Goal: Task Accomplishment & Management: Use online tool/utility

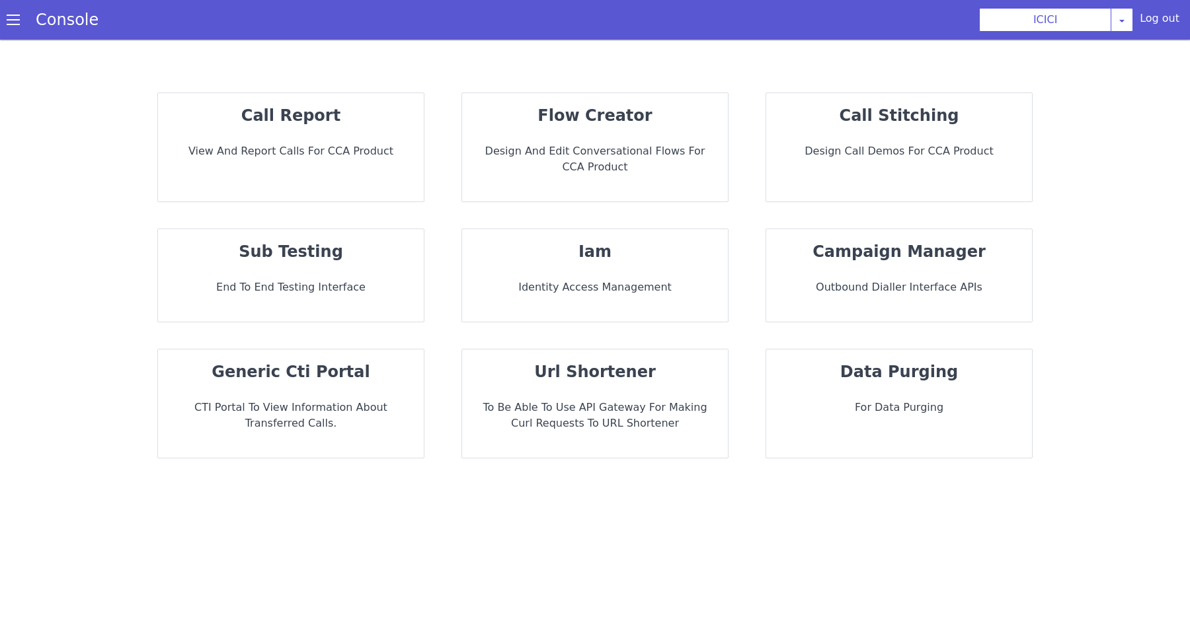
click at [616, 172] on p "Design and Edit Conversational flows for CCA Product" at bounding box center [595, 159] width 245 height 32
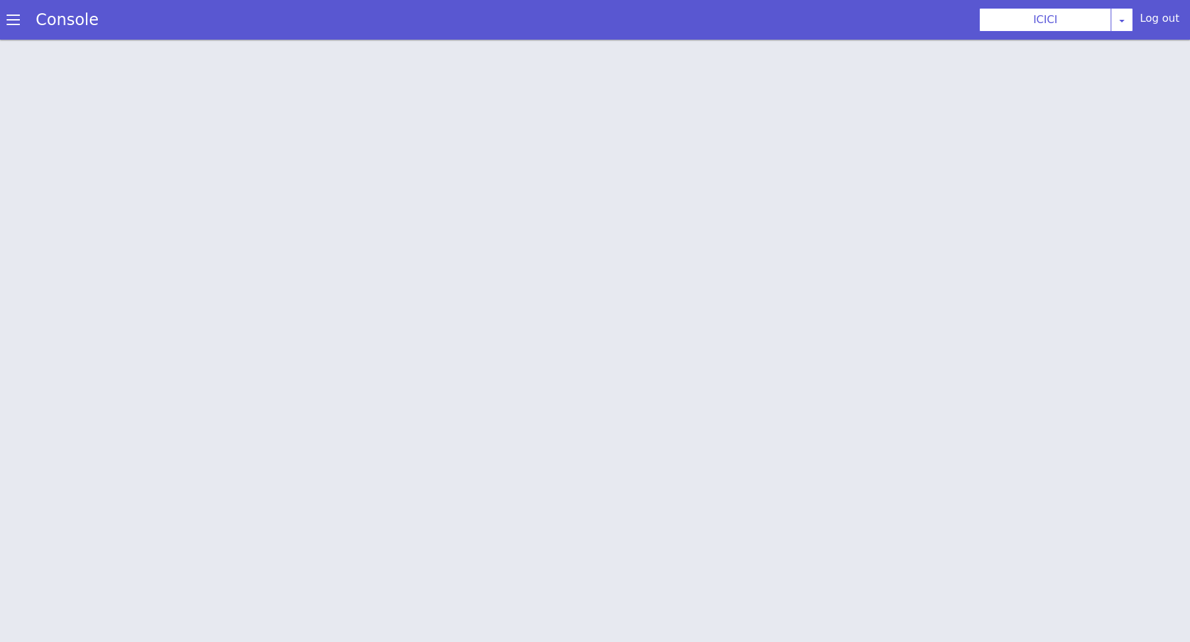
scroll to position [3, 0]
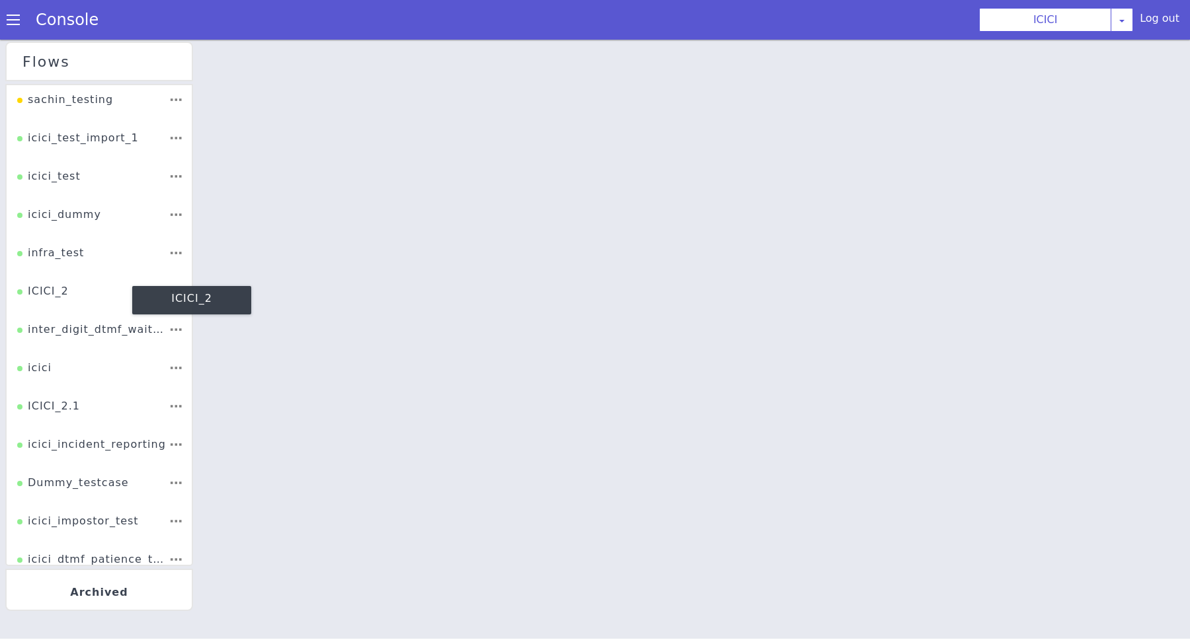
click at [45, 174] on div "ICICI_2" at bounding box center [73, 155] width 56 height 38
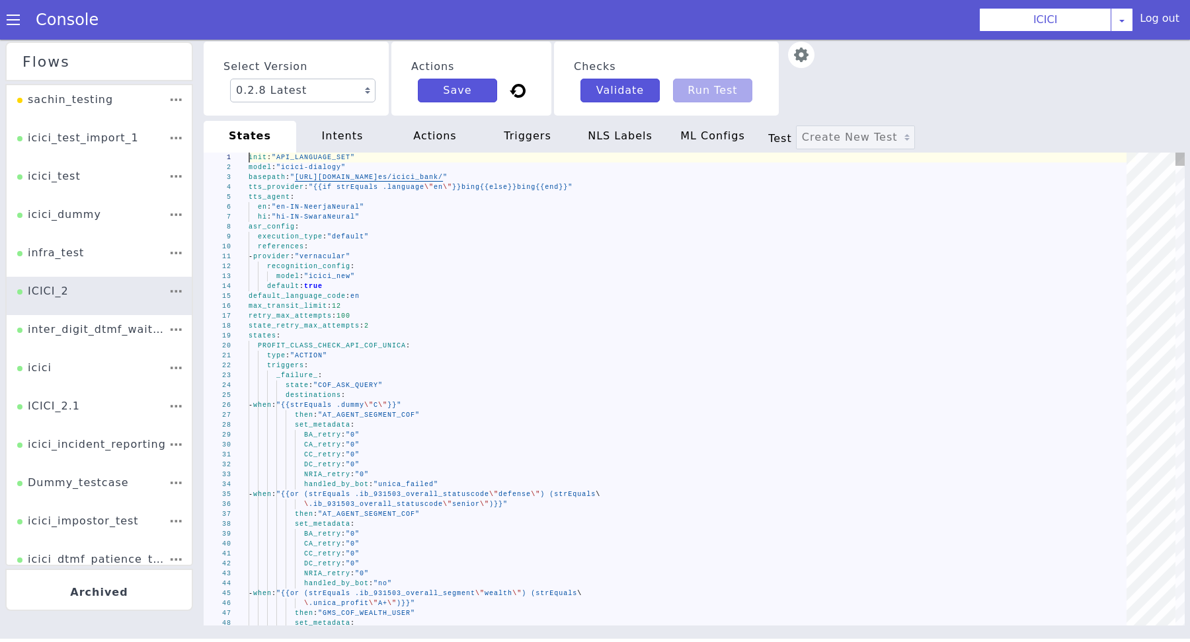
type textarea "- provider: "vernacular" recognition_config: model: "icici_new" default: true d…"
click at [530, 315] on div "retry_max_attempts : 100" at bounding box center [694, 342] width 859 height 239
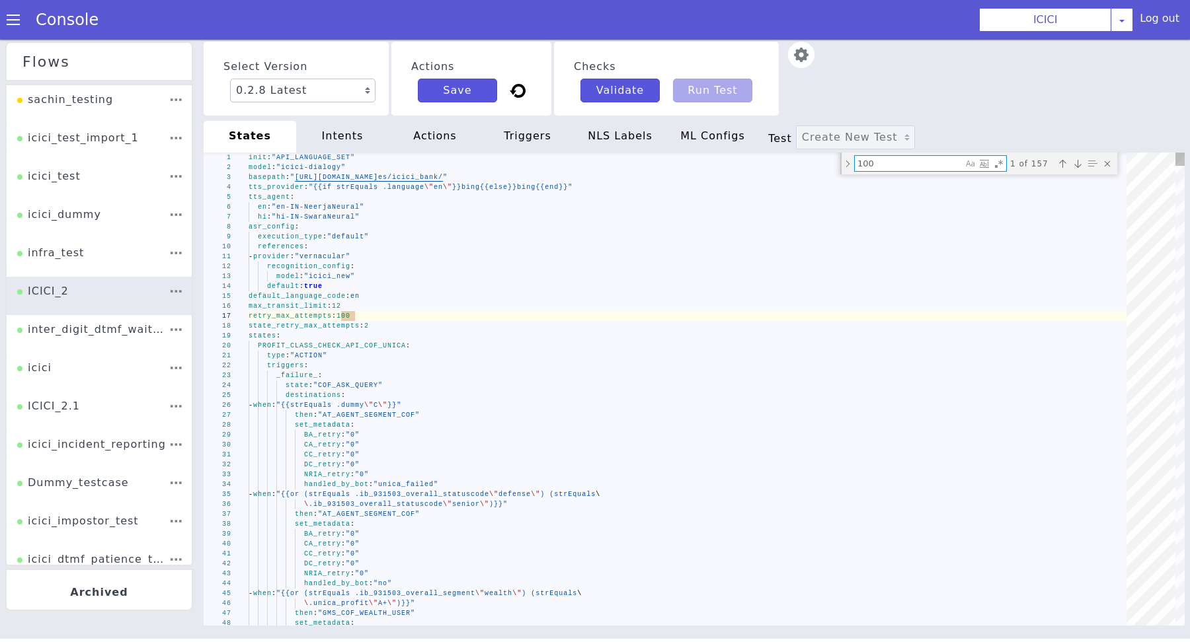
click at [884, 162] on textarea "100" at bounding box center [909, 163] width 108 height 15
type textarea "{{if (and (strEquals .product \"CREDIT_CARD\") (strEquals .CC_auth_done \"yes\"…"
type textarea "CA_retry: "0" CC_retry: "0" DC_retry: "0" NRIA_retry: "0" handled_by_bot: "yes"…"
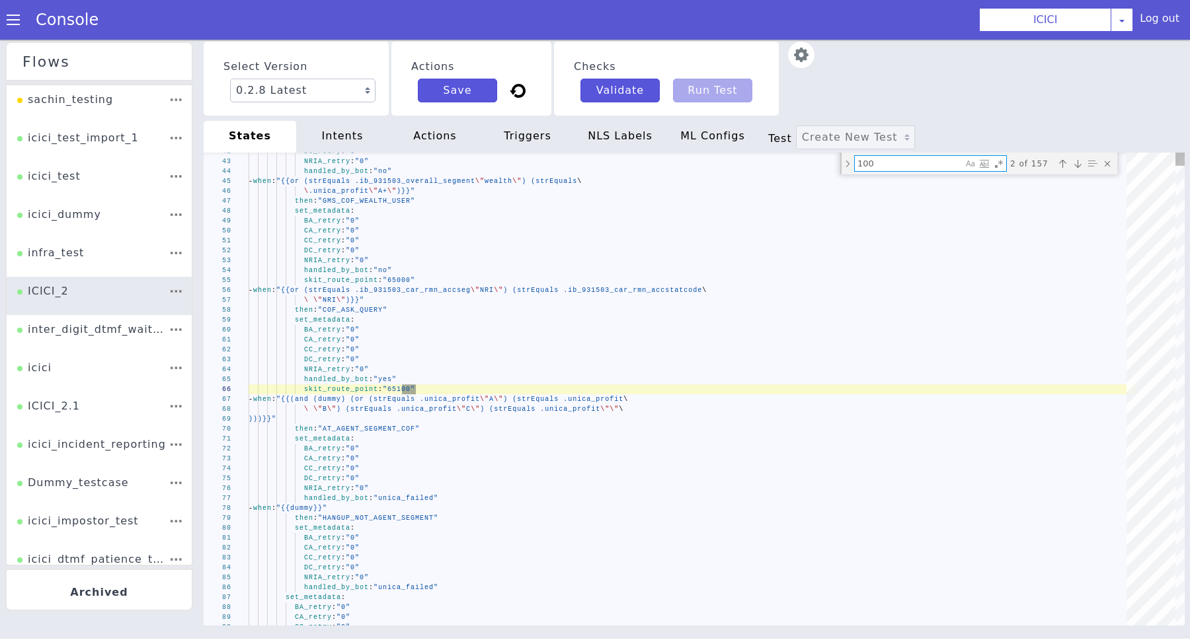
scroll to position [0, 0]
type textarea "{{if (and (strEquals .product \"CREDIT_CARD\") (strEquals .CC_auth_done \"yes\"…"
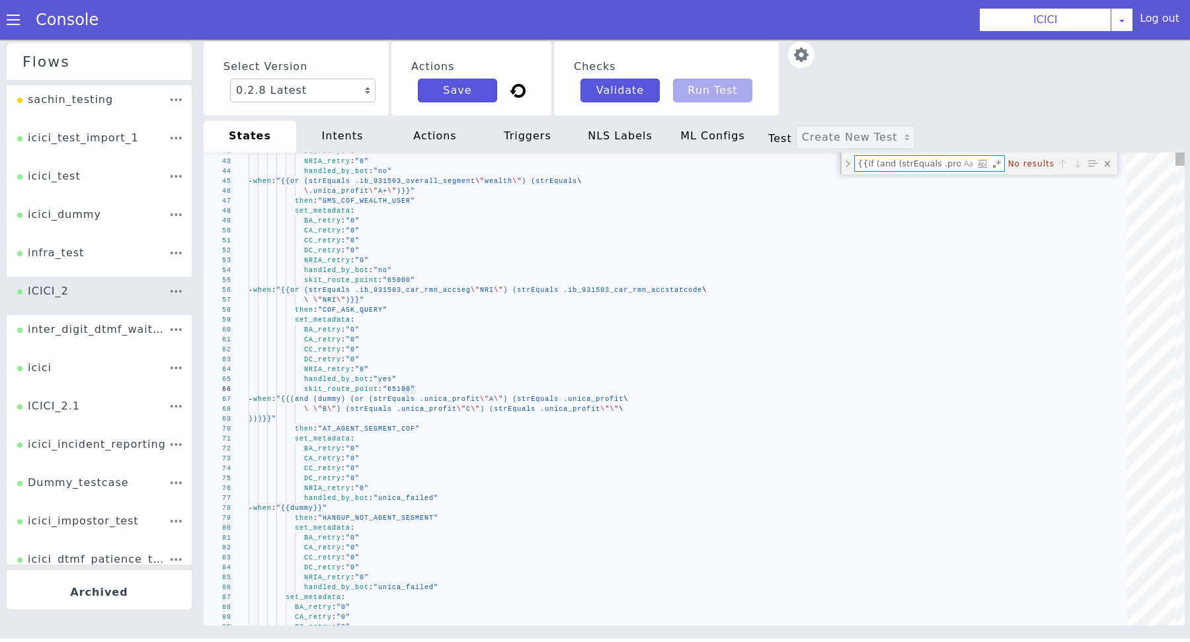
click at [833, 67] on textarea "{{if (and (strEquals .product \"CREDIT_CARD\") (strEquals .CC_auth_done \"yes\"…" at bounding box center [783, 35] width 100 height 64
click at [932, 167] on textarea "{{if (and (strEquals .product \"CREDIT_CARD\") (strEquals .CC_auth_done \"yes\"…" at bounding box center [908, 163] width 106 height 15
type textarea "type: "ACTION" triggers: _failure_: state: "COF_ASK_QUERY" destinations: - when…"
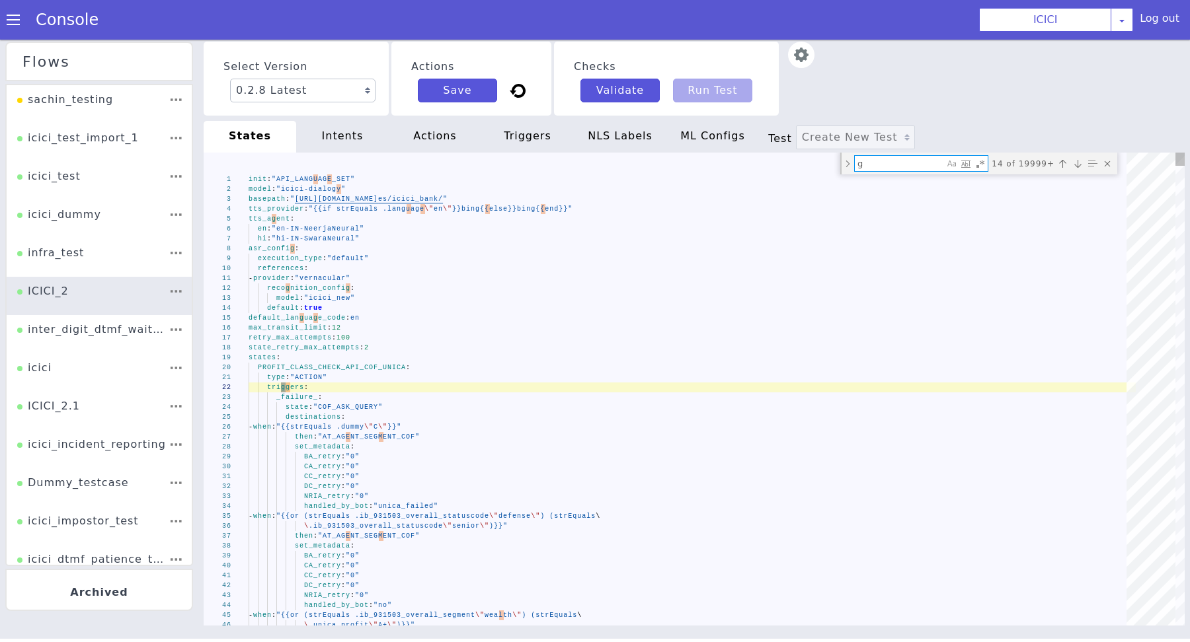
type textarea "gm"
type textarea "CC_retry: "0" DC_retry: "0" NRIA_retry: "0" handled_by_bot: "no" - when: "{{or …"
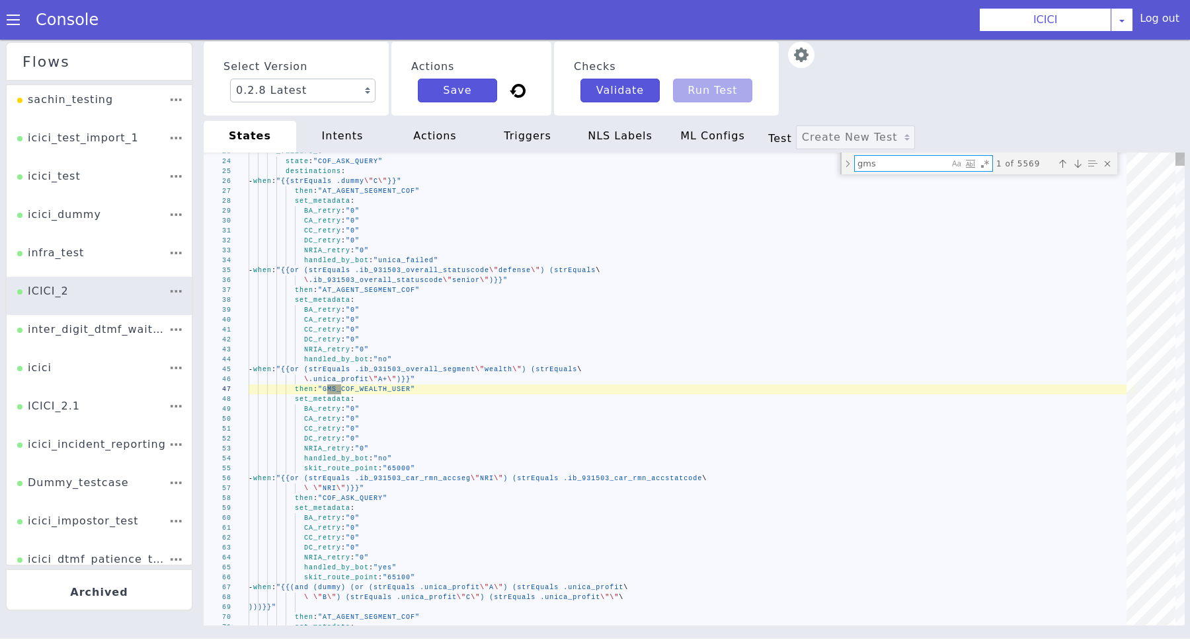
type textarea "gms_"
type textarea "skit_route_point: "65460" transfer_without_auth: "Y" - when: "{{strEquals .debi…"
type textarea "gms_p"
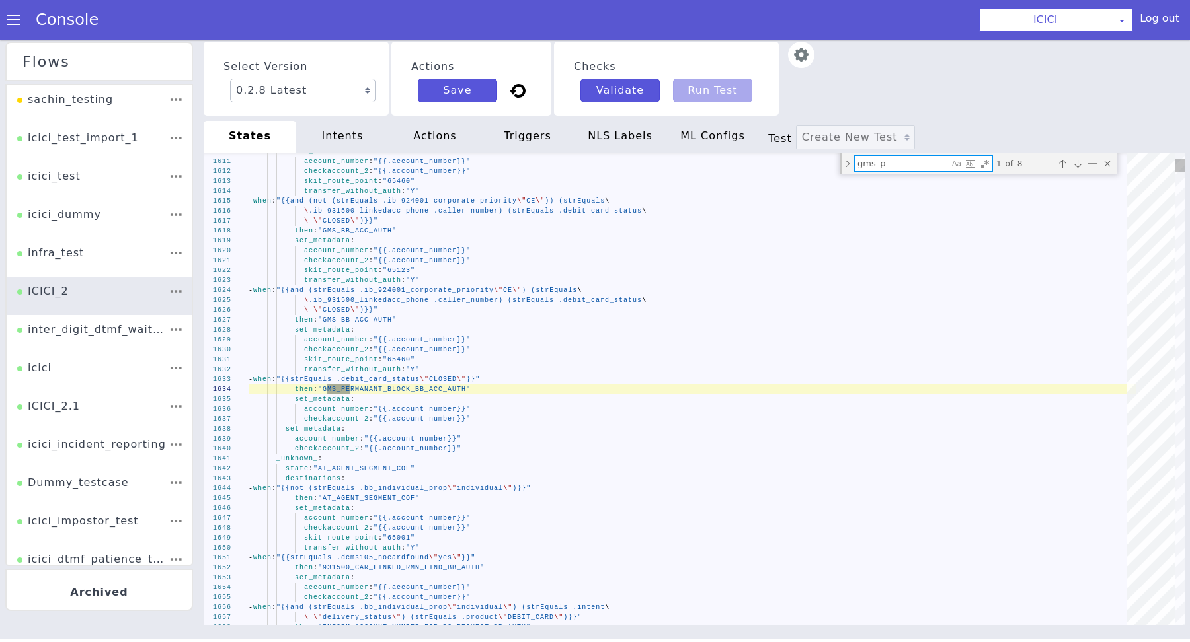
type textarea "then: "CONFIRM_QUERY_COF" set_metadata: intent: "request_new_product" emi_cance…"
type textarea "gms_pa"
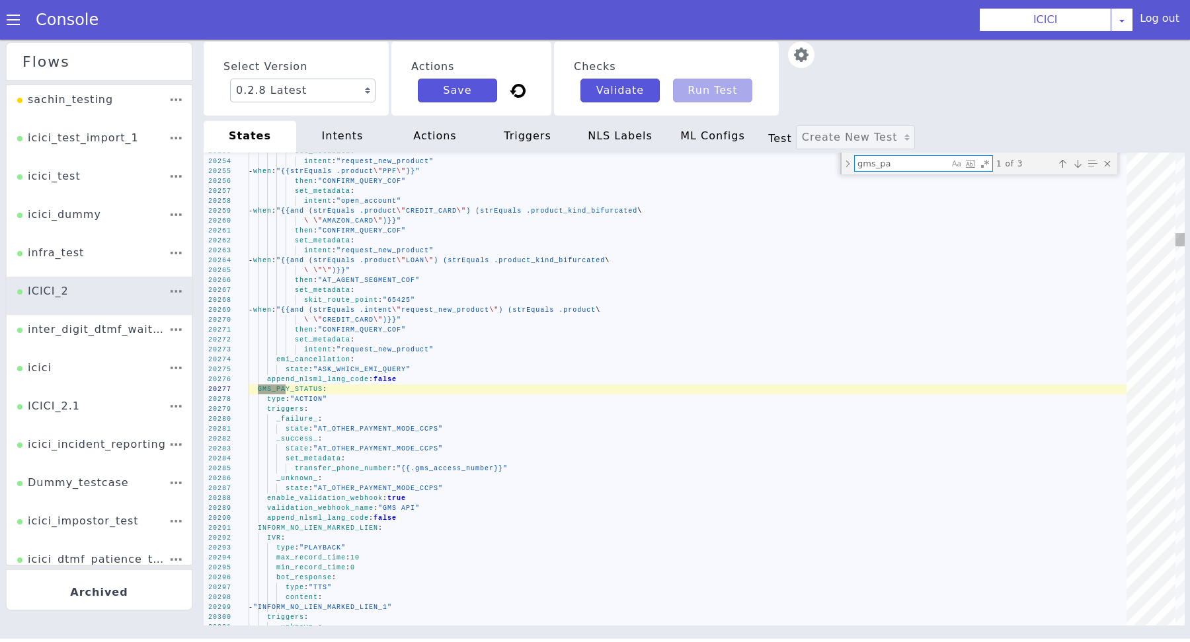
type textarea "skit_route_point: "65460" transfer_without_auth: "Y" - when: "{{strEquals .debi…"
type textarea "gms_p"
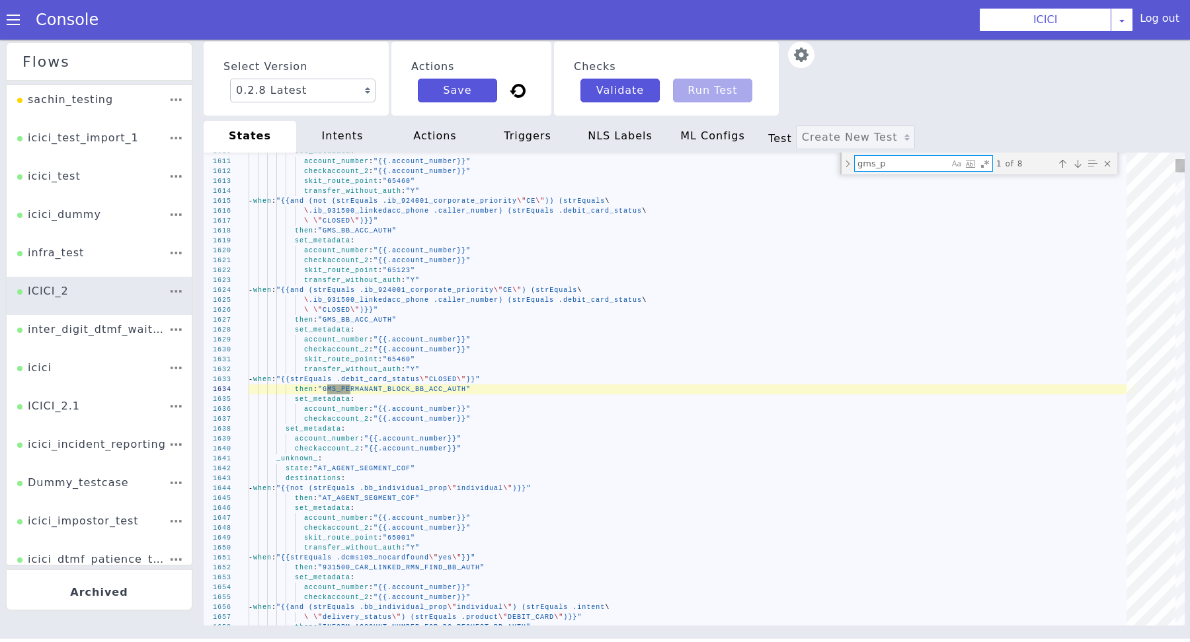
type textarea "CC_retry: "0" DC_retry: "0" NRIA_retry: "0" handled_by_bot: "no" - when: "{{or …"
type textarea "gms_"
type textarea "state: "[US_STATE]_NOT_SAVINGS_ACCOUNT" _success_: state: "[US_STATE]_NOT_SAVIN…"
type textarea "gms_a"
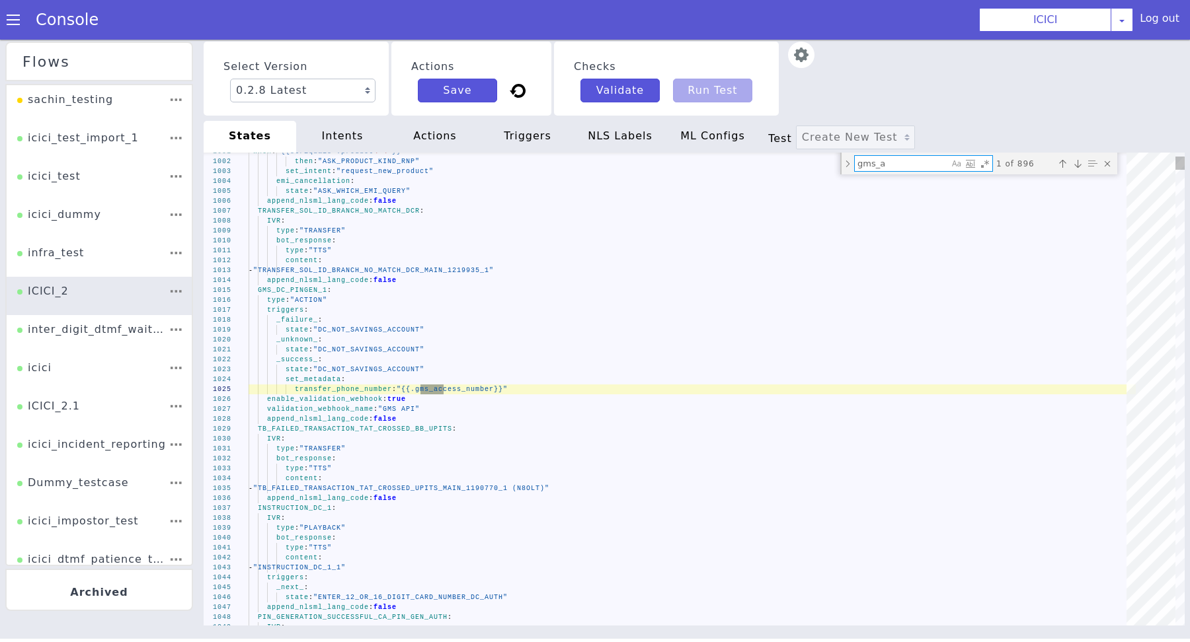
type textarea "content: - "New Block 1217856_MAIN_1217856_1" append_nlsml_lang_code: false GMS…"
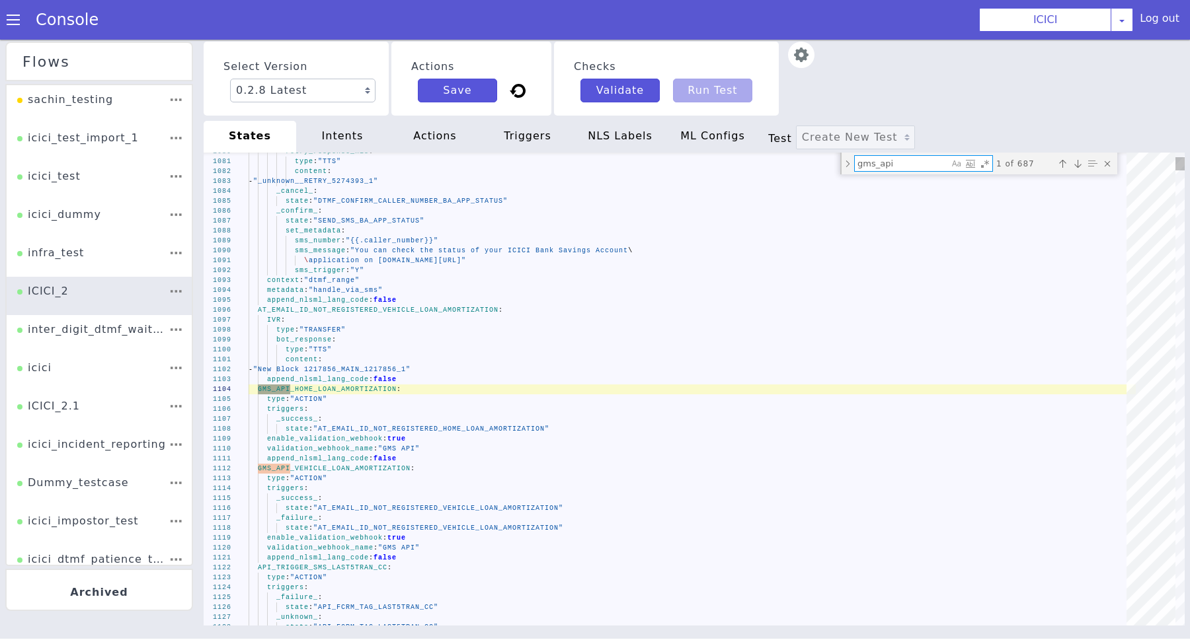
type textarea "gms_api_"
type textarea "sms_trigger: "Y" f_tf_value_1: "Requests through I-view" f_tf_value_2: "Activat…"
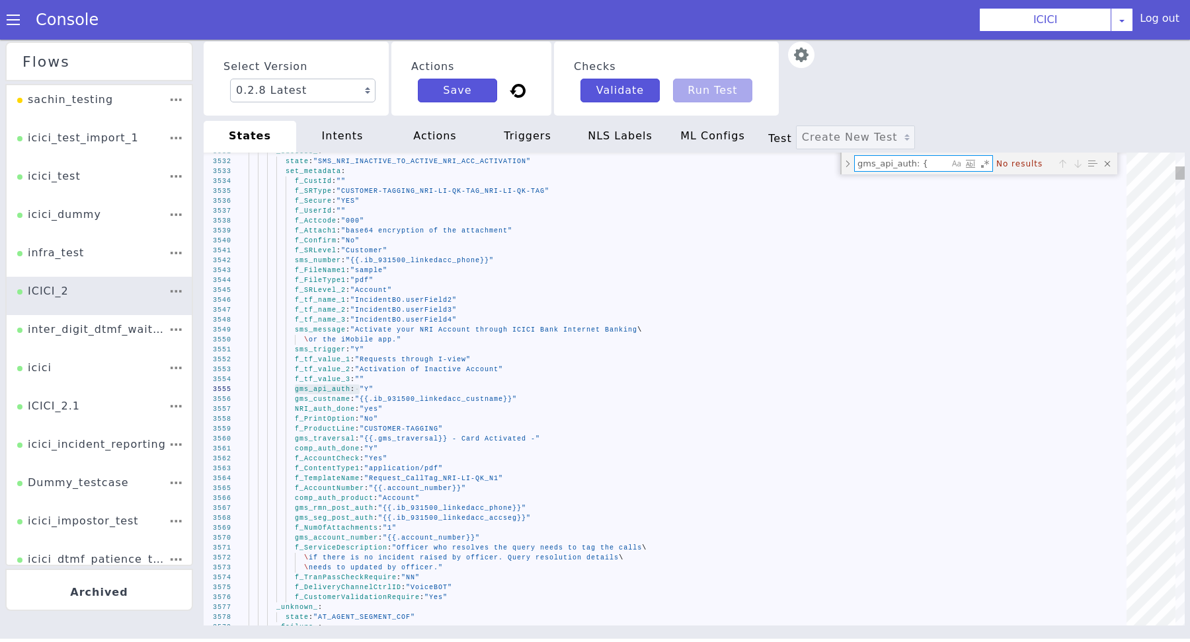
type textarea "gms_api_auth:"
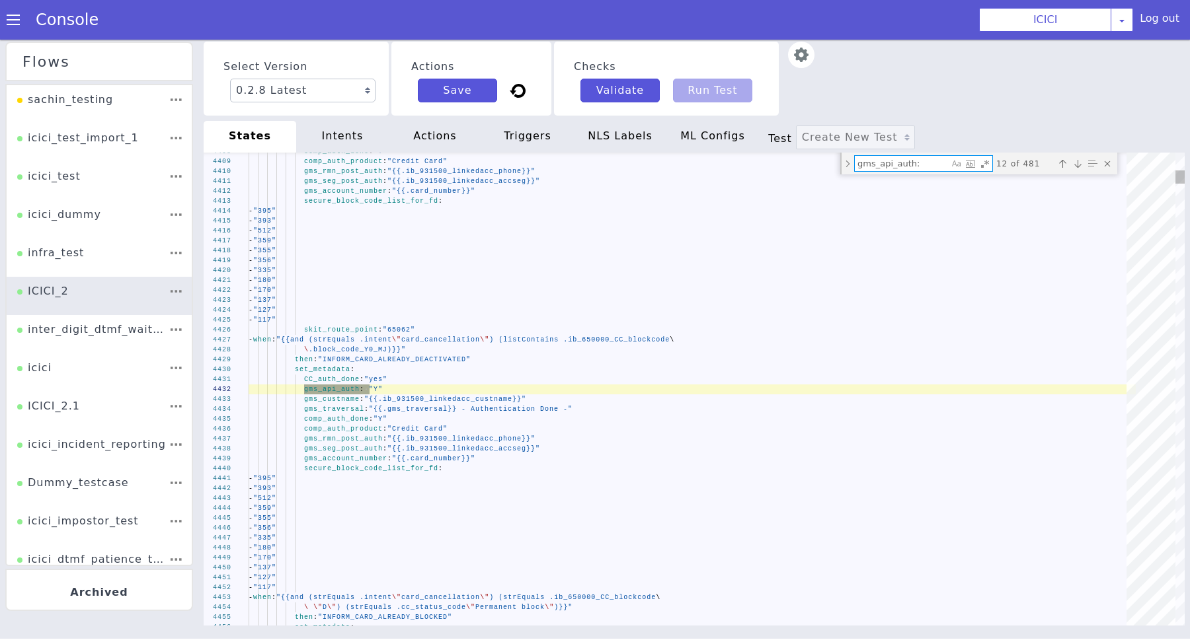
type textarea "sms_trigger: "Y" f_tf_value_1: "Requests through I-view" f_tf_value_2: "Activat…"
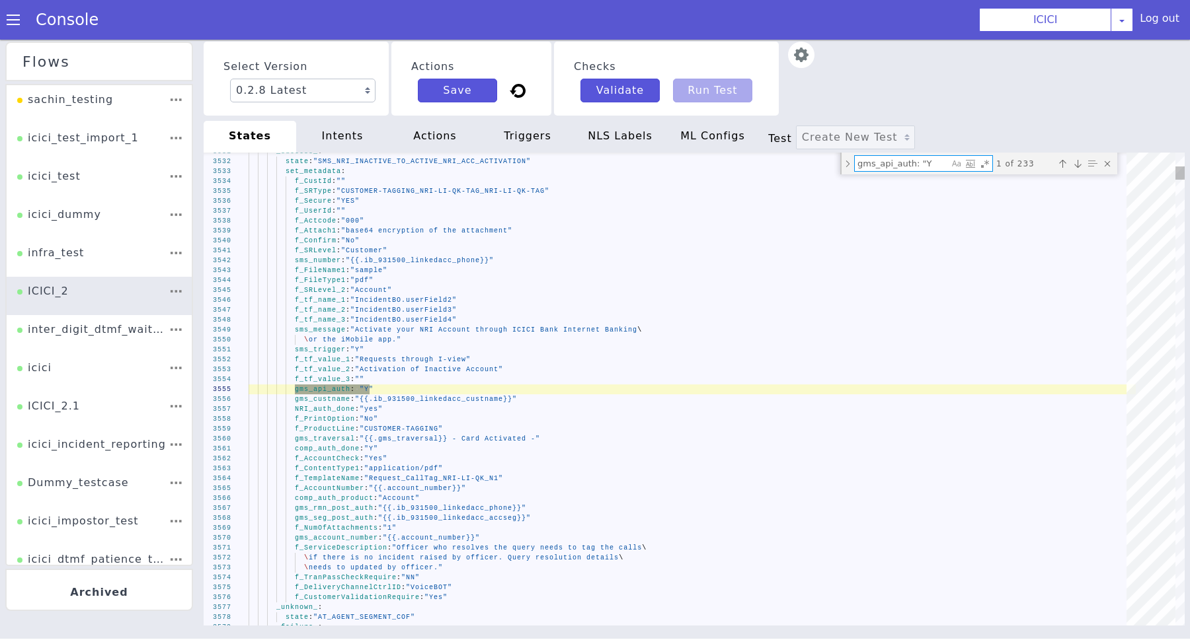
type textarea "gms_api_auth: ""
type textarea "metadata: "card_or_account_number" set_metadata: gms_skill: "RL" gms_api_auth: …"
type textarea "gms_api_auth: "N"
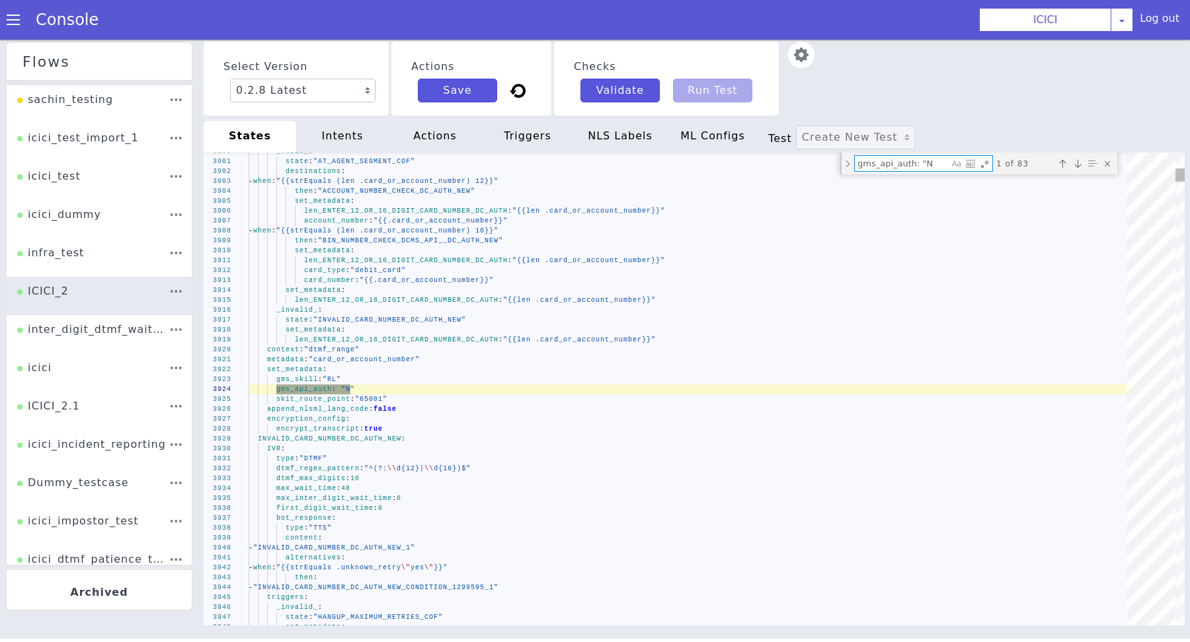
type textarea "sms_trigger: "Y" f_tf_value_1: "Requests through I-view" f_tf_value_2: "Activat…"
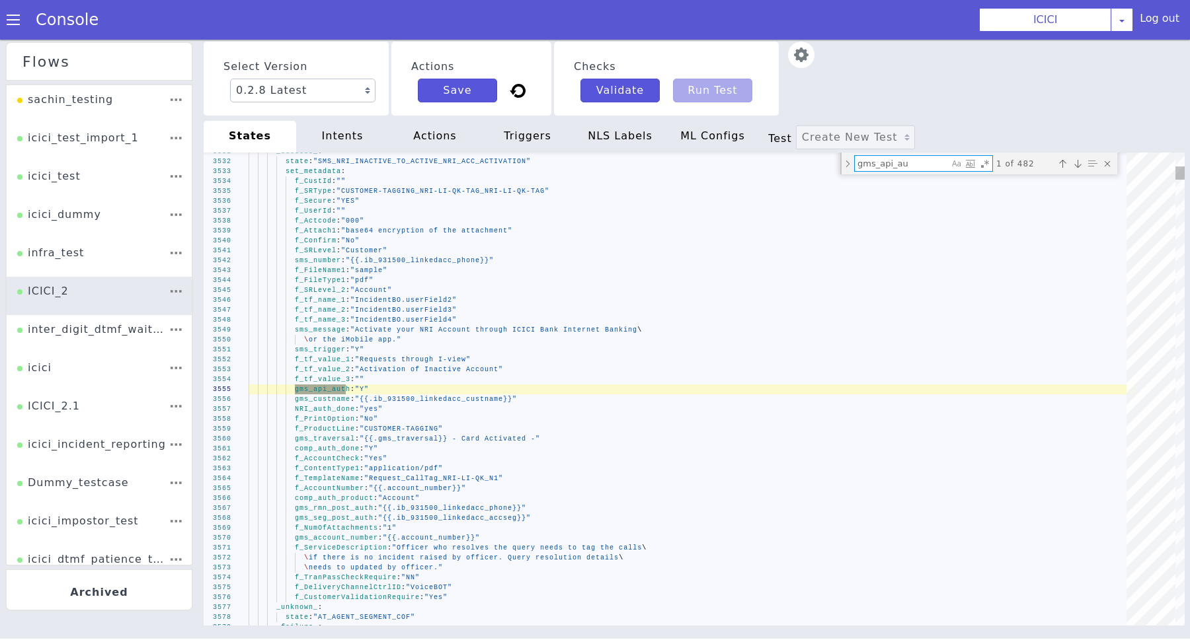
type textarea "gms_api_a"
type textarea "content: - "New Block 1217856_MAIN_1217856_1" append_nlsml_lang_code: false GMS…"
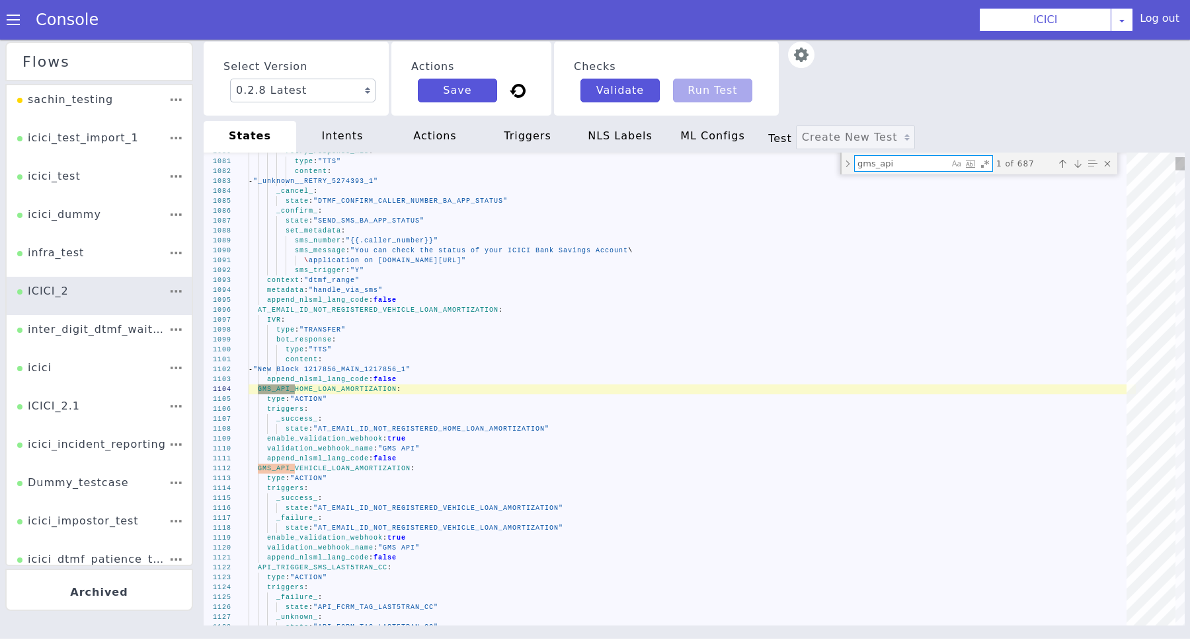
type textarea "gms_ap"
type textarea "state: "[US_STATE]_NOT_SAVINGS_ACCOUNT" _success_: state: "[US_STATE]_NOT_SAVIN…"
type textarea "gms_a"
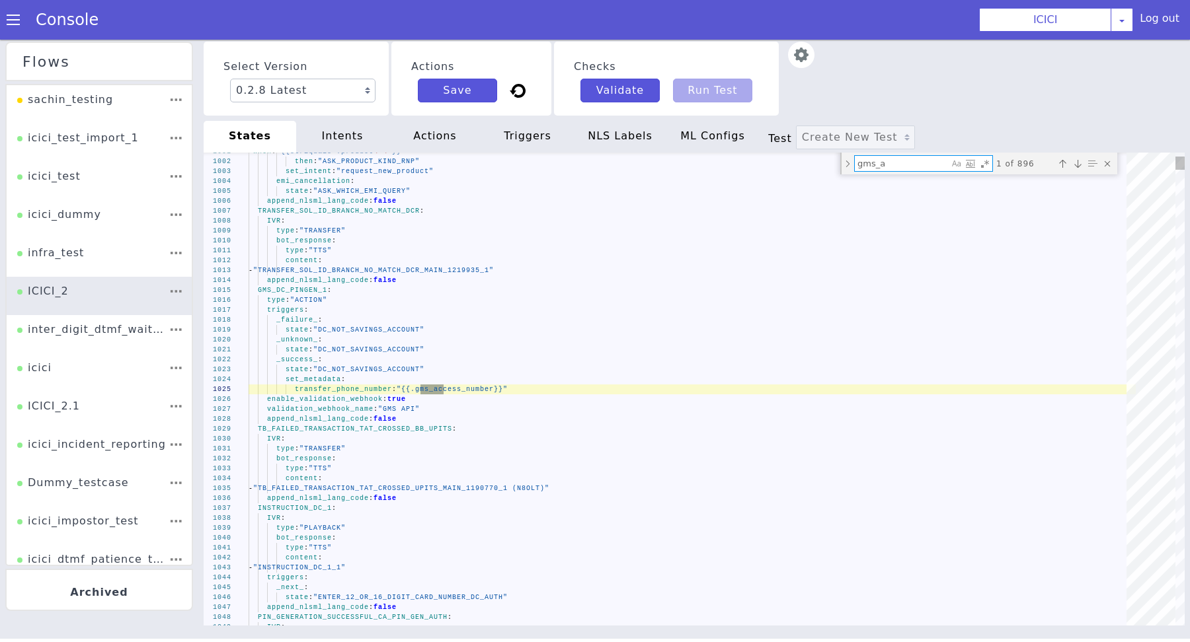
type textarea "CC_retry: "0" DC_retry: "0" NRIA_retry: "0" handled_by_bot: "no" - when: "{{or …"
type textarea "gms"
type textarea "type: "ACTION" triggers: _failure_: state: "COF_ASK_QUERY" destinations: - when…"
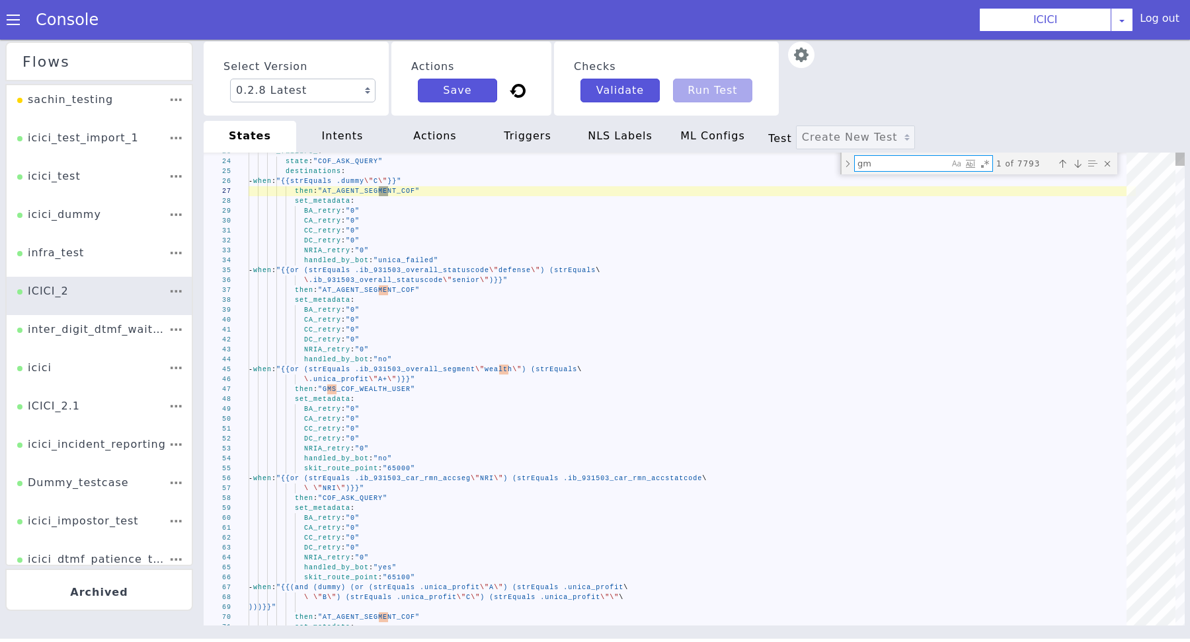
type textarea "g"
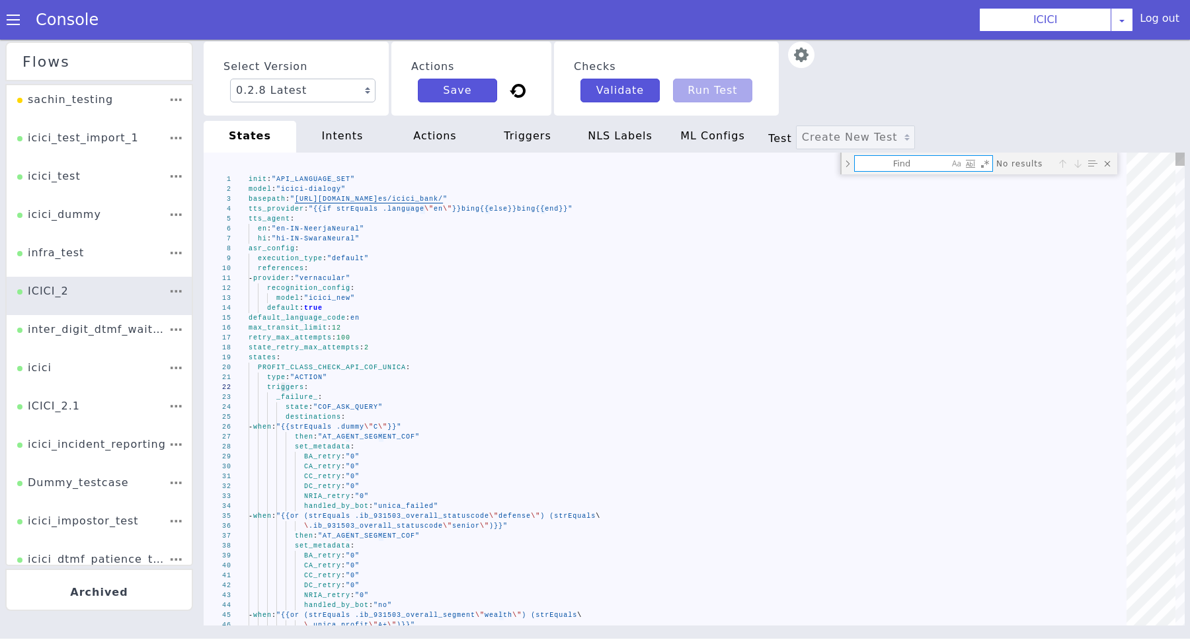
type textarea "A"
type textarea "- provider: "vernacular" recognition_config: model: "icici_new" default: true d…"
type textarea "AS"
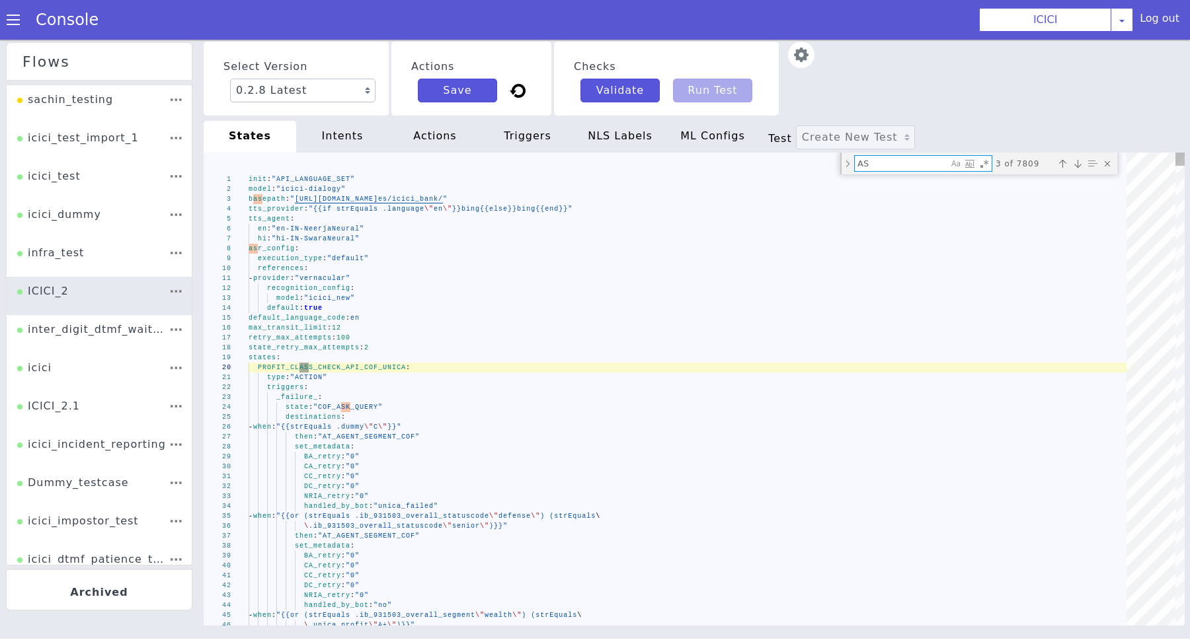
type textarea "type: "ACTION" triggers: _failure_: state: "COF_ASK_QUERY" destinations: - when…"
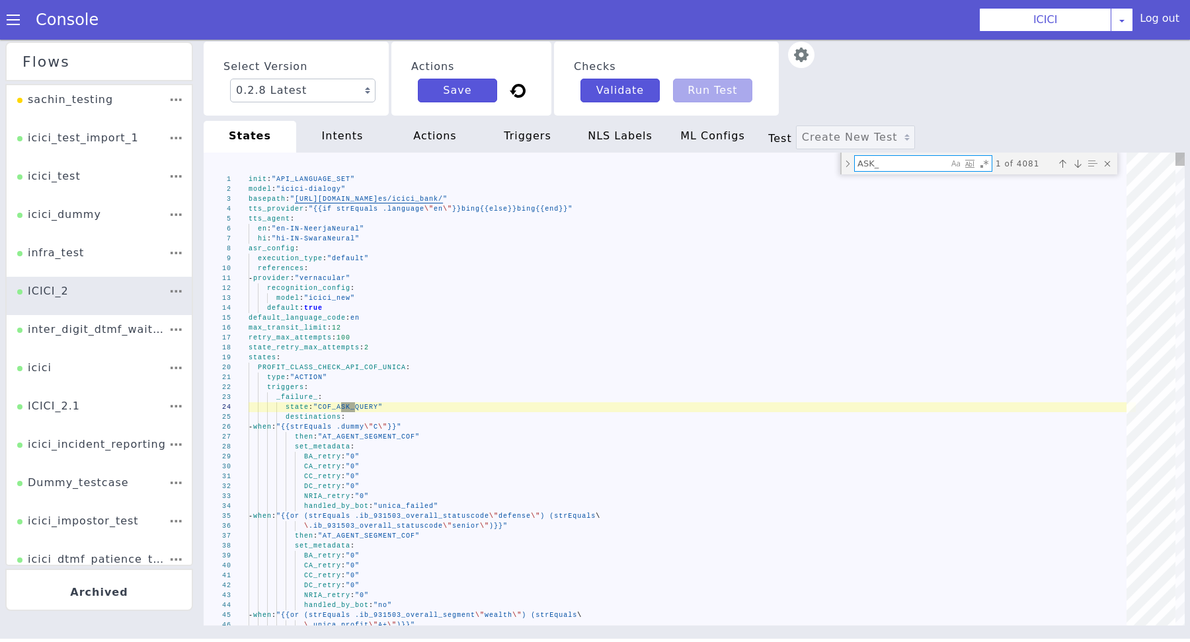
type textarea "ASK_R"
type textarea "state: "INVALID_ENTER_DOB_DCACT" enable_validation_webhook: true validation_web…"
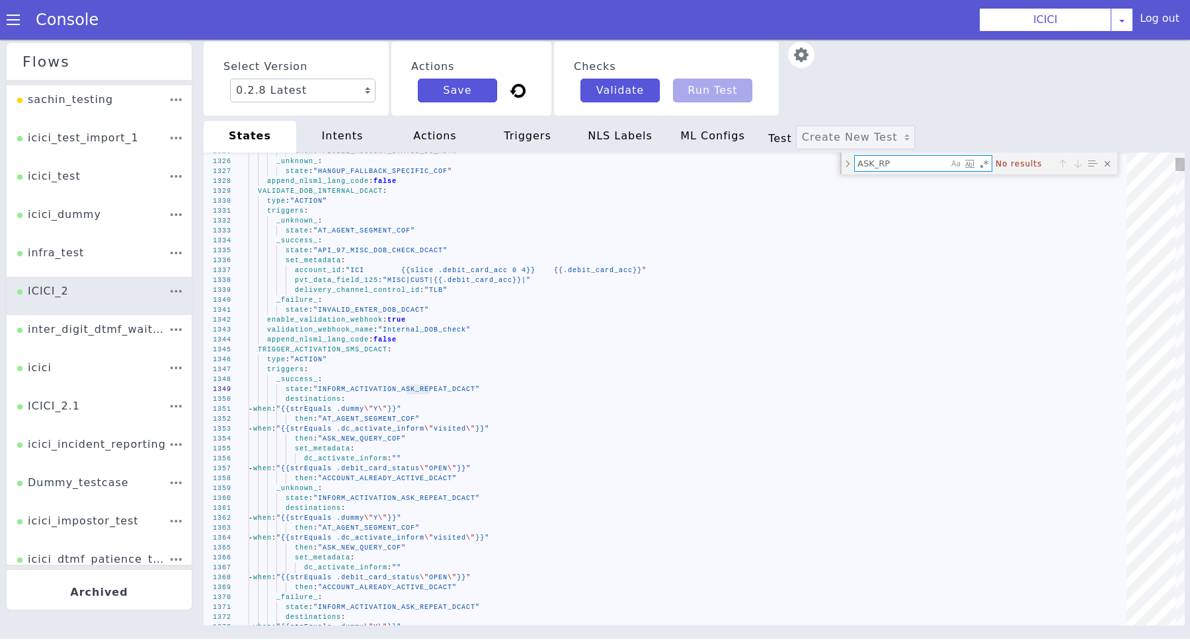
type textarea "ASK_R"
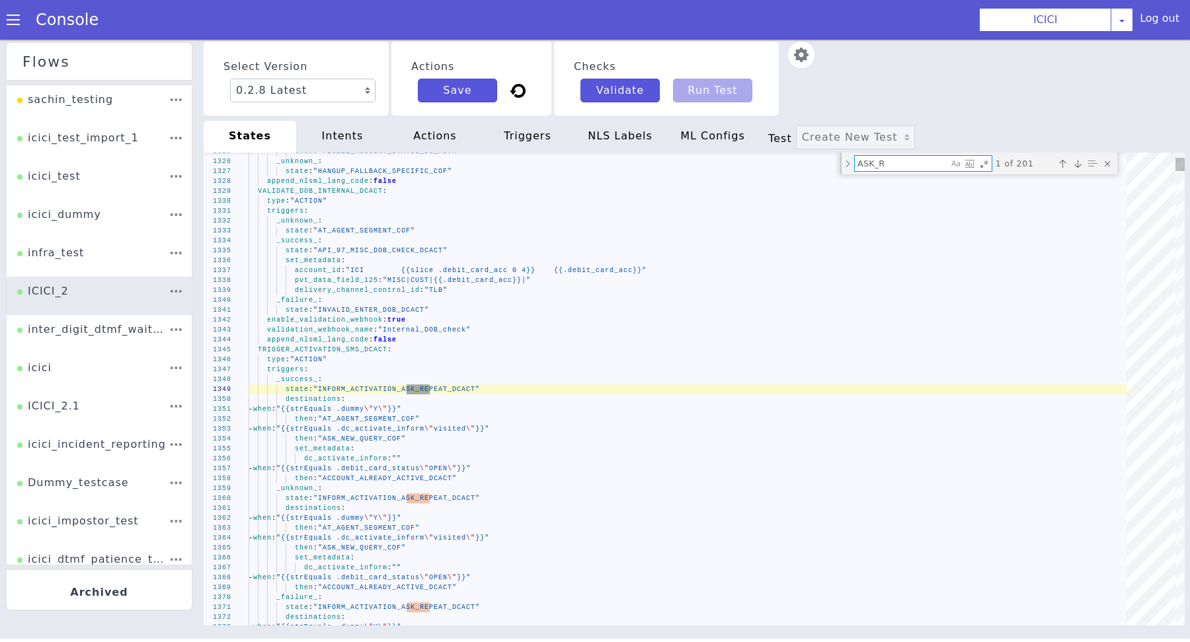
type textarea "type: "ACTION" triggers: _failure_: state: "COF_ASK_QUERY" destinations: - when…"
type textarea "ASK_"
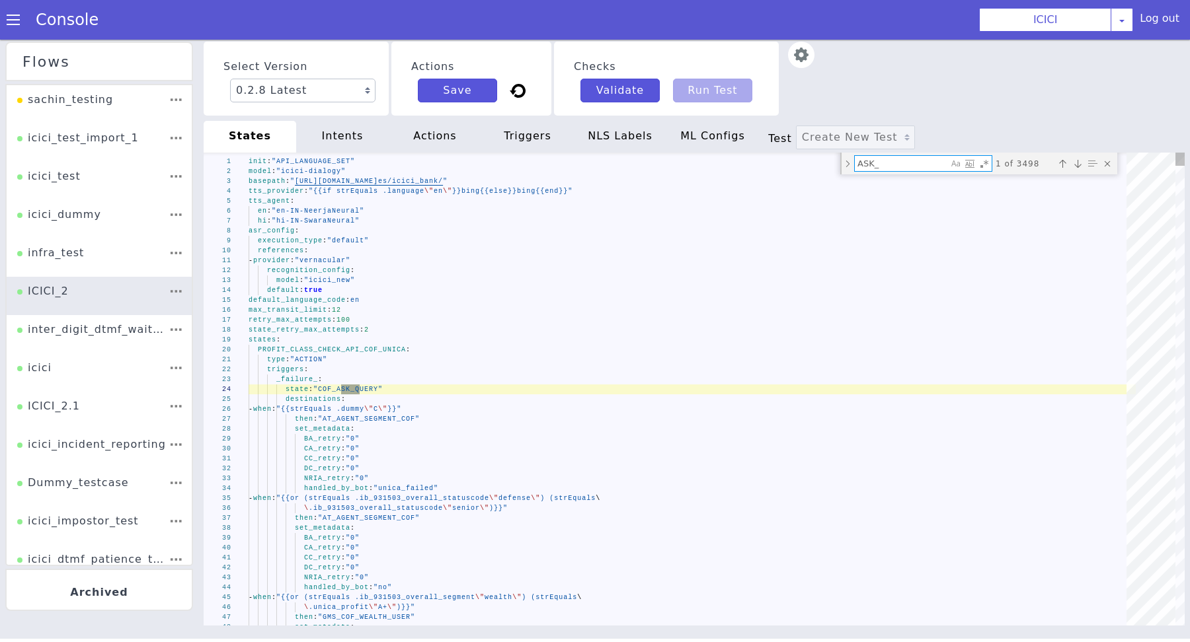
type textarea "state: "AT_AGENT_SEGMENT_COF" _success_: state: "INFORM_SMS_SENT_BA_APP_STATUS"…"
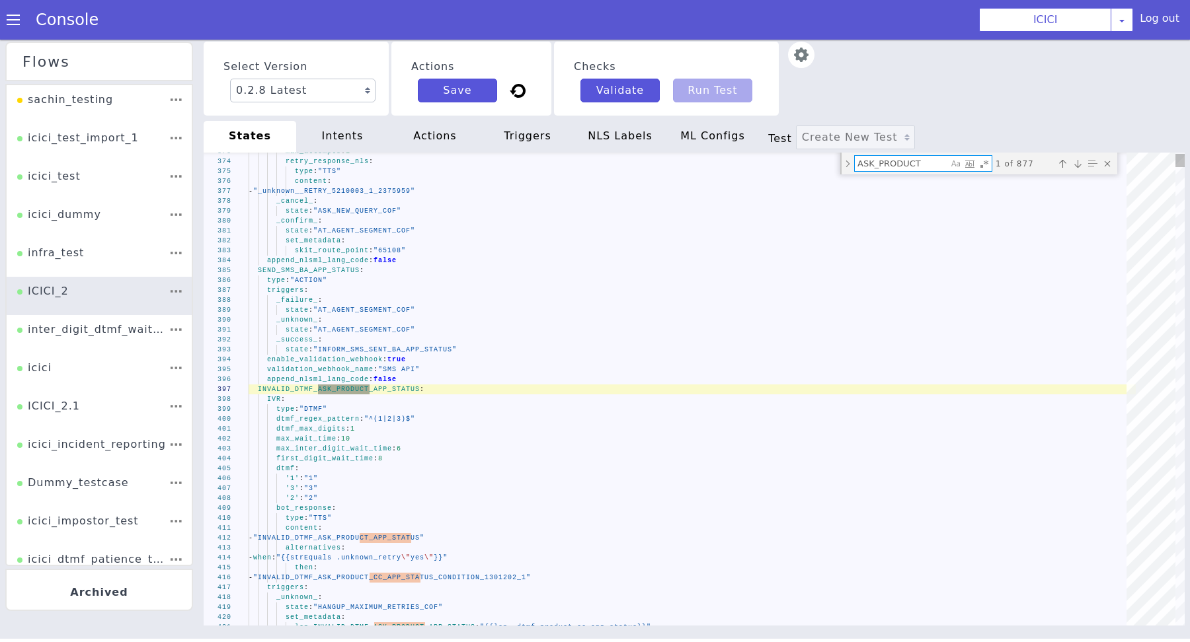
type textarea "ASK_PRODUCT_"
type textarea "_next_: state: "ASK_NEW_QUERY_COF" append_nlsml_lang_code: false ASK_PRODUCT_OP…"
type textarea "ASK_PRODUCT_O"
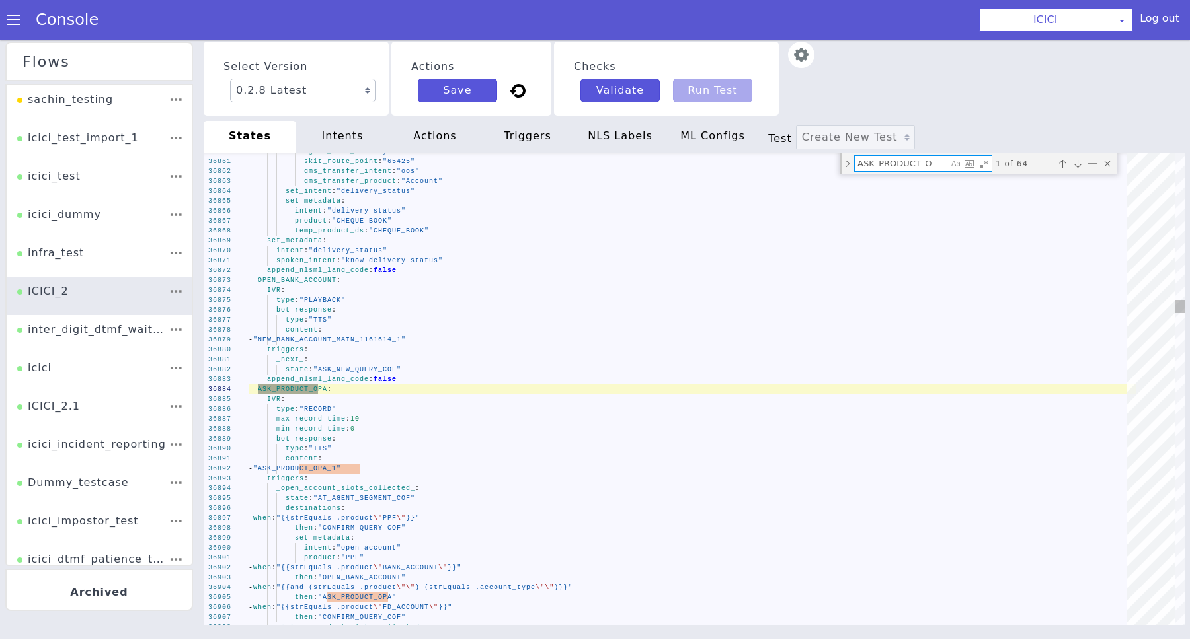
type textarea "_success_: state: "ASK_PRODUCT_OOS_PROBING" enable_validation_webhook: true val…"
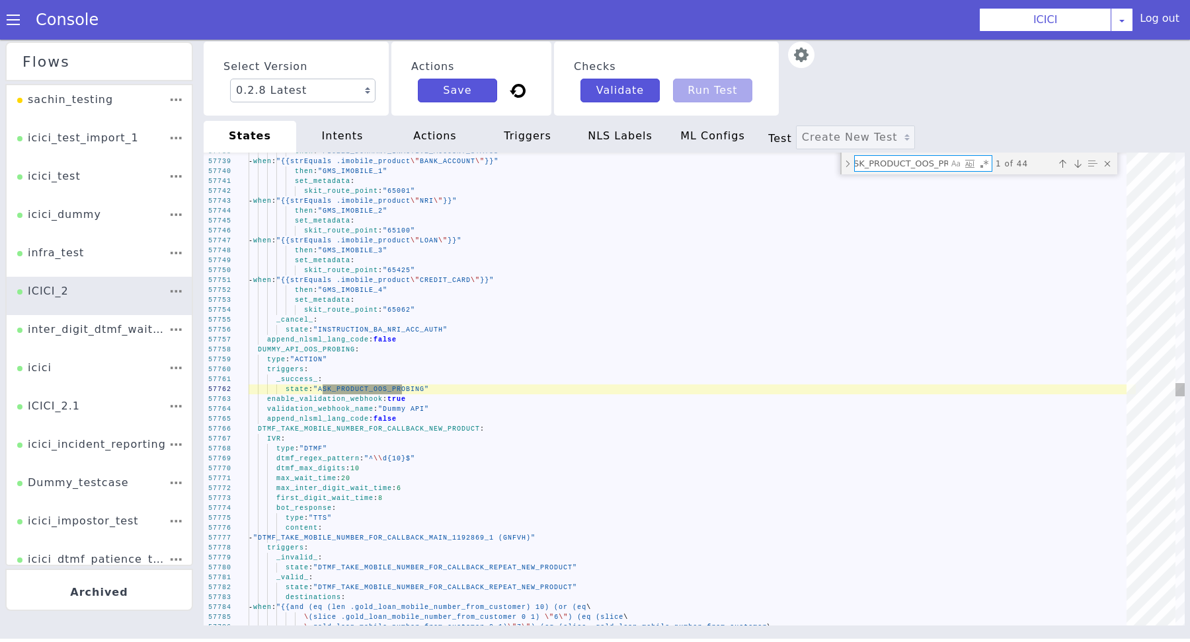
type textarea "ASK_PRODUCT_OOS_PRO"
type textarea "_failure_: state: "TRANSFER_CUSTOM_NODE" _unknown_: state: "TRANSFER_CUSTOM_NOD…"
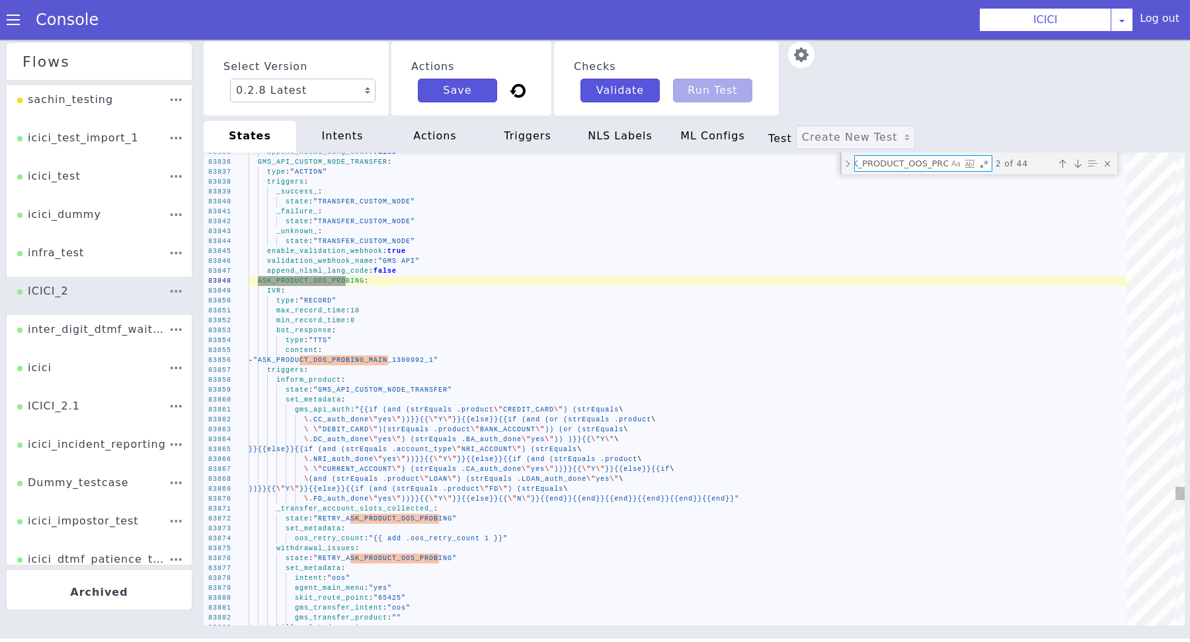
type textarea "ASK_PRODUCT_OOS_PRO"
click at [299, 410] on div "83835 83836 83837 83838 83839 83840 83841 83842 83843 83844 83845 83846 83847 8…" at bounding box center [696, 384] width 1003 height 521
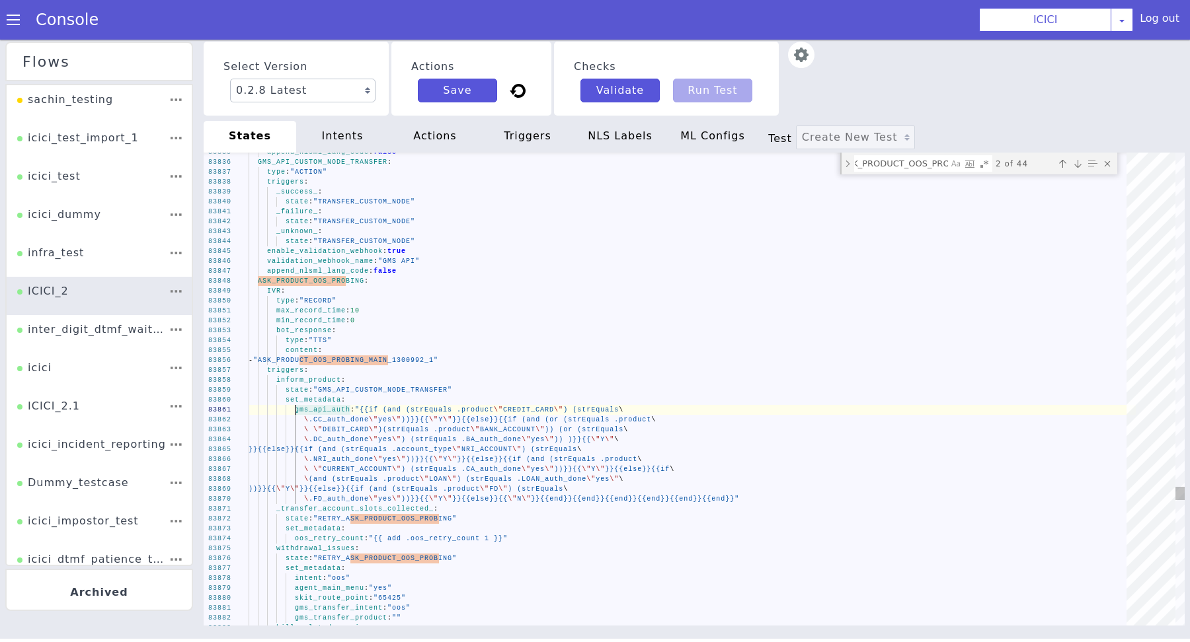
type textarea "gms_api_auth: "{{if (and (strEquals .product \"CREDIT_CARD\") (strEquals\ \ .CC…"
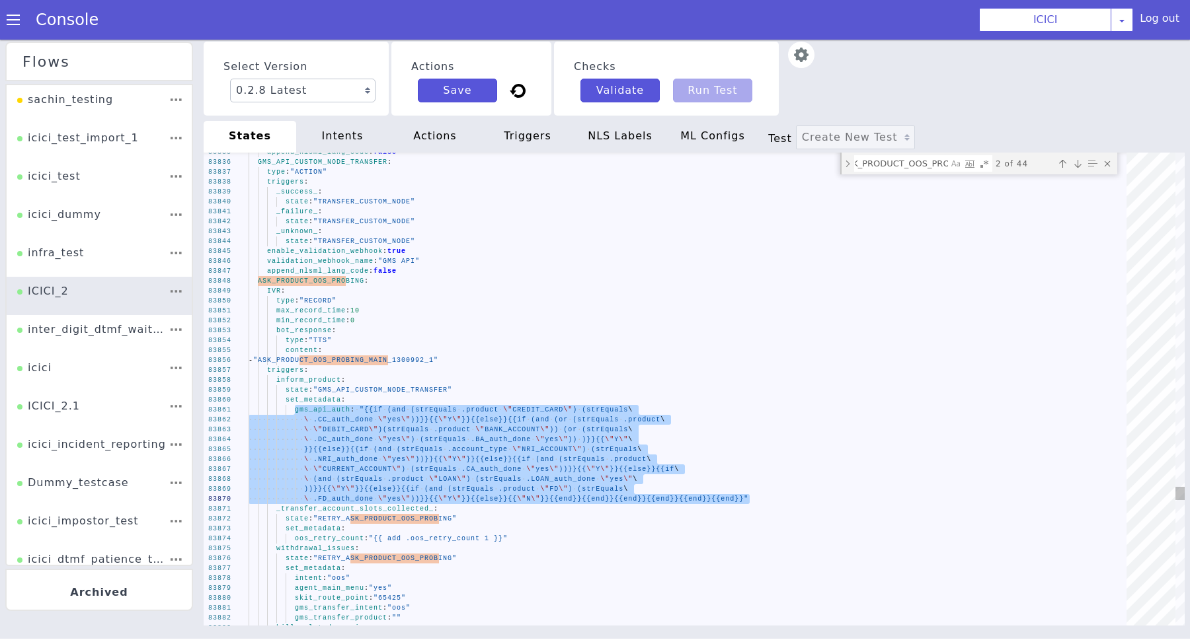
click at [285, 287] on textarea "ASK_PRODUCT_OOS_PRO" at bounding box center [242, 319] width 86 height 64
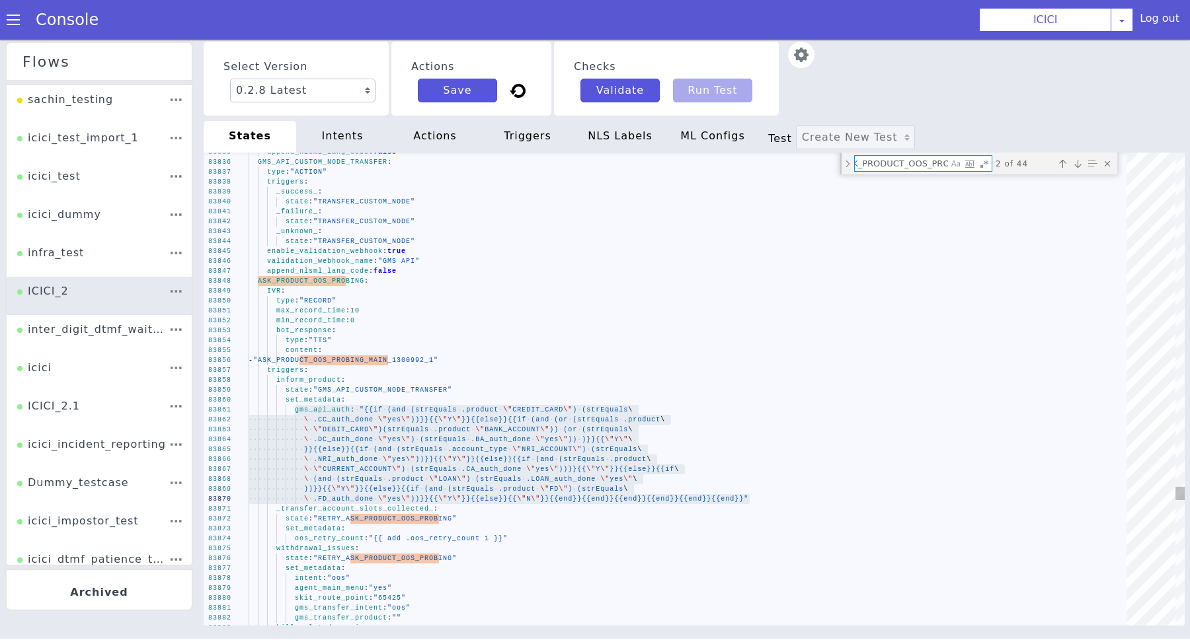
paste textarea "gms_api_auth: "{{if (and (strEquals .product \"CREDIT_CARD\") (strEquals\ \ .CC…"
type textarea "set_metadata: intent: "close_account" oos_retry_count: 0 _inform_product_slots_…"
type textarea "gms_api_auth: "{{if (and (strEquals .product \"CREDIT_CARD\") (strEquals\ \ .CC…"
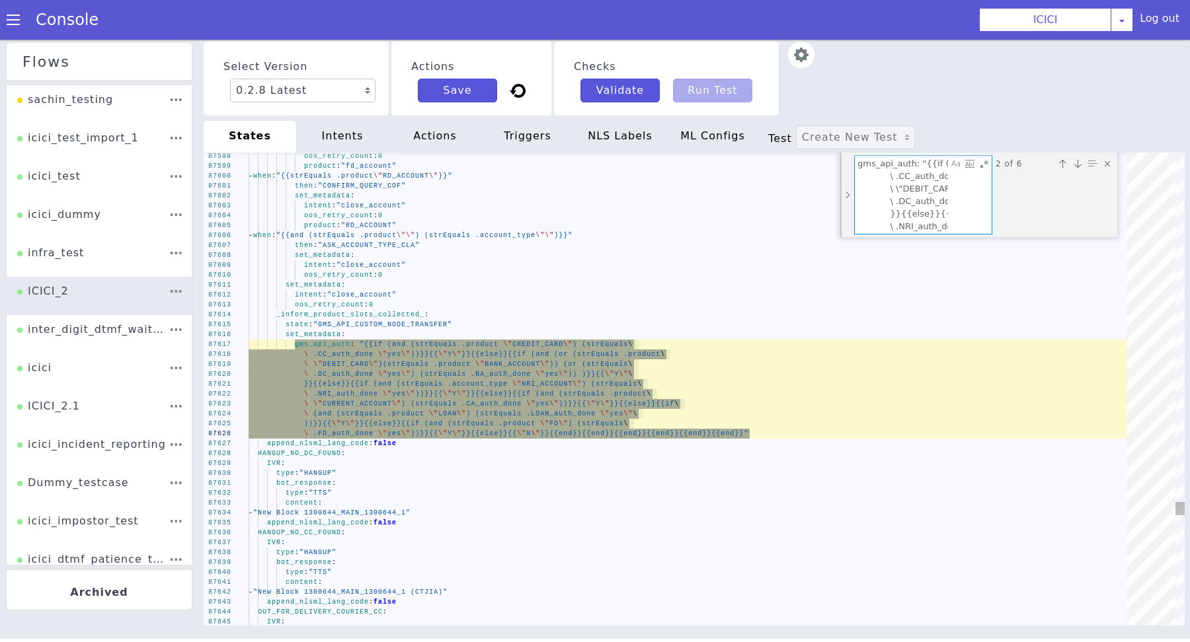
scroll to position [47, 310]
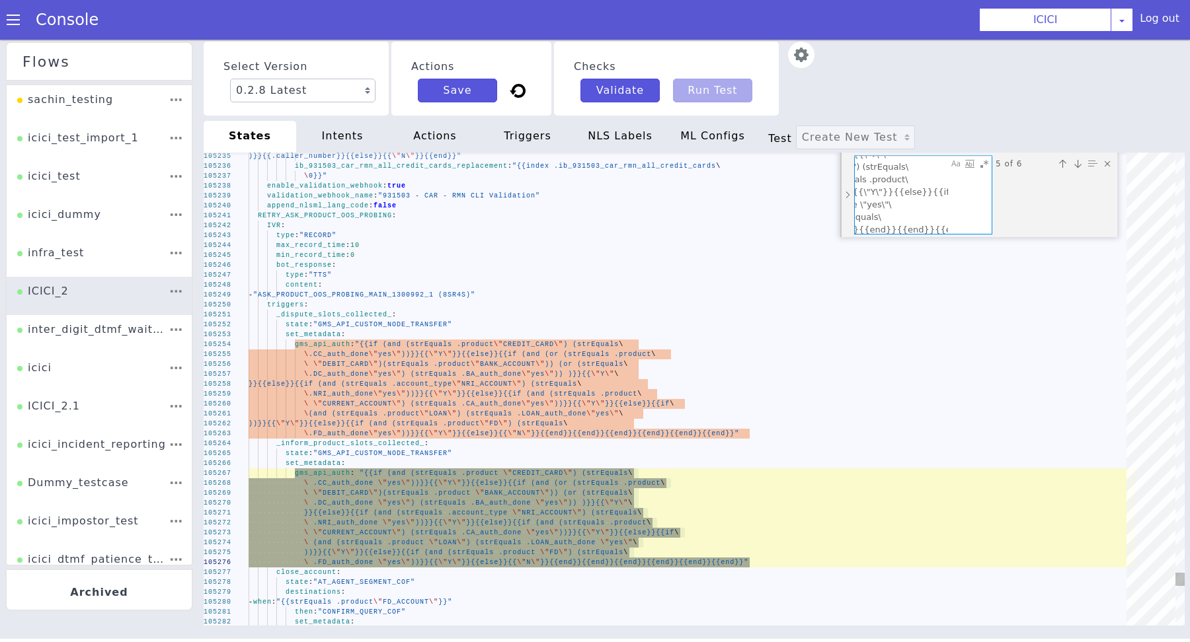
type textarea "gms_api_auth: "{{if (and (strEquals .product \"CREDIT_CARD\") (strEquals\ \ .CC…"
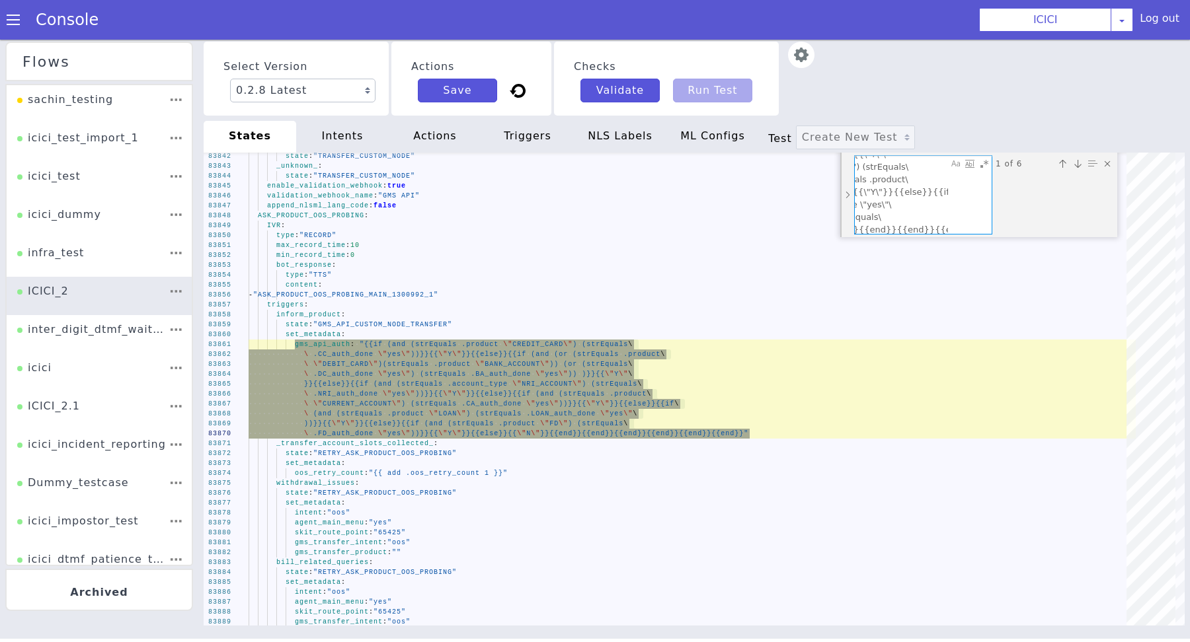
type textarea "gms_api_auth: "{{if (and (strEquals .product \"CREDIT_CARD\") (strEquals\ \ .CC…"
click at [801, 57] on img at bounding box center [808, 60] width 27 height 27
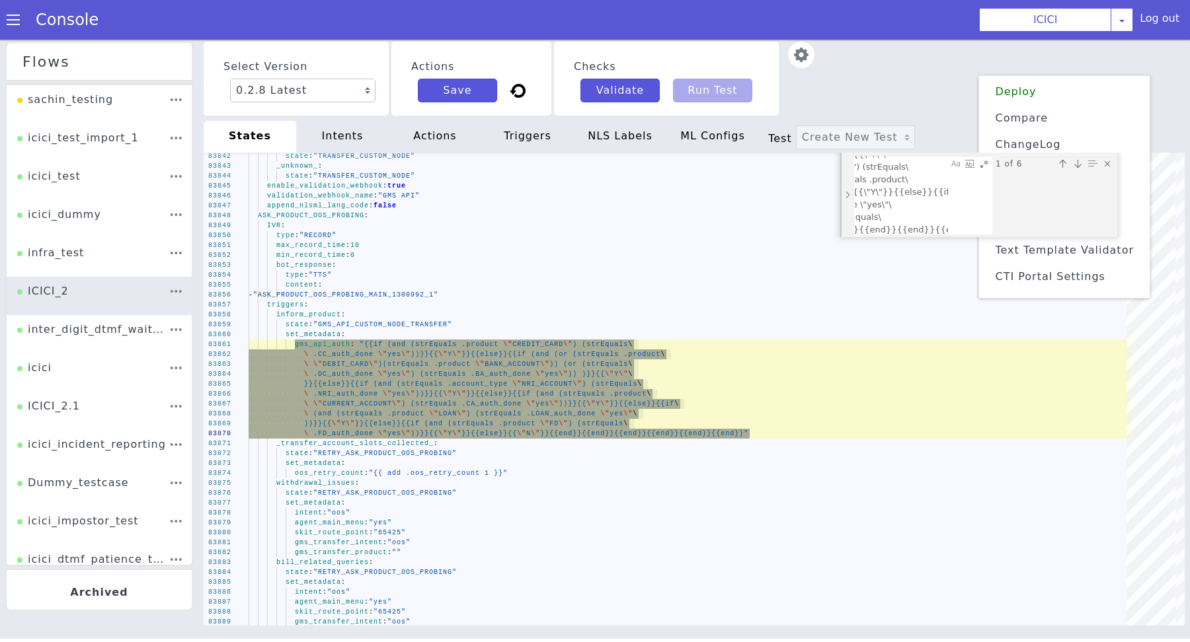
click at [1032, 304] on span "Text Template Validator" at bounding box center [1072, 320] width 139 height 33
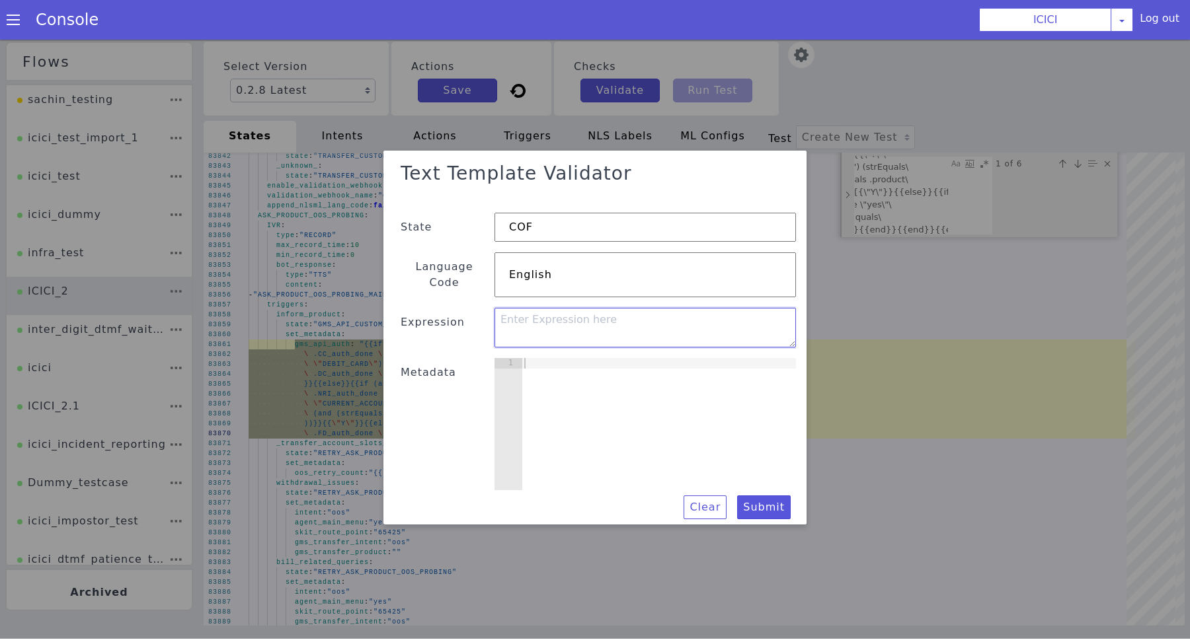
click at [615, 328] on textarea at bounding box center [551, 368] width 295 height 147
type textarea "{{if (and (strEquals .product \"CREDIT_CARD\") (strEquals .CC_auth_done \"yes\"…"
click at [584, 389] on div at bounding box center [501, 409] width 167 height 282
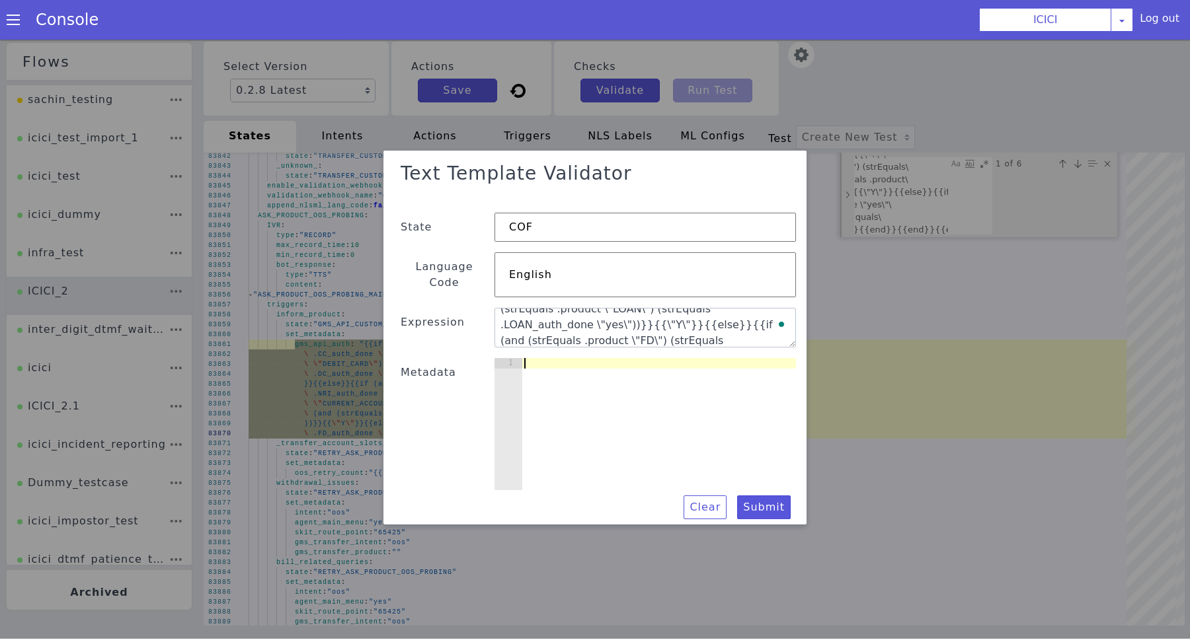
click at [606, 365] on div at bounding box center [547, 446] width 276 height 314
type textarea "{"
paste textarea "product"
type textarea "product"
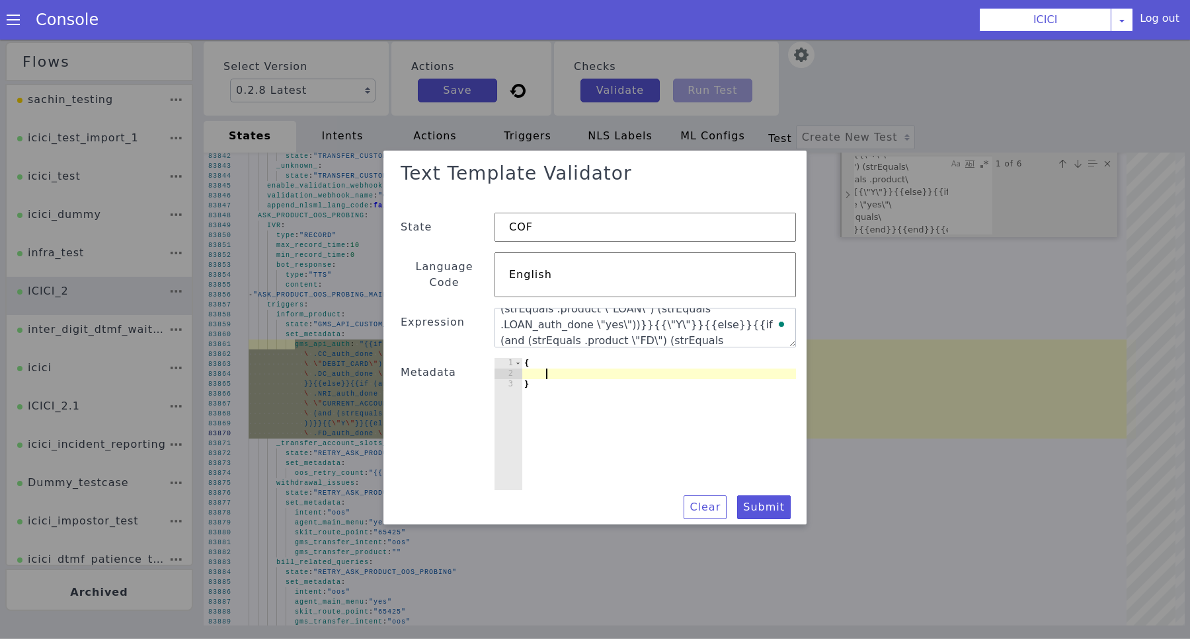
paste textarea "product"
type textarea "product: "","
paste textarea "CC_auth_done"
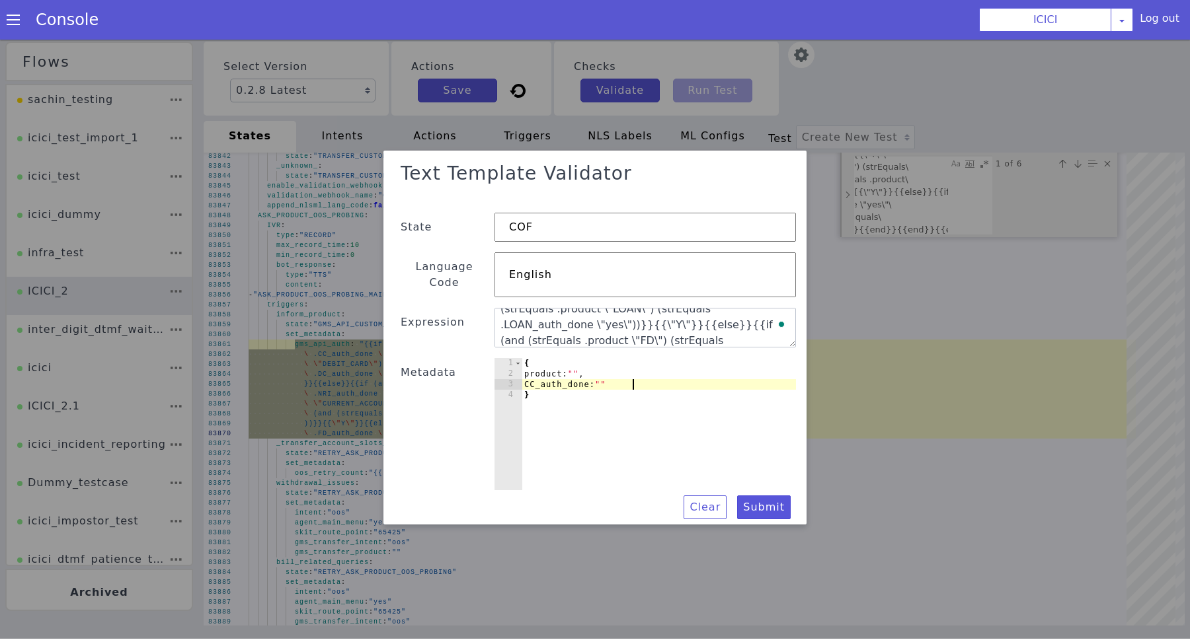
type textarea "CC_auth_done: "","
paste textarea "DC_auth_done"
type textarea "DC_auth_done: "","
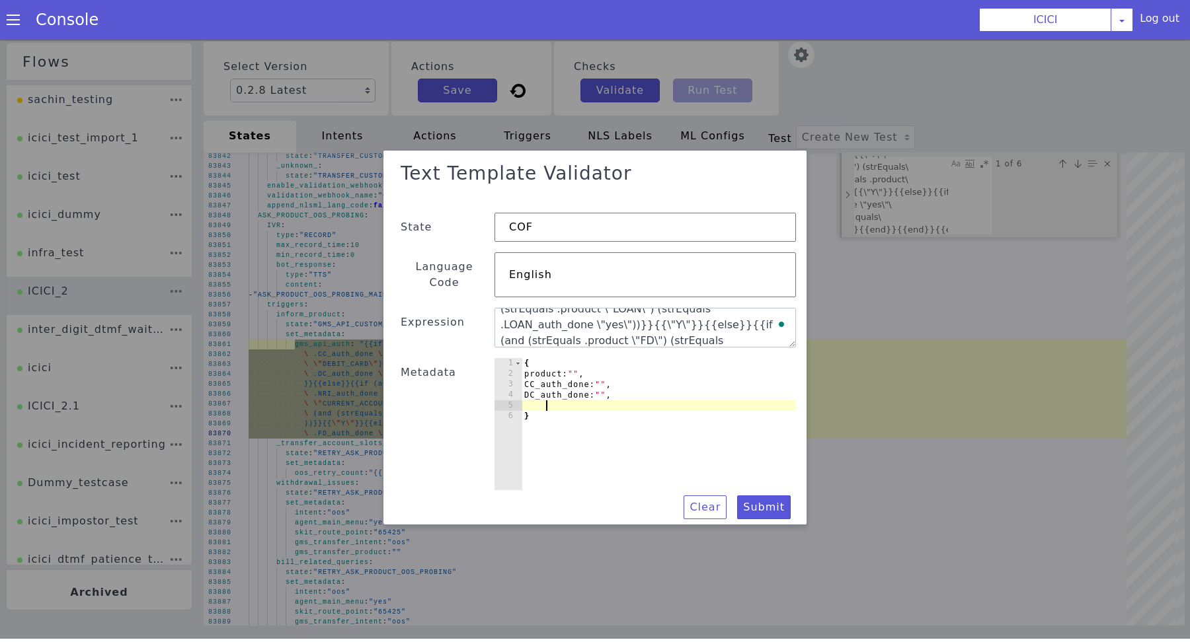
paste textarea "BA_auth_done"
type textarea "BA_auth_done: """
type textarea "BA_auth_done: "","
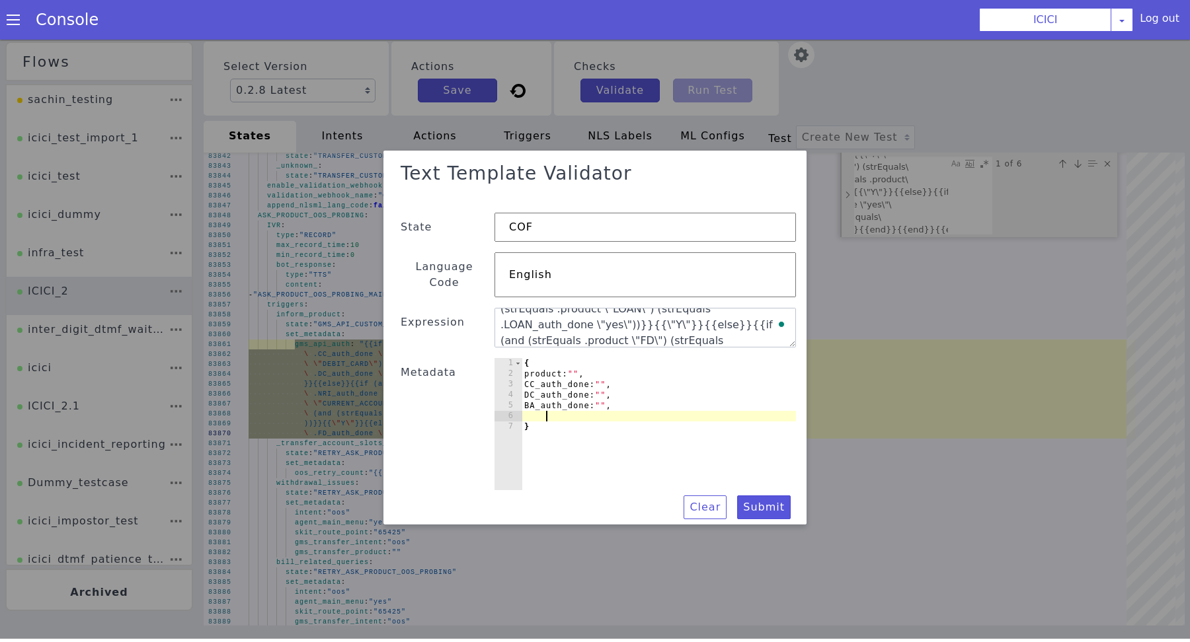
paste textarea "account_type"
type textarea "account_type: "","
paste textarea "NRI_auth_done"
type textarea "NRI_auth_done: "","
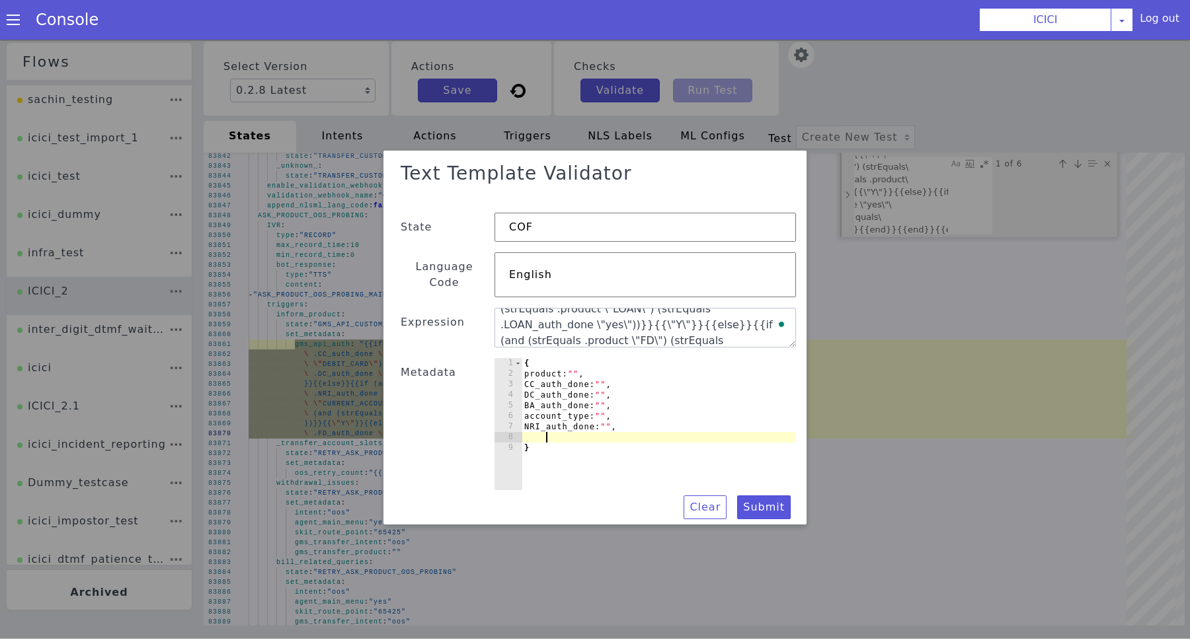
scroll to position [0, 1]
paste textarea "LOAN_auth_done"
type textarea "LOAN_auth_done: "","
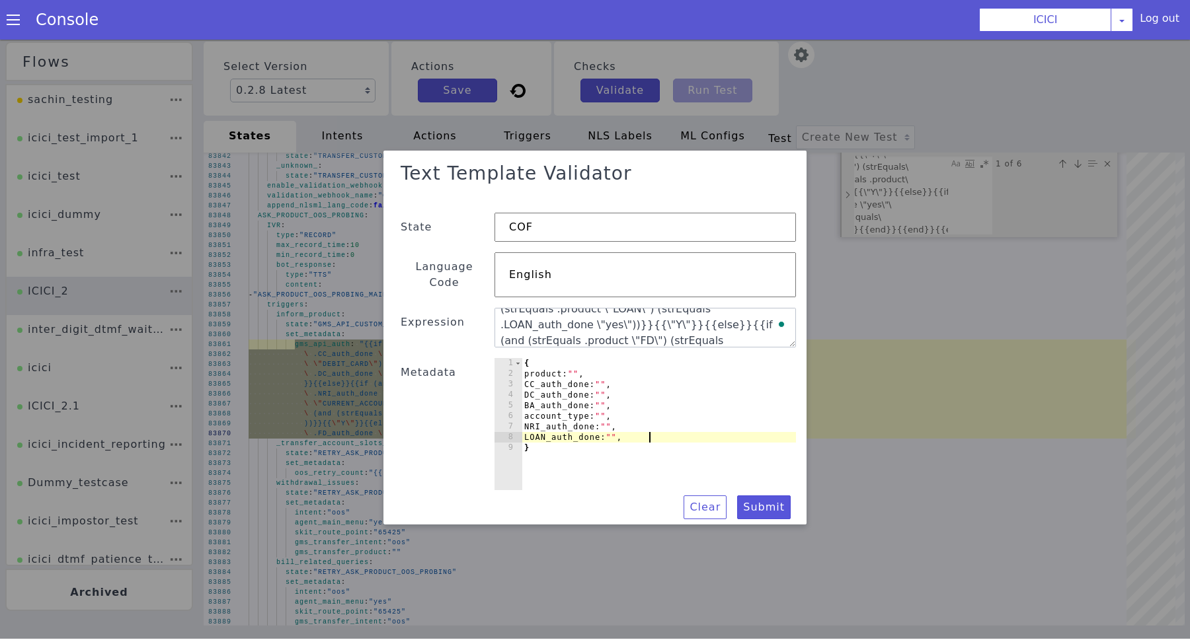
type textarea "LOAN_auth_done: """
click at [762, 498] on button "Submit" at bounding box center [764, 510] width 54 height 24
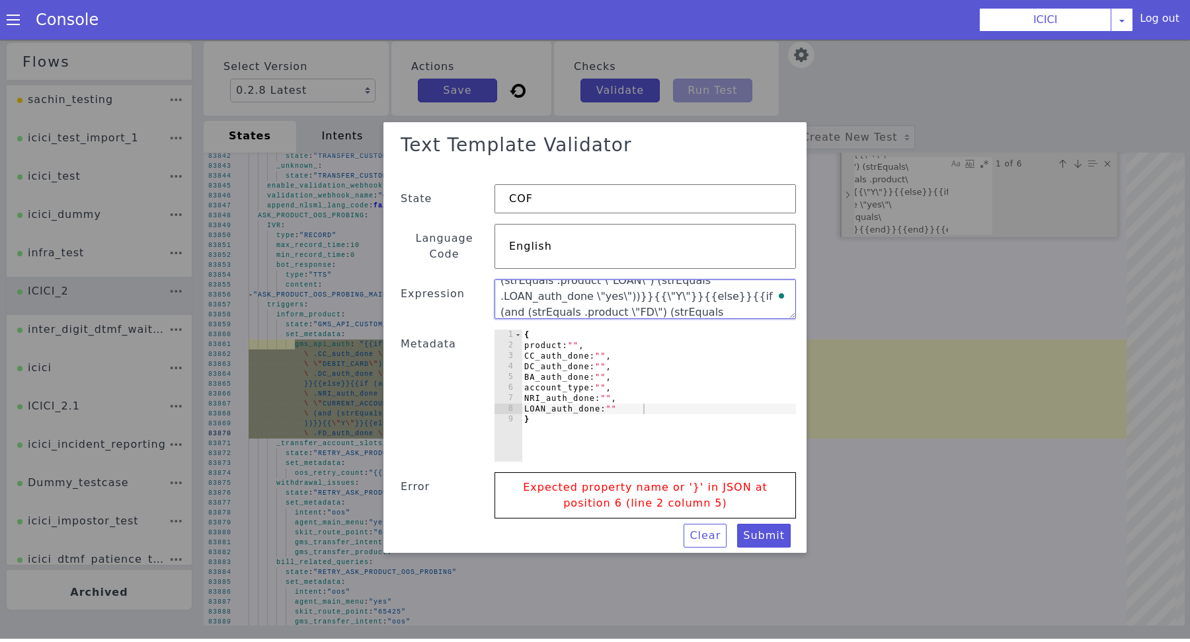
click at [660, 288] on textarea "{{if (and (strEquals .product \"CREDIT_CARD\") (strEquals .CC_auth_done \"yes\"…" at bounding box center [531, 338] width 258 height 222
click at [636, 289] on textarea "{{if (and (strEquals .product \"CREDIT_CARD\") (strEquals .CC_auth_done \"yes\"…" at bounding box center [586, 403] width 242 height 241
click at [766, 534] on button "Submit" at bounding box center [764, 539] width 54 height 24
click at [363, 346] on button "Submit" at bounding box center [335, 318] width 55 height 54
click at [680, 572] on button "Submit" at bounding box center [651, 595] width 58 height 46
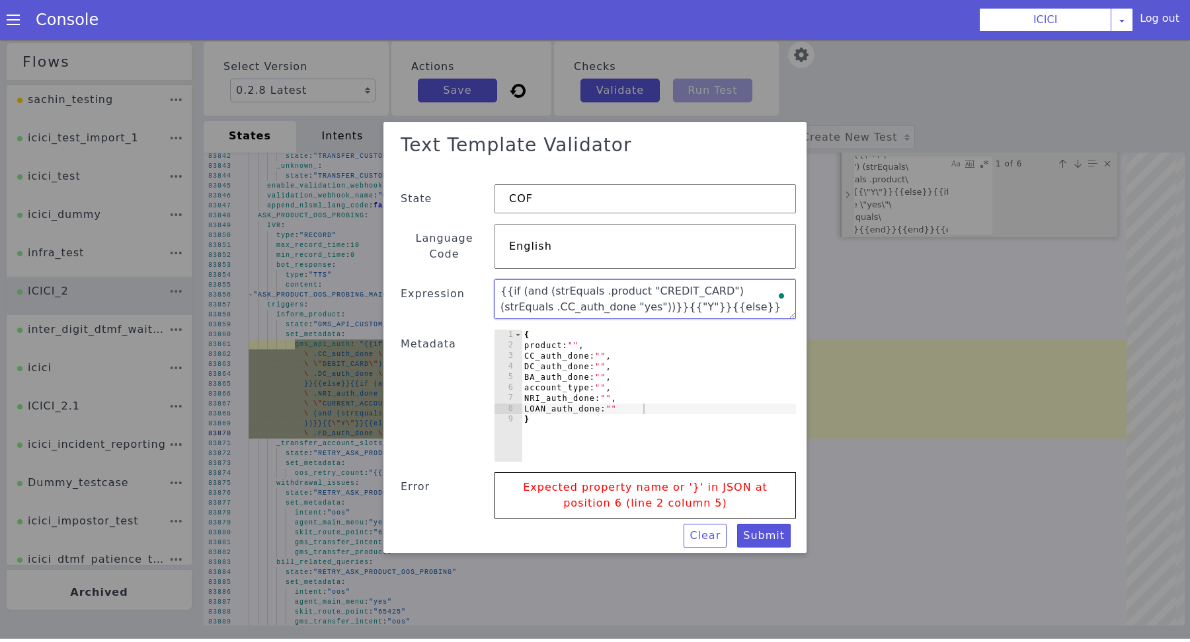
click at [711, 294] on textarea "{{if (and (strEquals .product "CREDIT_CARD") (strEquals .CC_auth_done "yes"))}}…" at bounding box center [644, 302] width 301 height 40
click at [614, 283] on textarea "{{if (and (strEquals .product "CREDIT_CARD") (strEquals .CC_auth_done "yes"))}}…" at bounding box center [595, 404] width 214 height 264
paste textarea "(and (strEquals .product \"CREDIT_CARD\") (strEquals .CC_auth_done \"yes\") )"
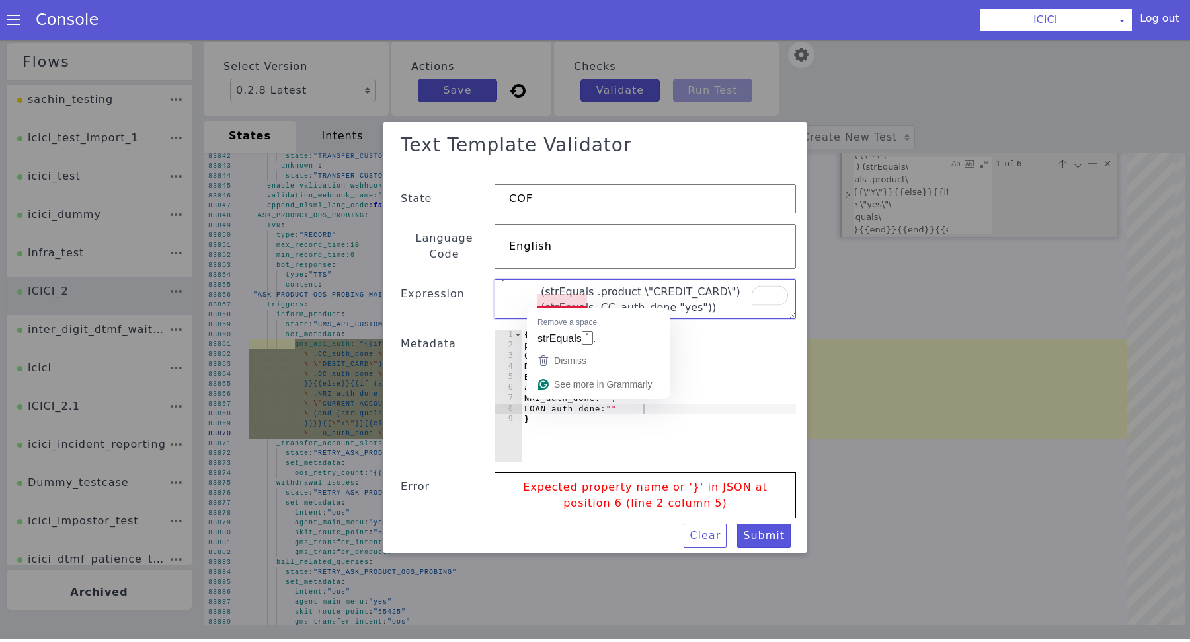
click at [531, 297] on textarea "(and (strEquals .product \"CREDIT_CARD\") (strEquals .CC_auth_done "yes"))" at bounding box center [646, 304] width 302 height 48
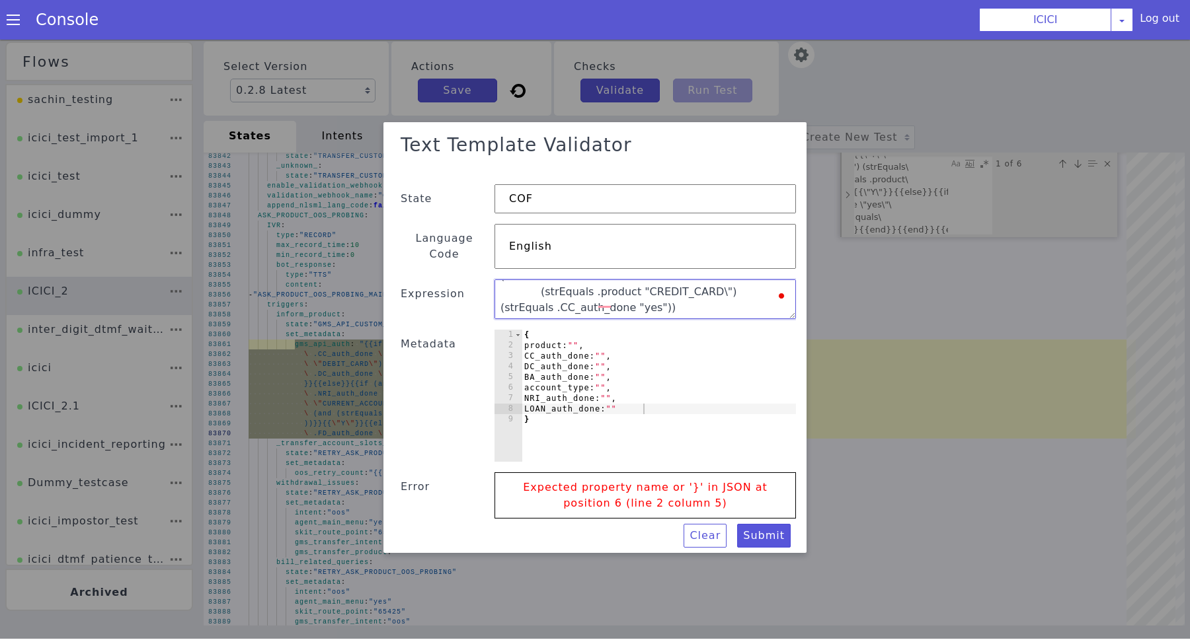
click at [701, 284] on textarea "(and (strEquals .product "CREDIT_CARD\") (strEquals .CC_auth_done "yes"))" at bounding box center [644, 302] width 301 height 40
click at [533, 298] on textarea "(and (strEquals .product "CREDIT_CARD") (strEquals .CC_auth_done "yes"))" at bounding box center [644, 302] width 301 height 40
click at [533, 298] on textarea "(and (strEquals .product "CREDIT_CARD") (strEquals .CC_auth_done "yes"))" at bounding box center [549, 297] width 87 height 304
click at [574, 568] on button "Submit" at bounding box center [547, 596] width 52 height 56
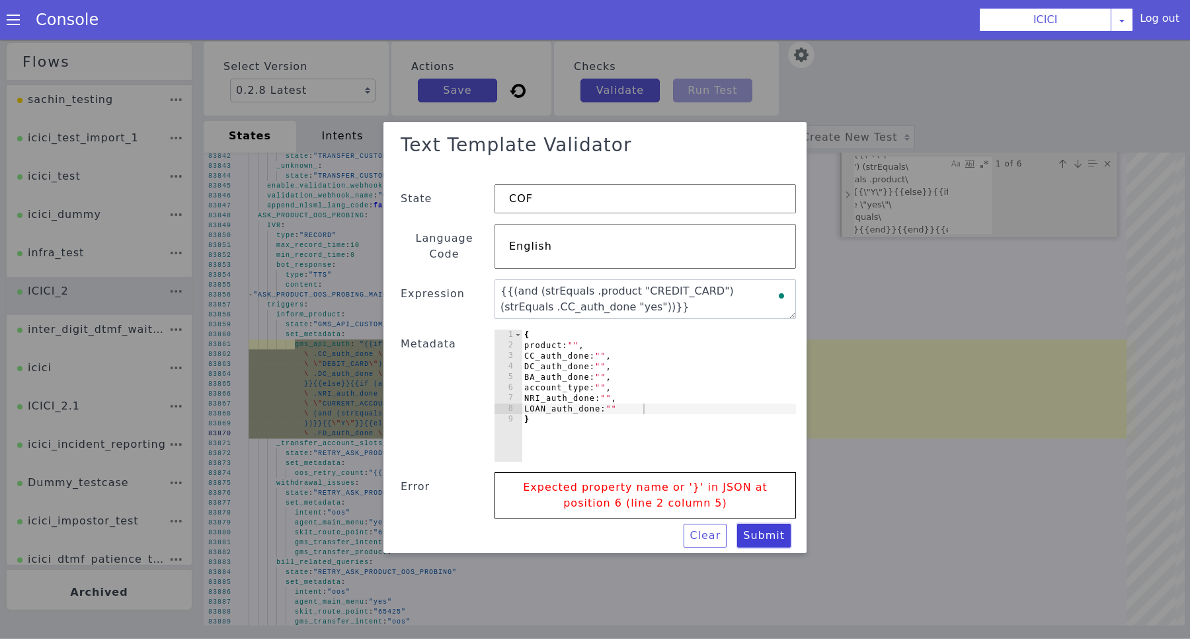
click at [644, 108] on button "Submit" at bounding box center [617, 81] width 54 height 55
click at [689, 301] on textarea "{{(and (strEquals .product "CREDIT_CARD") (strEquals .CC_auth_done "yes"))}}" at bounding box center [650, 310] width 304 height 84
click at [755, 530] on button "Submit" at bounding box center [764, 539] width 54 height 24
click at [677, 307] on textarea "{{(and (strEquals .product "CREDIT_CARD") (strEquals .CC_auth_done "yes"))}}" at bounding box center [644, 302] width 301 height 40
click at [769, 531] on button "Submit" at bounding box center [758, 543] width 54 height 25
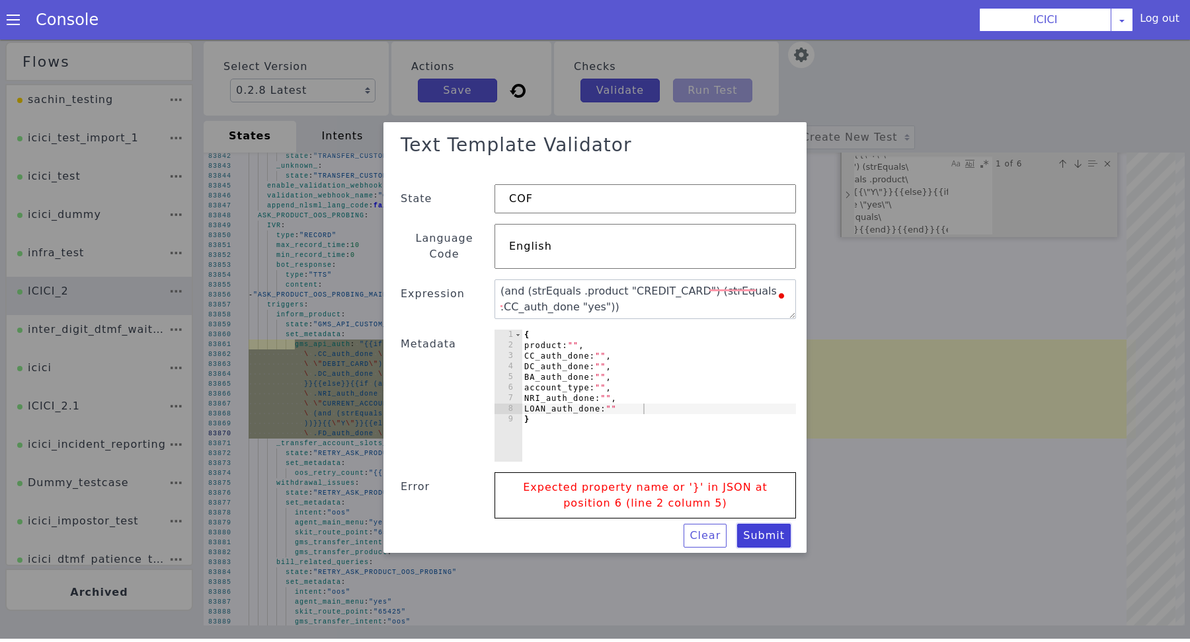
click at [769, 527] on button "Submit" at bounding box center [764, 539] width 54 height 24
click at [679, 304] on textarea "(and (strEquals .product "CREDIT_CARD") (strEquals .CC_auth_done "yes"))" at bounding box center [644, 302] width 301 height 40
type textarea "{{(and (strEquals .product "CREDIT_CARD") (strEquals .CC_auth_done "yes"))}}"
click at [657, 574] on button "Submit" at bounding box center [627, 598] width 57 height 49
click at [611, 332] on div "{ product: "" , CC_auth_done: "" , DC_auth_done: "" , BA_auth_done: "" , accoun…" at bounding box center [658, 408] width 274 height 153
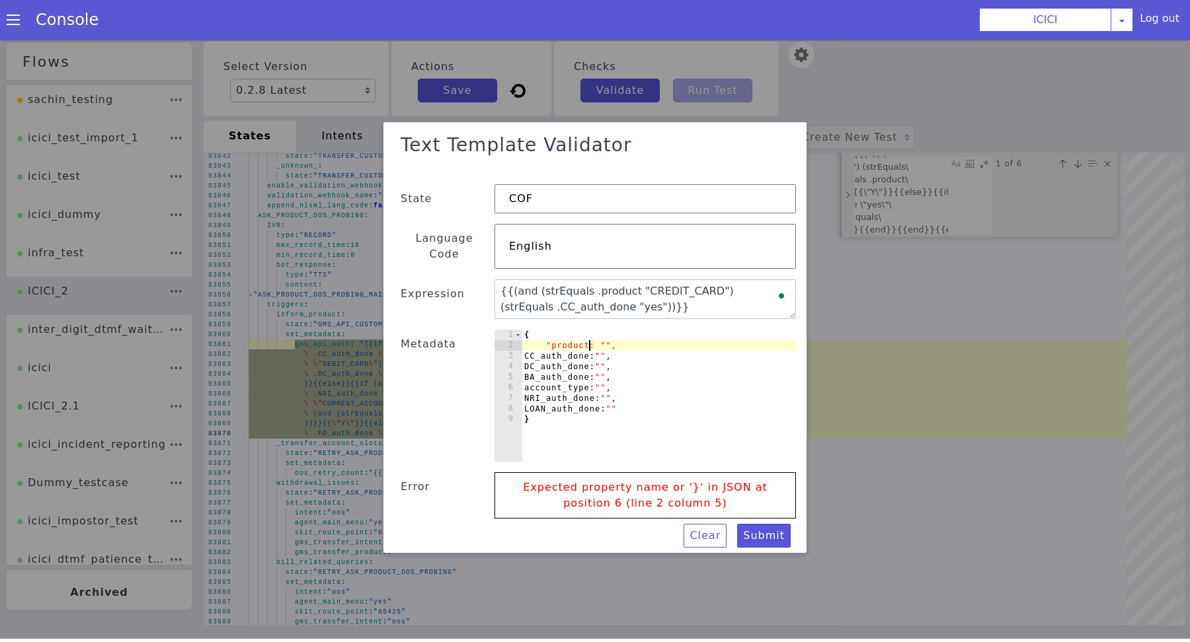
scroll to position [0, 5]
click at [736, 557] on button "Submit" at bounding box center [706, 575] width 57 height 37
click at [595, 336] on div "{ "product" : "" , CC_auth_done: "" , DC_auth_done: "" , BA_auth_done: "" , acc…" at bounding box center [638, 423] width 305 height 219
click at [674, 288] on textarea "{{(and (strEquals .product "CREDIT_CARD") (strEquals .CC_auth_done "yes"))}}" at bounding box center [644, 302] width 301 height 40
click at [666, 285] on textarea "{{(and (strEquals .product "CREDIT_CARD") (strEquals .CC_auth_done "yes"))}}" at bounding box center [604, 403] width 182 height 282
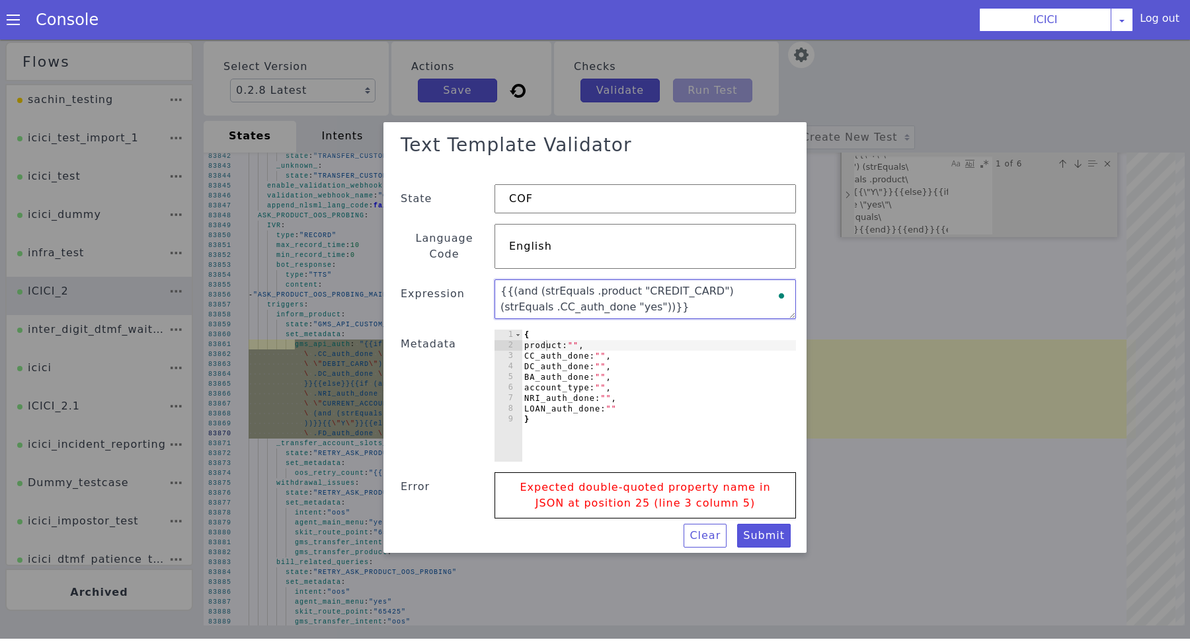
click at [666, 285] on textarea "{{(and (strEquals .product "CREDIT_CARD") (strEquals .CC_auth_done "yes"))}}" at bounding box center [644, 302] width 301 height 40
click at [599, 338] on div "{ product: "" , CC_auth_done: "" , DC_auth_done: "" , BA_auth_done: "" , accoun…" at bounding box center [627, 428] width 313 height 249
paste textarea "CREDIT_CARD"
click at [556, 299] on textarea "{{(and (strEquals .product "CREDIT_CARD") (strEquals .CC_auth_done "yes"))}}" at bounding box center [644, 302] width 301 height 40
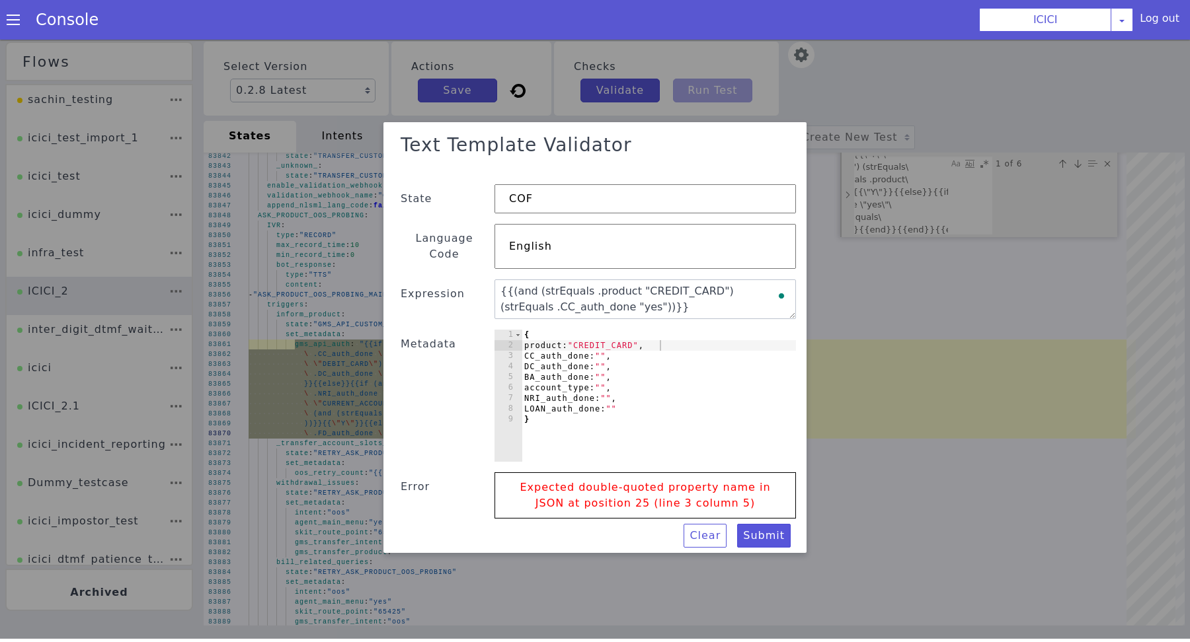
click at [629, 348] on div "{ product: "CREDIT_CARD" , CC_auth_done: "" , DC_auth_done: "" , BA_auth_done: …" at bounding box center [658, 408] width 274 height 153
type textarea "CC_auth_done: "yes","
click at [763, 527] on button "Submit" at bounding box center [764, 539] width 54 height 24
click at [708, 307] on textarea "{{(and (strEquals .product "CREDIT_CARD") (strEquals .CC_auth_done "yes"))}}" at bounding box center [646, 304] width 302 height 48
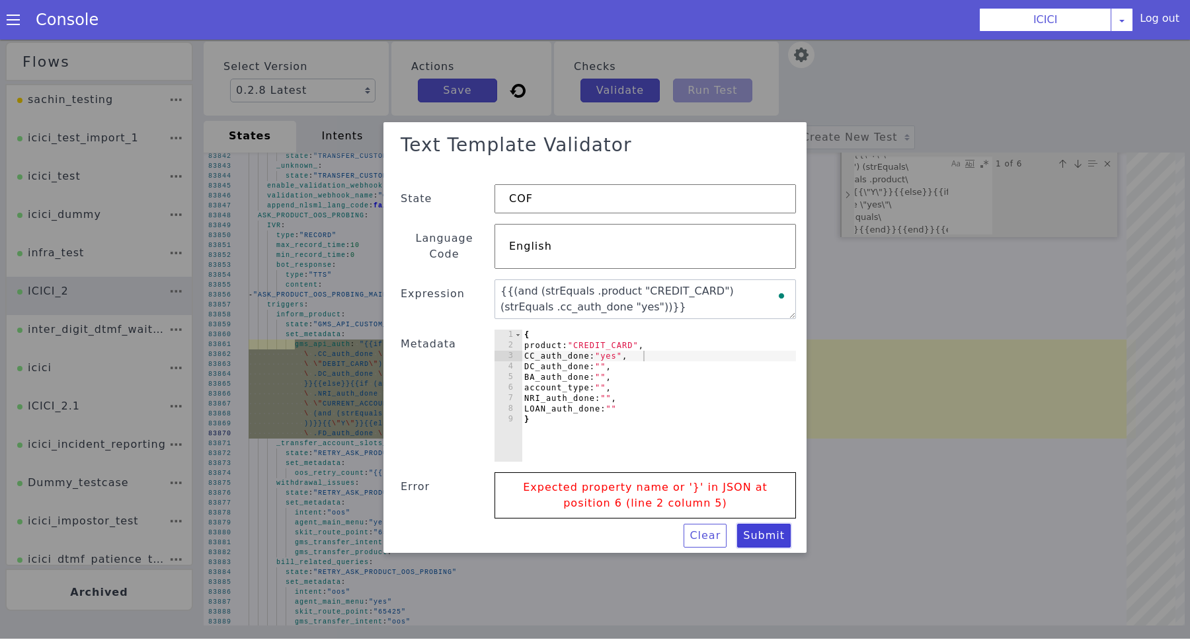
click at [773, 527] on button "Submit" at bounding box center [764, 539] width 54 height 24
click at [736, 557] on button "Submit" at bounding box center [706, 575] width 57 height 37
click at [515, 304] on textarea "{{(and (strEquals .product "CREDIT_CARD") (strEquals .cc_auth_done "yes"))}}" at bounding box center [644, 302] width 301 height 40
click at [666, 303] on textarea "{{(and (strEquals .product "CREDIT_CARD") (strEquals .CC_auth_done "yes"))}}" at bounding box center [644, 302] width 301 height 40
click at [769, 285] on textarea "{{(and (strEquals .product "CREDIT_CARD") (strEquals .CC_auth_done "yes"))}}" at bounding box center [625, 284] width 292 height 157
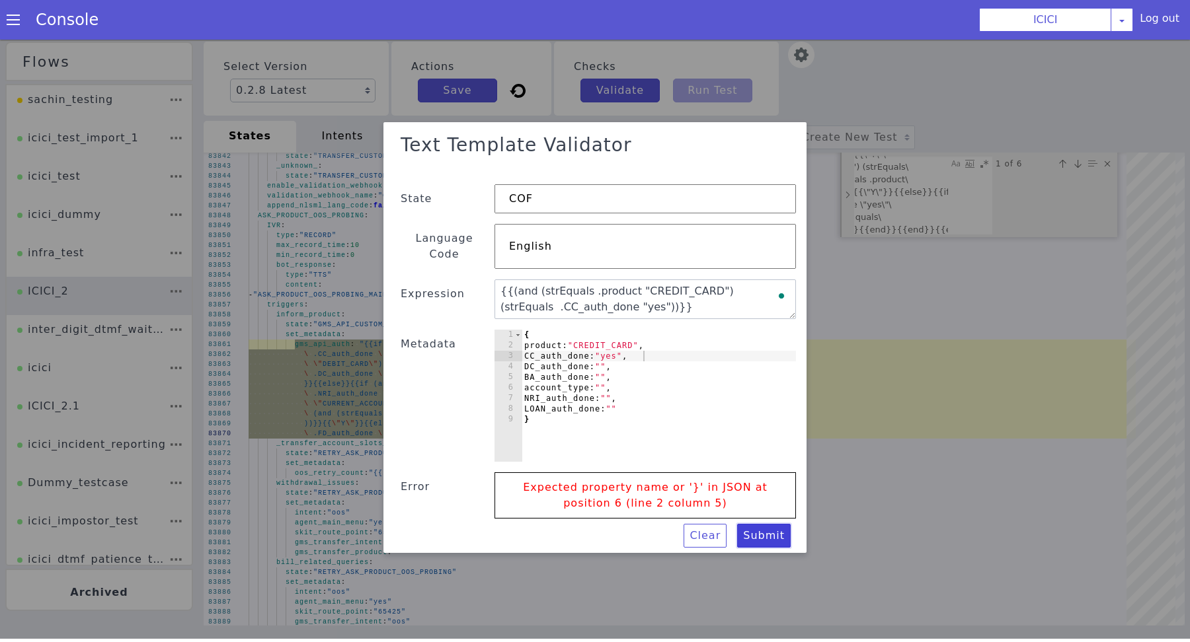
click at [759, 527] on button "Submit" at bounding box center [764, 539] width 54 height 24
click at [693, 299] on textarea "{{(and (strEquals .product "CREDIT_CARD") (strEquals .CC_auth_done "yes"))}}" at bounding box center [658, 341] width 260 height 219
click at [714, 289] on textarea "{{(and (strEquals .product "CREDIT_CARD") (strEquals .CC_auth_done "yes"))}}" at bounding box center [651, 312] width 303 height 99
click at [766, 533] on button "Submit" at bounding box center [764, 539] width 54 height 24
click at [541, 285] on textarea "{{(and (strEquals .product "CREDIT_CARD"))}}" at bounding box center [644, 302] width 301 height 40
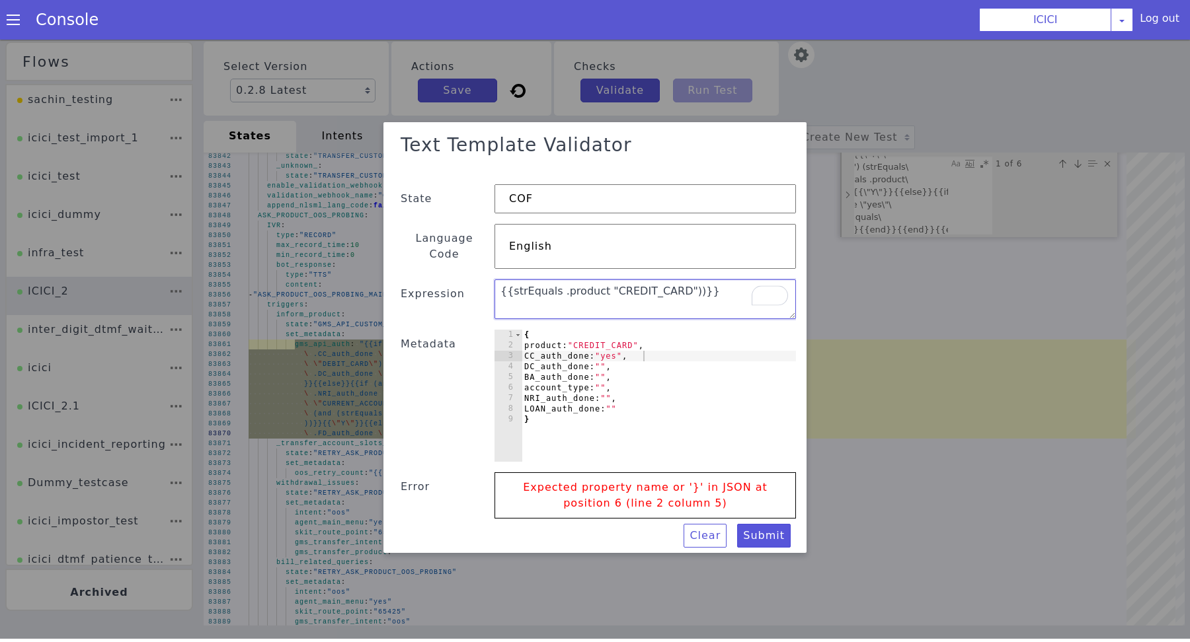
click at [682, 282] on textarea "{{strEquals .product "CREDIT_CARD"))}}" at bounding box center [644, 302] width 301 height 40
click at [763, 528] on button "Submit" at bounding box center [764, 539] width 54 height 24
click at [660, 279] on textarea "{{strEquals .product "CREDIT_CARD"}}" at bounding box center [531, 338] width 258 height 222
click at [681, 572] on button "Submit" at bounding box center [652, 595] width 58 height 46
click at [777, 530] on button "Submit" at bounding box center [764, 539] width 54 height 24
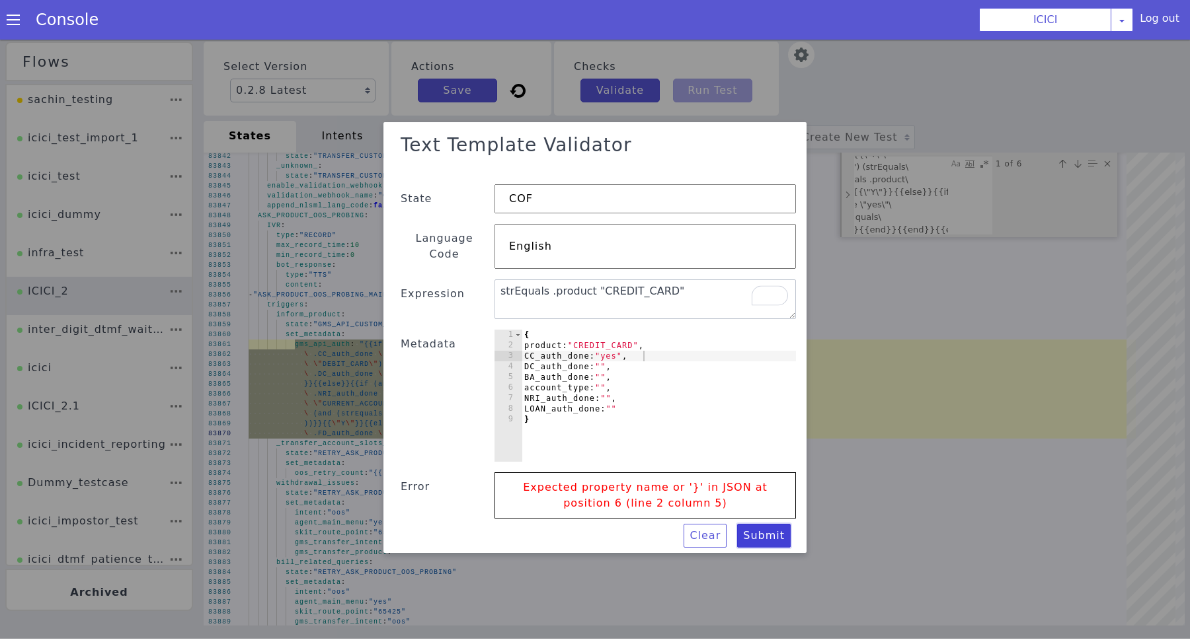
click at [418, 530] on button "Submit" at bounding box center [405, 519] width 26 height 54
click at [707, 284] on textarea "strEquals .product "CREDIT_CARD"" at bounding box center [648, 376] width 132 height 299
click at [707, 284] on textarea "strEquals .product "CREDIT_CARD"" at bounding box center [644, 302] width 301 height 40
type textarea "a"
click at [771, 537] on button "Submit" at bounding box center [764, 539] width 54 height 24
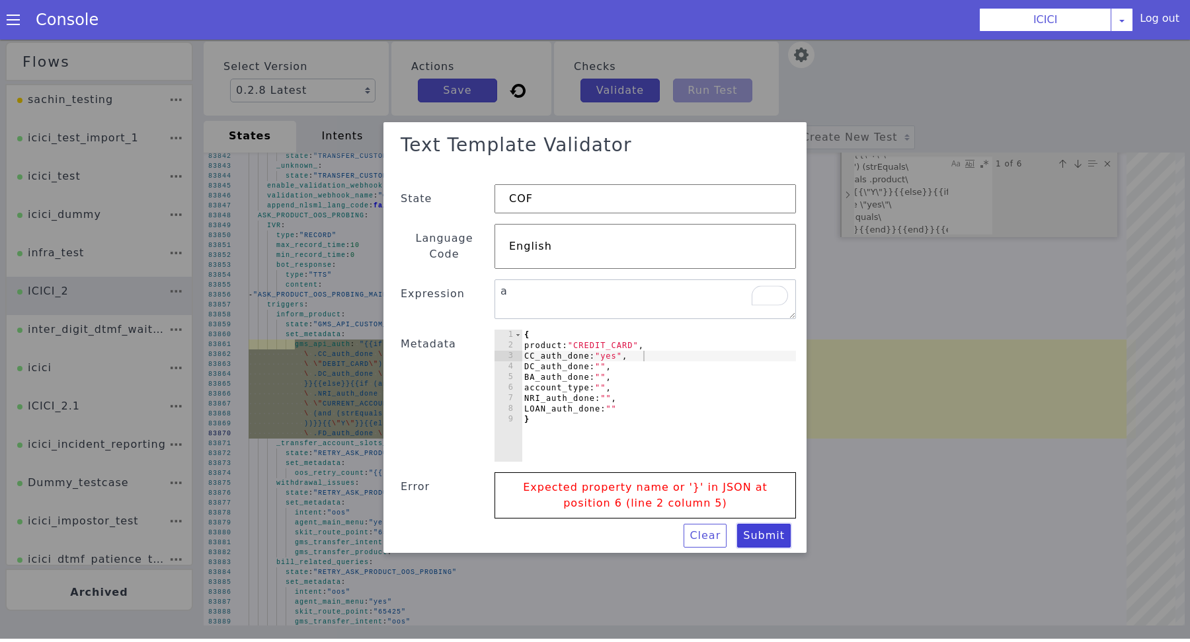
click at [363, 346] on button "Submit" at bounding box center [335, 318] width 55 height 54
click at [483, 527] on button "Clear" at bounding box center [463, 524] width 40 height 49
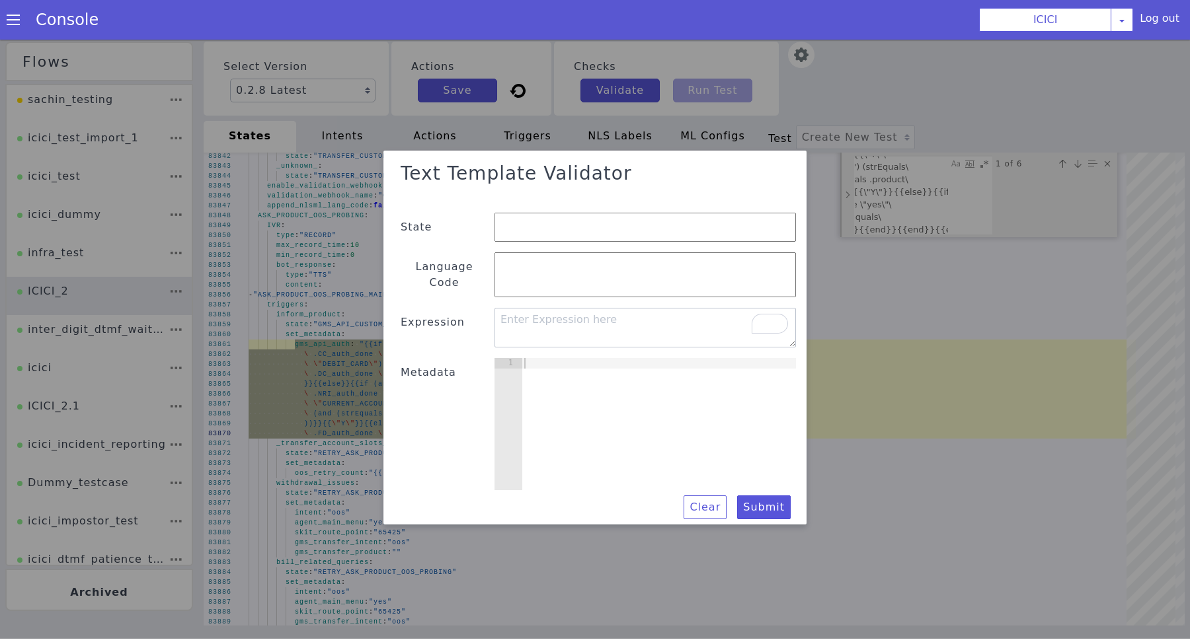
click at [692, 245] on input "text" at bounding box center [644, 229] width 301 height 29
click at [884, 286] on div at bounding box center [595, 340] width 1190 height 603
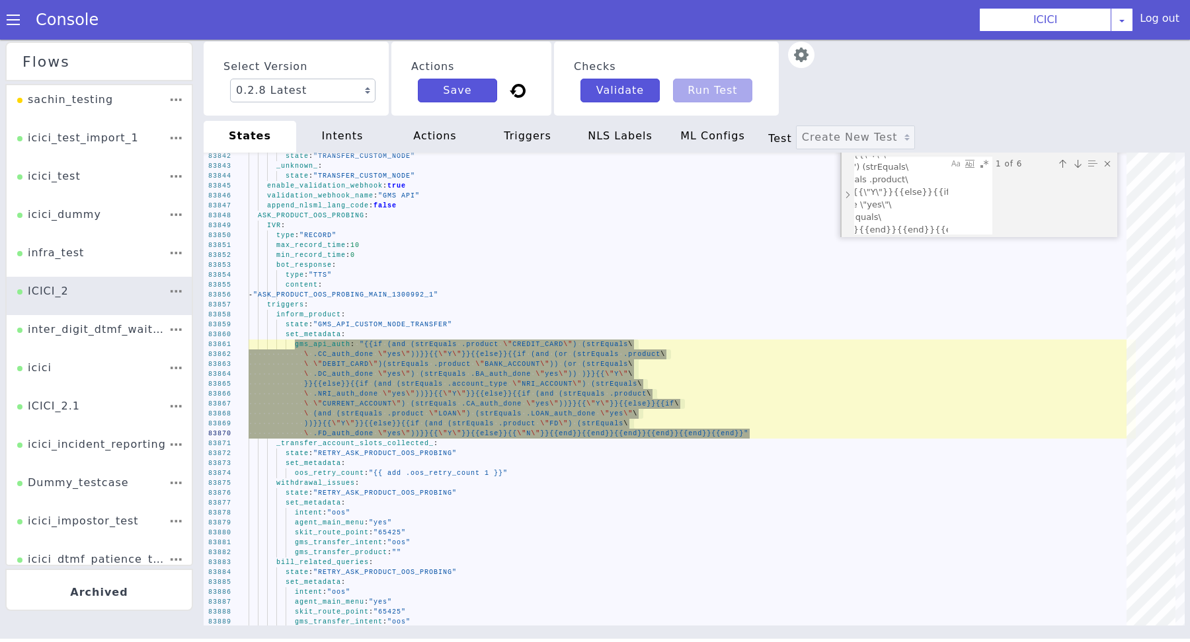
click at [893, 167] on img at bounding box center [911, 185] width 36 height 36
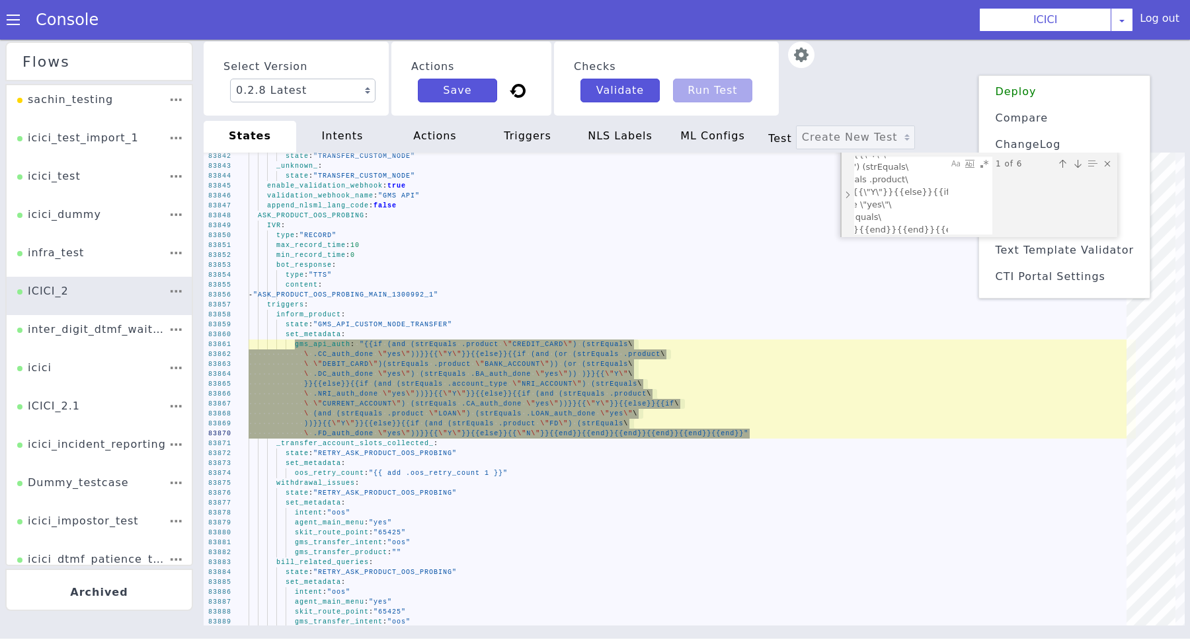
click at [1096, 247] on span "Text Template Validator" at bounding box center [1064, 250] width 139 height 13
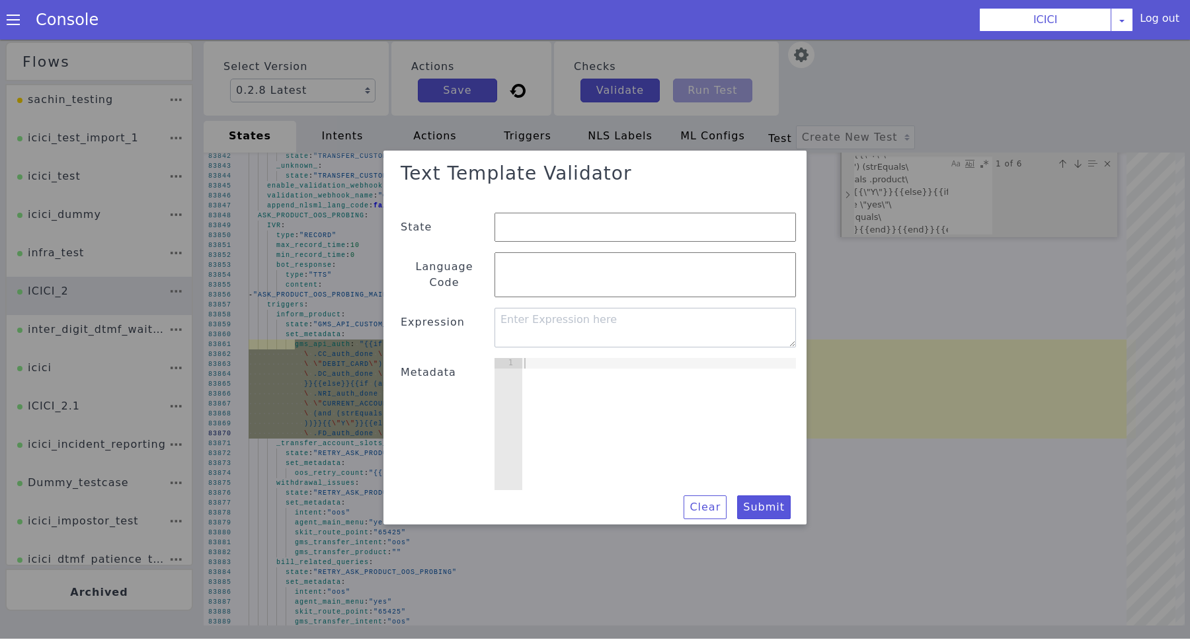
click at [698, 223] on input "text" at bounding box center [715, 338] width 155 height 285
click at [962, 355] on div at bounding box center [595, 340] width 1259 height 754
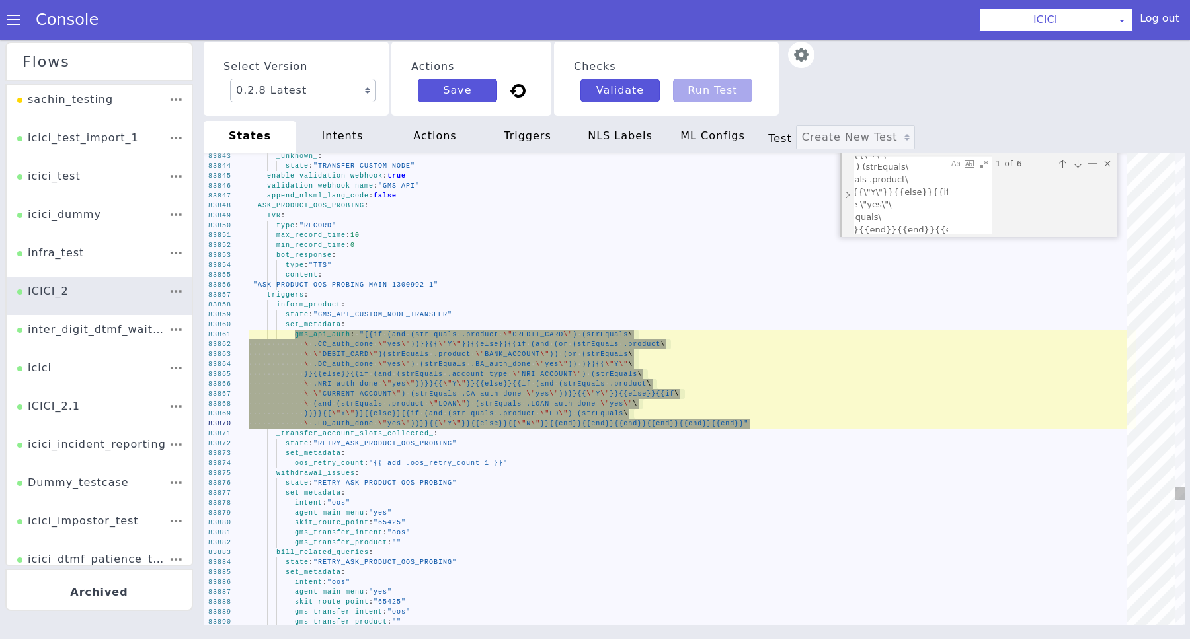
click at [1075, 494] on div "Next match (Enter)" at bounding box center [1082, 503] width 19 height 19
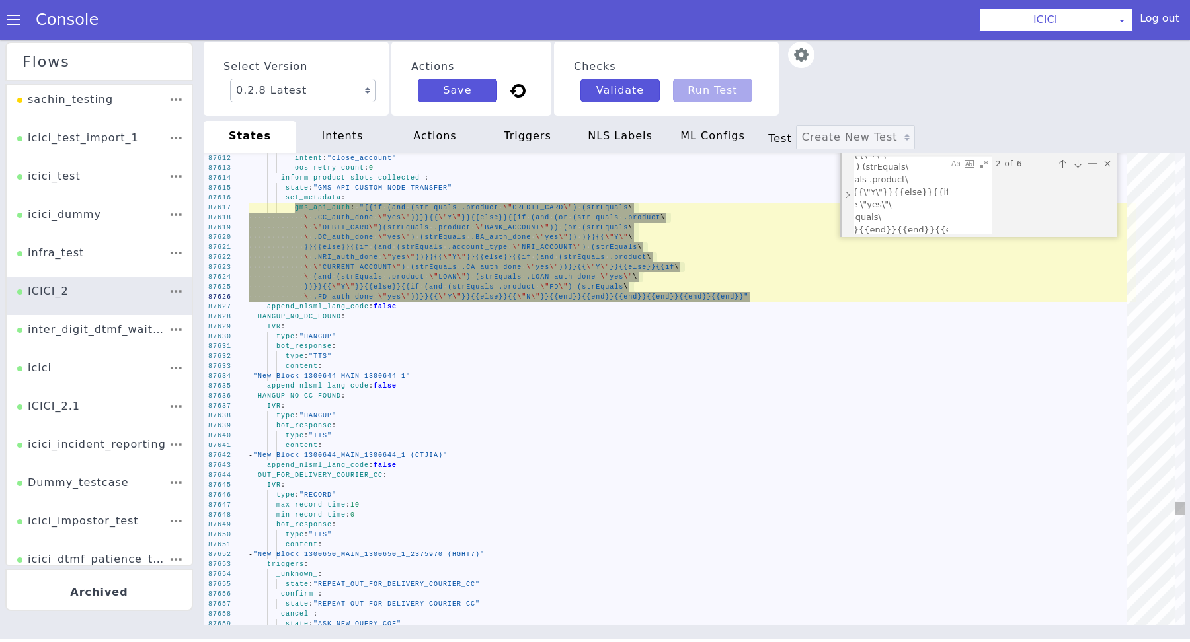
click at [787, 126] on span "set_metadata" at bounding box center [797, 98] width 20 height 56
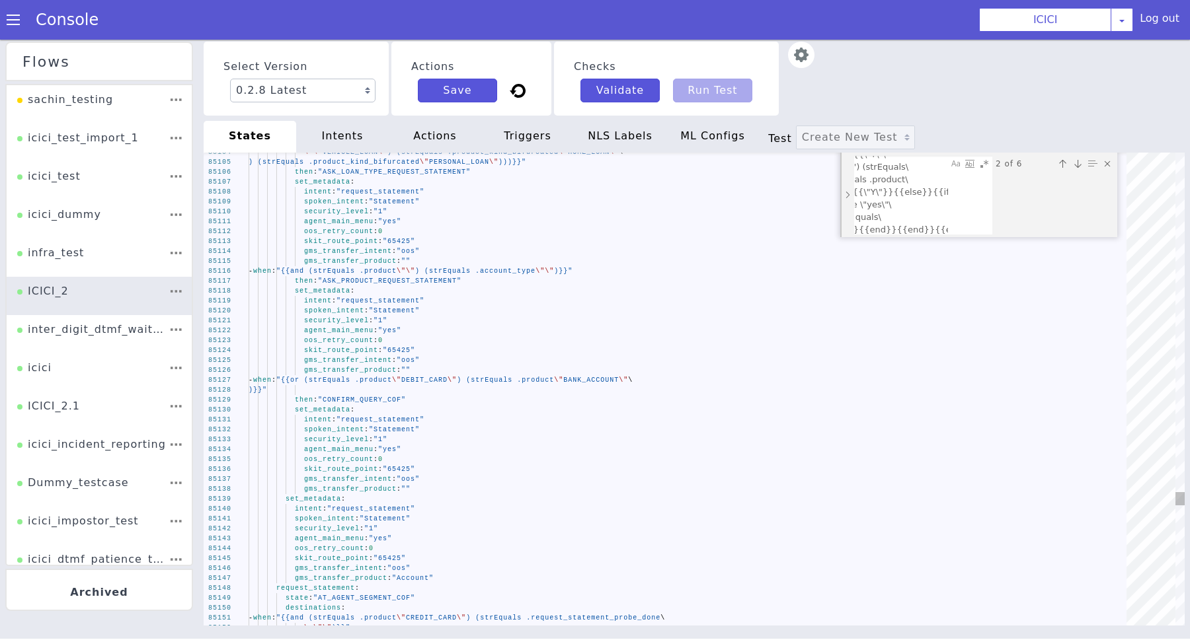
click at [1081, 253] on div "Previous match (⇧Enter)" at bounding box center [1089, 261] width 16 height 16
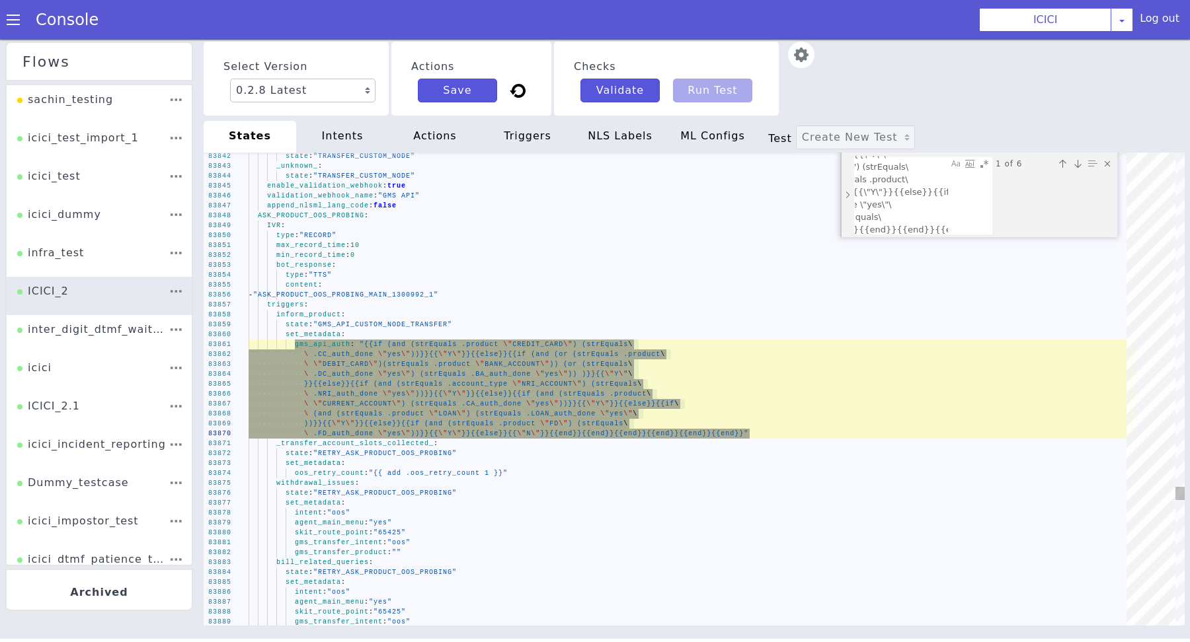
click at [260, 217] on span "ASK_PRODUCT_OOS_PROBING" at bounding box center [311, 215] width 106 height 7
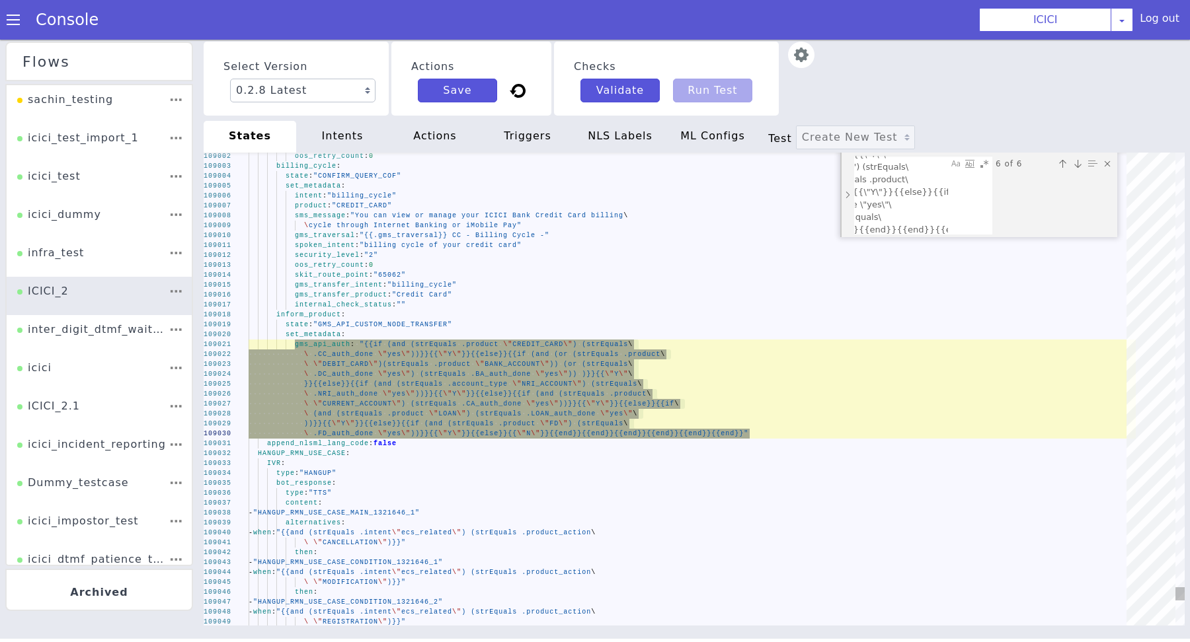
click at [1101, 321] on div "Next match (Enter)" at bounding box center [1109, 329] width 17 height 17
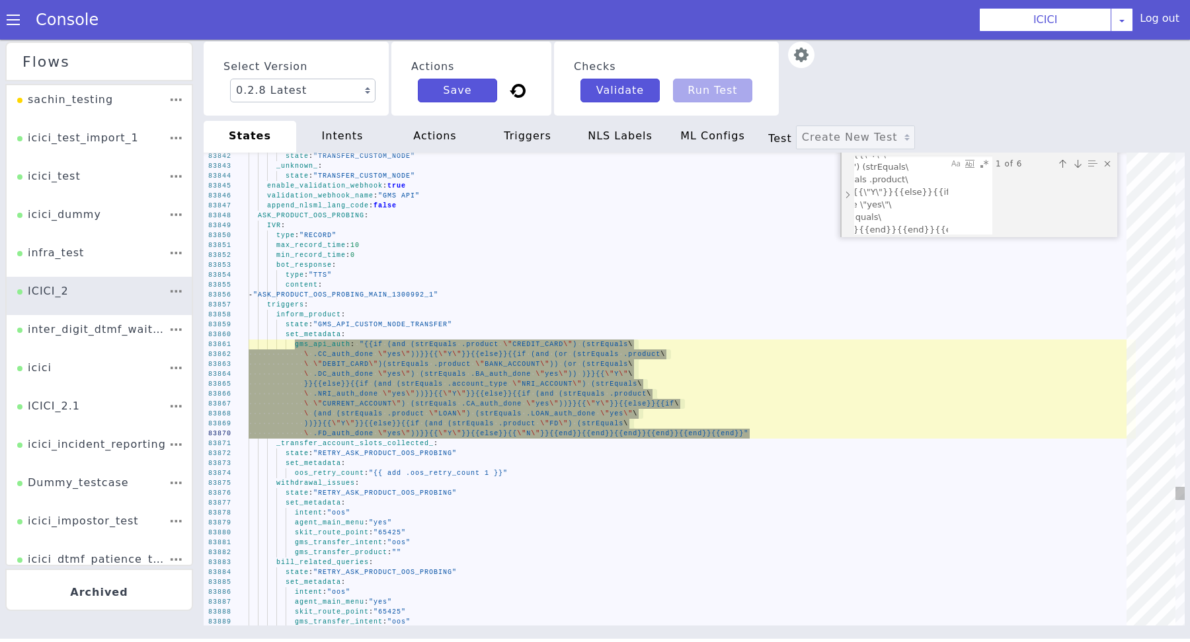
click at [289, 176] on span "ASK_PRODUCT_OOS_PROBING" at bounding box center [342, 161] width 106 height 28
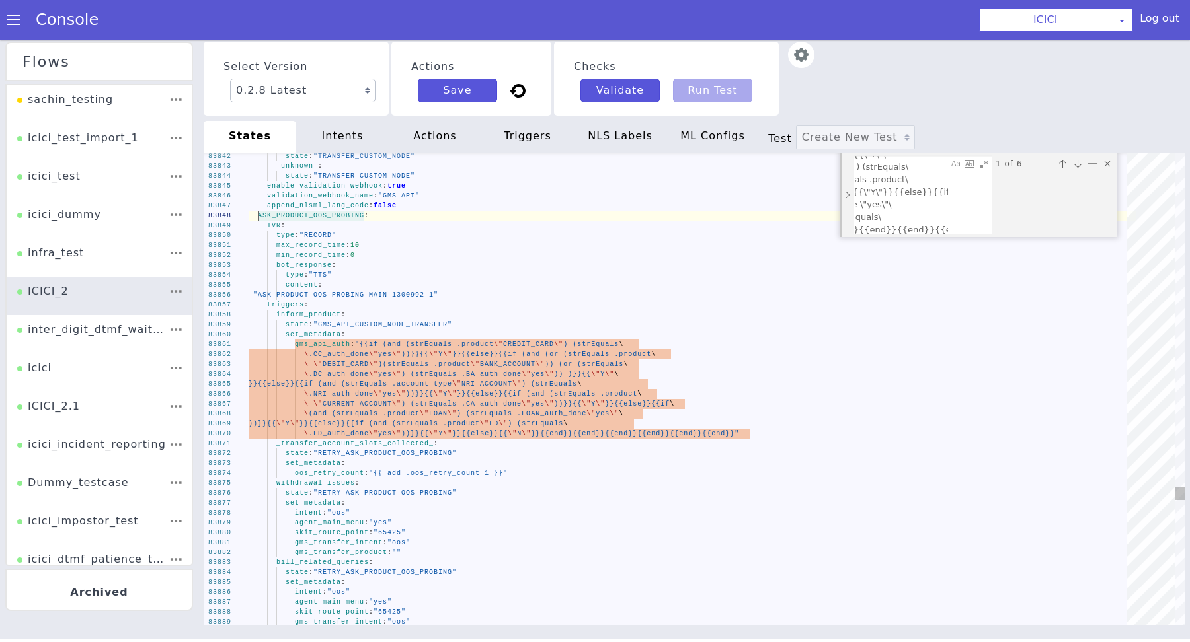
click at [266, 301] on span "ASK_PRODUCT_OOS_PROBING" at bounding box center [285, 323] width 102 height 44
click at [266, 399] on span "ASK_PRODUCT_OOS_PROBING" at bounding box center [300, 437] width 84 height 77
click at [698, 8] on textarea "_failure_: state: "TRANSFER_CUSTOM_NODE" _unknown_: state: "TRANSFER_CUSTOM_NOD…" at bounding box center [703, 7] width 10 height 1
click at [301, 164] on span "ASK_PRODUCT_OOS_PROBING" at bounding box center [353, 147] width 104 height 34
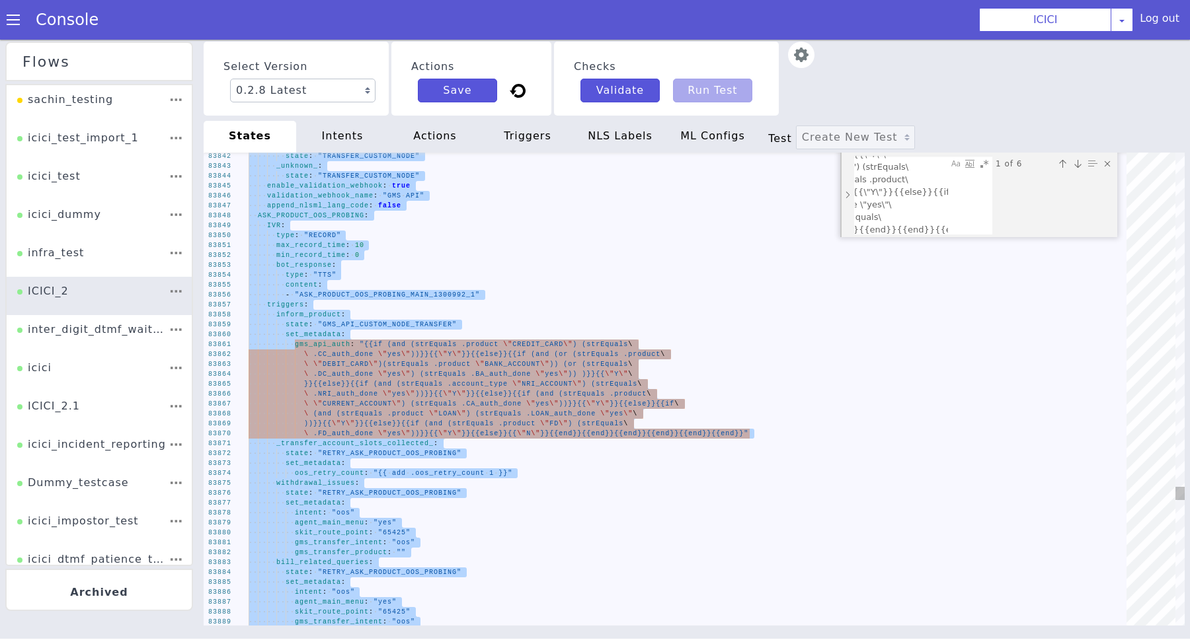
click at [699, 104] on span "ASK_PRODUCT_OOS_PROBING" at bounding box center [705, 50] width 13 height 106
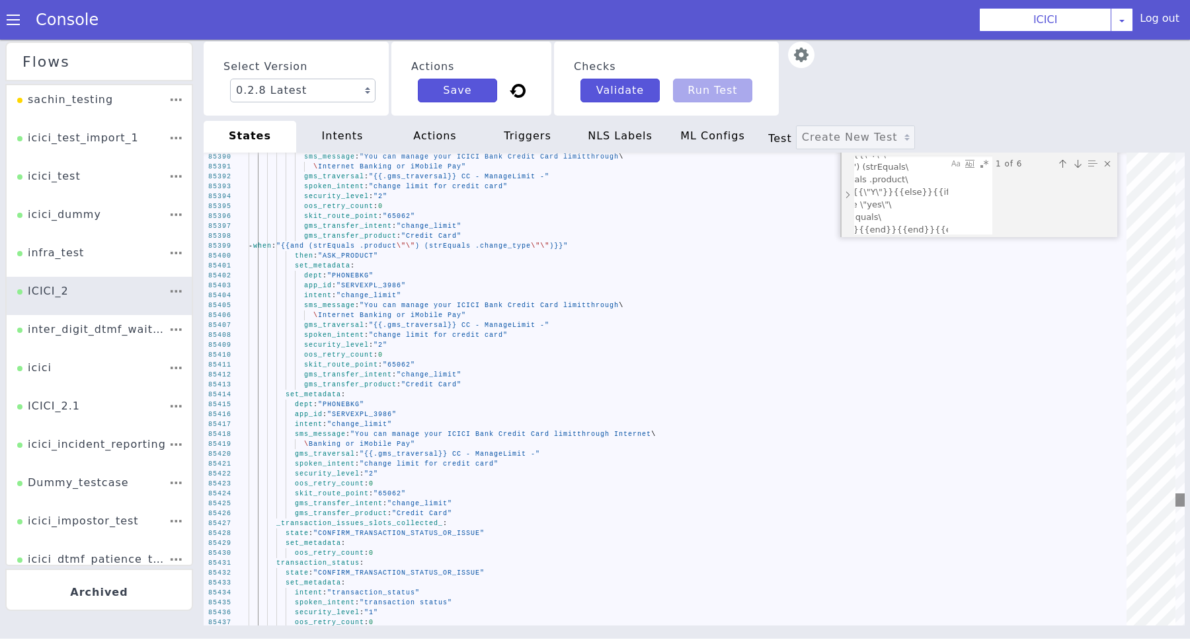
click at [1189, 389] on div at bounding box center [1200, 382] width 12 height 15
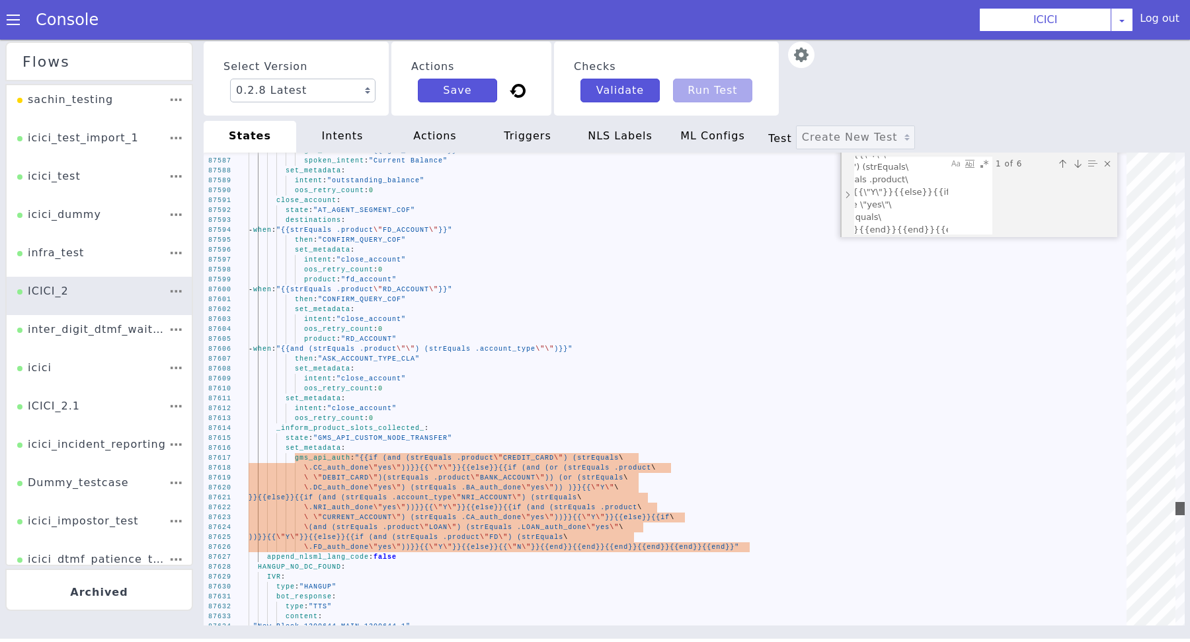
drag, startPoint x: 1180, startPoint y: 501, endPoint x: 1181, endPoint y: 510, distance: 8.6
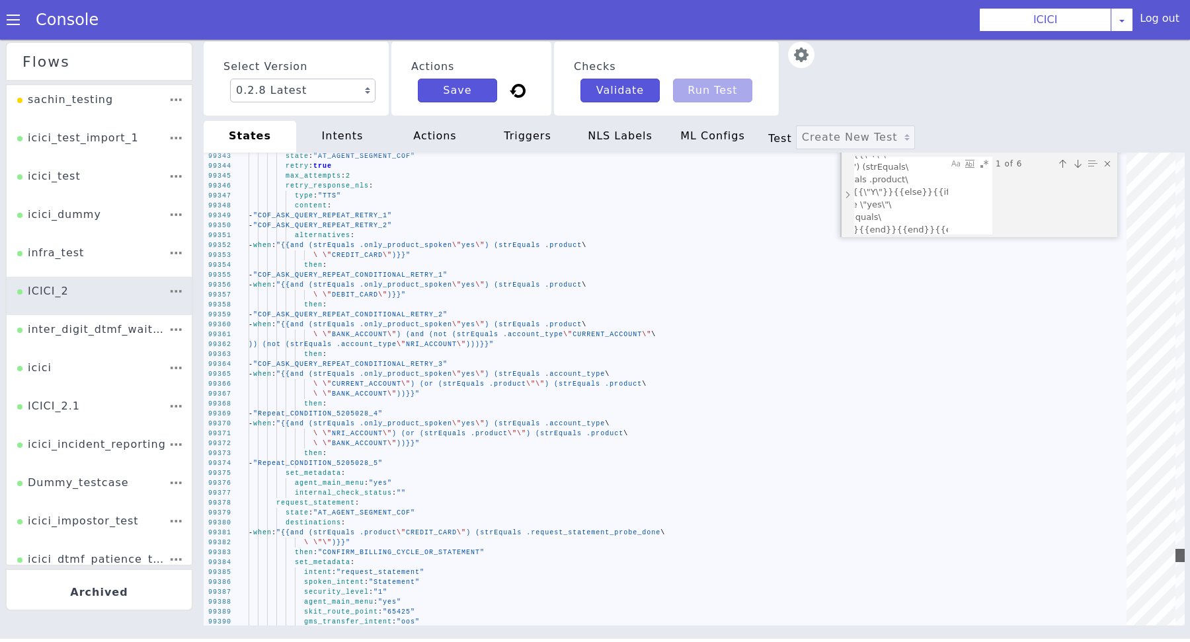
drag, startPoint x: 1180, startPoint y: 511, endPoint x: 1179, endPoint y: 558, distance: 46.9
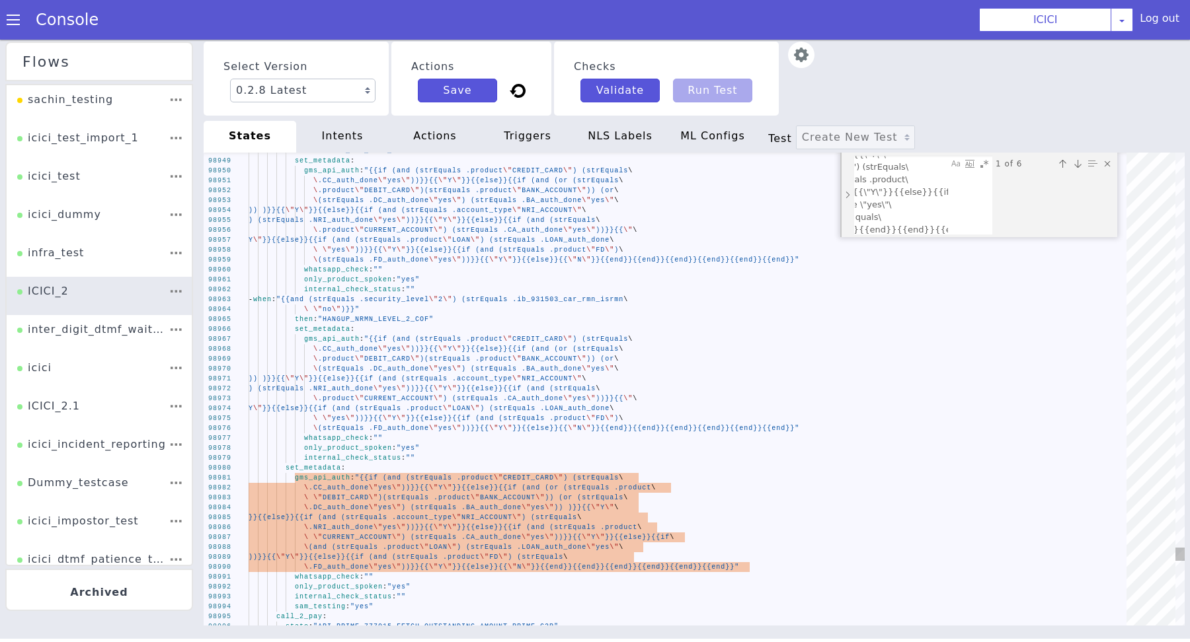
click at [263, 383] on span at bounding box center [236, 369] width 54 height 28
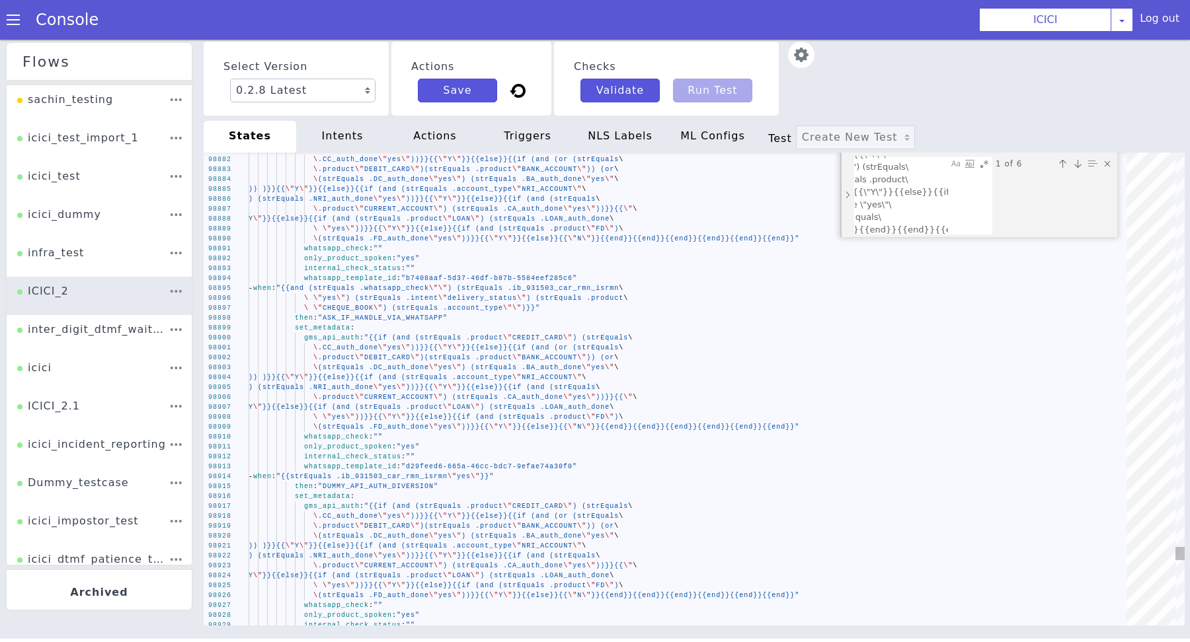
click at [677, 328] on span ")(strEquals .product" at bounding box center [723, 324] width 93 height 8
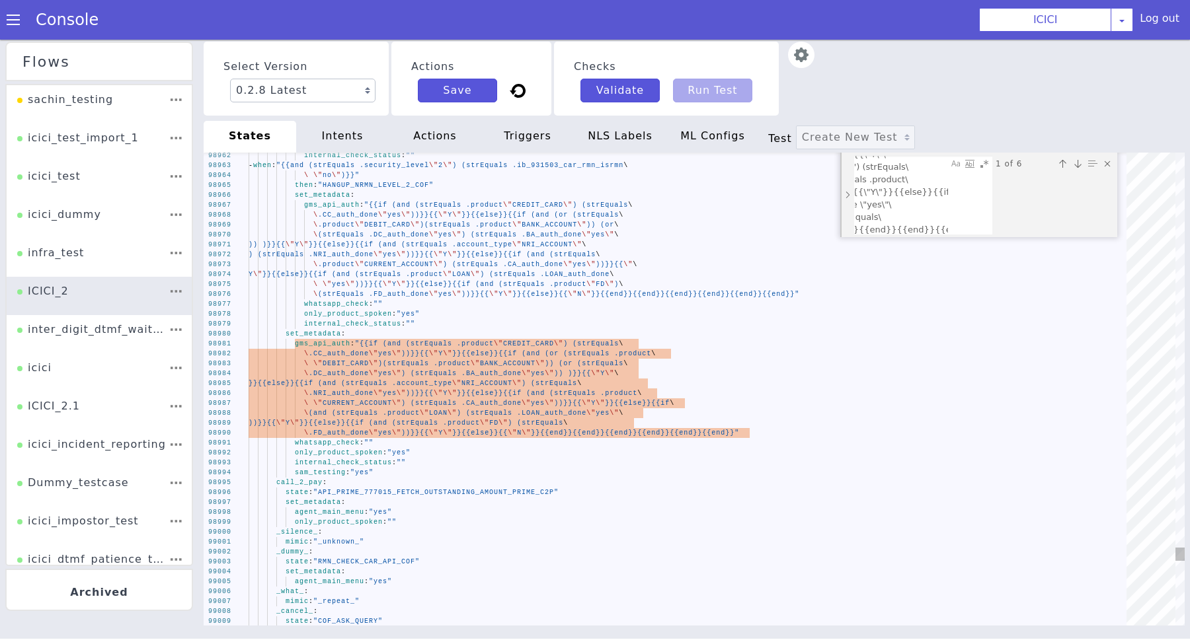
click at [381, 330] on div "set_metadata :" at bounding box center [691, 325] width 884 height 91
click at [402, 284] on span ""{{if (and (strEquals .product" at bounding box center [458, 237] width 113 height 93
type textarea "gms_api_auth: "{{if (and (strEquals .product \"CREDIT_CARD\") (strEquals\ \ .CC…"
paste textarea "Find"
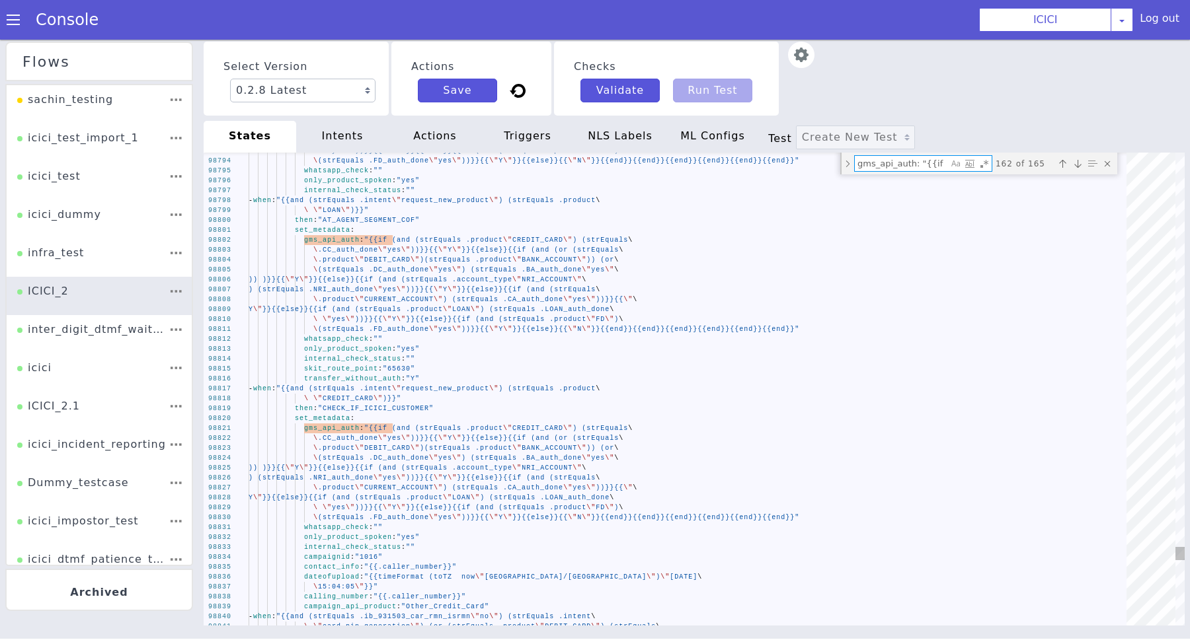
type textarea "gms_api_auth: "{{if"
click at [490, 231] on span ")(strEquals .product" at bounding box center [530, 202] width 81 height 57
type textarea "set_metadata: gms_api_auth: "{{if (and (strEquals .product \"CREDIT_CARD\") (st…"
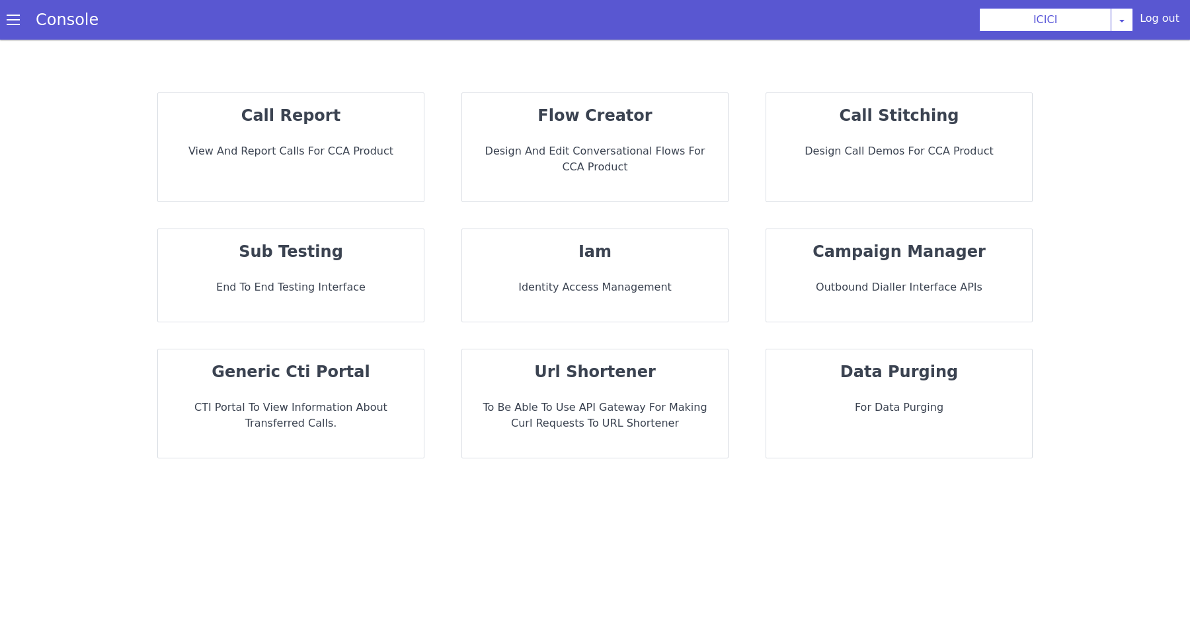
click at [642, 150] on p "Design and Edit Conversational flows for CCA Product" at bounding box center [595, 159] width 245 height 32
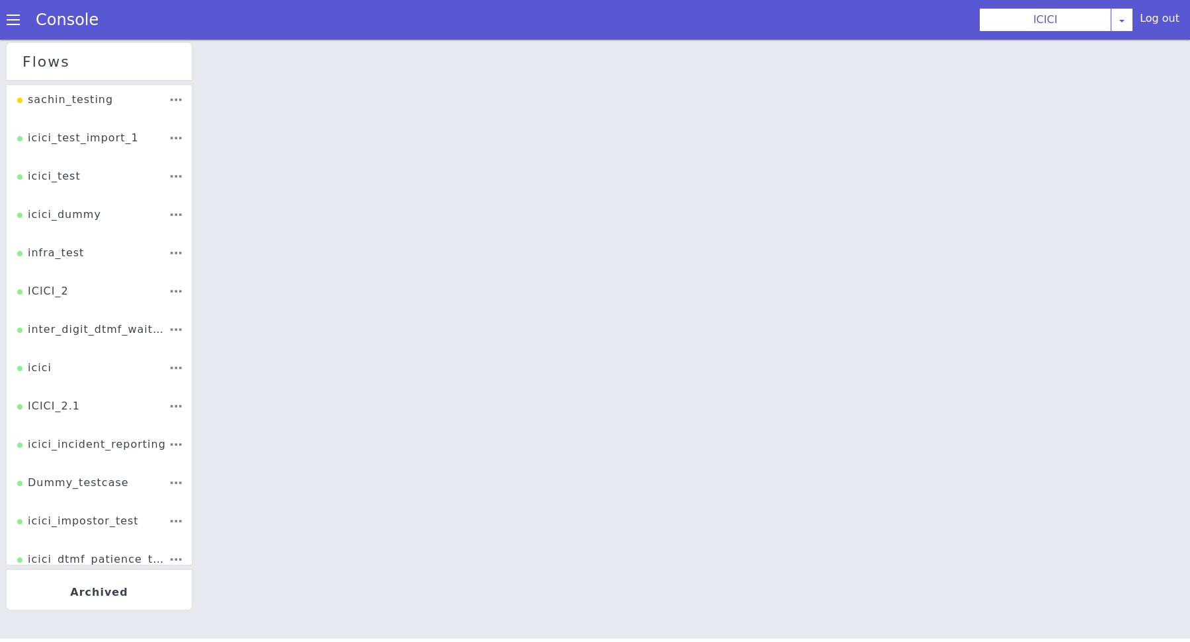
scroll to position [68, 0]
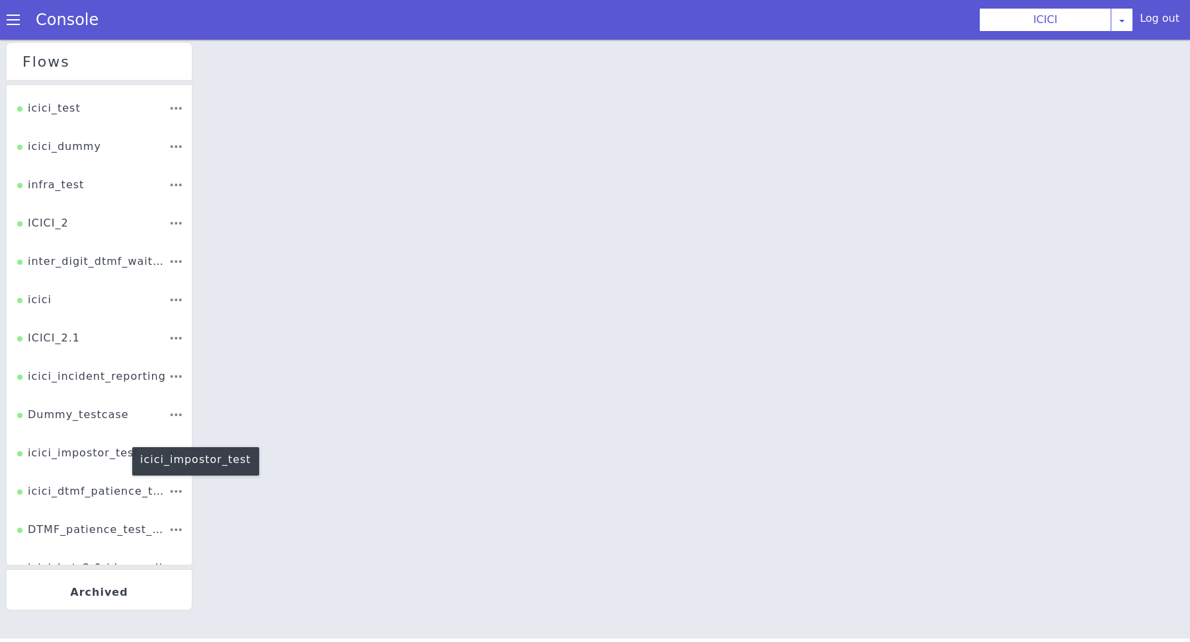
click at [71, 453] on div "icici_impostor_test" at bounding box center [78, 457] width 122 height 25
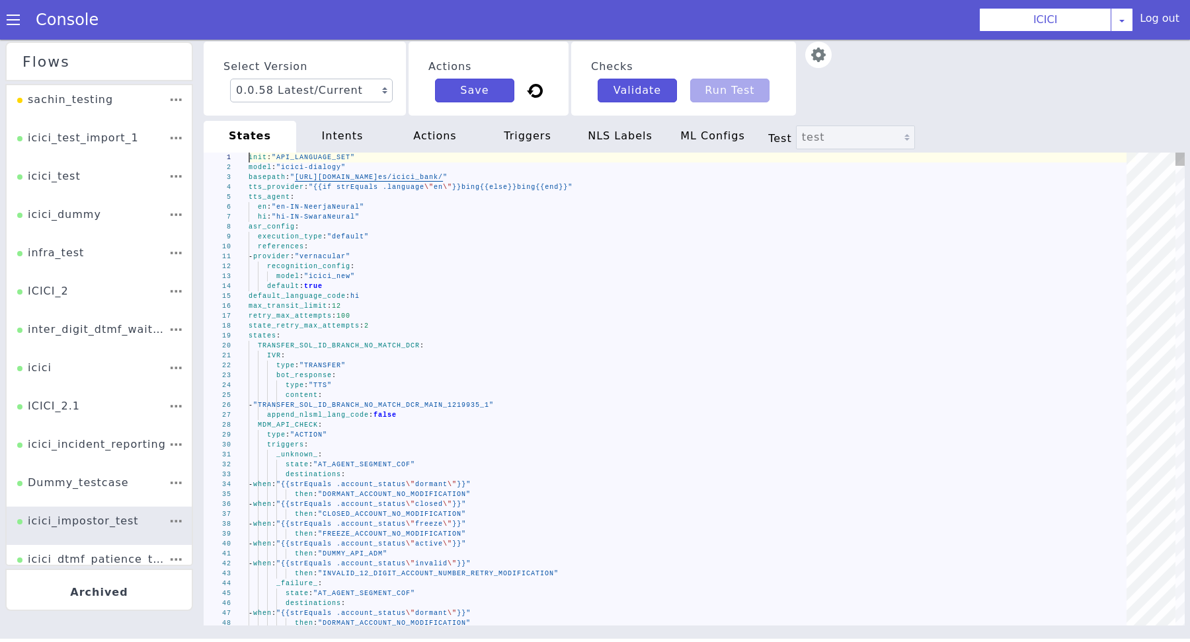
click at [868, 106] on img at bounding box center [884, 122] width 32 height 32
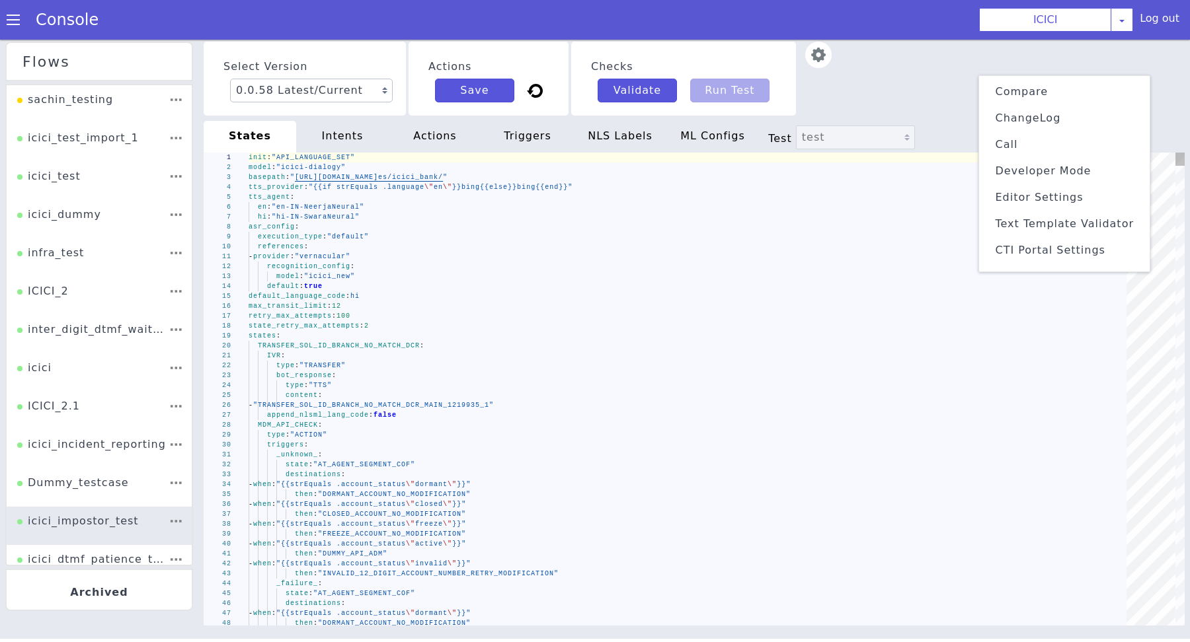
click at [728, 356] on div "IVR :" at bounding box center [684, 380] width 859 height 239
type textarea "IVR: type: "TRANSFER" bot_response: type: "TTS" content: - "TRANSFER_SOL_ID_BRA…"
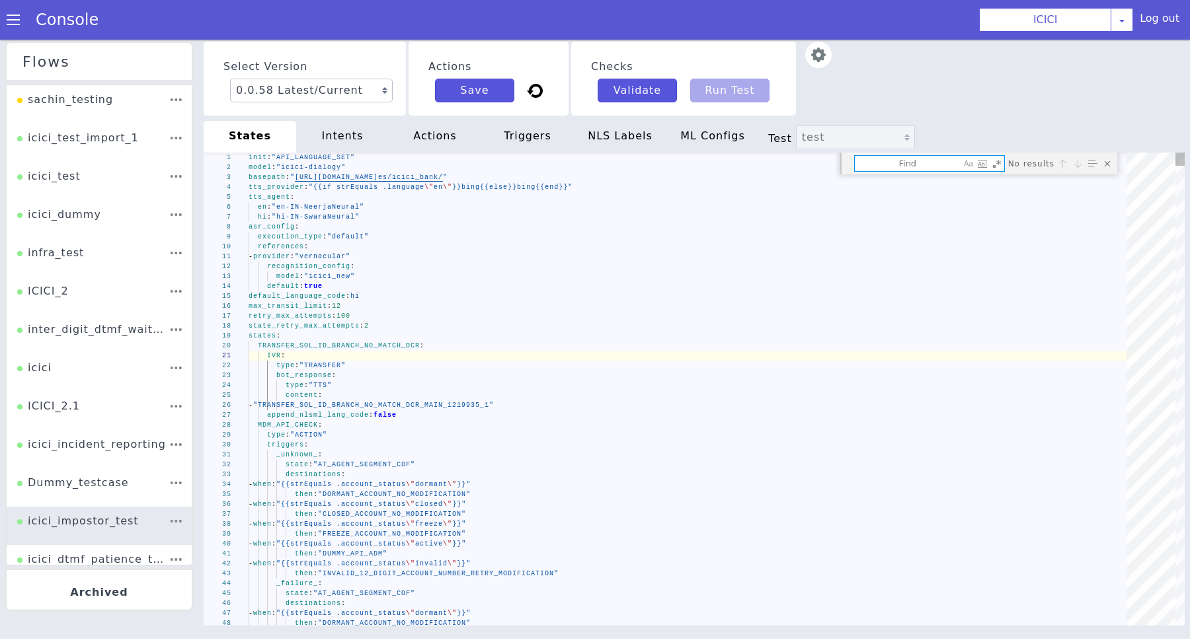
click at [919, 211] on textarea "Find" at bounding box center [936, 229] width 106 height 36
type textarea "if"
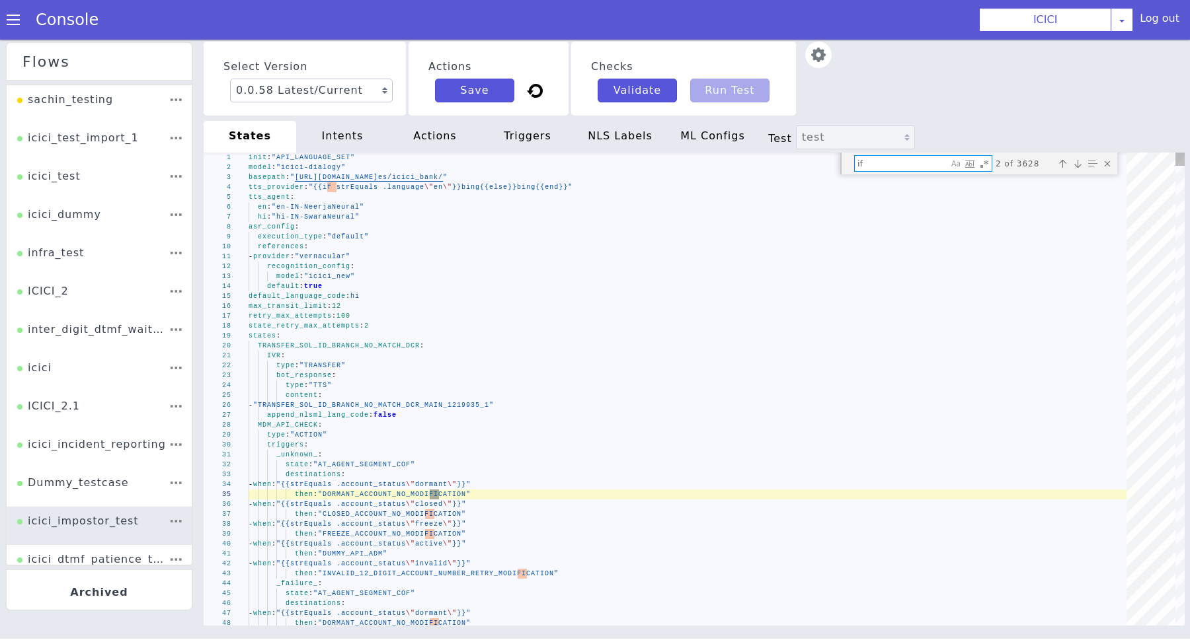
type textarea "internal_check_status: "" fd_repeat: "yes" - when: "{{and (strEquals .product \…"
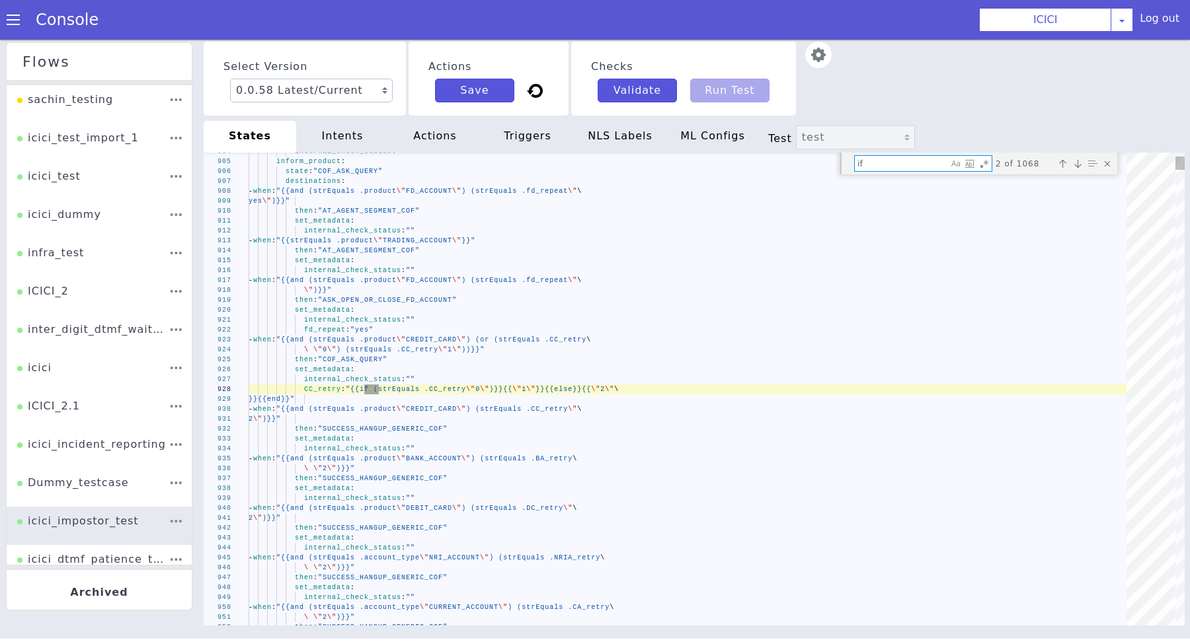
type textarea "if"
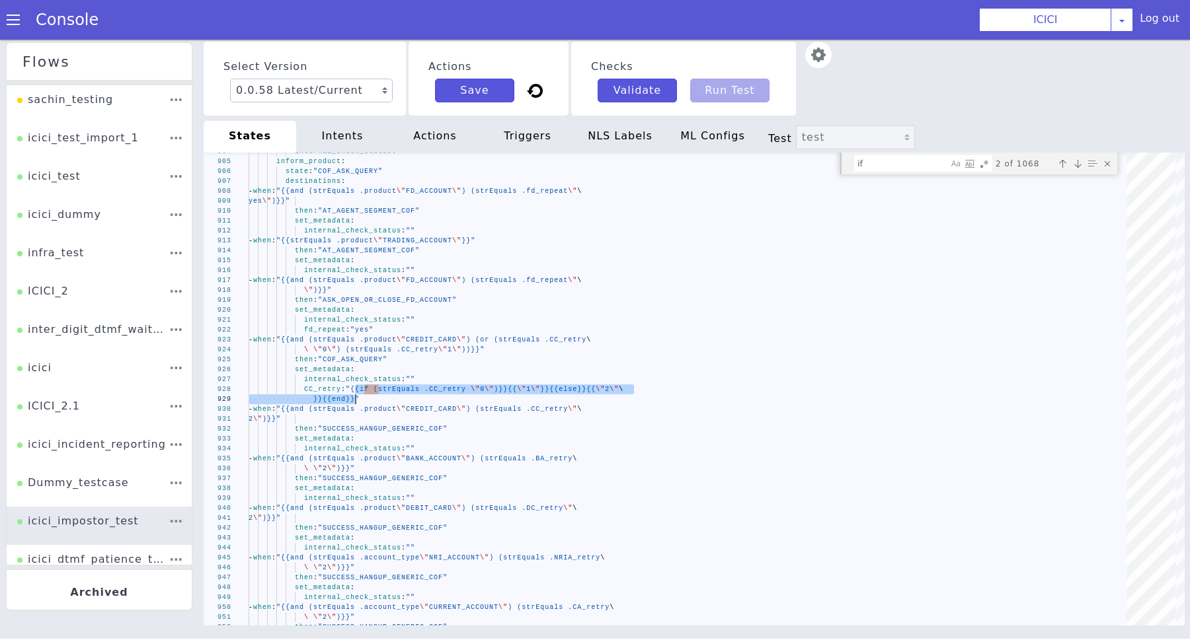
click at [806, 56] on img at bounding box center [818, 55] width 26 height 26
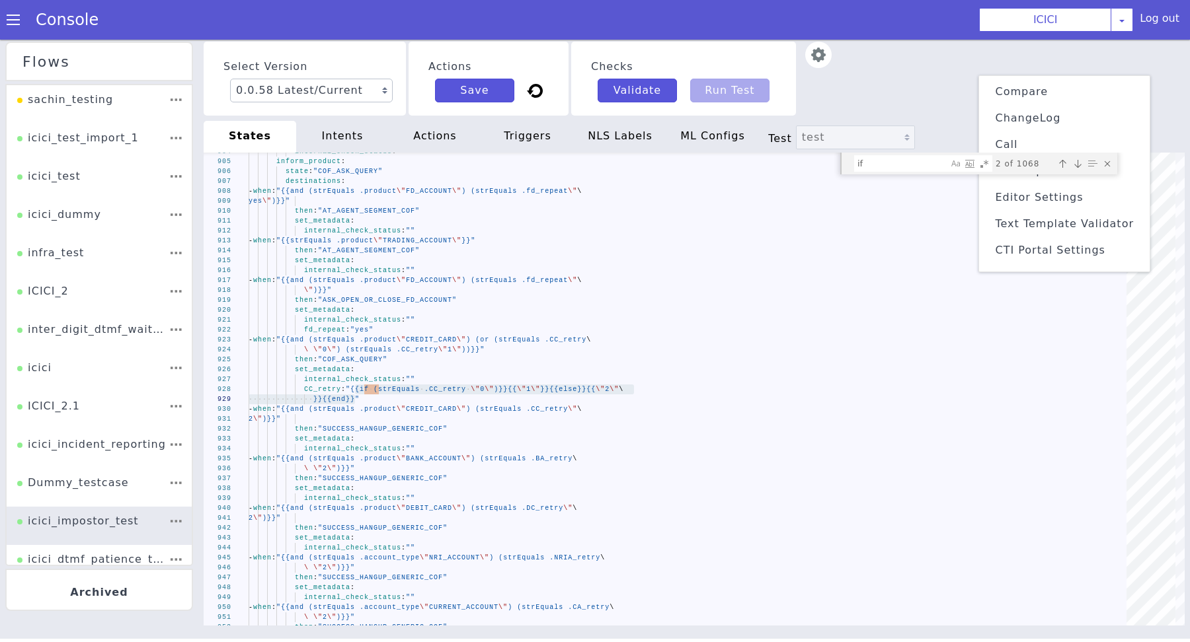
click at [1038, 221] on span "Text Template Validator" at bounding box center [1064, 223] width 139 height 13
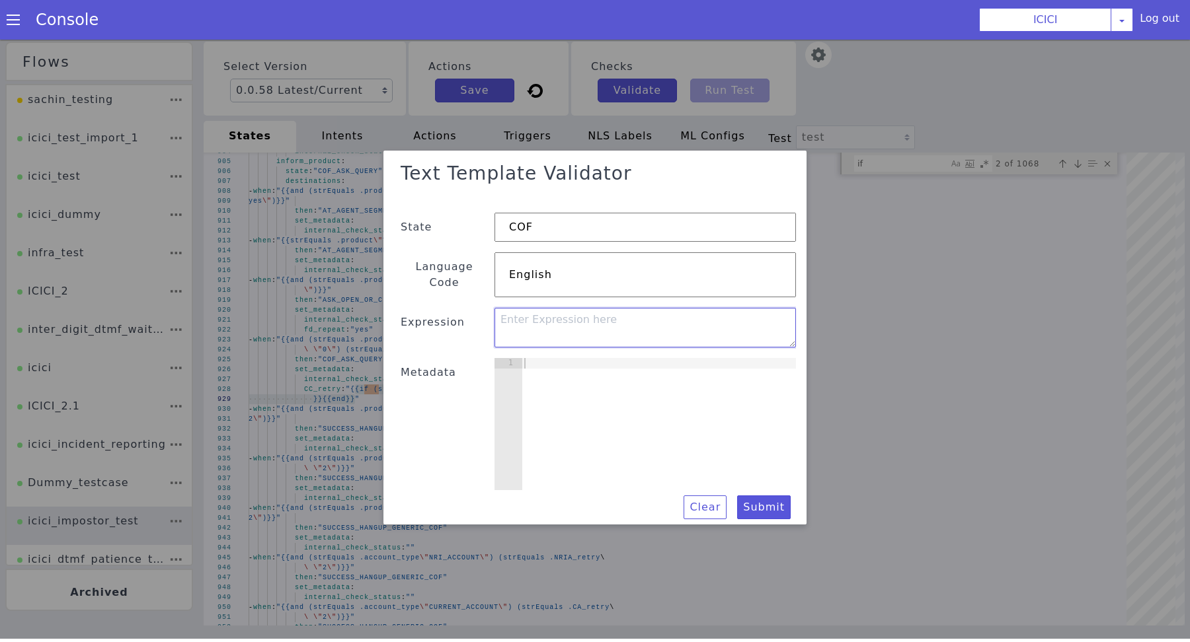
click at [584, 324] on textarea at bounding box center [644, 331] width 301 height 40
click at [589, 311] on textarea "{{if (strEquals .CC_retry "0")}}{{"1"}}{{else}}{{"2"}}{{end}}" at bounding box center [645, 344] width 301 height 116
click at [589, 311] on textarea "{{if (strEquals .CC_retry "0")}}{{"1"}}{{else}}{{"2"}}{{end}}" at bounding box center [560, 378] width 265 height 212
type textarea "{{if (strEquals .CC_retry "0")}}{{"1"}}{{else}}{{"2"}}{{end}}"
click at [597, 386] on div at bounding box center [658, 437] width 274 height 153
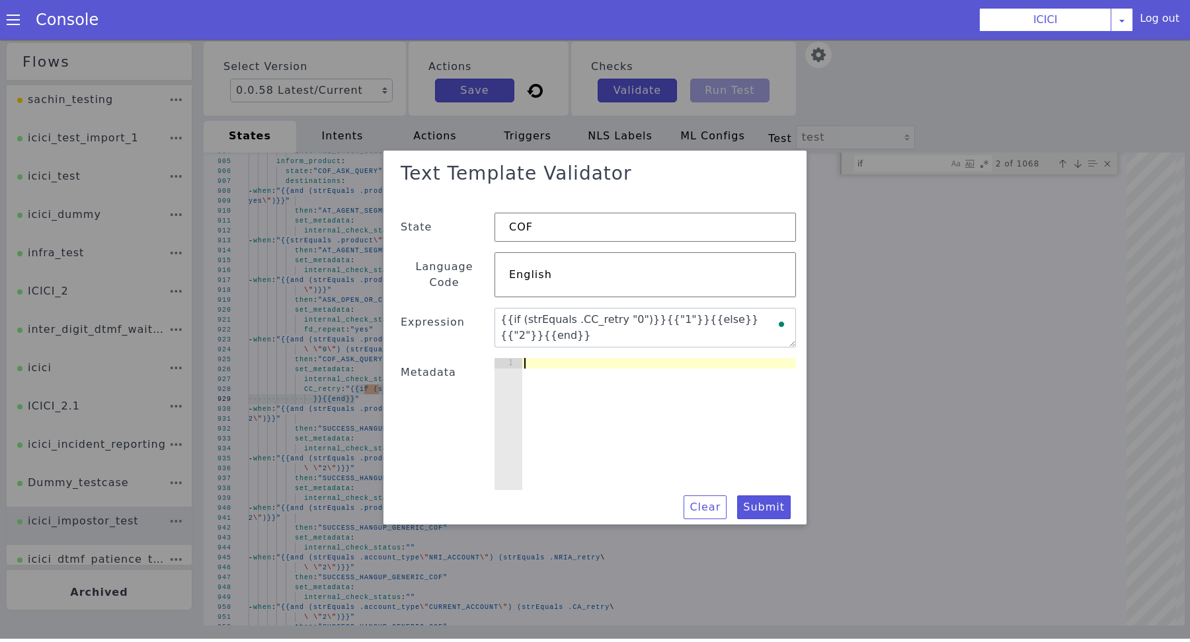
type textarea "{"
paste textarea "CC_retry"
type textarea "CC_retry: "0"
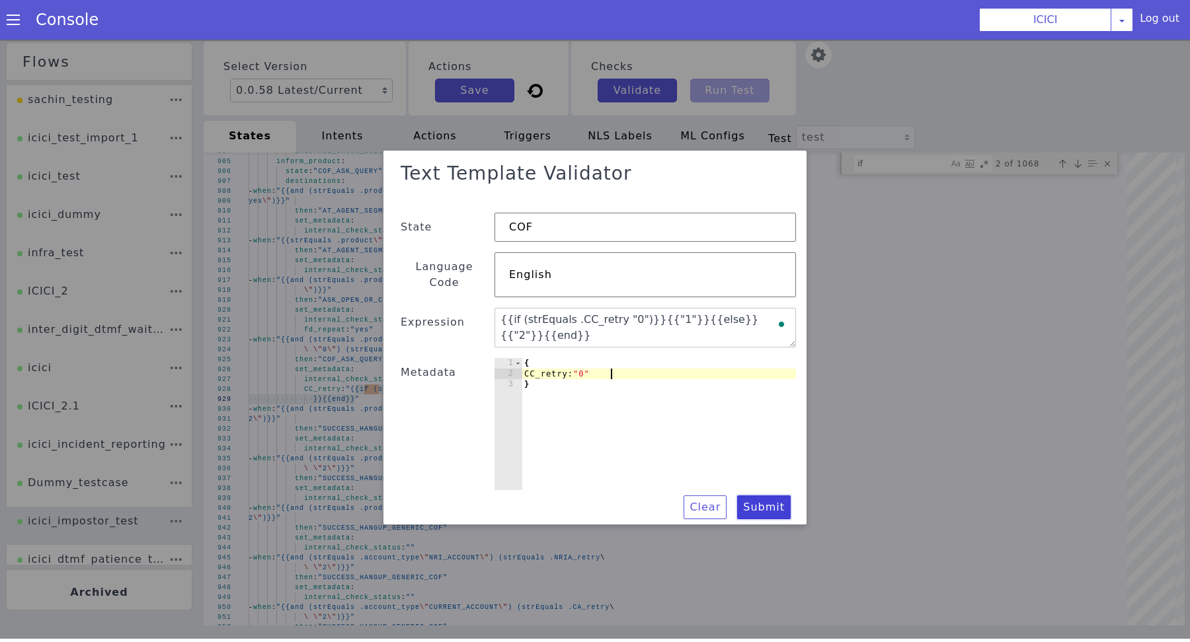
click at [775, 498] on button "Submit" at bounding box center [764, 510] width 54 height 24
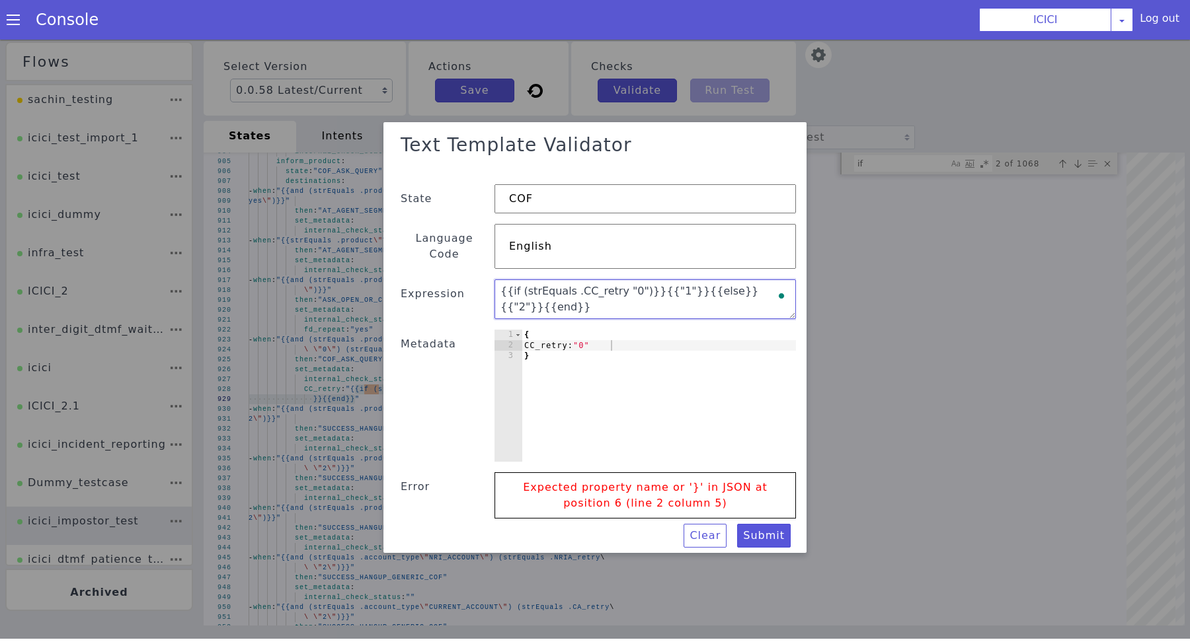
click at [692, 308] on textarea "{{if (strEquals .CC_retry "0")}}{{"1"}}{{else}}{{"2"}}{{end}}" at bounding box center [656, 324] width 293 height 155
type textarea "{{{{if (strEquals .CC_retry "0")}}{{"1"}}{{else}}{{"2"}}{{end}}}}"
click at [727, 510] on div "Expected property name or '}' in JSON at position 6 (line 2 column 5)" at bounding box center [579, 505] width 295 height 161
click at [749, 551] on button "Submit" at bounding box center [720, 568] width 57 height 34
click at [763, 527] on button "Submit" at bounding box center [764, 539] width 54 height 24
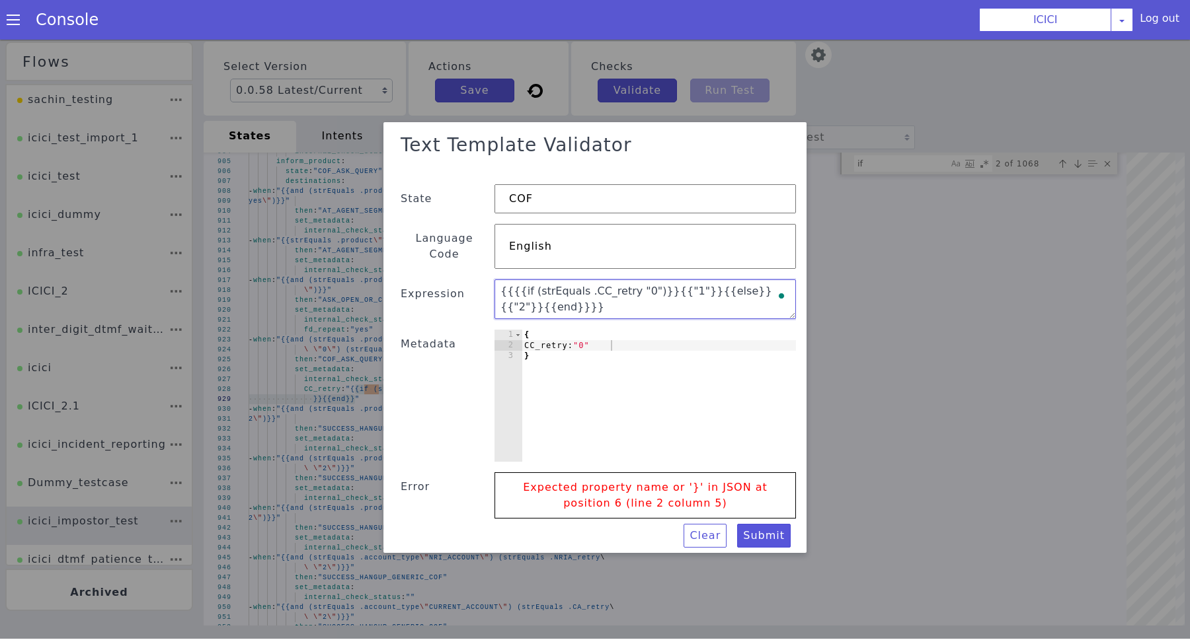
click at [571, 299] on textarea "{{{{if (strEquals .CC_retry "0")}}{{"1"}}{{else}}{{"2"}}{{end}}}}" at bounding box center [644, 302] width 301 height 40
click at [534, 287] on textarea "{{{{if (strEquals .CC_retry "0")}}{{"1"}}{{else}}{{"2"}}{{end}}}}" at bounding box center [656, 324] width 293 height 155
click at [911, 372] on div at bounding box center [595, 340] width 1266 height 771
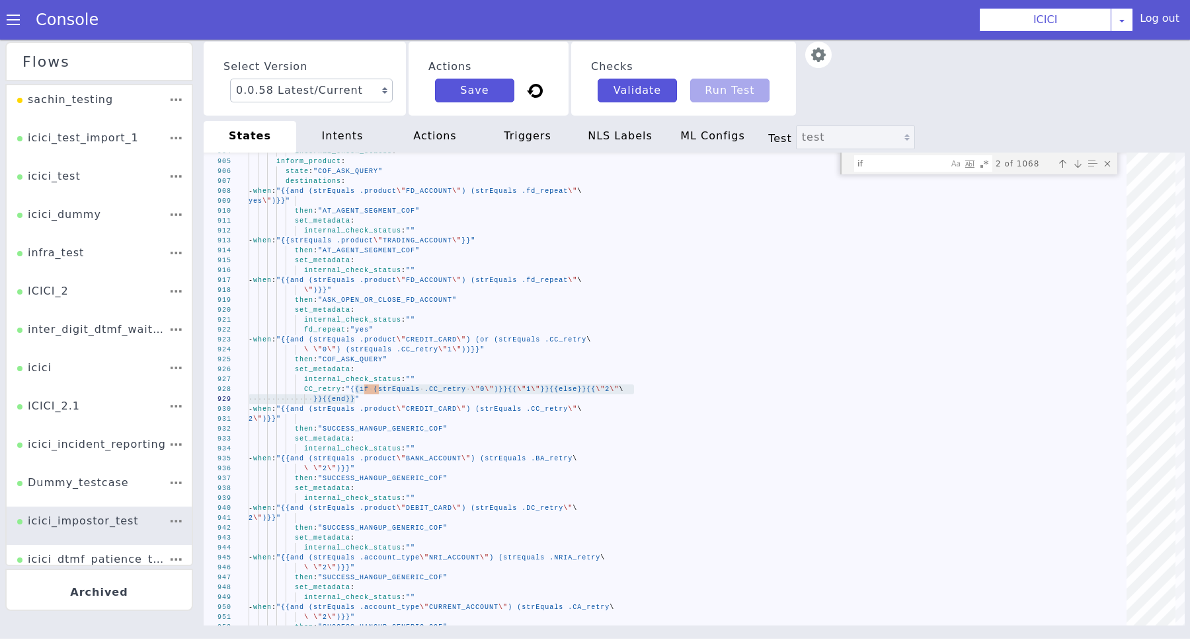
click at [805, 56] on img at bounding box center [818, 55] width 26 height 26
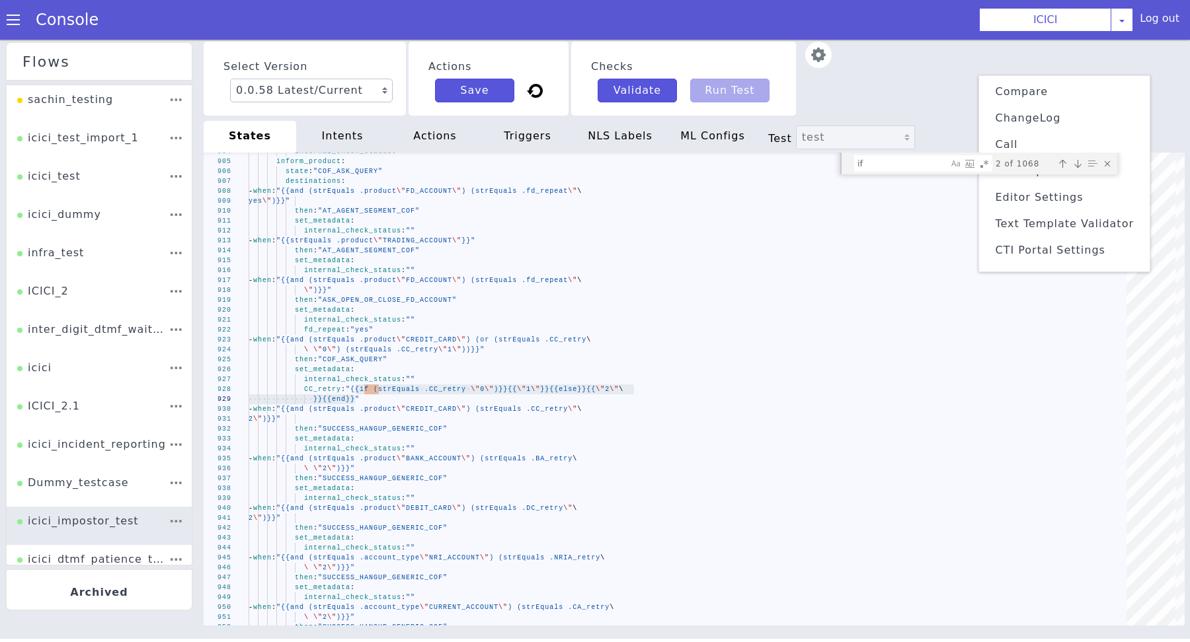
click at [1075, 221] on span "Text Template Validator" at bounding box center [1064, 223] width 139 height 13
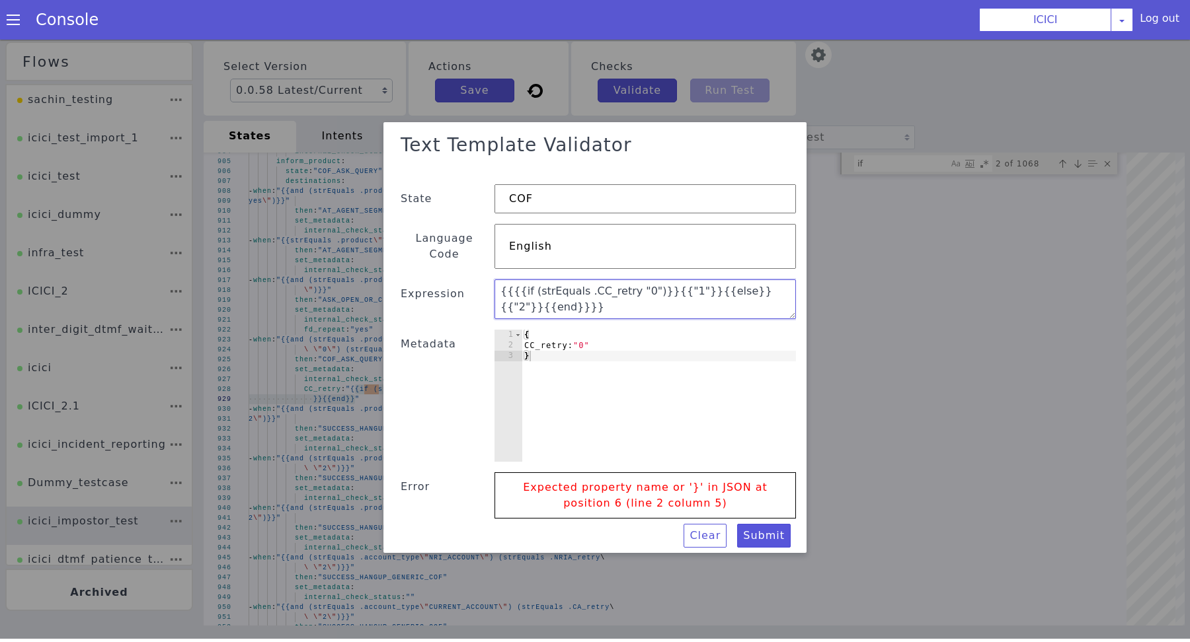
click at [742, 293] on textarea "{{{{if (strEquals .CC_retry "0")}}{{"1"}}{{else}}{{"2"}}{{end}}}}" at bounding box center [656, 354] width 221 height 259
click at [689, 293] on textarea "{{{{if (strEquals .CC_retry "0")}}{{"1"}}{{else}}{{"2"}}{{end}}}}" at bounding box center [642, 382] width 94 height 303
type textarea "a"
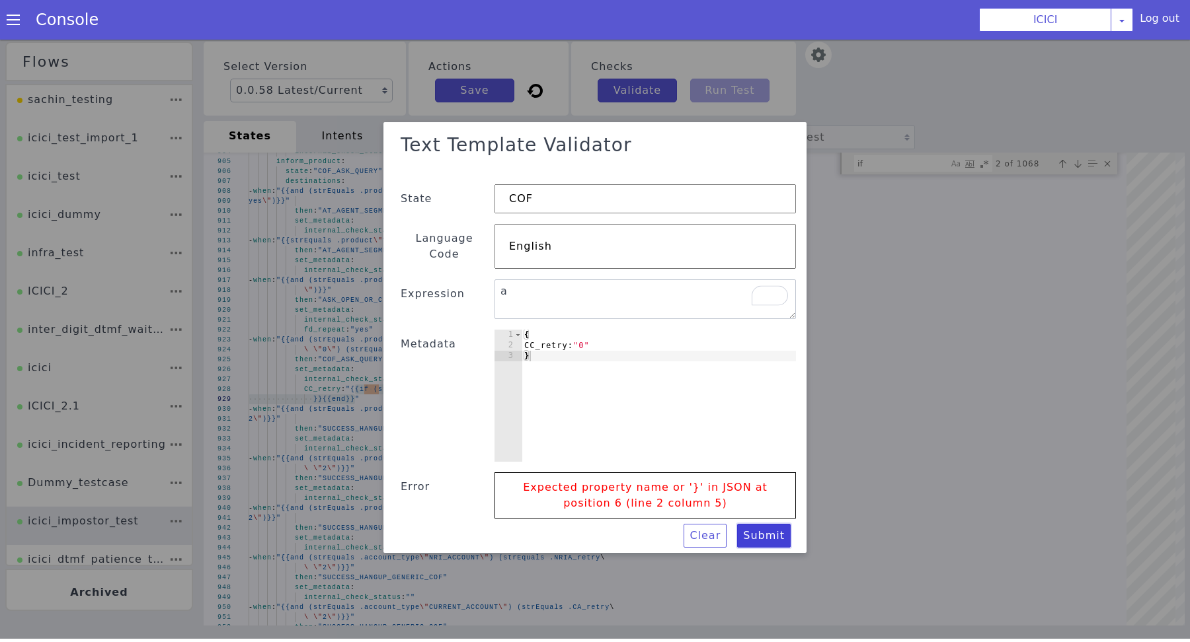
click at [757, 528] on button "Submit" at bounding box center [764, 539] width 54 height 24
click at [576, 337] on div "{ CC_retry: "0" }" at bounding box center [658, 408] width 274 height 153
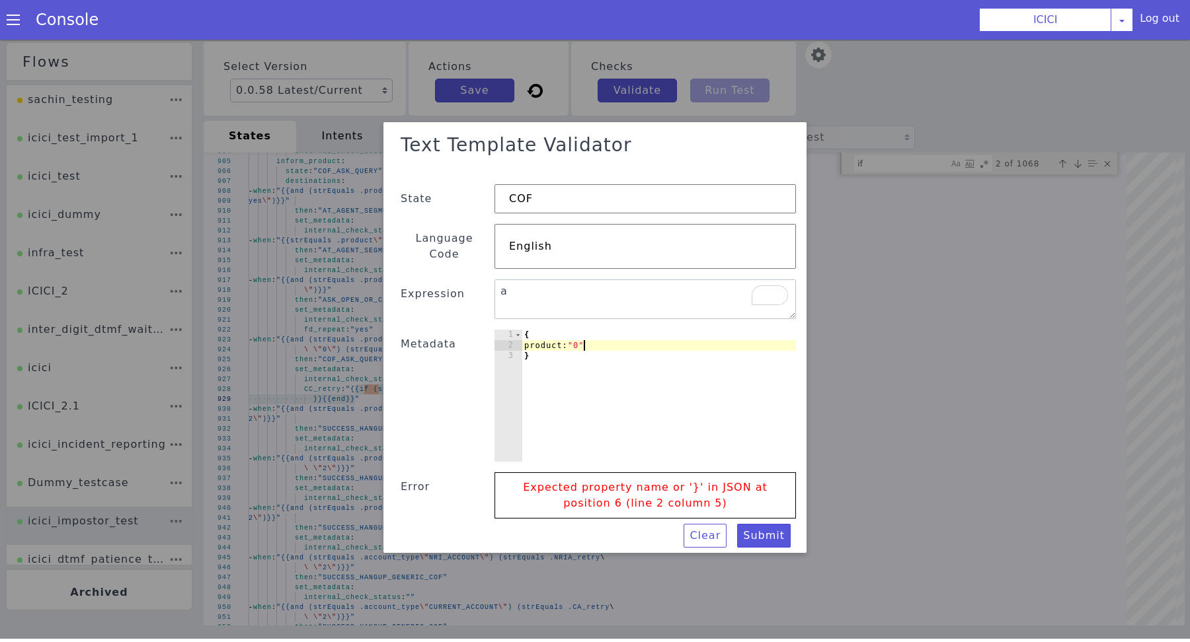
click at [558, 338] on div "{ product: "0" }" at bounding box center [656, 410] width 278 height 161
click at [558, 338] on div "{ product: "0" }" at bounding box center [684, 369] width 314 height 267
type textarea "product: "0""
click at [525, 280] on textarea "a" at bounding box center [578, 279] width 151 height 294
click at [525, 282] on textarea "a" at bounding box center [644, 302] width 301 height 40
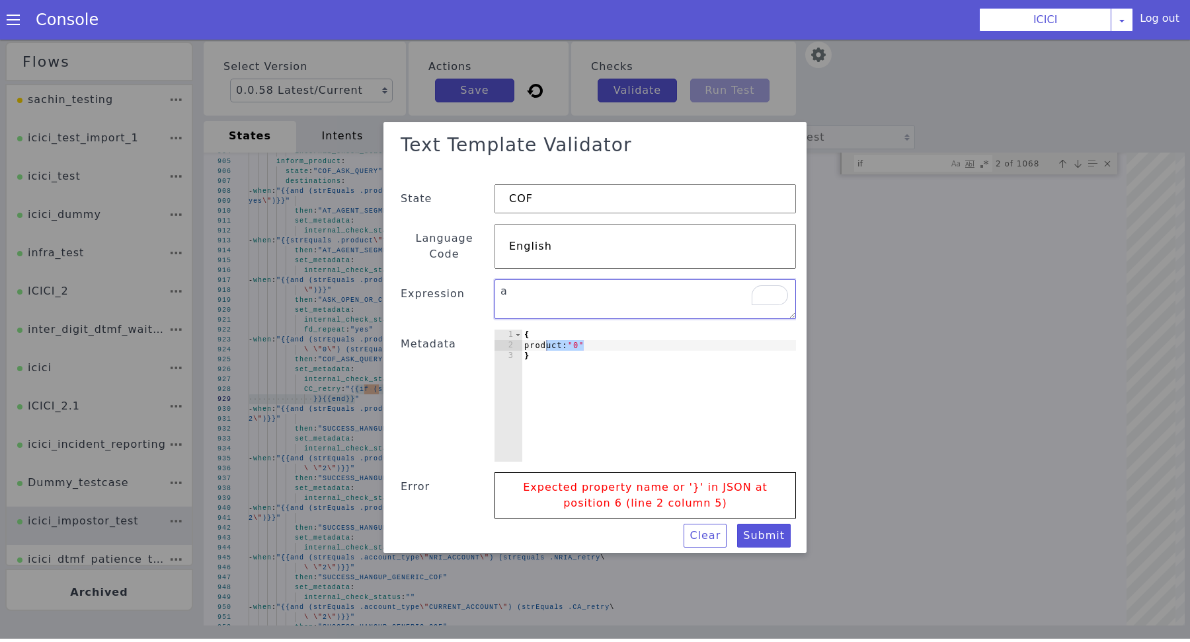
paste textarea "product"
type textarea "product"
click at [632, 575] on button "Submit" at bounding box center [603, 601] width 57 height 52
click at [683, 425] on div "{ product: "0" }" at bounding box center [656, 410] width 278 height 161
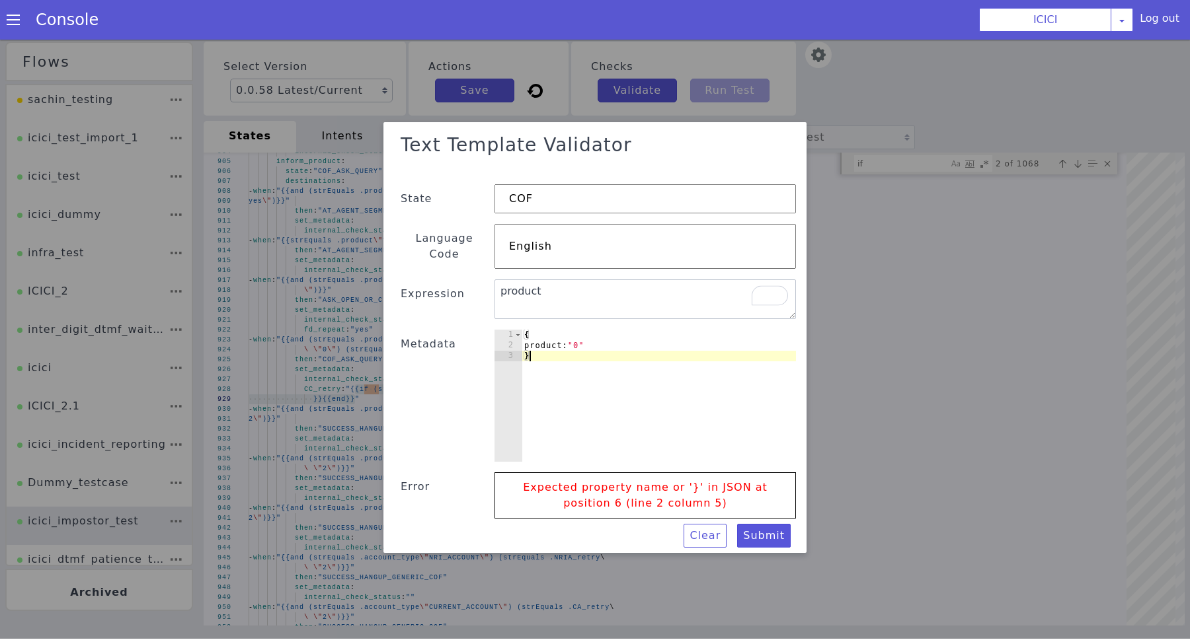
type textarea "product: "0" }"
click at [766, 514] on div "Text Template Validator State COF Language Code English Expression product Meta…" at bounding box center [594, 340] width 459 height 475
click at [763, 527] on button "Submit" at bounding box center [764, 539] width 54 height 24
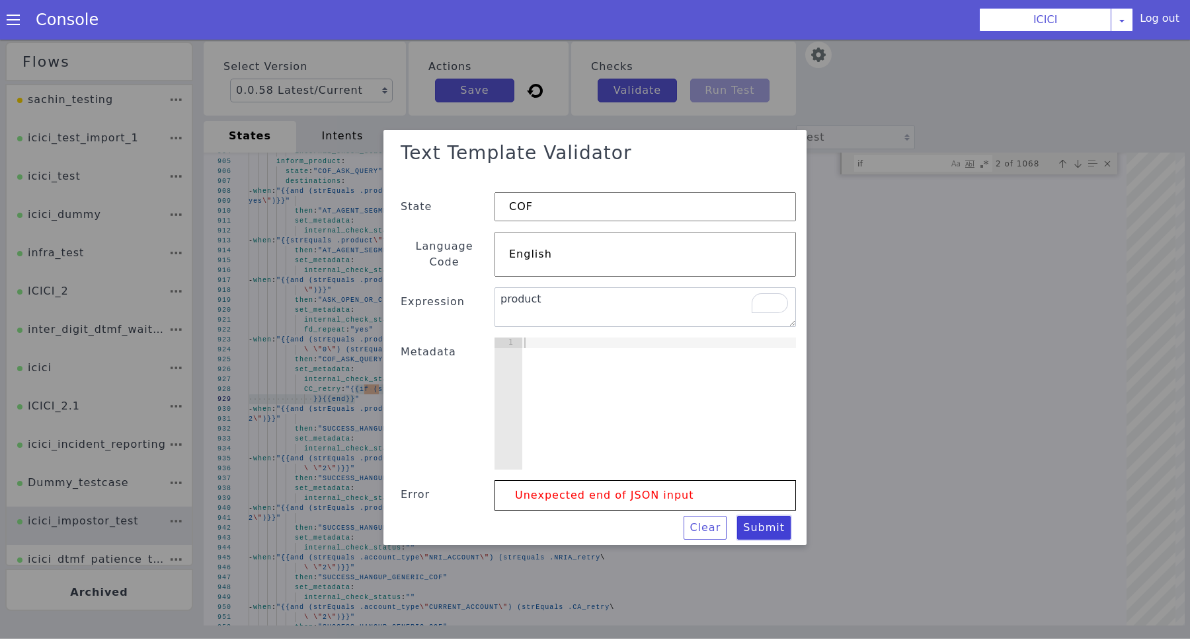
click at [561, 117] on button "Submit" at bounding box center [532, 94] width 58 height 46
click at [646, 310] on textarea "product" at bounding box center [650, 324] width 301 height 116
click at [646, 310] on textarea "product" at bounding box center [652, 327] width 298 height 135
click at [646, 340] on textarea "product" at bounding box center [549, 377] width 304 height 74
click at [751, 507] on div "Text Template Validator State COF Language Code English Expression .product Met…" at bounding box center [594, 340] width 484 height 483
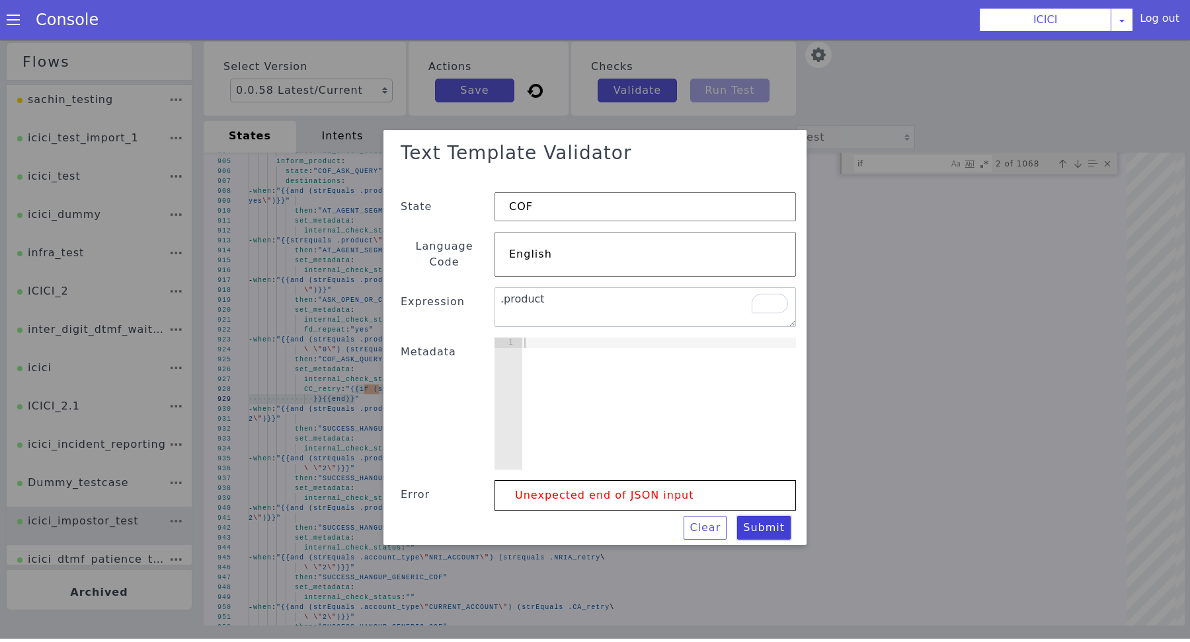
click at [761, 519] on button "Submit" at bounding box center [764, 531] width 54 height 24
click at [572, 307] on textarea ".product" at bounding box center [646, 311] width 302 height 48
type textarea "."
type textarea "a"
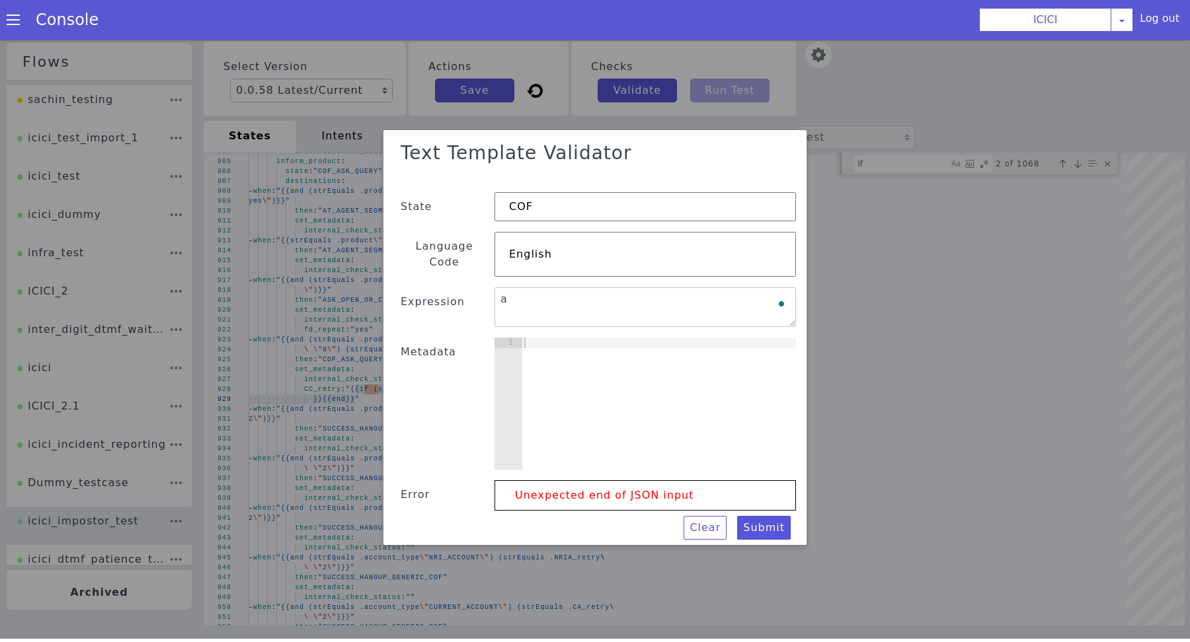
click at [771, 507] on div "Text Template Validator State COF Language Code English Expression a Metadata 1…" at bounding box center [595, 340] width 402 height 404
click at [738, 549] on button "Submit" at bounding box center [708, 567] width 57 height 37
click at [712, 406] on div at bounding box center [658, 416] width 274 height 153
type textarea "{}"
click at [751, 543] on button "Submit" at bounding box center [722, 560] width 57 height 34
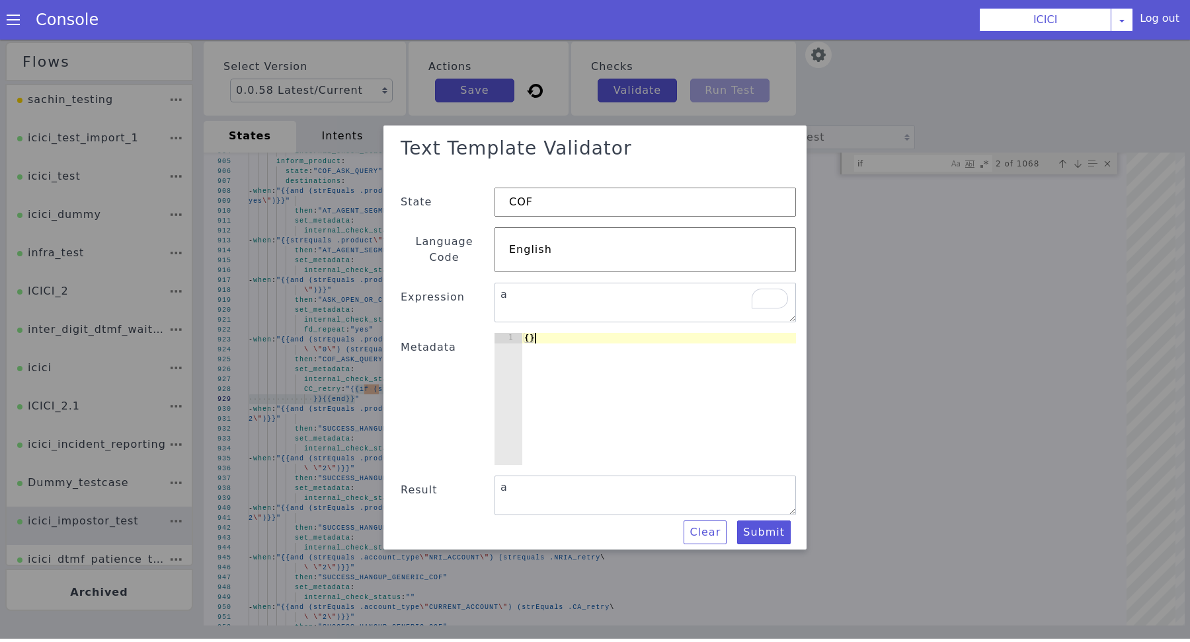
click at [640, 348] on div "{ }" at bounding box center [656, 414] width 278 height 161
click at [514, 547] on button "Submit" at bounding box center [491, 576] width 44 height 58
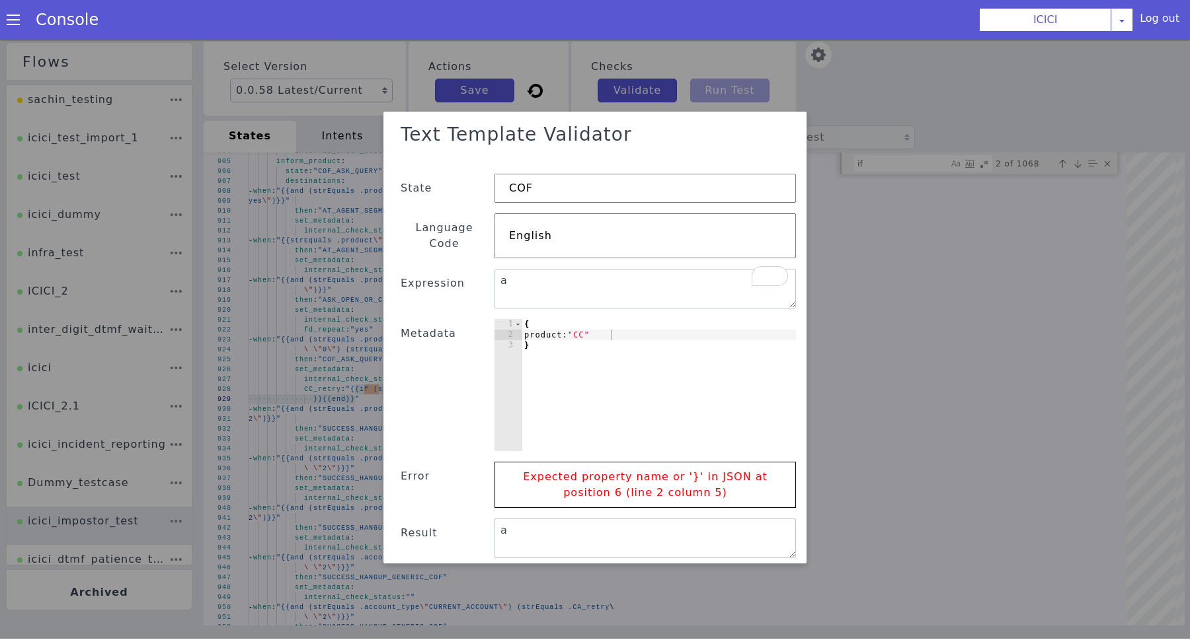
scroll to position [0, 0]
click at [658, 324] on div "{ product: "CC" }" at bounding box center [657, 400] width 278 height 161
click at [567, 277] on textarea "a" at bounding box center [644, 292] width 301 height 40
click at [568, 318] on div "{ product: "CC" }" at bounding box center [599, 254] width 292 height 309
click at [568, 318] on div "{ product: "CC" }" at bounding box center [631, 418] width 313 height 249
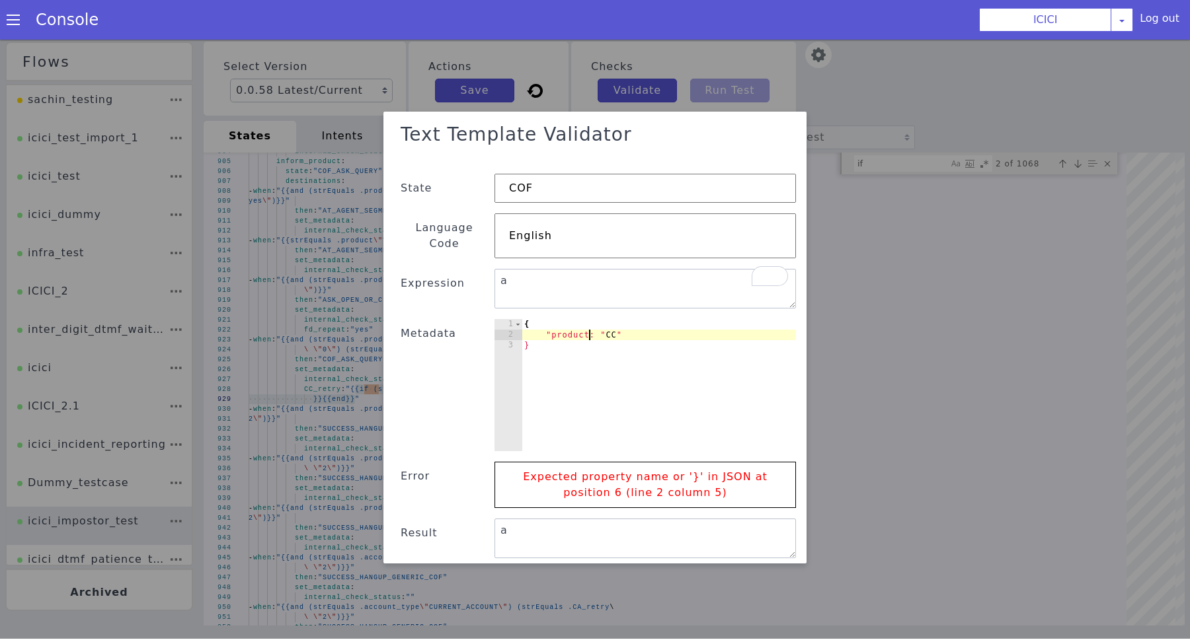
scroll to position [0, 5]
type textarea ""product": "CC""
click at [754, 566] on button "Submit" at bounding box center [764, 578] width 54 height 24
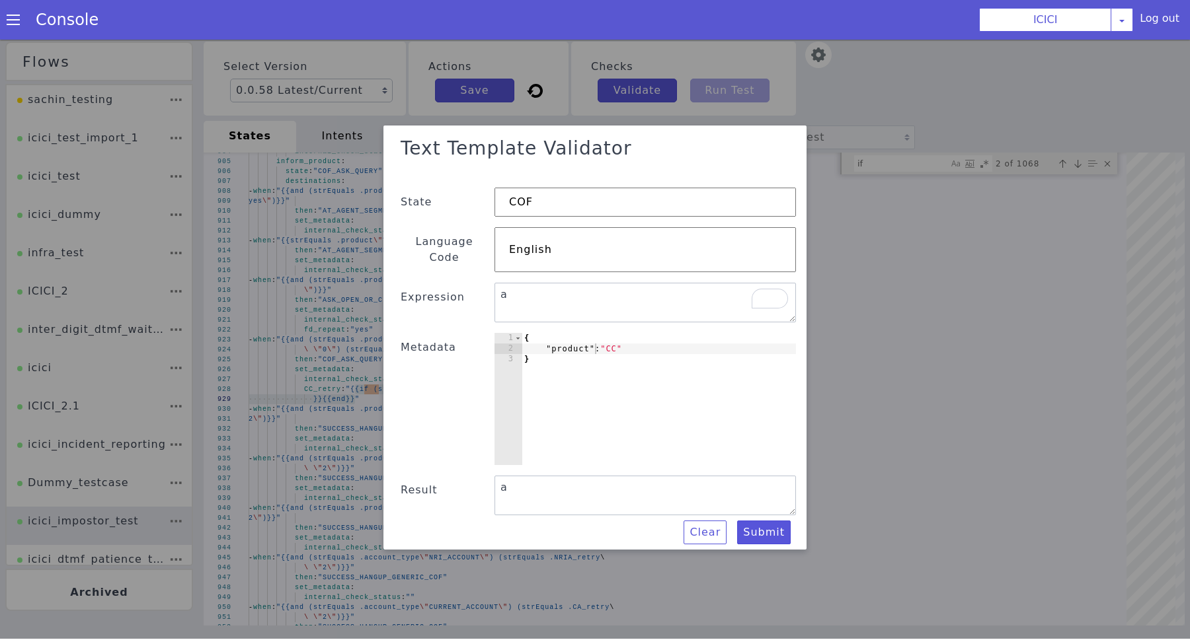
click at [581, 340] on div "{ "product" : "CC" }" at bounding box center [643, 423] width 299 height 205
click at [581, 340] on div "{ "product" : "CC" }" at bounding box center [658, 412] width 274 height 153
click at [535, 286] on textarea "a" at bounding box center [654, 323] width 298 height 135
click at [535, 286] on textarea "a" at bounding box center [644, 306] width 301 height 40
paste textarea "product"
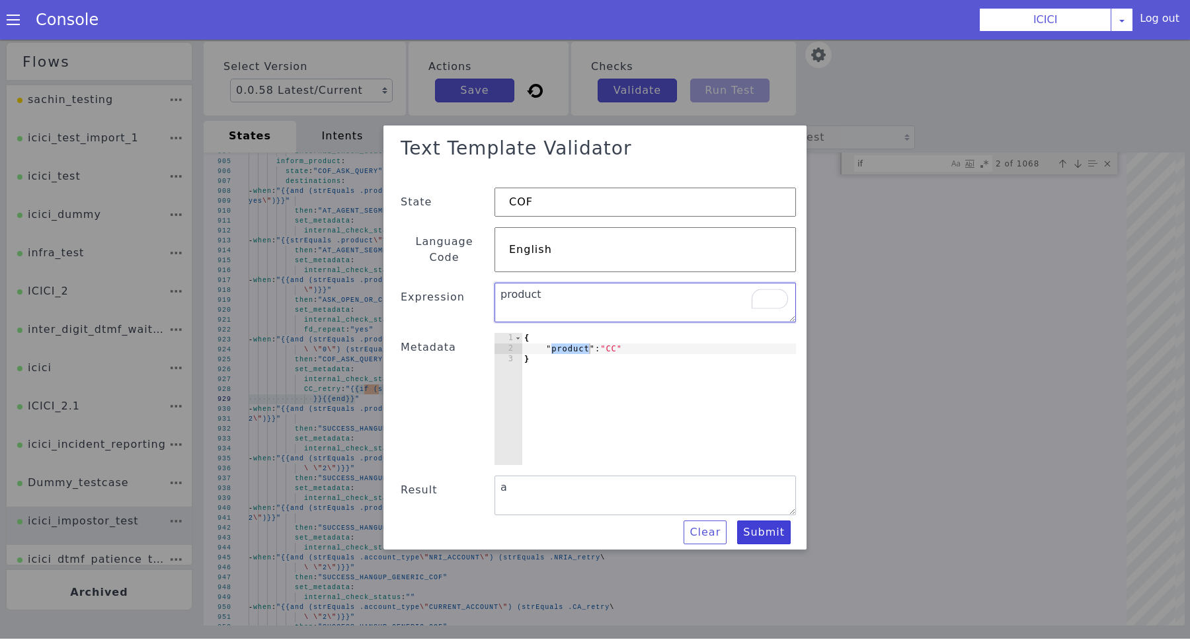
type textarea "product"
click at [755, 527] on button "Submit" at bounding box center [758, 539] width 54 height 25
type textarea "product"
click at [577, 297] on textarea "product" at bounding box center [552, 296] width 87 height 304
type textarea ".product"
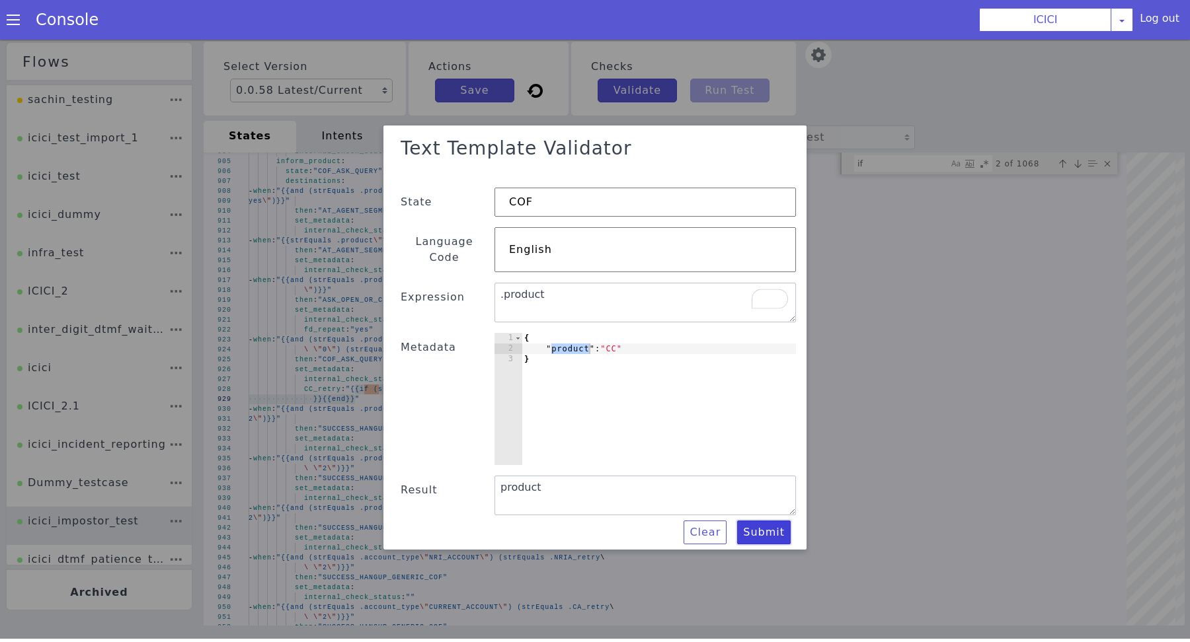
click at [545, 558] on button "Submit" at bounding box center [520, 586] width 49 height 57
type textarea ".product"
click at [677, 307] on textarea ".product" at bounding box center [538, 361] width 302 height 113
type textarea "{{.product}}"
click at [363, 385] on button "Submit" at bounding box center [338, 356] width 52 height 57
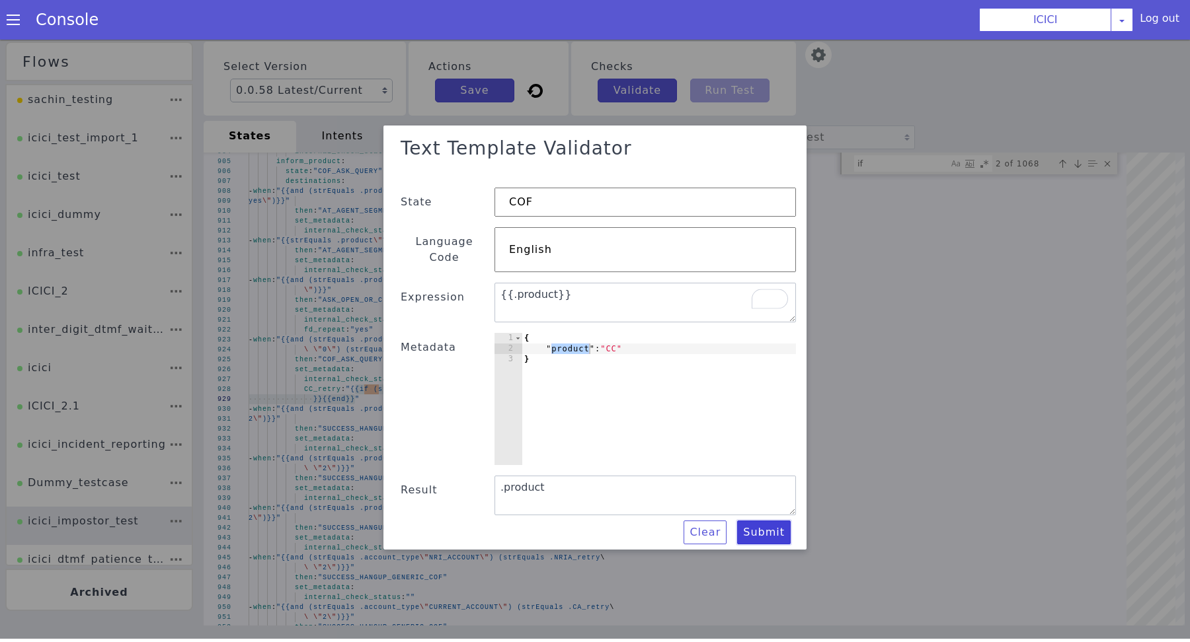
type textarea "CC"
click at [604, 289] on textarea "{{.product}}" at bounding box center [581, 281] width 151 height 294
paste textarea "if (and (strEquals .product \"CREDIT_CARD\") (strEquals .CC_auth_done \"yes\"))…"
click at [621, 286] on textarea "{{if (and (strEquals .product \"CREDIT_CARD\") (strEquals .CC_auth_done \"yes\"…" at bounding box center [592, 402] width 214 height 264
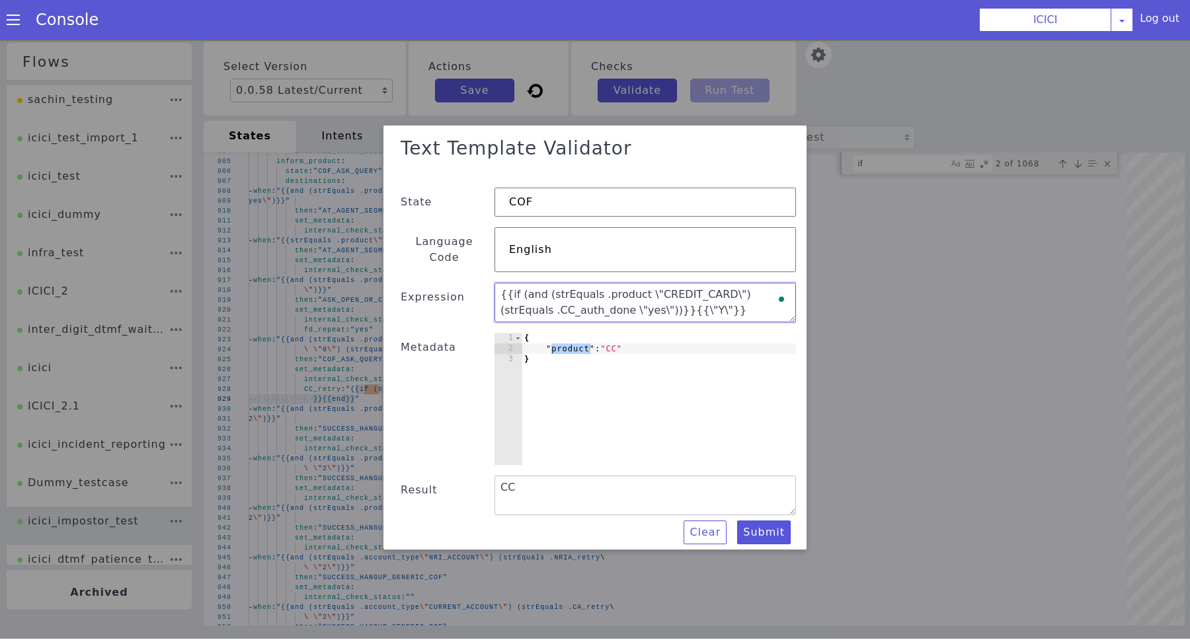
click at [621, 286] on textarea "{{if (and (strEquals .product \"CREDIT_CARD\") (strEquals .CC_auth_done \"yes\"…" at bounding box center [644, 306] width 301 height 40
type textarea "{{if (and (strEquals .product \"CREDIT_CARD\") (strEquals .CC_auth_done \"yes\"…"
click at [615, 340] on div "{ "product" : "CC" }" at bounding box center [638, 426] width 305 height 219
click at [615, 340] on div "{ "product" : "CC" }" at bounding box center [655, 265] width 194 height 295
click at [691, 288] on textarea "{{if (and (strEquals .product \"CREDIT_CARD\") (strEquals .CC_auth_done \"yes\"…" at bounding box center [644, 306] width 301 height 40
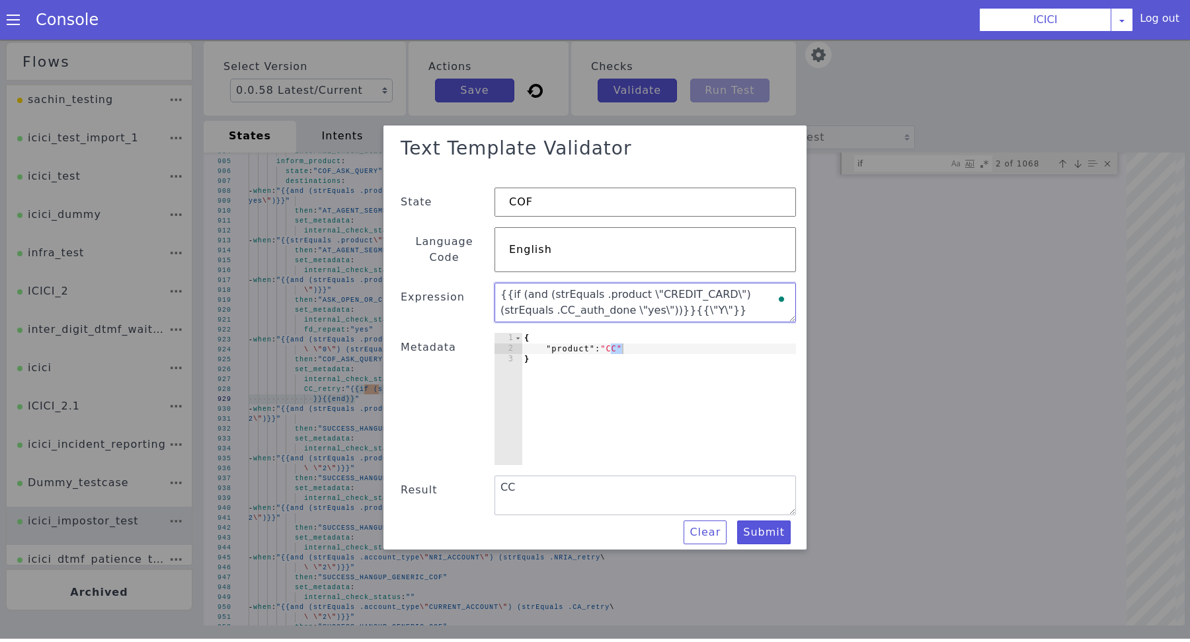
click at [691, 288] on textarea "{{if (and (strEquals .product \"CREDIT_CARD\") (strEquals .CC_auth_done \"yes\"…" at bounding box center [644, 306] width 301 height 40
click at [618, 342] on div "{ "product" : "CC" }" at bounding box center [580, 434] width 292 height 309
click at [618, 342] on div "{ "product" : "CC" }" at bounding box center [658, 412] width 274 height 153
paste textarea "REDIT_CARD"
click at [691, 338] on div "{ "product" : "CREDIT_CARD" }" at bounding box center [654, 416] width 283 height 170
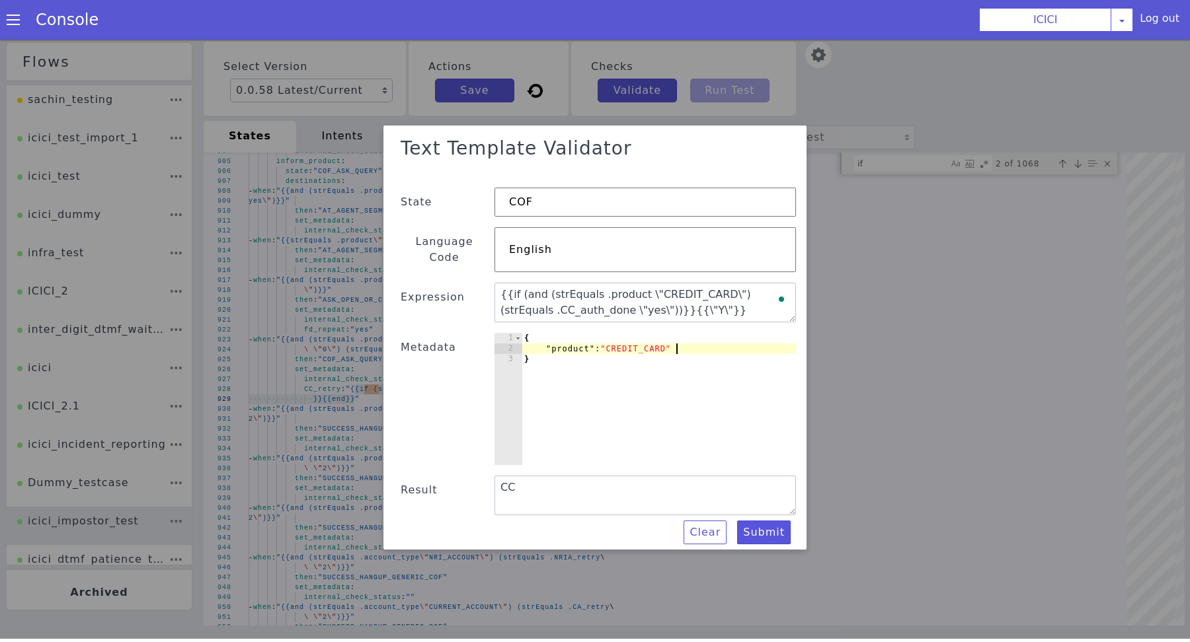
type textarea ""product": "CREDIT_CARD","
click at [546, 305] on textarea "{{if (and (strEquals .product \"CREDIT_CARD\") (strEquals .CC_auth_done \"yes\"…" at bounding box center [575, 398] width 265 height 213
click at [546, 305] on textarea "{{if (and (strEquals .product \"CREDIT_CARD\") (strEquals .CC_auth_done \"yes\"…" at bounding box center [603, 279] width 235 height 247
click at [566, 353] on div "{ "product" : "CREDIT_CARD" , }" at bounding box center [501, 361] width 268 height 314
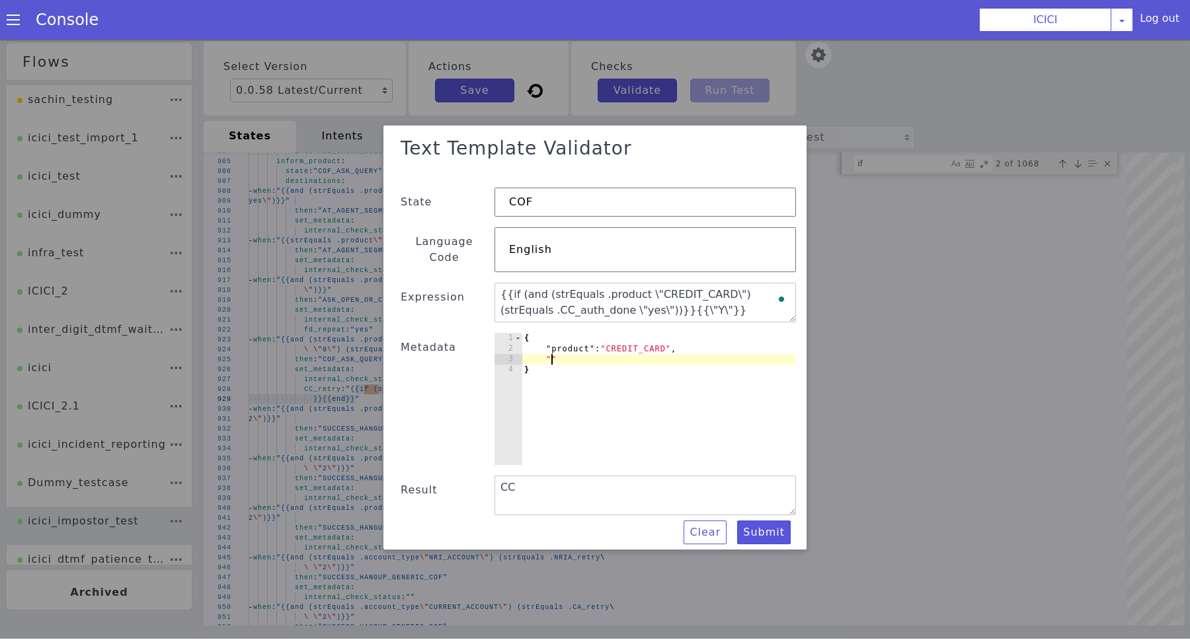
paste textarea "CC_auth_done""
type textarea ""CC_auth_done": "yes"
click at [759, 542] on button "Submit" at bounding box center [733, 558] width 56 height 32
type textarea "{{if (and (strEquals .product \"CREDIT_CARD\") (strEquals .CC_auth_done \"yes\"…"
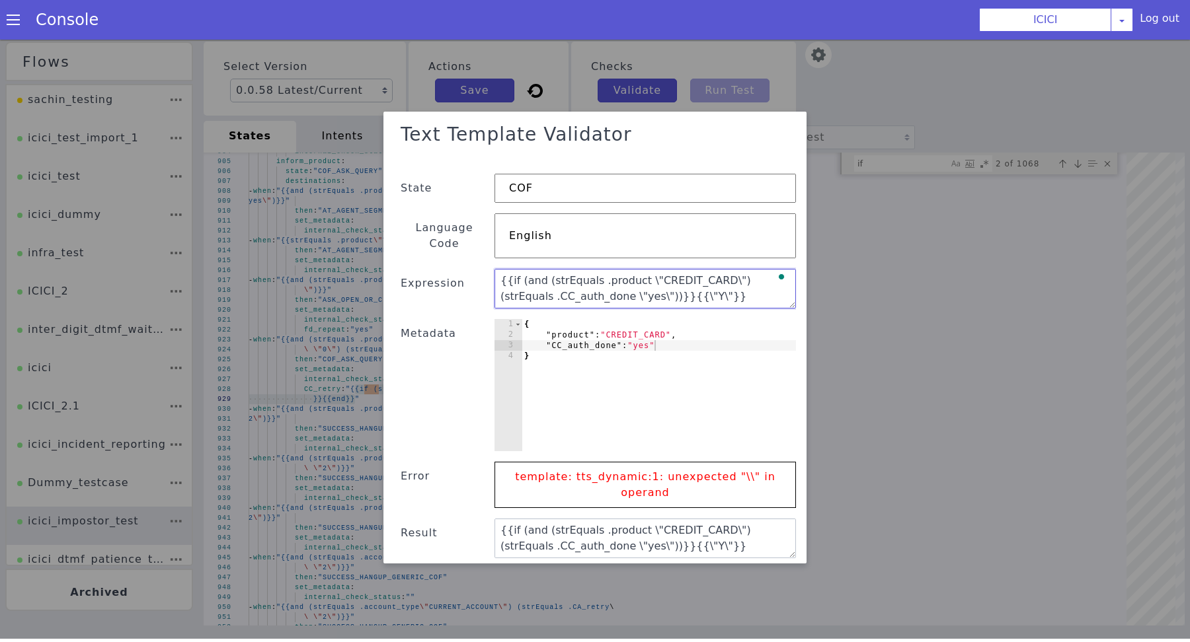
click at [642, 268] on textarea "{{if (and (strEquals .product \"CREDIT_CARD\") (strEquals .CC_auth_done \"yes\"…" at bounding box center [608, 272] width 270 height 206
click at [712, 266] on textarea "{{if (and (strEquals .product "CREDIT_CARD\") (strEquals .CC_auth_done \"yes\")…" at bounding box center [661, 321] width 285 height 176
type textarea "{{if (and (strEquals .product "CREDIT_CARD") (strEquals .CC_auth_done "yes"))}}…"
click at [725, 595] on button "Submit" at bounding box center [696, 613] width 57 height 37
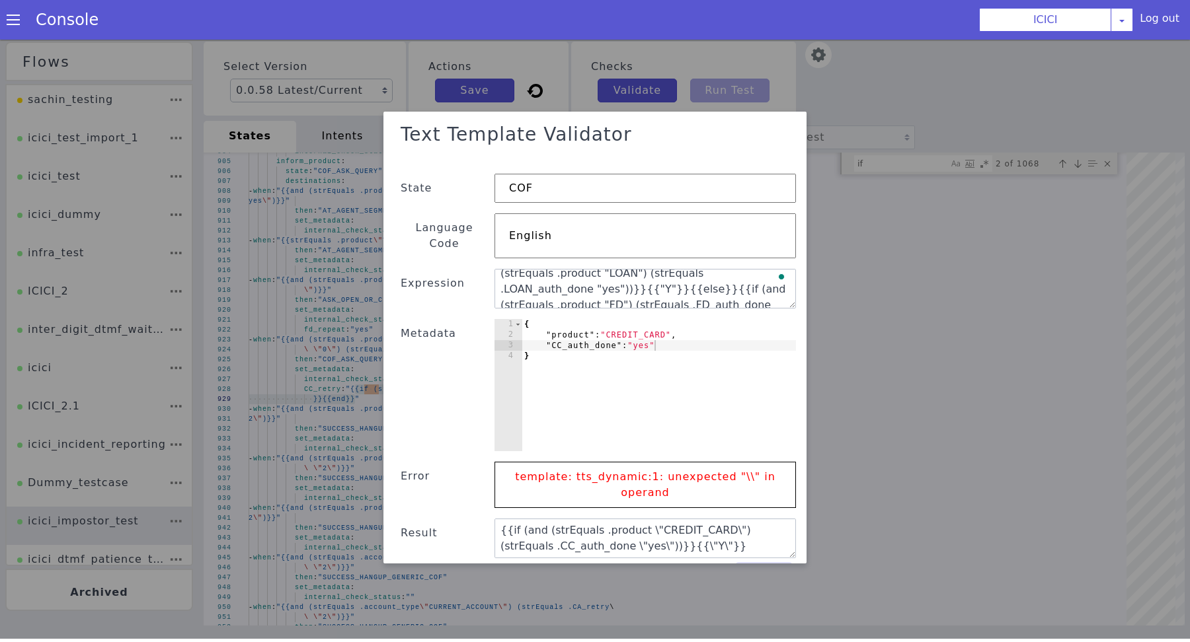
type textarea "{{if (and (strEquals .product "CREDIT_CARD") (strEquals .CC_auth_done "yes"))}}…"
click at [607, 282] on textarea "{{if (and (strEquals .product "CREDIT_CARD") (strEquals .CC_auth_done "yes"))}}…" at bounding box center [529, 313] width 155 height 293
click at [648, 281] on textarea "{{if (and (strEquals .product "CREDIT_CARD") (strEquals .CC_auth_done "yes"))}}…" at bounding box center [665, 333] width 260 height 219
type textarea "{{if (and (strEquals .product "CREDIT_CARD") (strEquals .CC_auth_done "yes"))}}…"
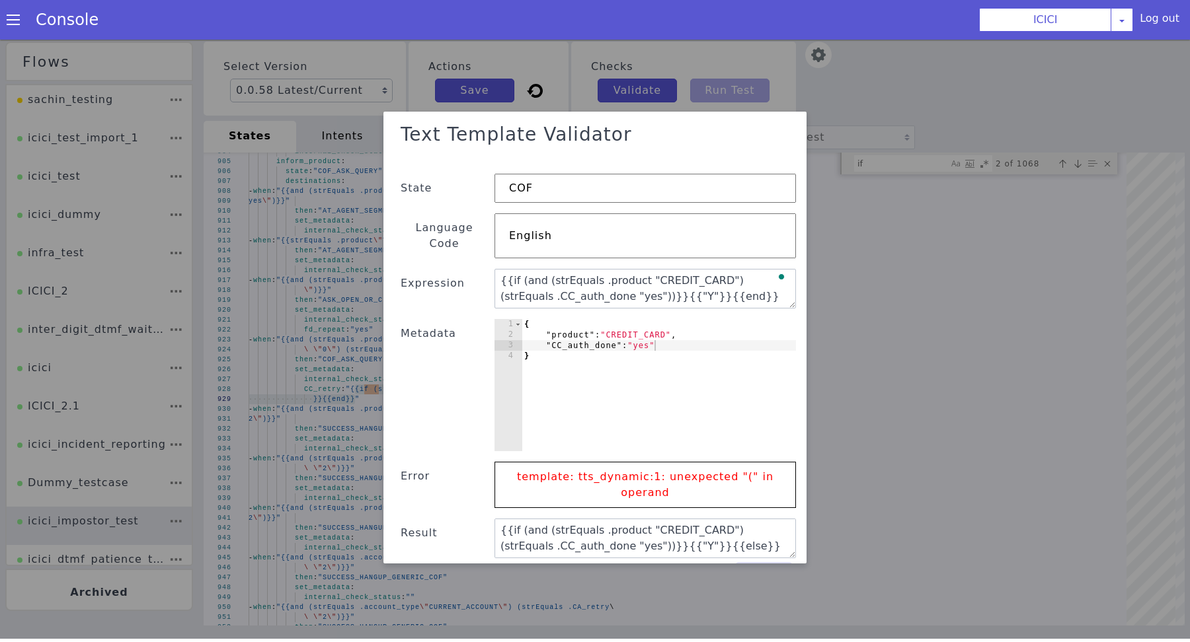
click at [333, 441] on button "Submit" at bounding box center [312, 412] width 42 height 58
type textarea "Y"
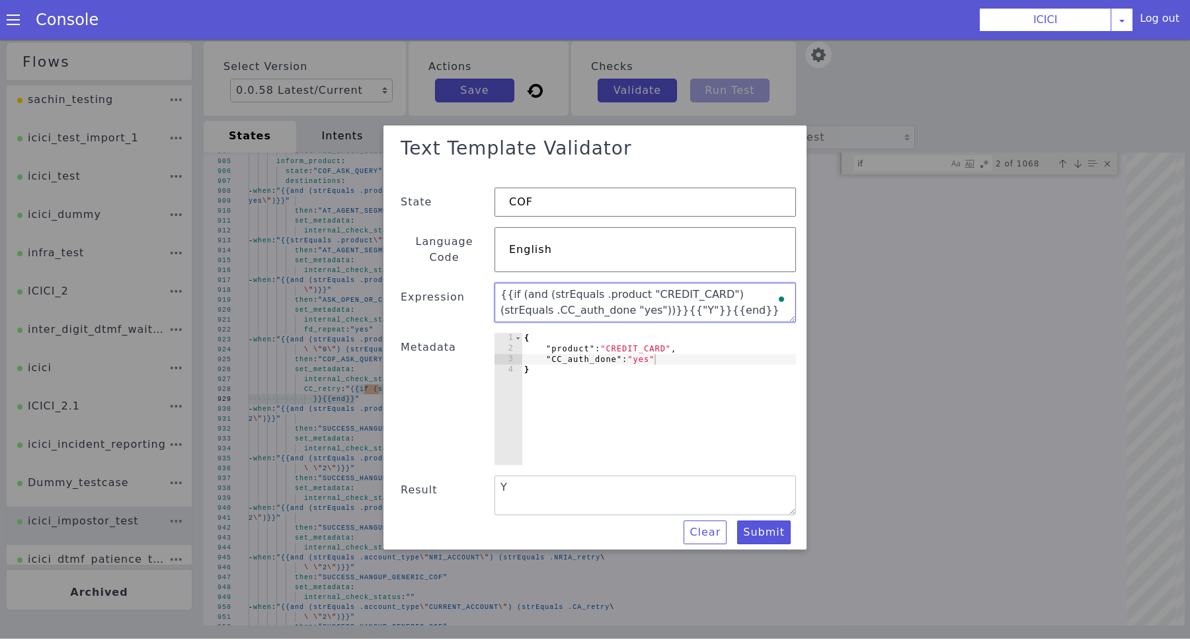
click at [716, 311] on textarea "{{if (and (strEquals .product "CREDIT_CARD") (strEquals .CC_auth_done "yes"))}}…" at bounding box center [644, 306] width 301 height 40
click at [666, 309] on textarea "{{if (and (strEquals .product "CREDIT_CARD") (strEquals .CC_auth_done "yes"))}}…" at bounding box center [644, 306] width 301 height 40
paste textarea "lse}}{{e"
paste textarea "if (and (or (strEquals .product \"DEBIT_CARD\") (strEquals .product \"BANK_ACCO…"
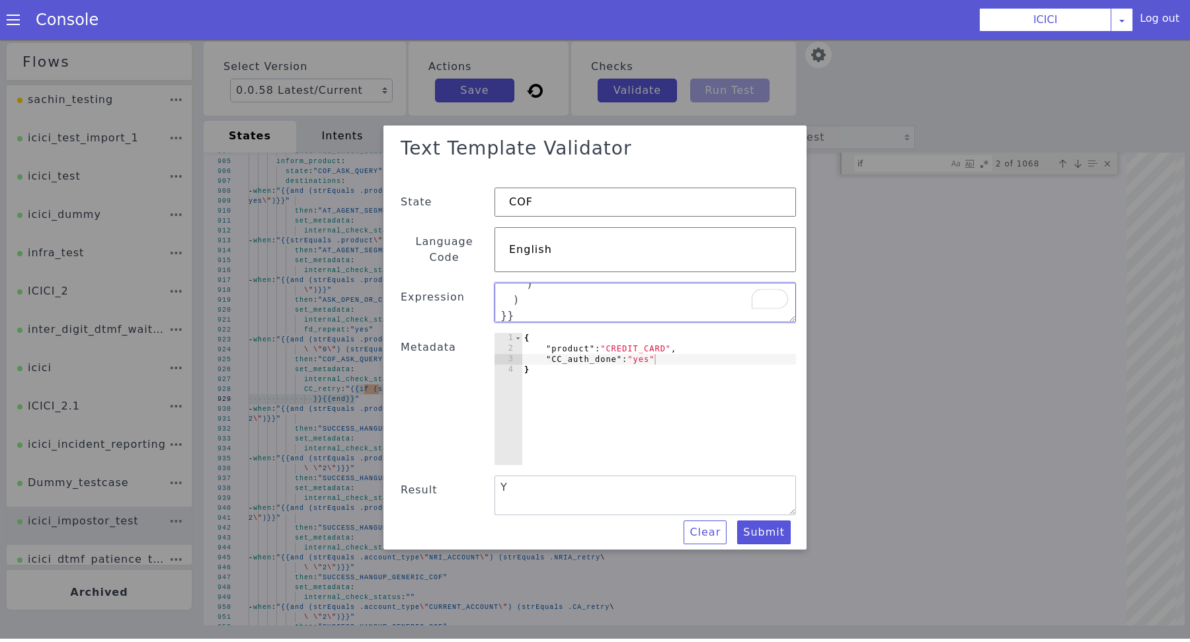
paste textarea "{{end}}"
click at [621, 301] on textarea "{{if (and (strEquals .product "CREDIT_CARD") (strEquals .CC_auth_done "yes"))}}…" at bounding box center [543, 308] width 156 height 293
click at [671, 290] on textarea "{{if (and (strEquals .product "CREDIT_CARD") (strEquals .CC_auth_done "yes"))}}…" at bounding box center [617, 397] width 107 height 303
click at [654, 292] on textarea "{{if (and (strEquals .product "CREDIT_CARD") (strEquals .CC_auth_done "yes"))}}…" at bounding box center [575, 398] width 265 height 212
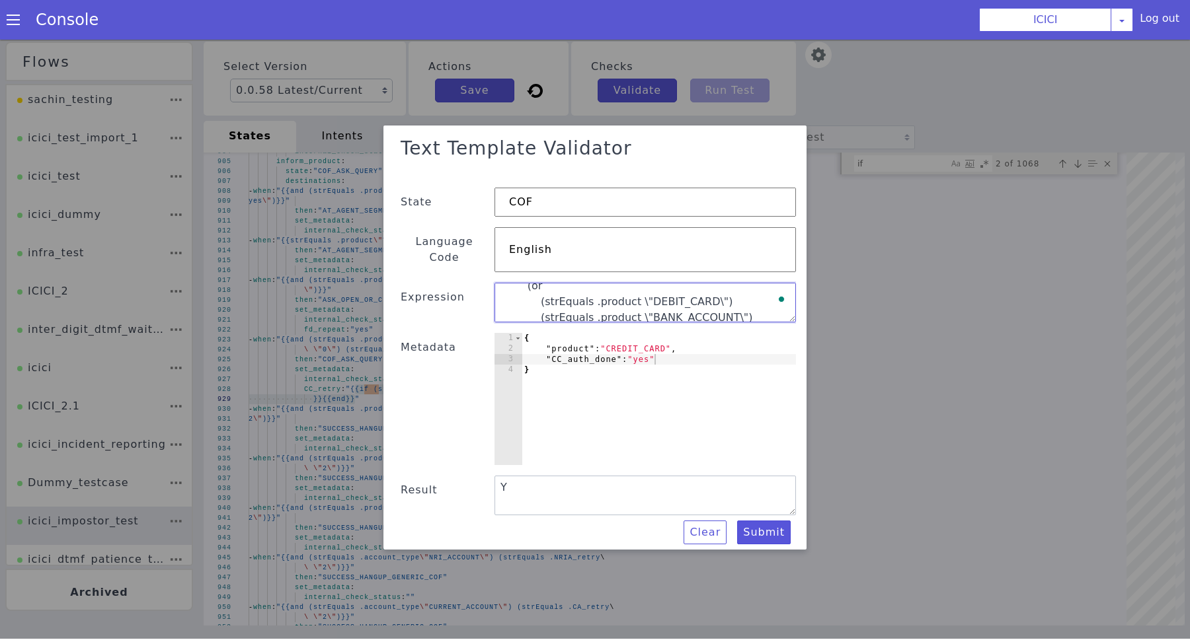
click at [734, 301] on textarea "{{if (and (strEquals .product "CREDIT_CARD") (strEquals .CC_auth_done "yes"))}}…" at bounding box center [646, 307] width 302 height 48
click at [749, 286] on textarea "{{if (and (strEquals .product "CREDIT_CARD") (strEquals .CC_auth_done "yes"))}}…" at bounding box center [644, 306] width 301 height 40
click at [699, 304] on textarea "{{if (and (strEquals .product "CREDIT_CARD") (strEquals .CC_auth_done "yes"))}}…" at bounding box center [644, 306] width 301 height 40
click at [638, 297] on textarea "{{if (and (strEquals .product "CREDIT_CARD") (strEquals .CC_auth_done "yes"))}}…" at bounding box center [644, 306] width 301 height 40
click at [549, 295] on textarea "{{if (and (strEquals .product "CREDIT_CARD") (strEquals .CC_auth_done "yes"))}}…" at bounding box center [654, 327] width 293 height 155
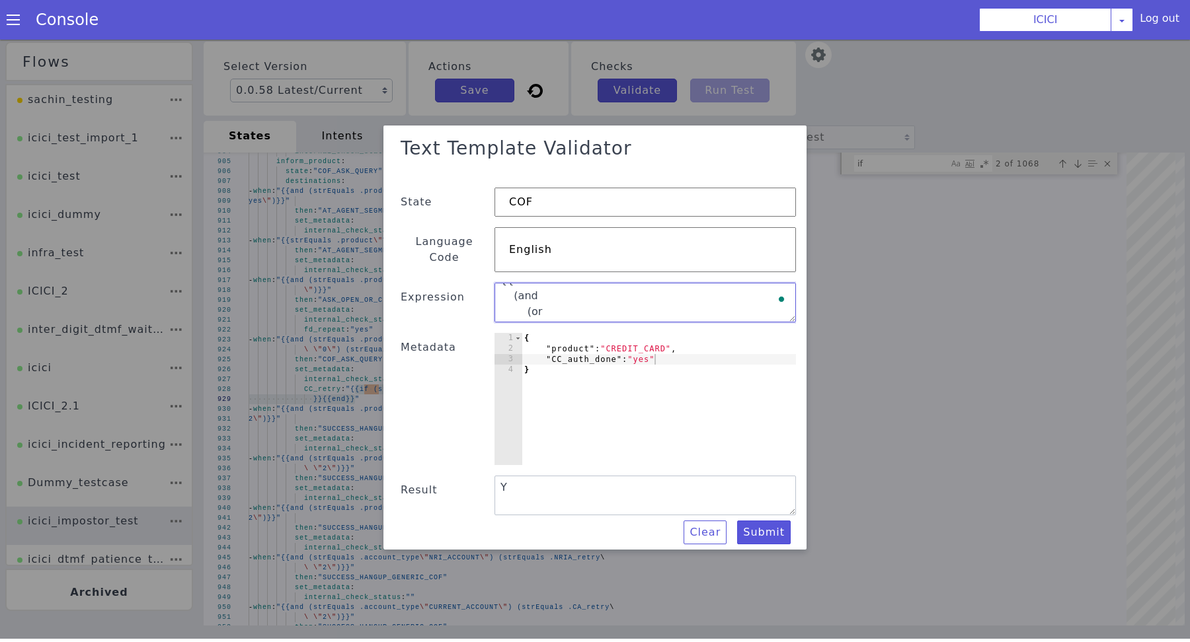
click at [576, 300] on textarea "{{if (and (strEquals .product "CREDIT_CARD") (strEquals .CC_auth_done "yes"))}}…" at bounding box center [654, 323] width 298 height 135
type textarea "{{if (and (strEquals .product "CREDIT_CARD") (strEquals .CC_auth_done "yes"))}}…"
click at [763, 525] on button "Submit" at bounding box center [764, 535] width 54 height 24
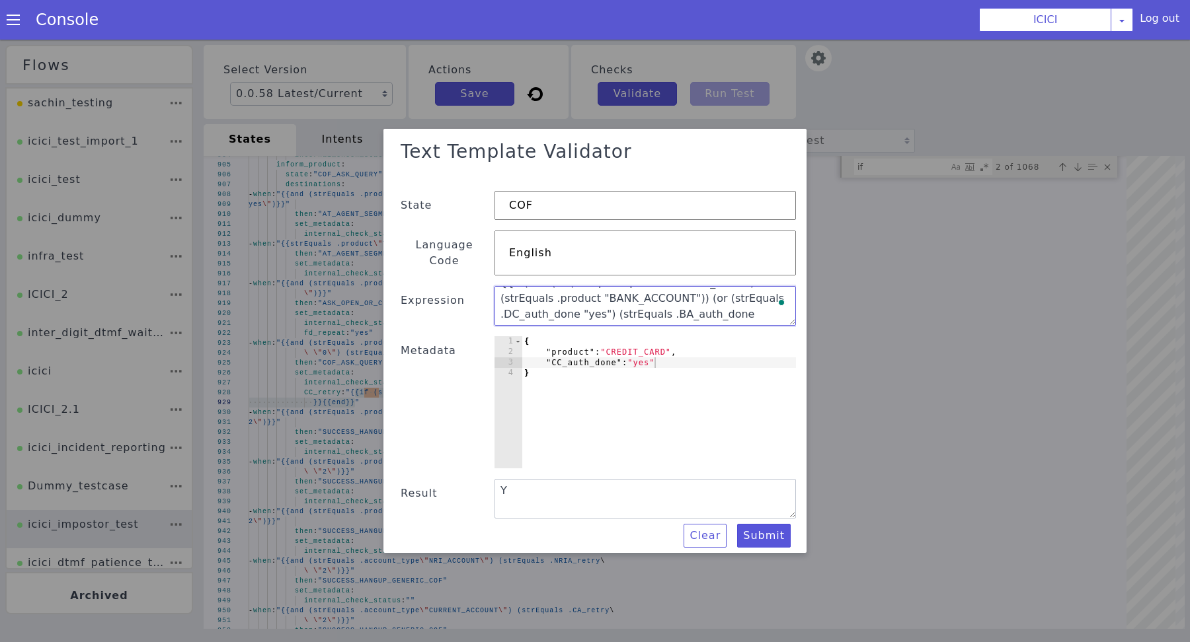
click at [571, 289] on textarea "{{if (and (strEquals .product "CREDIT_CARD") (strEquals .CC_auth_done "yes"))}}…" at bounding box center [644, 309] width 301 height 40
click at [571, 289] on textarea "{{if (and (strEquals .product "CREDIT_CARD") (strEquals .CC_auth_done "yes"))}}…" at bounding box center [656, 336] width 285 height 176
click at [631, 344] on div "{ "product" : "CREDIT_CARD" , "CC_auth_done" : "yes" }" at bounding box center [658, 415] width 274 height 153
click at [631, 344] on div "{ "product" : "CREDIT_CARD" , "CC_auth_done" : "yes" }" at bounding box center [580, 438] width 292 height 309
paste textarea "BANK_ACCOUNT"
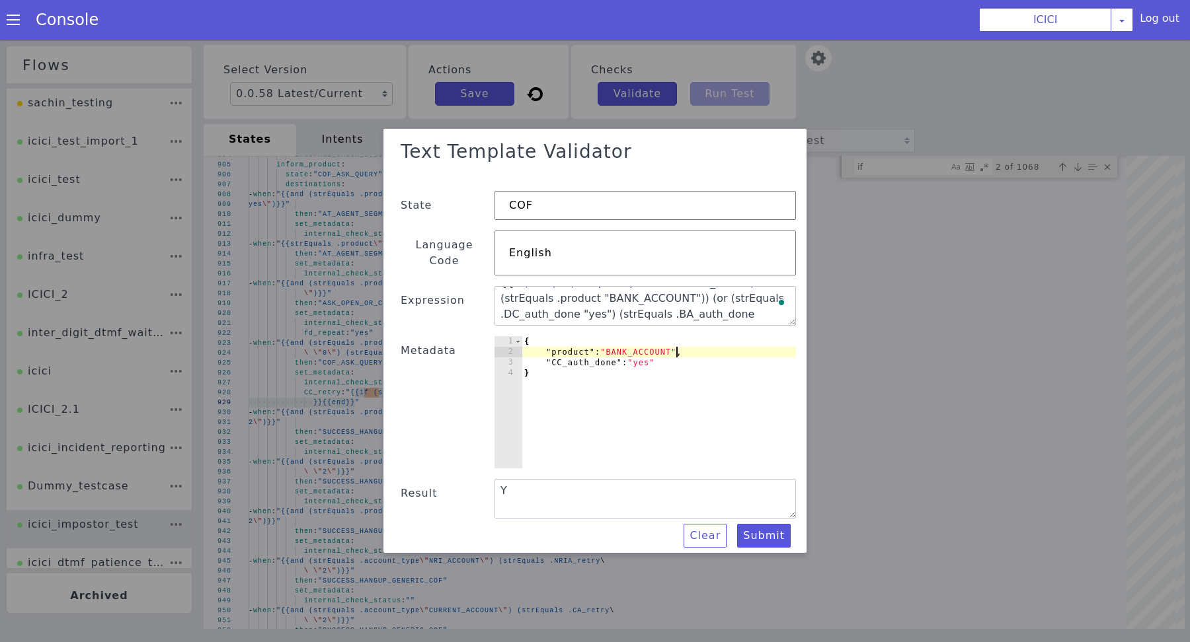
click at [695, 358] on div "{ "product" : "BANK_ACCOUNT" , "CC_auth_done" : "yes" }" at bounding box center [671, 285] width 171 height 284
type textarea ""CC_auth_done": "yes","
click at [596, 334] on textarea "{{if (and (strEquals .product "CREDIT_CARD") (strEquals .CC_auth_done "yes"))}}…" at bounding box center [554, 389] width 302 height 111
click at [596, 306] on textarea "{{if (and (strEquals .product "CREDIT_CARD") (strEquals .CC_auth_done "yes"))}}…" at bounding box center [533, 339] width 258 height 222
click at [594, 365] on div "{ "product" : "BANK_ACCOUNT" , "CC_auth_done" : "yes" , }" at bounding box center [690, 354] width 307 height 297
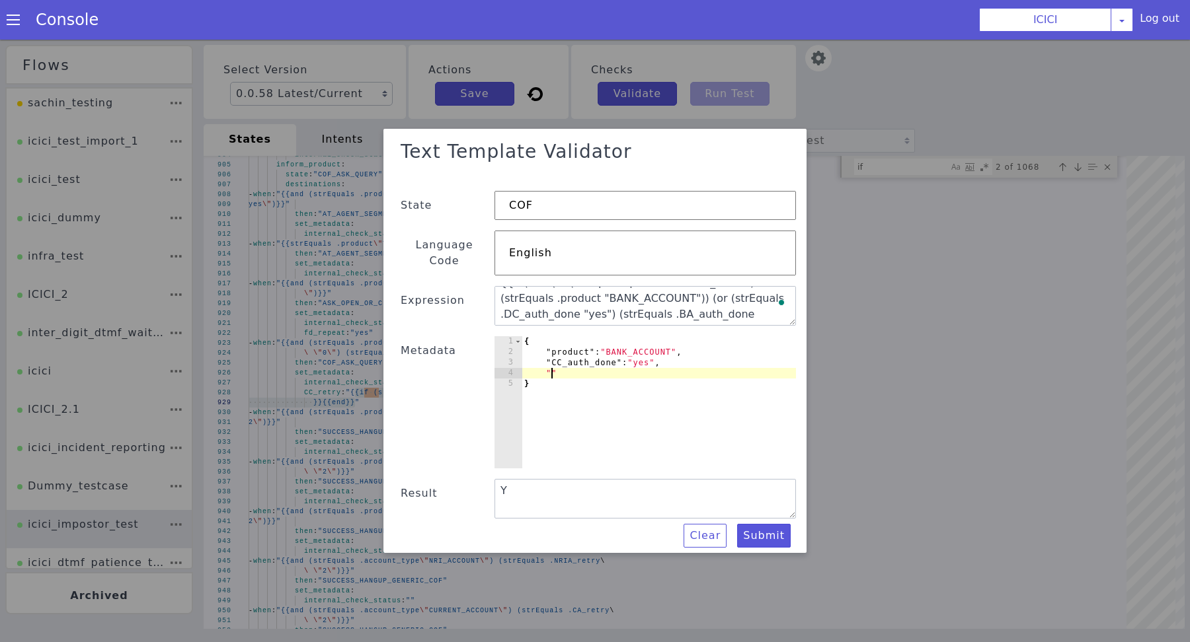
paste textarea "BA_auth_done""
type textarea ""BA_auth_done": ""
click at [365, 425] on button "Submit" at bounding box center [342, 396] width 47 height 58
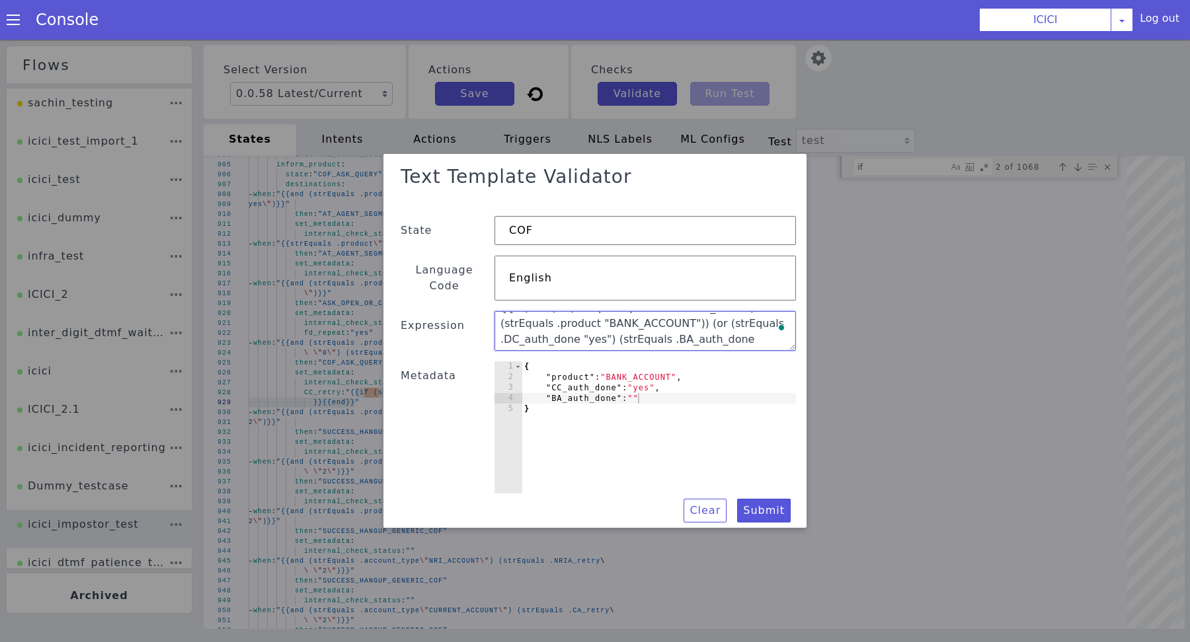
click at [708, 334] on textarea "{{if (and (strEquals .product "CREDIT_CARD") (strEquals .CC_auth_done "yes"))}}…" at bounding box center [644, 333] width 301 height 40
type textarea "{{if (and (strEquals .product "CREDIT_CARD") (strEquals .CC_auth_done "yes"))}}…"
click at [641, 393] on div "{ "product" : "BANK_ACCOUNT" , "CC_auth_done" : "yes" , "BA_auth_done" : "" }" at bounding box center [658, 440] width 274 height 153
click at [475, 512] on button "Submit" at bounding box center [458, 540] width 33 height 57
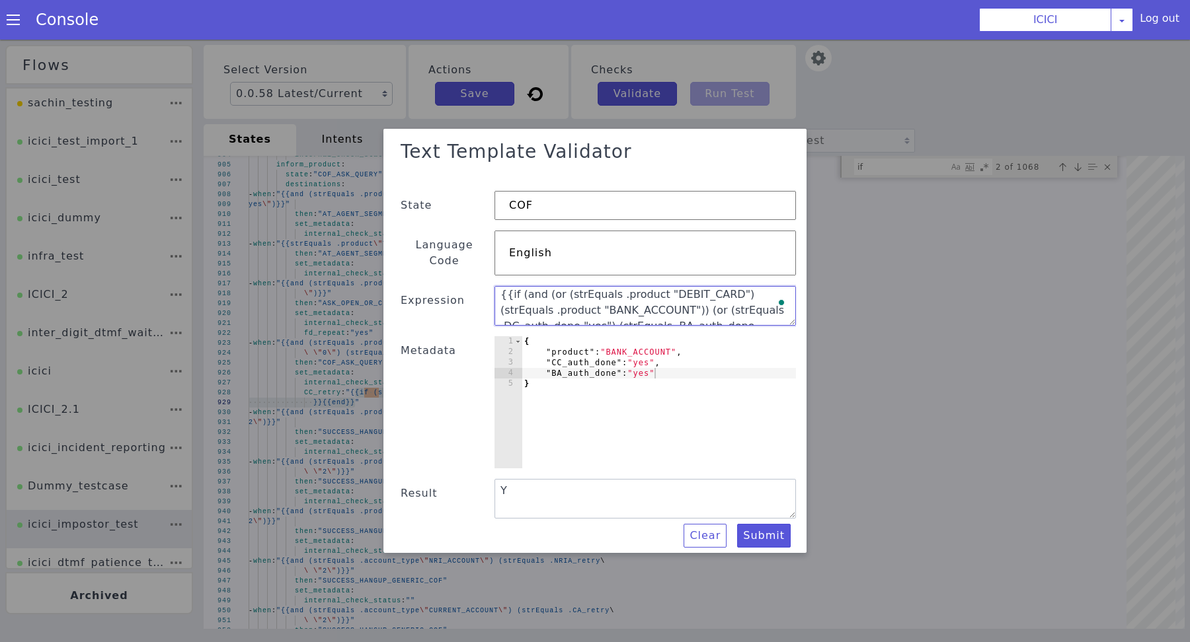
click at [593, 291] on textarea "{{if (and (strEquals .product "CREDIT_CARD") (strEquals .CC_auth_done "yes"))}}…" at bounding box center [577, 284] width 135 height 298
click at [593, 291] on textarea "{{if (and (strEquals .product "CREDIT_CARD") (strEquals .CC_auth_done "yes"))}}…" at bounding box center [656, 336] width 285 height 176
click at [647, 350] on div "{ "product" : "BANK_ACCOUNT" , "CC_auth_done" : "yes" , "BA_auth_done" : "yes" }" at bounding box center [658, 415] width 274 height 153
click at [633, 342] on div "{ "product" : "BANK_ACCOUNT" , "CC_auth_done" : "yes" , "BA_auth_done" : "yes" }" at bounding box center [658, 415] width 274 height 153
click at [633, 342] on div "{ "product" : "BANK_ACCOUNT" , "CC_auth_done" : "yes" , "BA_auth_done" : "yes" }" at bounding box center [620, 250] width 280 height 313
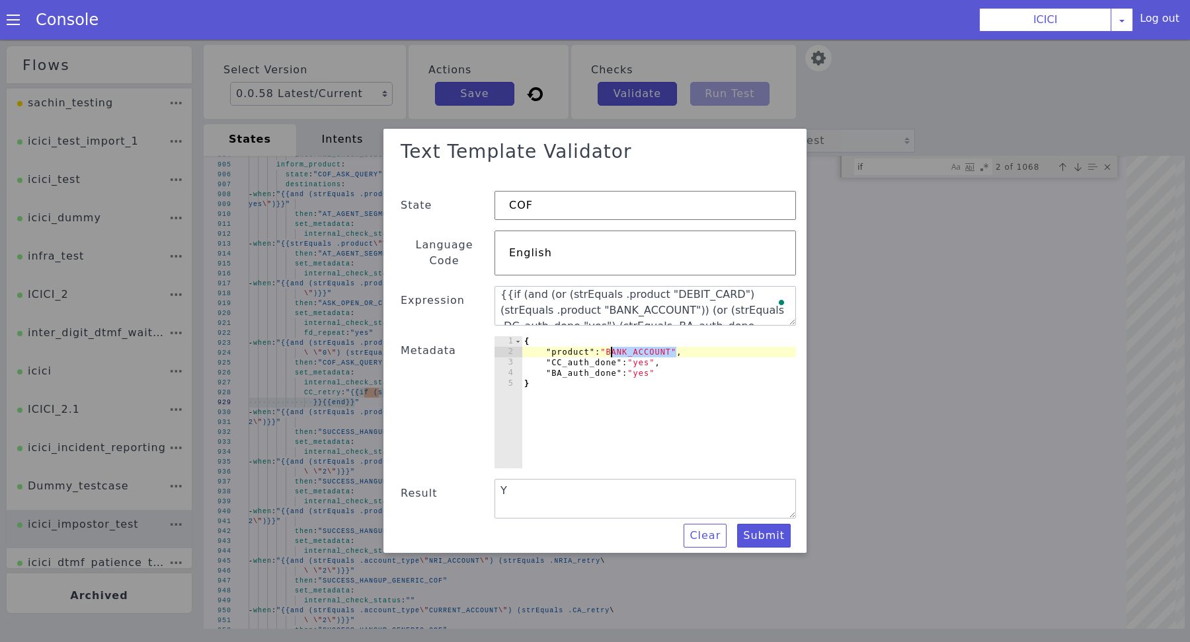
paste textarea "DEBIT_CARD"
click at [482, 536] on button "Submit" at bounding box center [462, 565] width 39 height 58
click at [648, 369] on div "{ "product" : "DEBIT_CARD" , "CC_auth_done" : "yes" , "BA_auth_done" : "yes" }" at bounding box center [646, 424] width 293 height 192
click at [609, 369] on div "{ "product" : "DEBIT_CARD" , "CC_auth_done" : "yes" , "BA_auth_done" : "yes" }" at bounding box center [526, 411] width 167 height 282
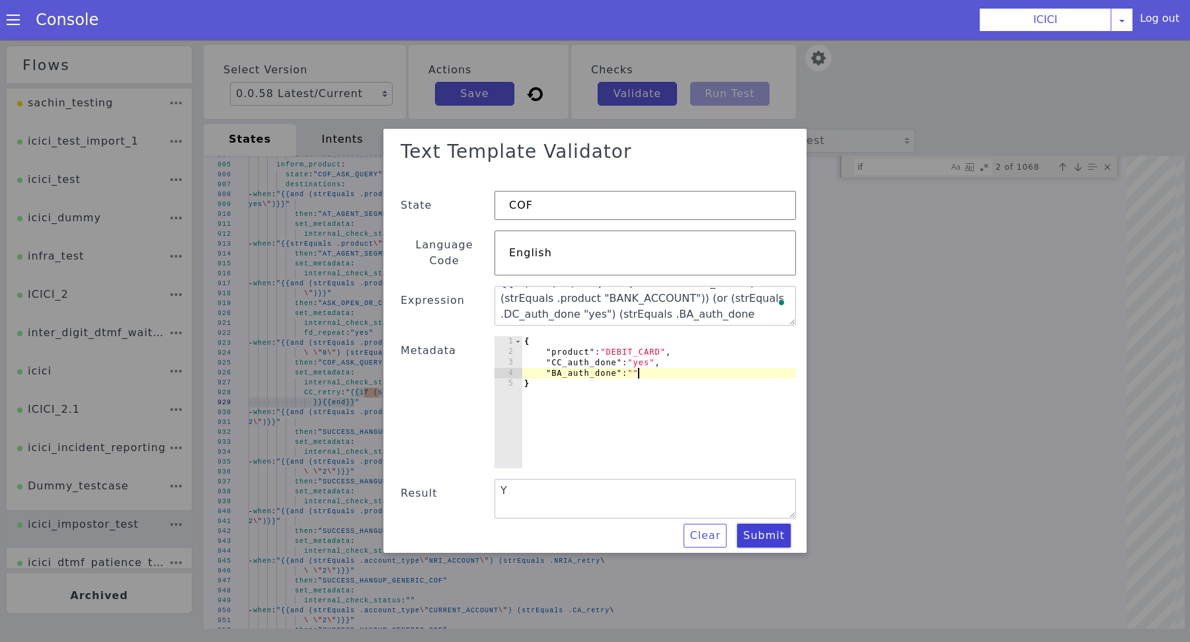
click at [826, 370] on button "Submit" at bounding box center [852, 342] width 53 height 56
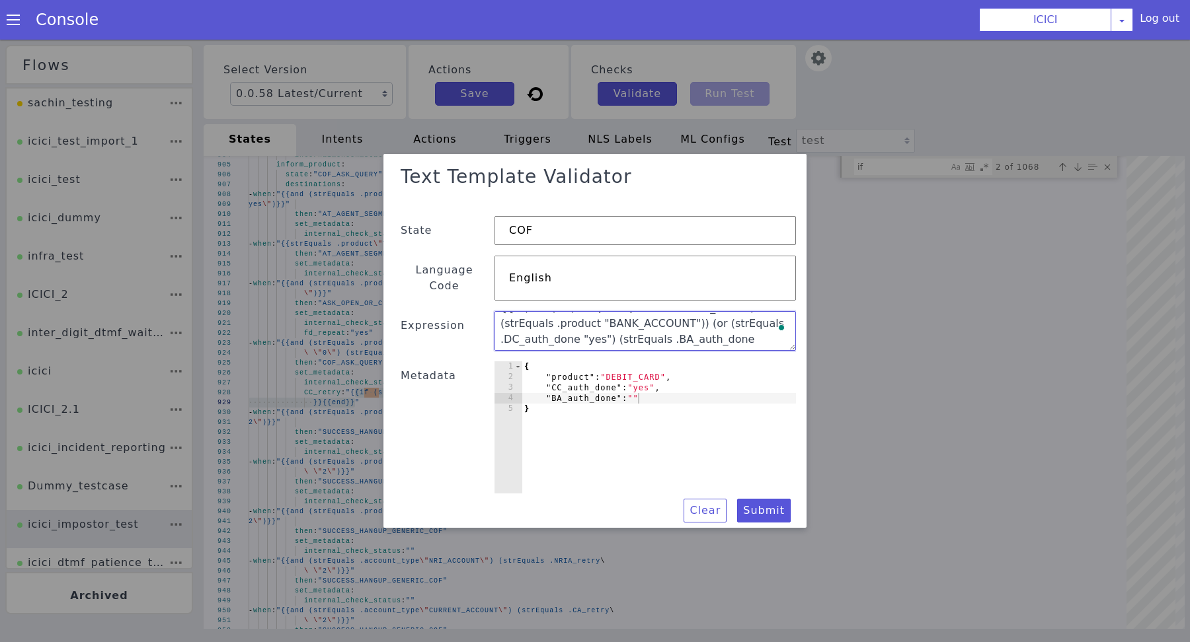
click at [686, 317] on textarea "{{if (and (strEquals .product "CREDIT_CARD") (strEquals .CC_auth_done "yes"))}}…" at bounding box center [620, 388] width 132 height 299
click at [701, 317] on textarea "{{if (and (strEquals .product "CREDIT_CARD") (strEquals .CC_auth_done "yes"))}}…" at bounding box center [629, 304] width 264 height 213
click at [670, 367] on div "{ "product" : "DEBIT_CARD" , "CC_auth_done" : "yes" , "BA_auth_done" : "" }" at bounding box center [594, 227] width 313 height 279
type textarea ""BA_auth_done": "","
paste textarea "DC_auth_done""
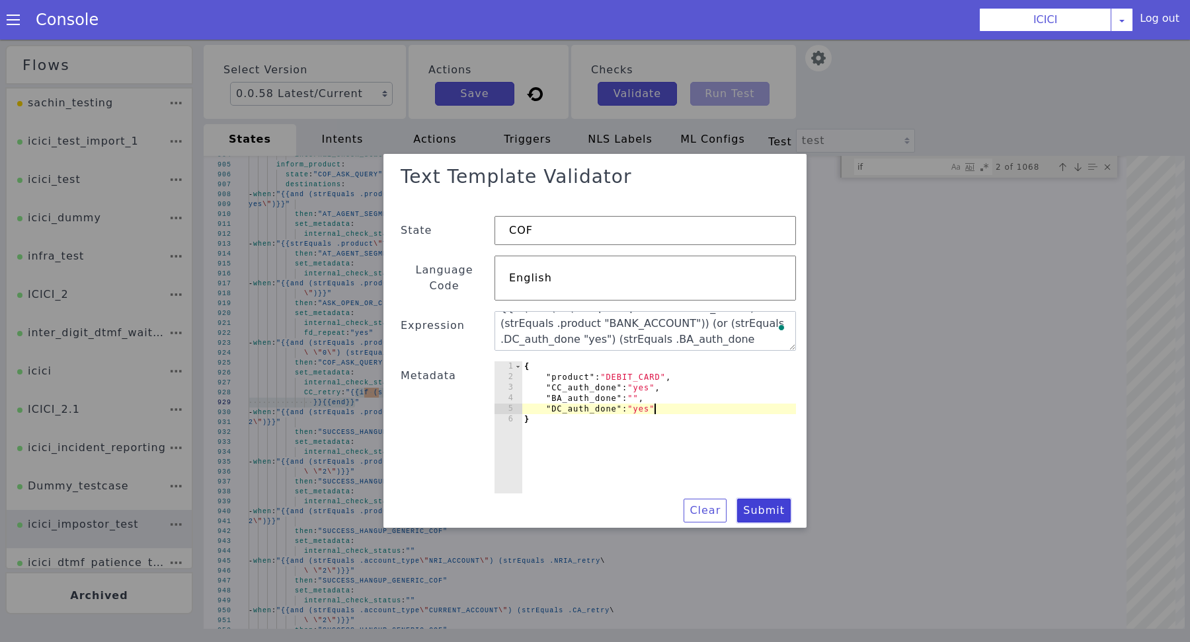
click at [646, 134] on button "Submit" at bounding box center [620, 105] width 52 height 56
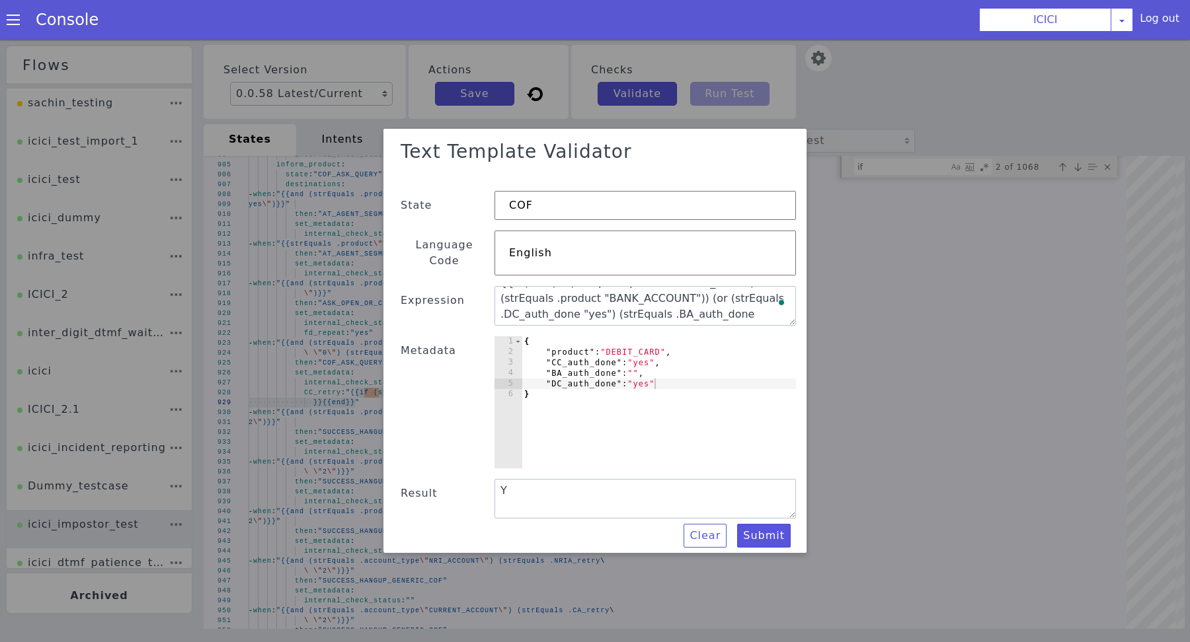
click at [643, 377] on div "{ "product" : "DEBIT_CARD" , "CC_auth_done" : "yes" , "BA_auth_done" : "" , "DC…" at bounding box center [499, 351] width 288 height 311
click at [650, 377] on div "{ "product" : "DEBIT_CARD" , "CC_auth_done" : "yes" , "BA_auth_done" : "" , "DC…" at bounding box center [661, 275] width 175 height 286
type textarea ""DC_auth_done": """
click at [757, 527] on button "Submit" at bounding box center [764, 539] width 54 height 24
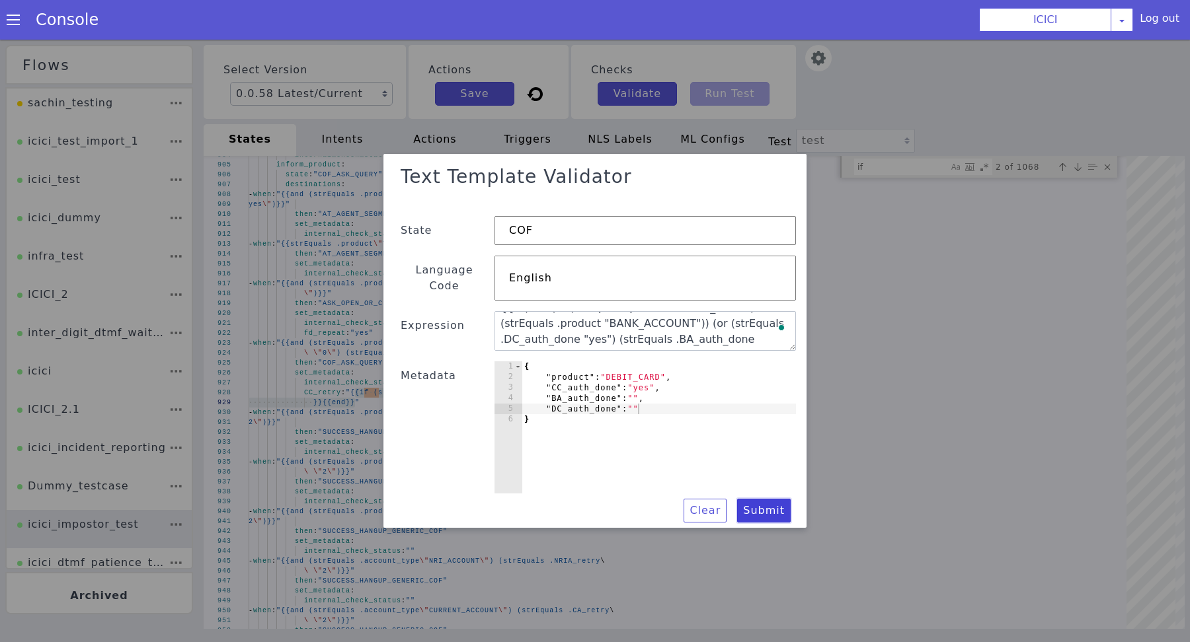
scroll to position [2, 0]
click at [662, 331] on textarea "{{if (and (strEquals .product "CREDIT_CARD") (strEquals .CC_auth_done "yes"))}}…" at bounding box center [614, 388] width 95 height 303
paste textarea "if (and (strEquals .account_type \"NRI_ACCOUNT\") (strEquals .NRI_auth_done \"y…"
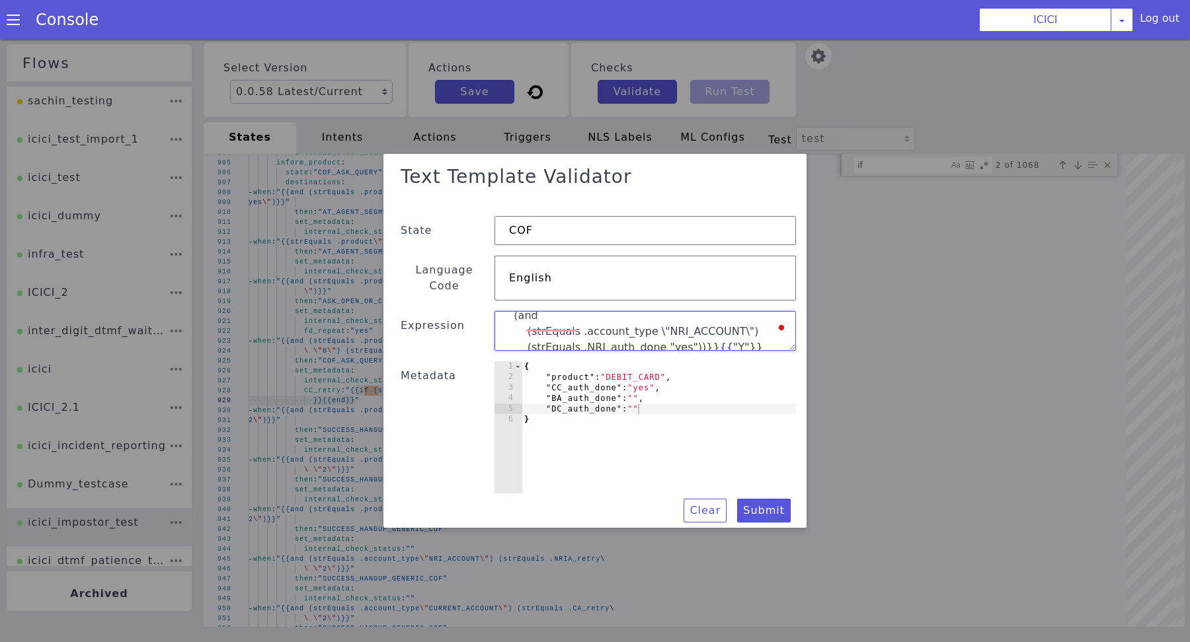
scroll to position [100, 0]
click at [695, 313] on textarea "{{if (and (strEquals .product "CREDIT_CARD") (strEquals .CC_auth_done "yes"))}}…" at bounding box center [544, 338] width 302 height 113
click at [519, 327] on textarea "{{if (and (strEquals .product "CREDIT_CARD") (strEquals .CC_auth_done "yes"))}}…" at bounding box center [635, 311] width 289 height 165
click at [551, 315] on textarea "{{if (and (strEquals .product "CREDIT_CARD") (strEquals .CC_auth_done "yes"))}}…" at bounding box center [625, 382] width 165 height 289
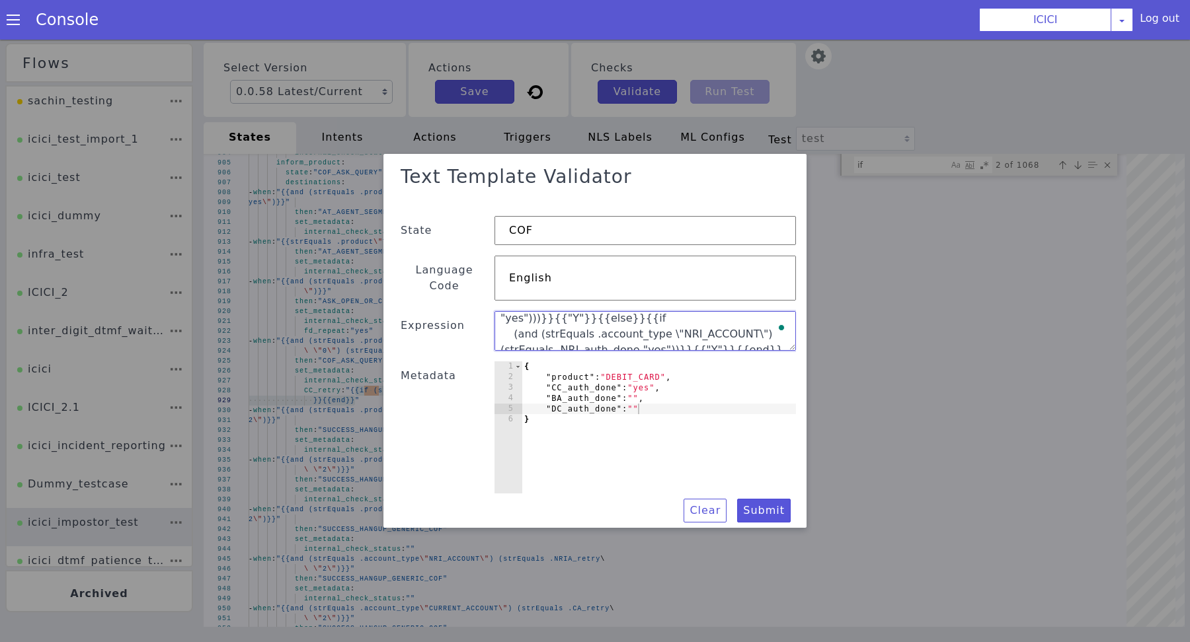
scroll to position [67, 0]
click at [510, 326] on textarea "{{if (and (strEquals .product "CREDIT_CARD") (strEquals .CC_auth_done "yes"))}}…" at bounding box center [646, 339] width 304 height 84
click at [762, 503] on button "Submit" at bounding box center [764, 512] width 54 height 24
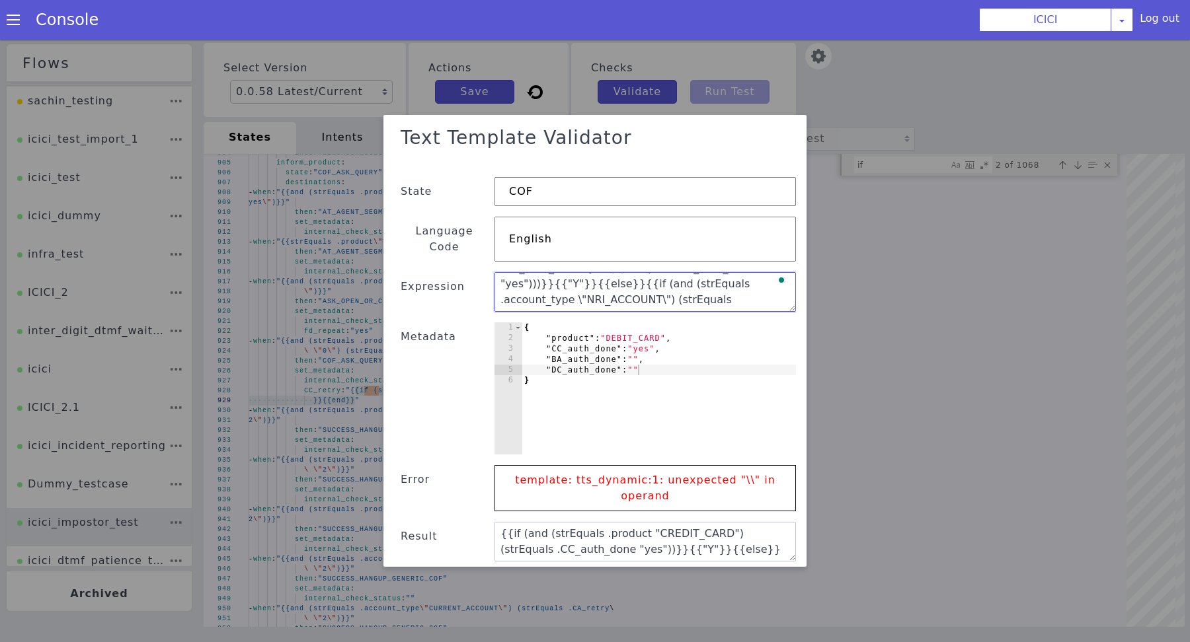
click at [635, 273] on textarea "{{if (and (strEquals .product "CREDIT_CARD") (strEquals .CC_auth_done "yes"))}}…" at bounding box center [644, 293] width 301 height 40
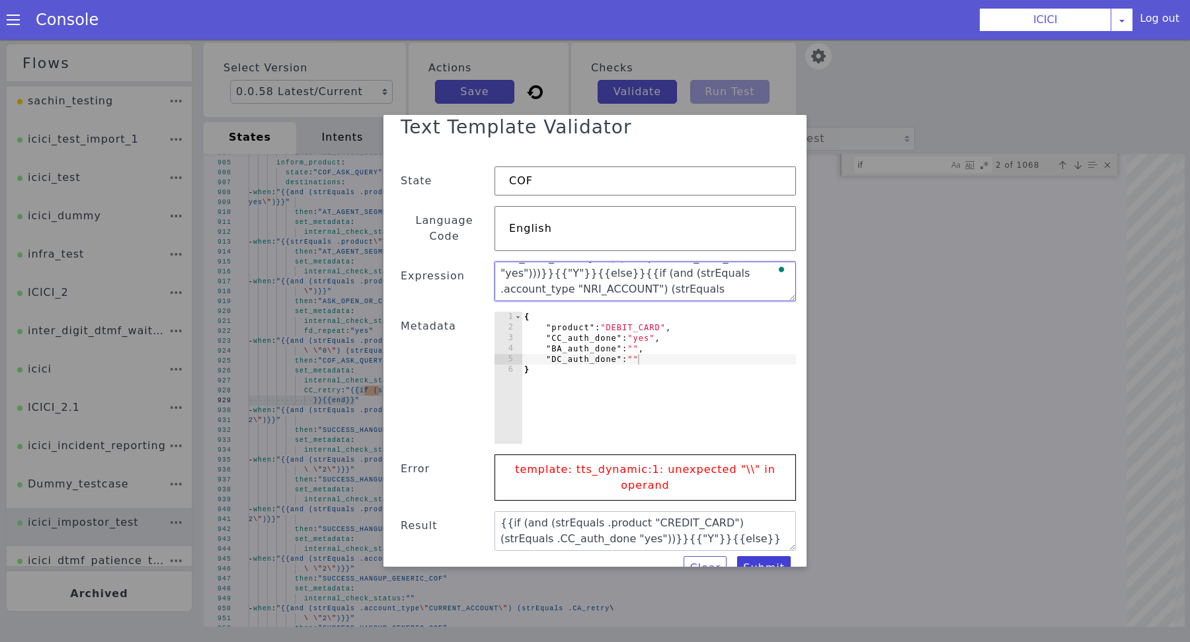
type textarea "{{if (and (strEquals .product "CREDIT_CARD") (strEquals .CC_auth_done "yes"))}}…"
click at [451, 552] on button "Submit" at bounding box center [431, 573] width 39 height 58
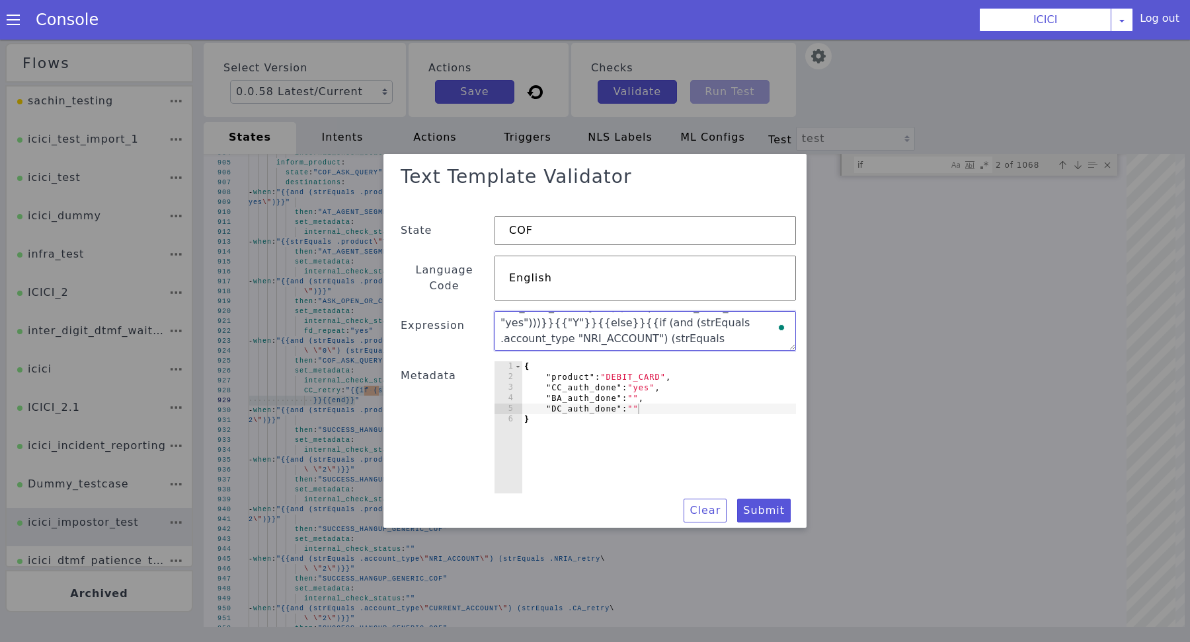
click at [659, 321] on textarea "{{if (and (strEquals .product "CREDIT_CARD") (strEquals .CC_auth_done "yes"))}}…" at bounding box center [644, 332] width 301 height 40
click at [586, 327] on textarea "{{if (and (strEquals .product "CREDIT_CARD") (strEquals .CC_auth_done "yes"))}}…" at bounding box center [625, 382] width 165 height 289
click at [586, 327] on textarea "{{if (and (strEquals .product "CREDIT_CARD") (strEquals .CC_auth_done "yes"))}}…" at bounding box center [614, 388] width 95 height 303
click at [683, 402] on div "{ "product" : "DEBIT_CARD" , "CC_auth_done" : "yes" , "BA_auth_done" : "" , "DC…" at bounding box center [595, 458] width 313 height 278
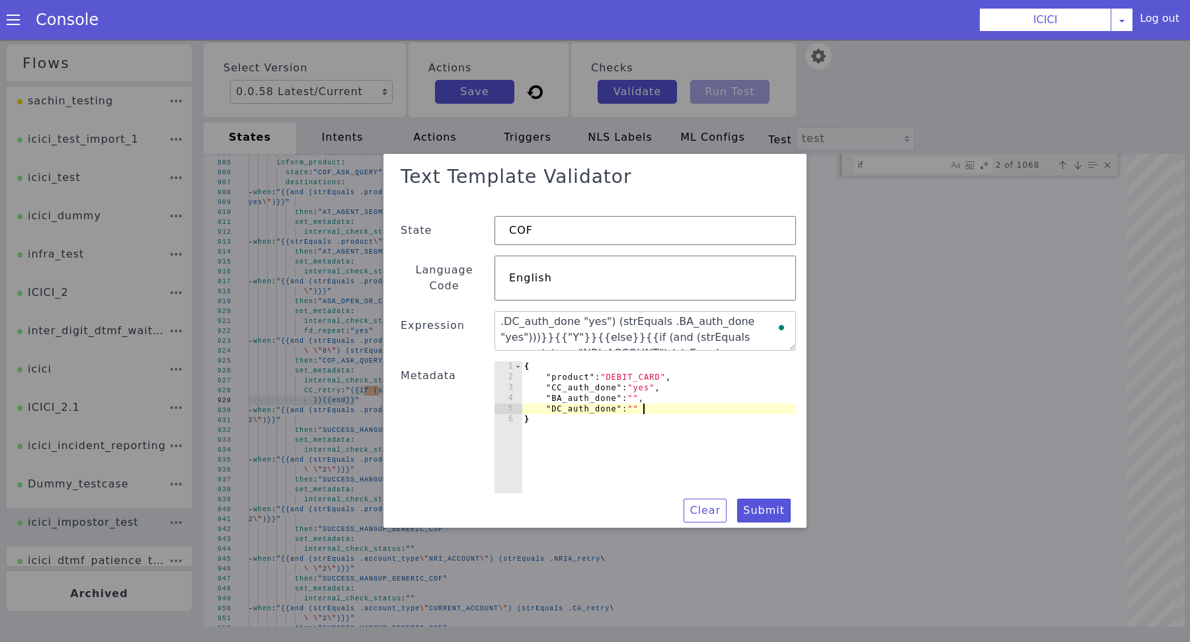
type textarea ""DC_auth_done": "","
paste textarea "account_type""
type textarea ""account_type":"
click at [655, 332] on textarea "{{if (and (strEquals .product "CREDIT_CARD") (strEquals .CC_auth_done "yes"))}}…" at bounding box center [644, 332] width 301 height 40
click at [636, 332] on textarea "{{if (and (strEquals .product "CREDIT_CARD") (strEquals .CC_auth_done "yes"))}}…" at bounding box center [569, 297] width 133 height 299
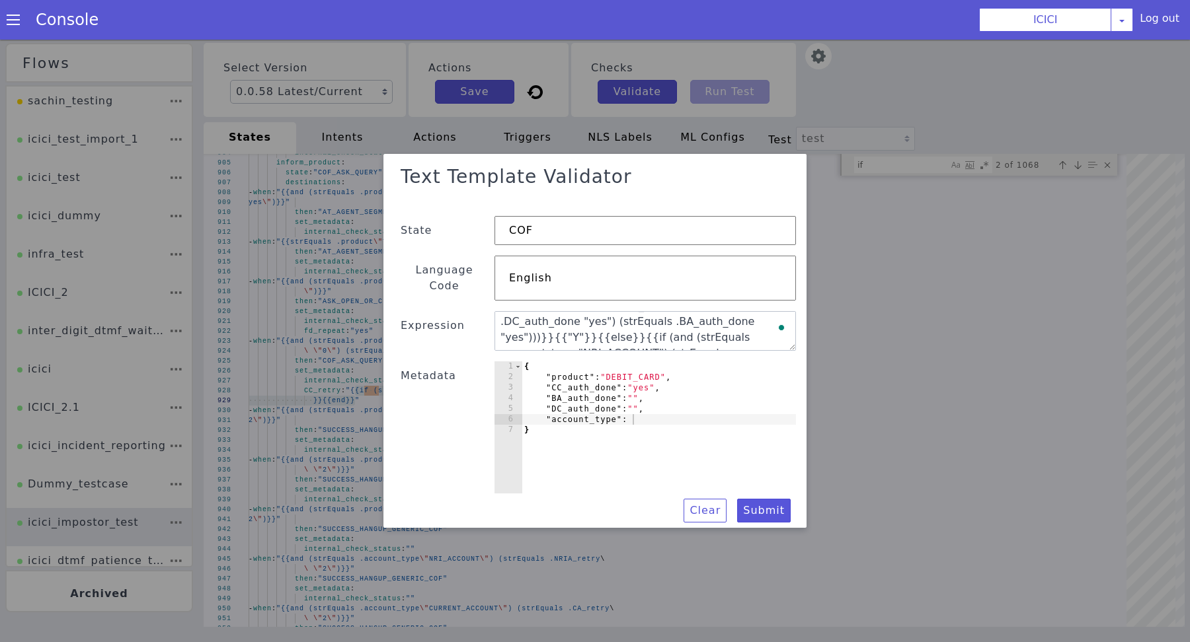
click at [611, 414] on div "{ "product" : "DEBIT_CARD" , "CC_auth_done" : "yes" , "BA_auth_done" : "" , "DC…" at bounding box center [510, 422] width 201 height 297
paste textarea "NRI_ACCOUNT""
type textarea ""account_type": "NRI_ACCOUNT","
click at [555, 335] on textarea "{{if (and (strEquals .product "CREDIT_CARD") (strEquals .CC_auth_done "yes"))}}…" at bounding box center [644, 332] width 301 height 40
click at [555, 335] on textarea "{{if (and (strEquals .product "CREDIT_CARD") (strEquals .CC_auth_done "yes"))}}…" at bounding box center [562, 302] width 178 height 284
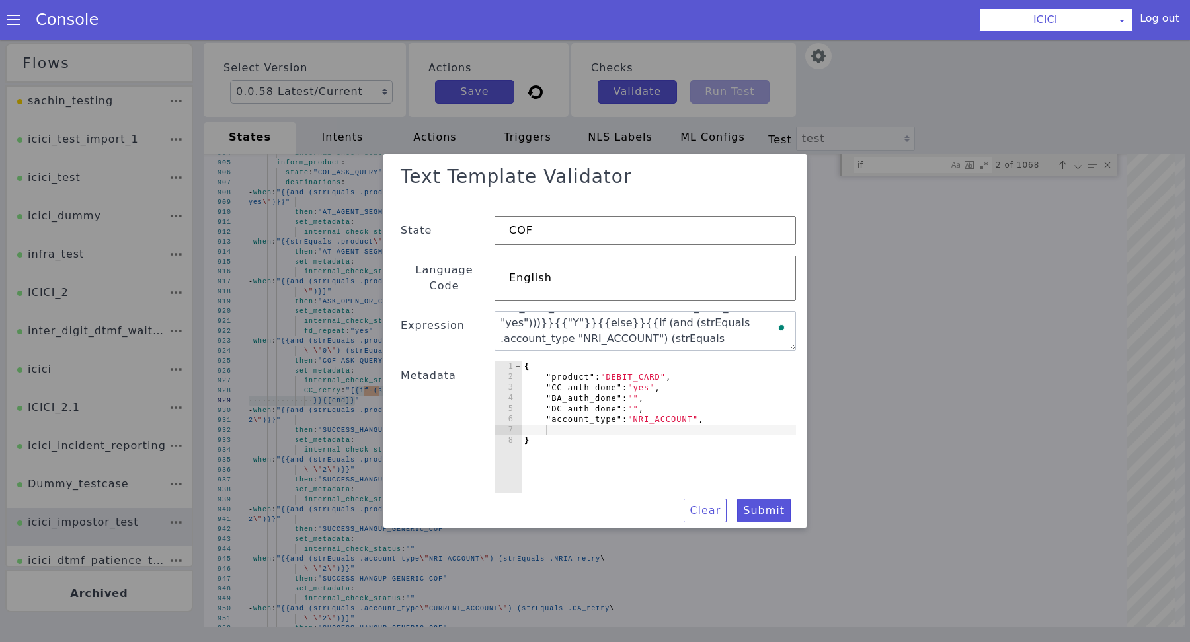
click at [591, 344] on div "{ "product" : "DEBIT_CARD" , "CC_auth_done" : "yes" , "BA_auth_done" : "" , "DC…" at bounding box center [520, 253] width 290 height 184
type textarea "}"
paste textarea "NRI_auth_done""
click at [765, 504] on button "Submit" at bounding box center [764, 512] width 54 height 24
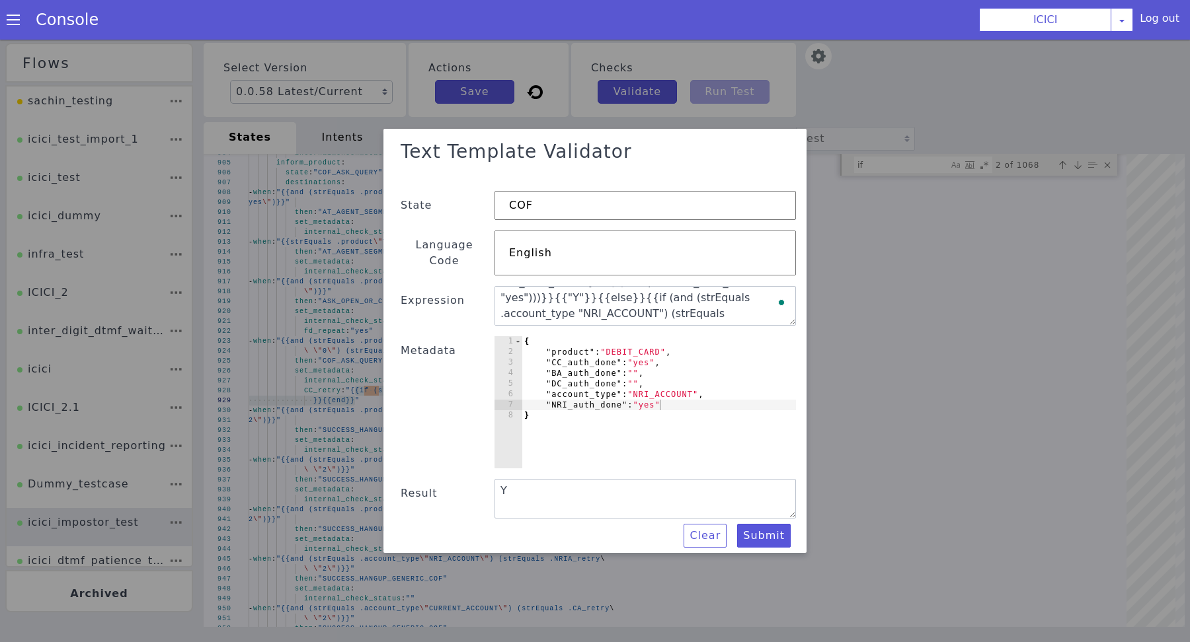
click at [652, 400] on div "{ "product" : "DEBIT_CARD" , "CC_auth_done" : "yes" , "BA_auth_done" : "" , "DC…" at bounding box center [658, 413] width 274 height 153
click at [634, 400] on div "{ "product" : "DEBIT_CARD" , "CC_auth_done" : "yes" , "BA_auth_done" : "" , "DC…" at bounding box center [501, 363] width 268 height 314
type textarea ""NRI_auth_done": """
click at [422, 529] on button "Submit" at bounding box center [408, 520] width 26 height 54
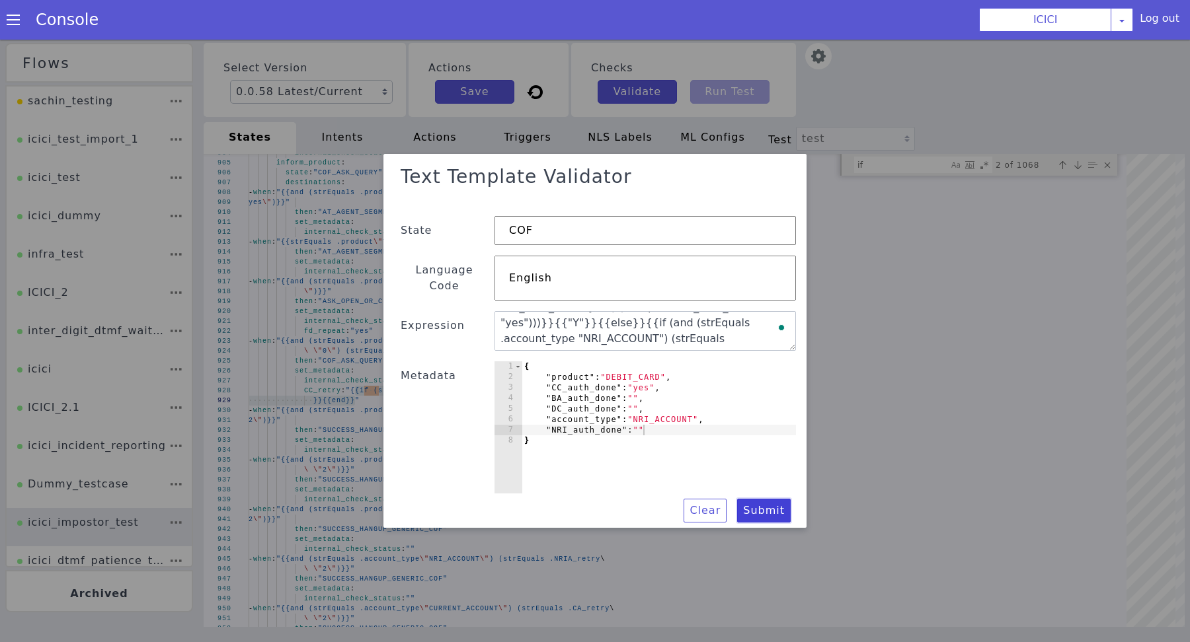
scroll to position [3, 0]
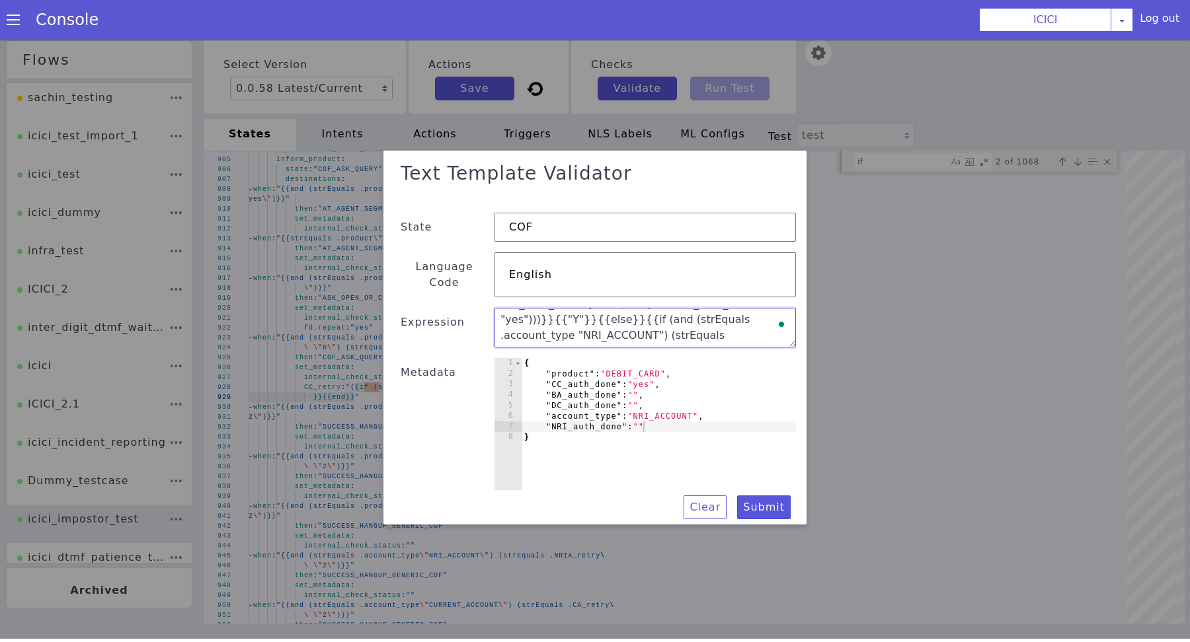
click at [648, 333] on textarea "{{if (and (strEquals .product "CREDIT_CARD") (strEquals .CC_auth_done "yes"))}}…" at bounding box center [644, 329] width 301 height 40
paste textarea "if (and (strEquals .product "CURRENT_ACCOUNT") (strEquals .CA_auth_done "yes"))…"
click at [750, 318] on textarea "{{if (and (strEquals .product "CREDIT_CARD") (strEquals .CC_auth_done "yes"))}}…" at bounding box center [637, 367] width 243 height 240
click at [750, 318] on textarea "{{if (and (strEquals .product "CREDIT_CARD") (strEquals .CC_auth_done "yes"))}}…" at bounding box center [644, 329] width 301 height 40
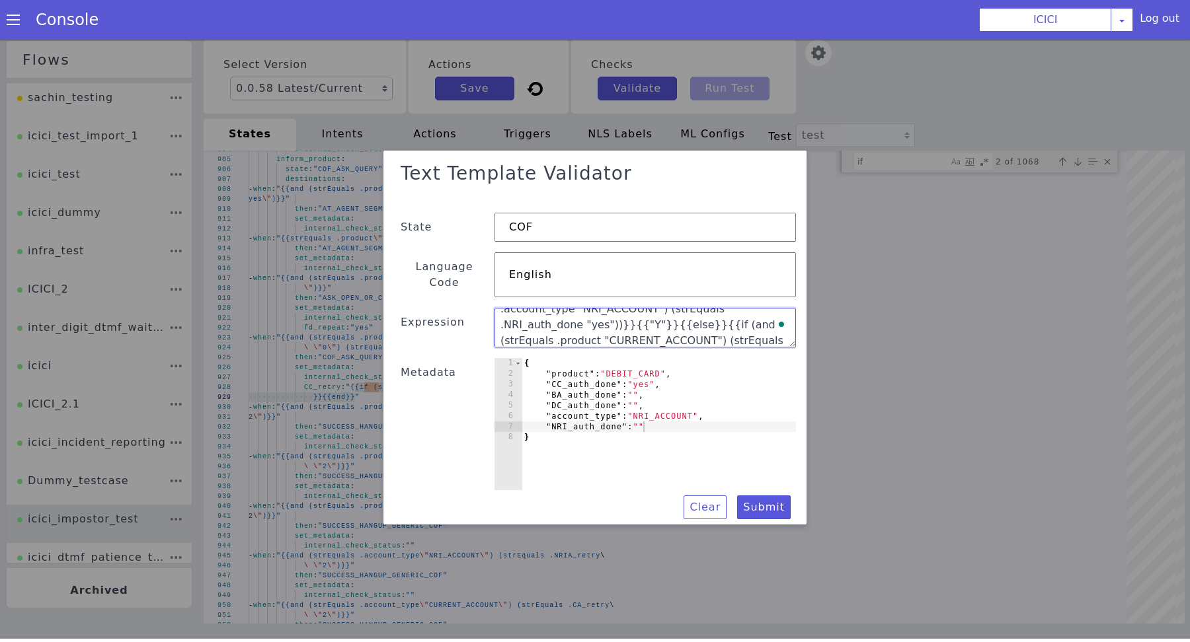
type textarea "{{if (and (strEquals .product "CREDIT_CARD") (strEquals .CC_auth_done "yes"))}}…"
click at [663, 418] on div "{ "product" : "DEBIT_CARD" , "CC_auth_done" : "yes" , "BA_auth_done" : "" , "DC…" at bounding box center [703, 294] width 206 height 299
type textarea ""NRI_auth_done": "","
paste textarea "CA_auth_done""
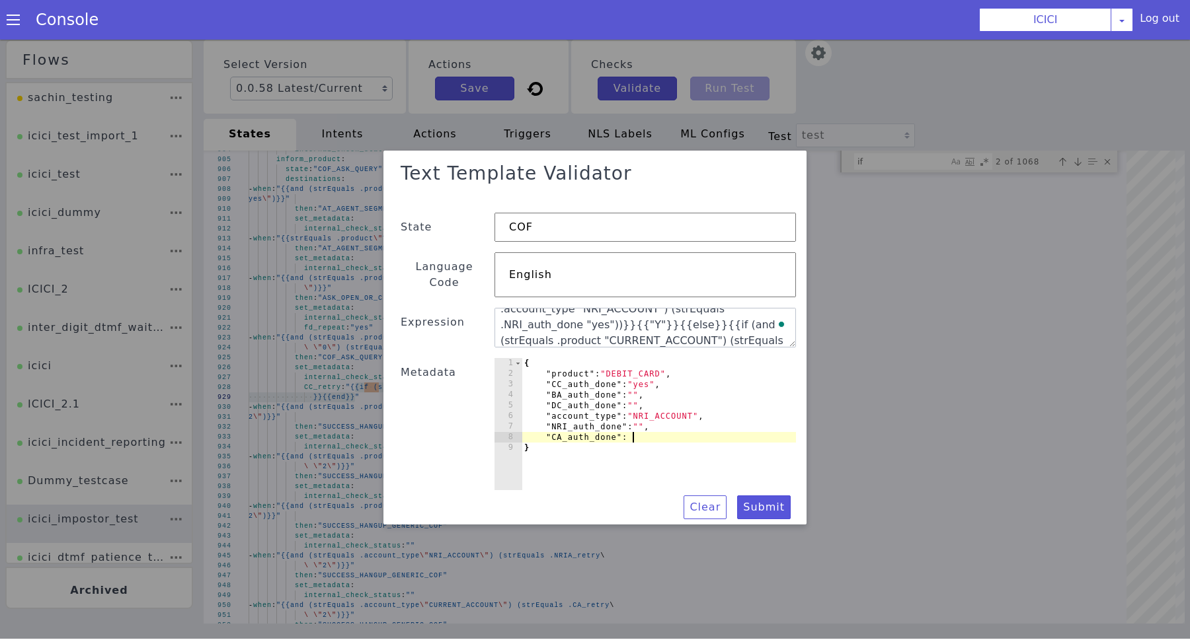
scroll to position [0, 7]
click at [436, 204] on button "Submit" at bounding box center [408, 189] width 56 height 30
click at [640, 430] on div "{ "product" : "DEBIT_CARD" , "CC_auth_done" : "yes" , "BA_auth_done" : "" , "DC…" at bounding box center [584, 454] width 310 height 291
click at [786, 454] on button "Submit" at bounding box center [815, 433] width 58 height 42
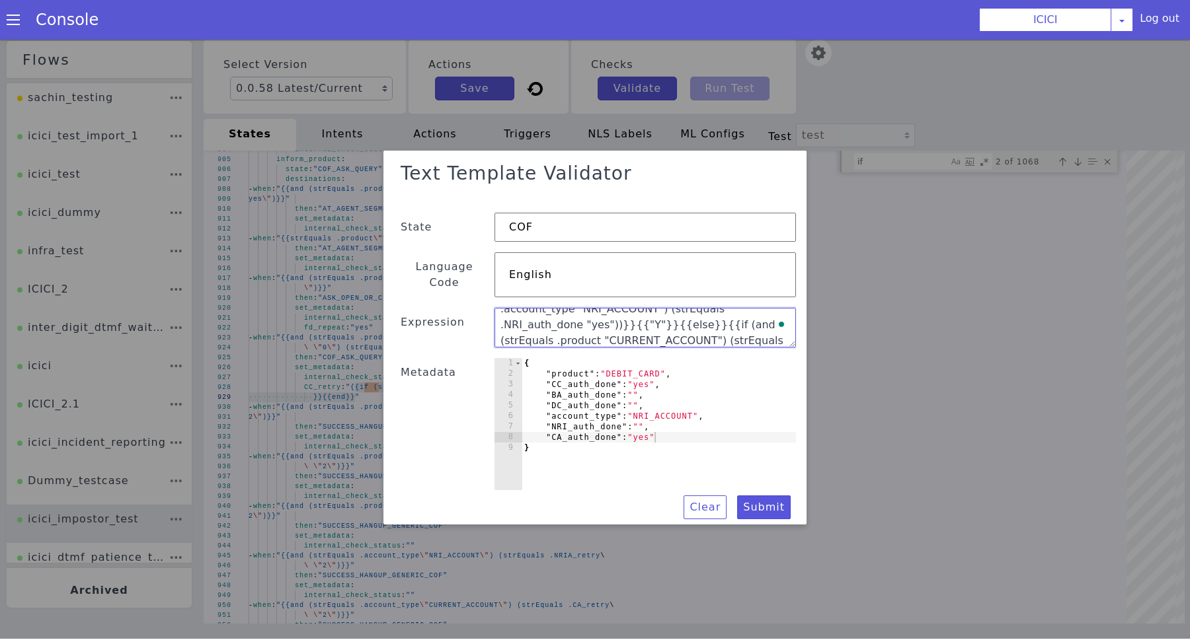
click at [611, 317] on textarea "{{if (and (strEquals .product "CREDIT_CARD") (strEquals .CC_auth_done "yes"))}}…" at bounding box center [550, 314] width 258 height 222
click at [611, 317] on textarea "{{if (and (strEquals .product "CREDIT_CARD") (strEquals .CC_auth_done "yes"))}}…" at bounding box center [544, 341] width 304 height 79
click at [584, 366] on div "{ "product" : "DEBIT_CARD" , "CC_auth_done" : "yes" , "BA_auth_done" : "" , "DC…" at bounding box center [501, 407] width 167 height 282
click at [642, 366] on div "{ "product" : "DEBIT_CARD" , "CC_auth_done" : "yes" , "BA_auth_done" : "" , "DC…" at bounding box center [615, 452] width 313 height 248
click at [642, 366] on div "{ "product" : "DEBIT_CARD" , "CC_auth_done" : "yes" , "BA_auth_done" : "" , "DC…" at bounding box center [623, 451] width 309 height 234
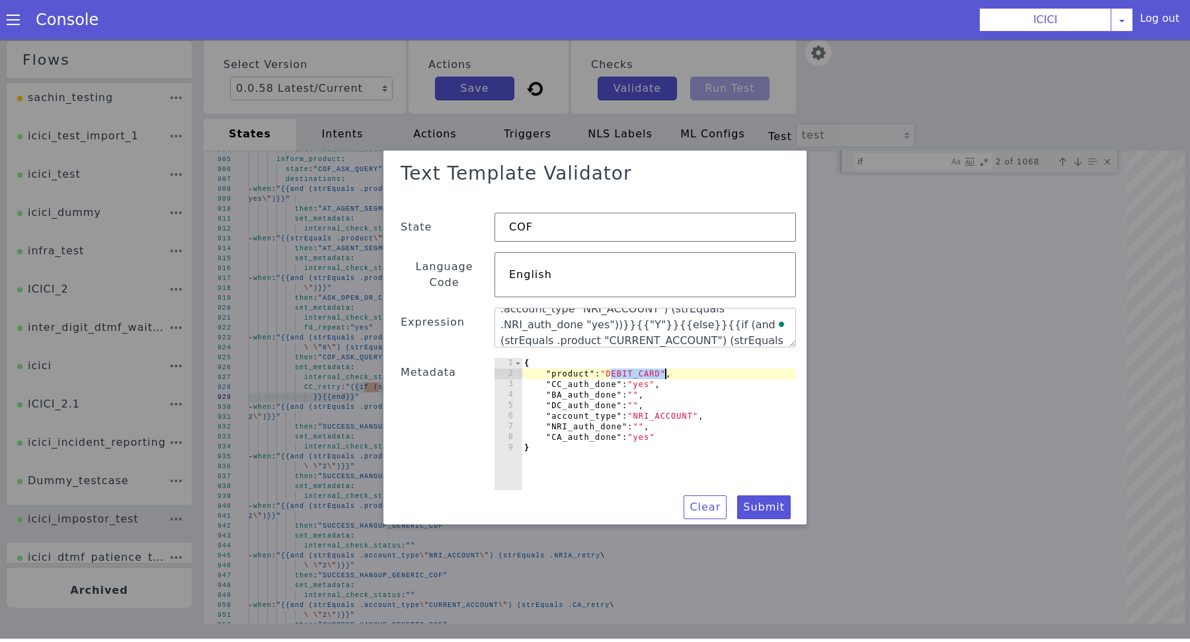
paste textarea "CURRENT_ACCOUNT"
type textarea ""product": "CURRENT_ACCOUNT","
click at [761, 208] on button "Submit" at bounding box center [774, 180] width 27 height 55
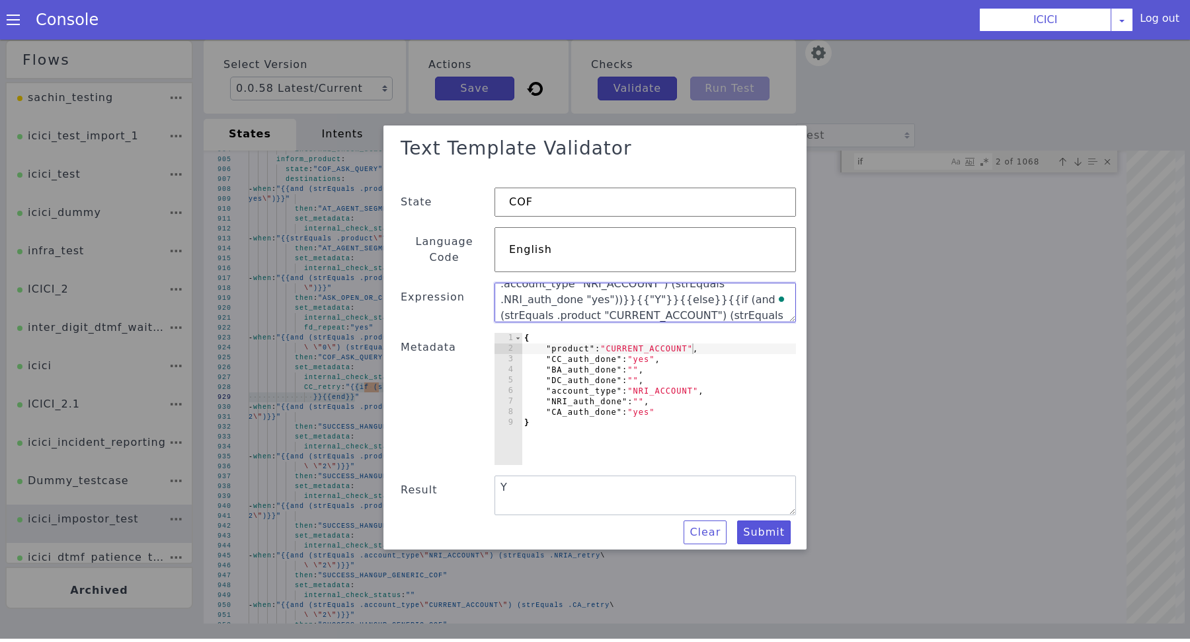
click at [519, 291] on textarea "{{if (and (strEquals .product "CREDIT_CARD") (strEquals .CC_auth_done "yes"))}}…" at bounding box center [651, 313] width 303 height 99
click at [519, 291] on textarea "{{if (and (strEquals .product "CREDIT_CARD") (strEquals .CC_auth_done "yes"))}}…" at bounding box center [641, 299] width 303 height 63
paste textarea "account_type"
type textarea "{{if (and (strEquals .product "CREDIT_CARD") (strEquals .CC_auth_done "yes"))}}…"
click at [684, 400] on div "{ "product" : "CURRENT_ACCOUNT" , "CC_auth_done" : "yes" , "BA_auth_done" : "" …" at bounding box center [685, 307] width 246 height 312
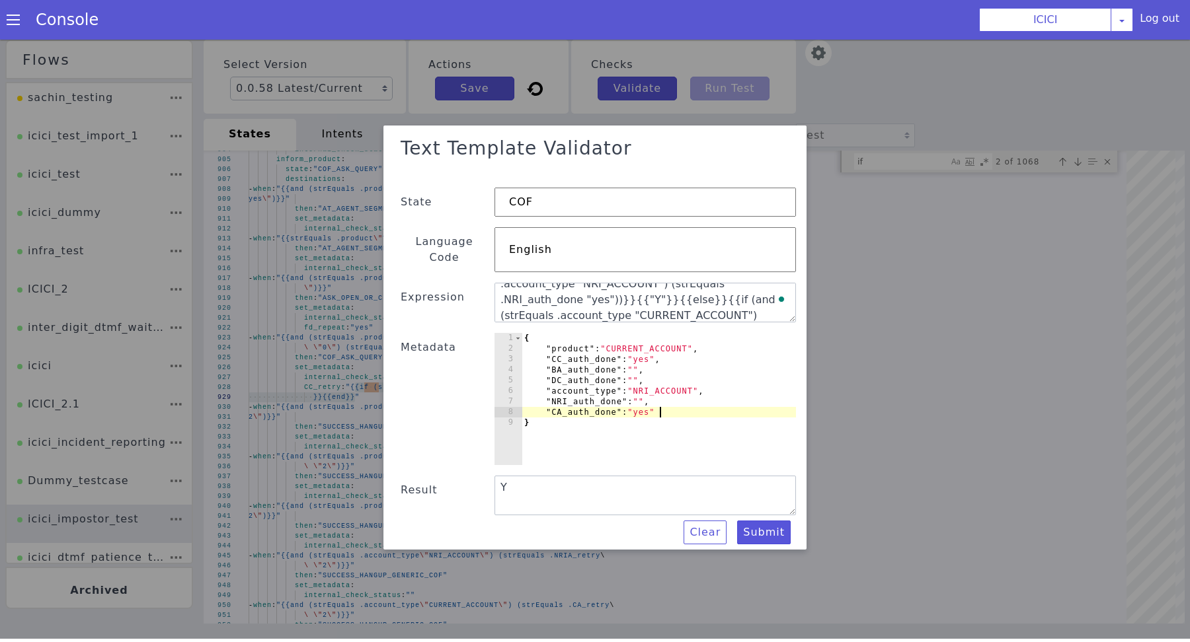
type textarea ""CA_auth_done": "yes","
paste textarea "LOAN_auth_done"
type textarea "LOAN_auth_done"
paste textarea "LOAN_auth_done""
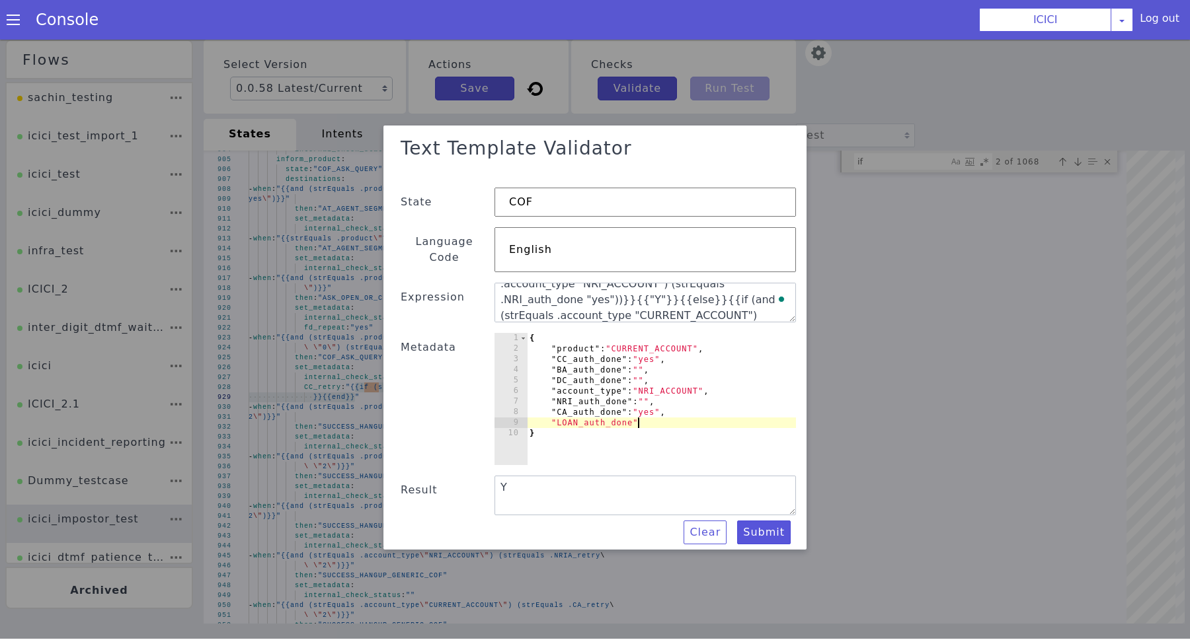
scroll to position [0, 8]
click at [760, 525] on button "Submit" at bounding box center [764, 533] width 54 height 24
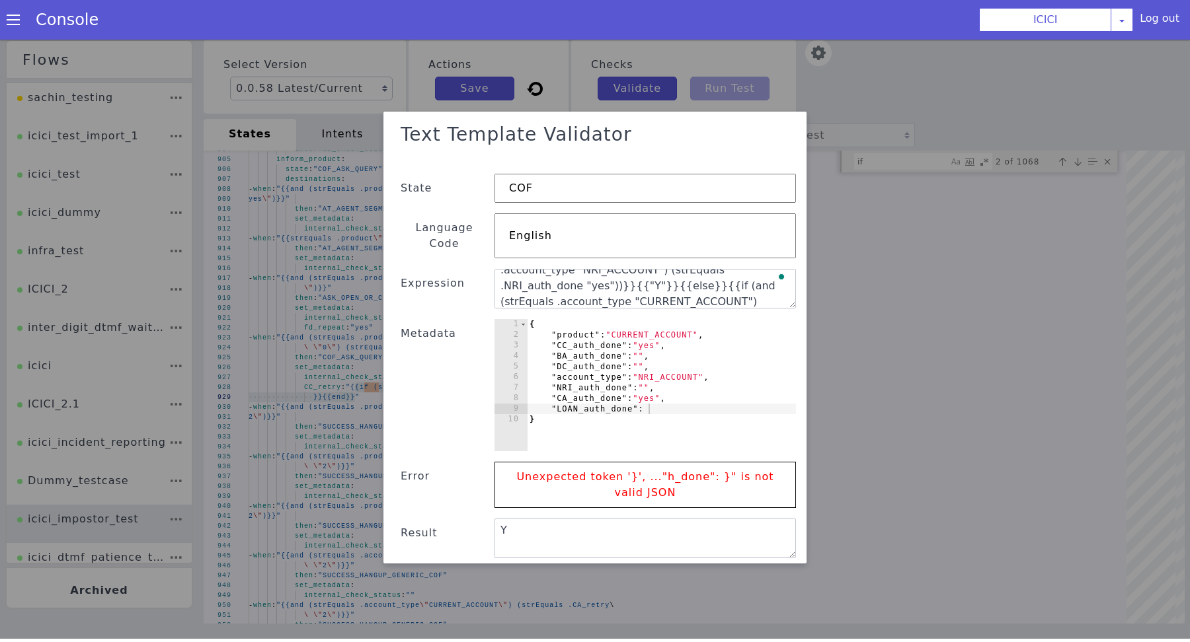
click at [701, 388] on div "{ "product" : "CURRENT_ACCOUNT" , "CC_auth_done" : "yes" , "BA_auth_done" : "" …" at bounding box center [591, 426] width 288 height 305
click at [697, 383] on div "{ "product" : "CURRENT_ACCOUNT" , "CC_auth_done" : "yes" , "BA_auth_done" : "" …" at bounding box center [671, 383] width 292 height 199
click at [679, 397] on div "{ "product" : "CURRENT_ACCOUNT" , "CC_auth_done" : "yes" , "BA_auth_done" : "" …" at bounding box center [661, 396] width 269 height 153
type textarea ""LOAN_auth_done": ""
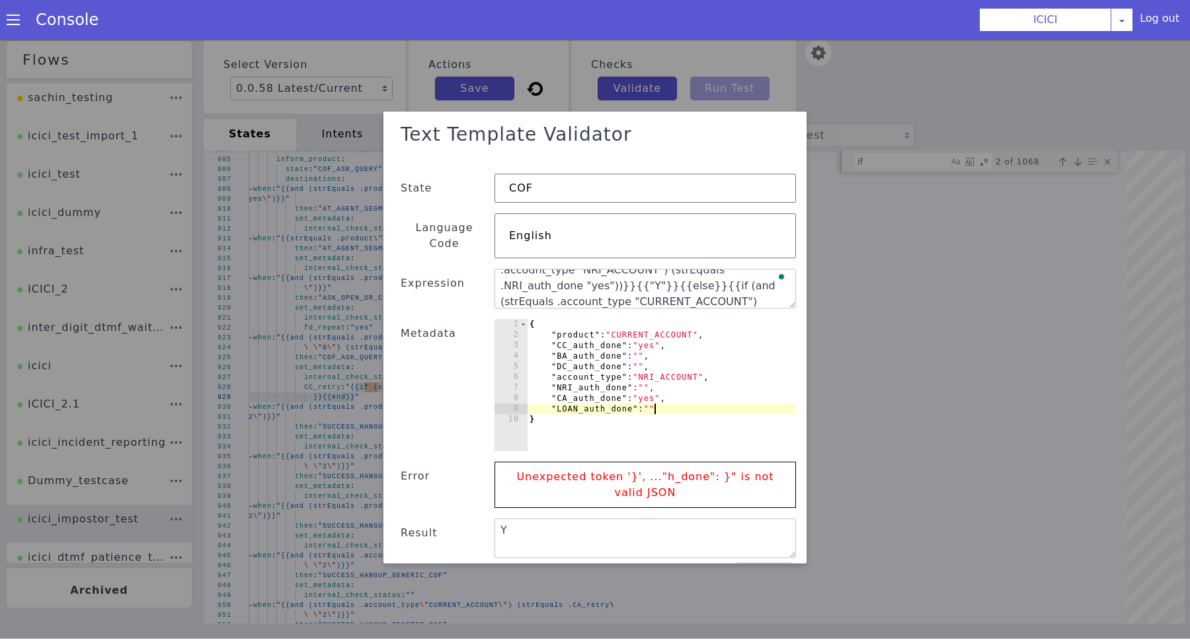
click at [486, 96] on button "Submit" at bounding box center [458, 80] width 56 height 30
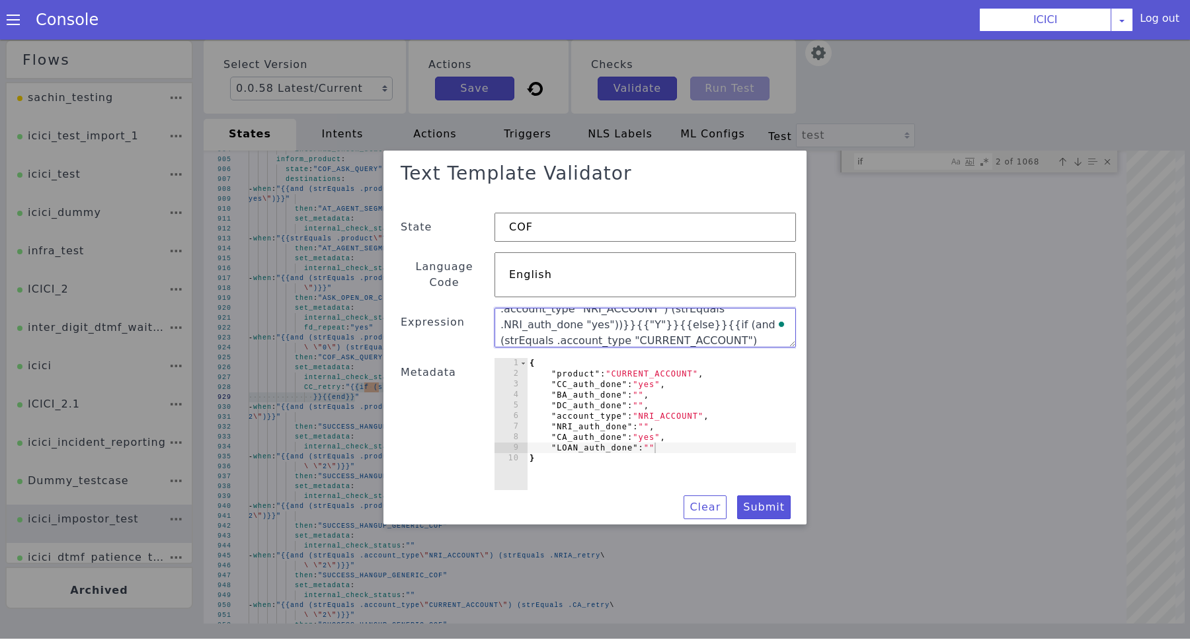
click at [688, 324] on textarea "{{if (and (strEquals .product "CREDIT_CARD") (strEquals .CC_auth_done "yes"))}}…" at bounding box center [555, 371] width 283 height 181
click at [648, 331] on textarea "{{if (and (strEquals .product "CREDIT_CARD") (strEquals .CC_auth_done "yes"))}}…" at bounding box center [612, 290] width 193 height 277
paste textarea "if (and (strEquals .product "LOAN") (strEquals .LOAN_auth_done "yes"))}}{{"Y"}}…"
type textarea "{{if (and (strEquals .product "CREDIT_CARD") (strEquals .CC_auth_done "yes"))}}…"
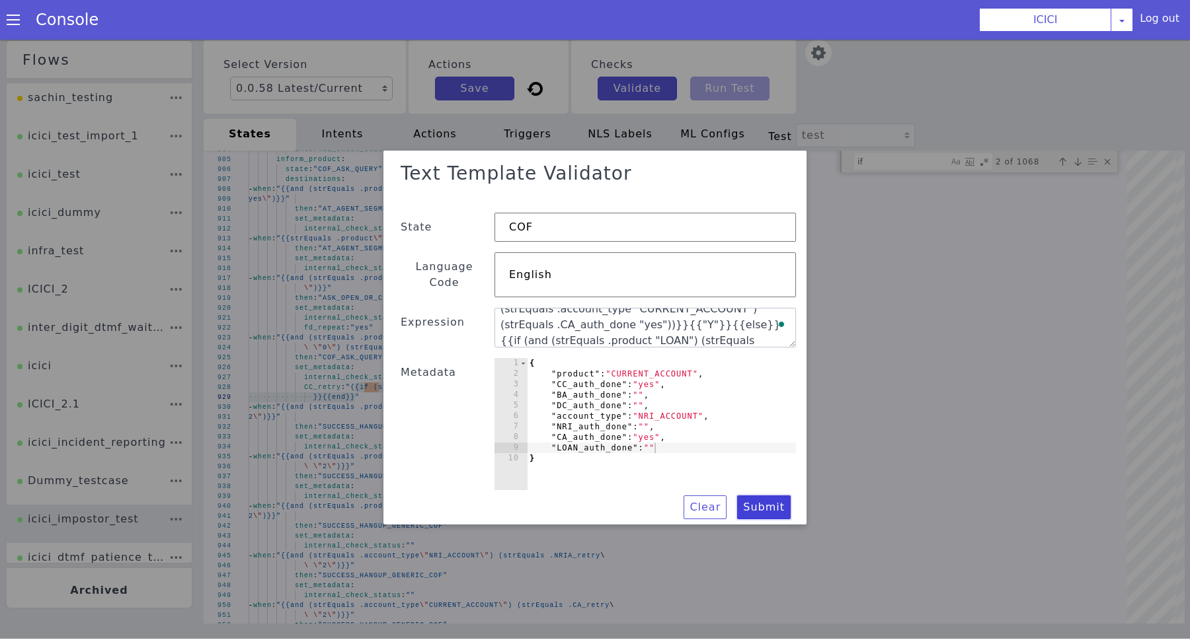
click at [798, 421] on button "Submit" at bounding box center [827, 397] width 58 height 48
click at [562, 323] on textarea "{{if (and (strEquals .product "CREDIT_CARD") (strEquals .CC_auth_done "yes"))}}…" at bounding box center [637, 367] width 243 height 240
click at [562, 323] on textarea "{{if (and (strEquals .product "CREDIT_CARD") (strEquals .CC_auth_done "yes"))}}…" at bounding box center [645, 342] width 301 height 116
click at [651, 363] on div "{ "product" : "CURRENT_ACCOUNT" , "CC_auth_done" : "yes" , "BA_auth_done" : "" …" at bounding box center [699, 391] width 309 height 264
click at [651, 327] on div "{ "product" : "CURRENT_ACCOUNT" , "CC_auth_done" : "yes" , "BA_auth_done" : "" …" at bounding box center [542, 233] width 287 height 187
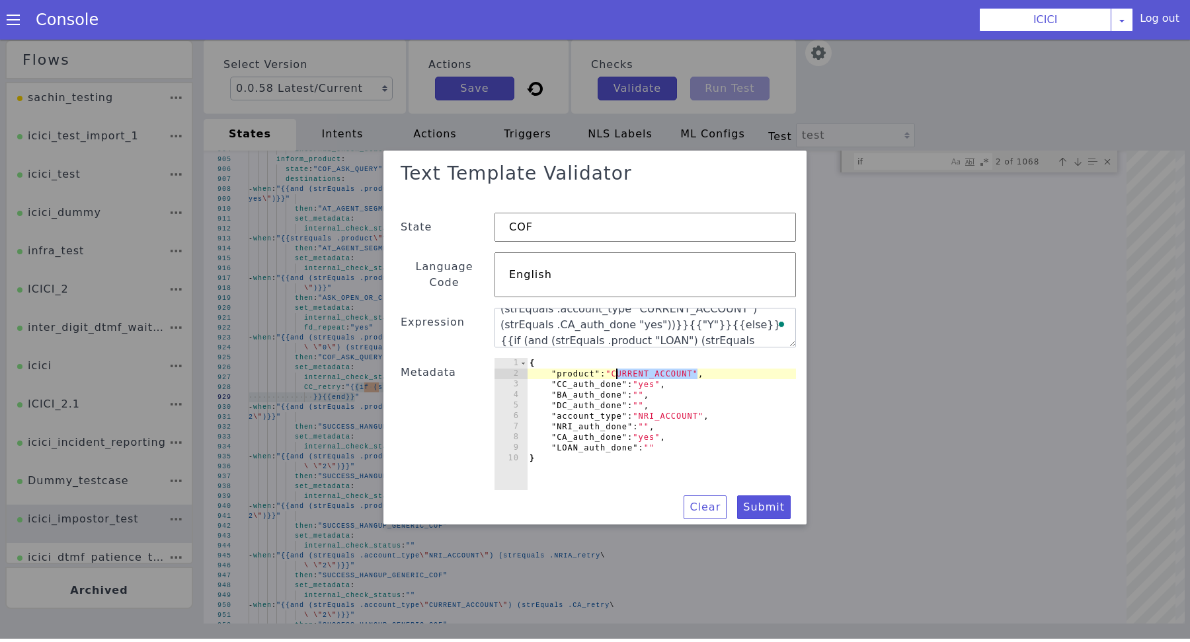
paste textarea "LOAN"
click at [687, 436] on div "{ "product" : "LOAN" , "CC_auth_done" : "yes" , "BA_auth_done" : "" , "DC_auth_…" at bounding box center [709, 361] width 299 height 297
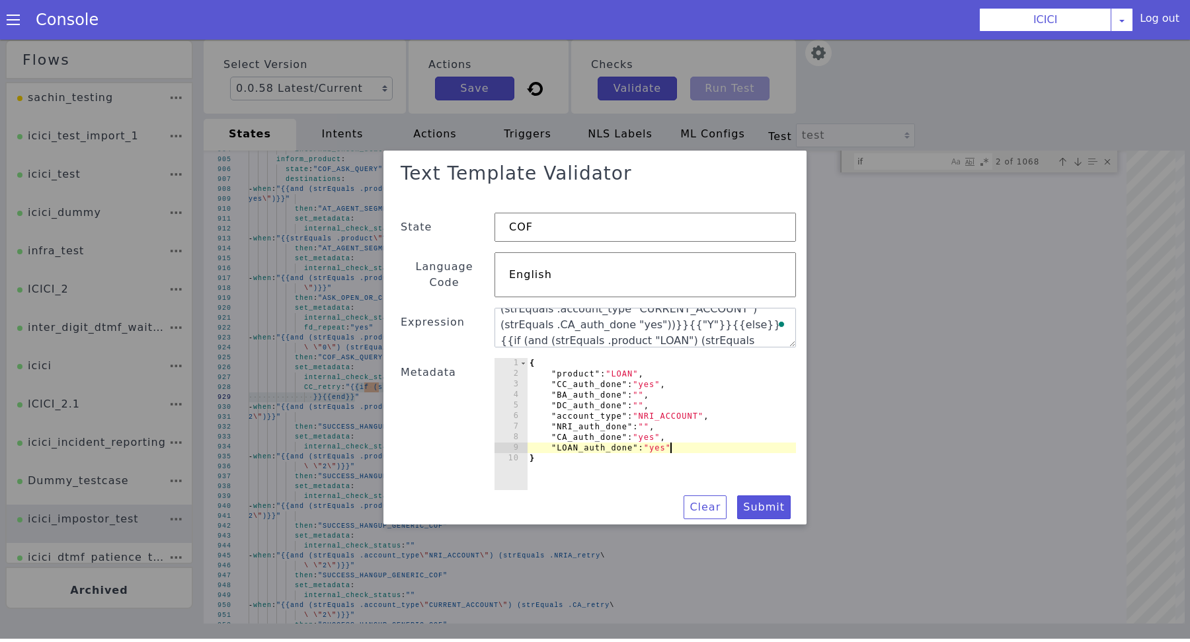
scroll to position [0, 10]
click at [788, 447] on button "Submit" at bounding box center [817, 425] width 58 height 43
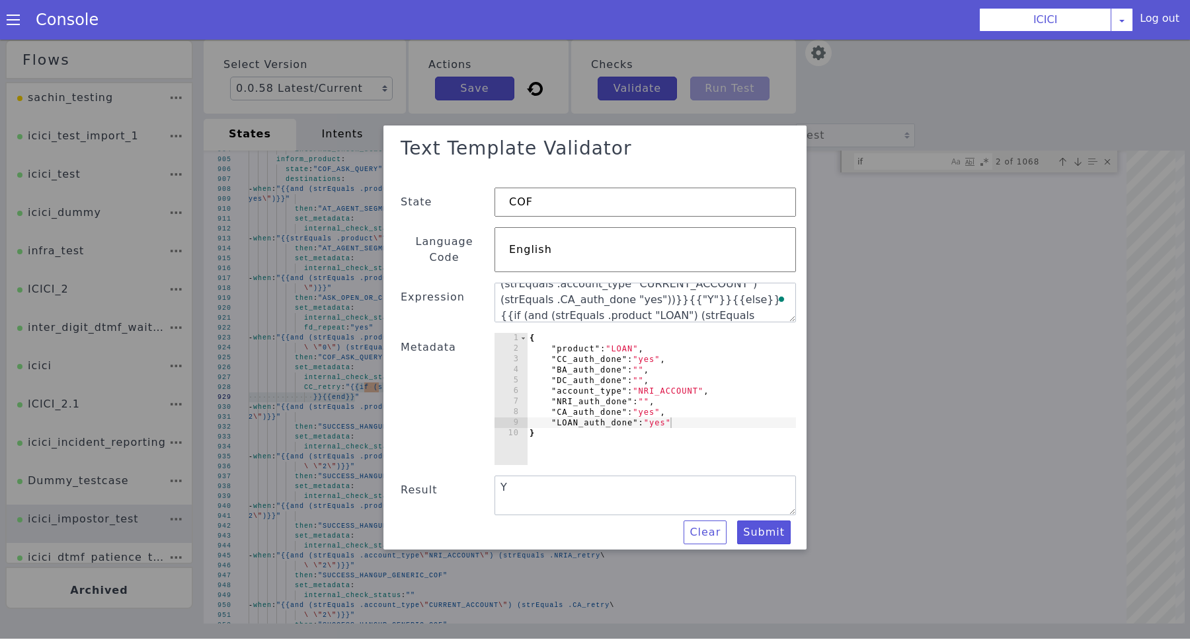
click at [609, 416] on div "{ "product" : "LOAN" , "CC_auth_done" : "yes" , "BA_auth_done" : "" , "DC_auth_…" at bounding box center [526, 408] width 167 height 276
click at [662, 416] on div "{ "product" : "LOAN" , "CC_auth_done" : "yes" , "BA_auth_done" : "" , "DC_auth_…" at bounding box center [661, 410] width 269 height 153
type textarea ""LOAN_auth_done": """
click at [766, 525] on button "Submit" at bounding box center [759, 537] width 54 height 25
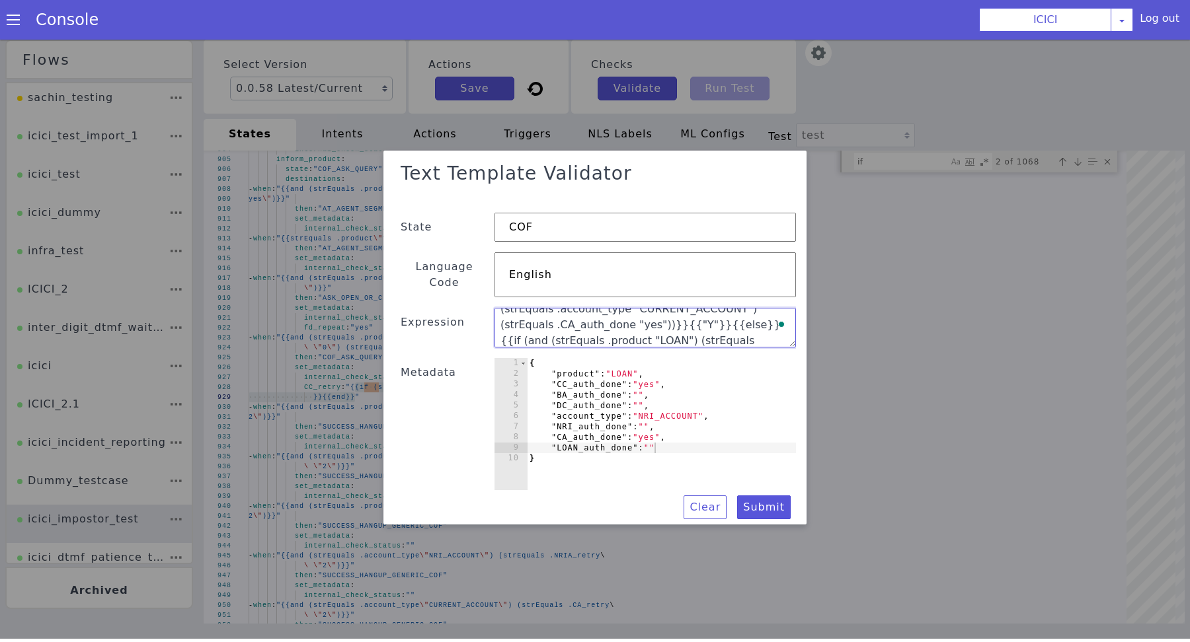
click at [532, 331] on textarea "{{if (and (strEquals .product "CREDIT_CARD") (strEquals .CC_auth_done "yes"))}}…" at bounding box center [644, 329] width 301 height 40
paste textarea "if (and (strEquals .product "FD") (strEquals .FD_auth_done "yes"))}}{{"Y"}}{{"
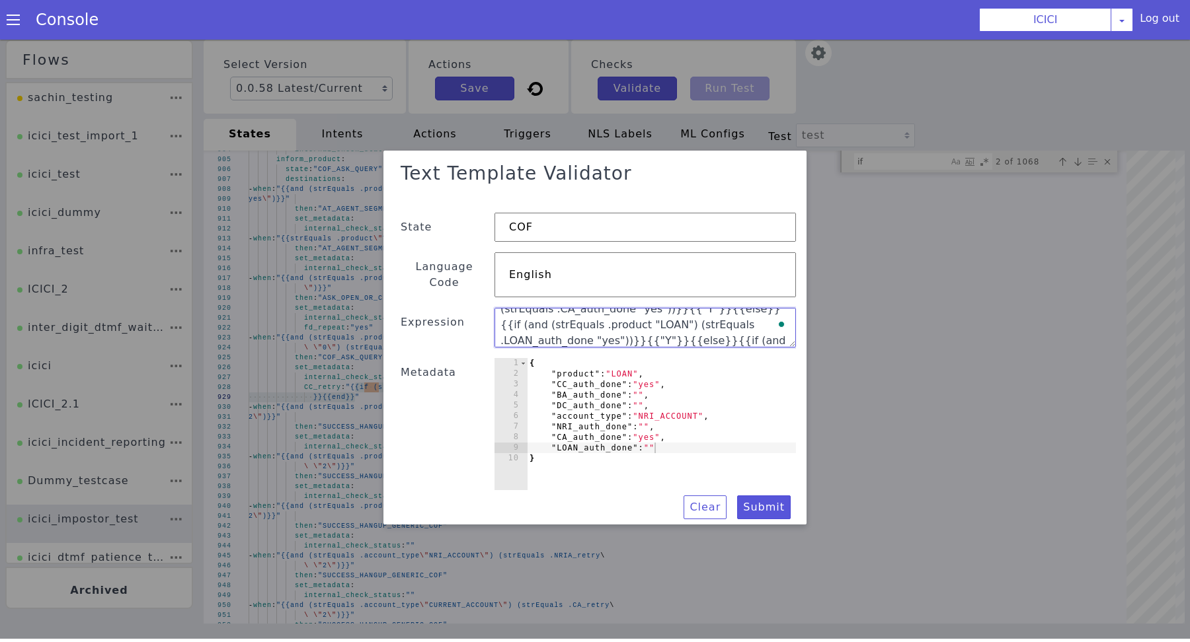
type textarea "{{if (and (strEquals .product "CREDIT_CARD") (strEquals .CC_auth_done "yes"))}}…"
click at [624, 370] on div "{ "product" : "LOAN" , "CC_auth_done" : "yes" , "BA_auth_done" : "" , "DC_auth_…" at bounding box center [710, 356] width 295 height 301
click at [620, 370] on div "{ "product" : "LOAN" , "CC_auth_done" : "yes" , "BA_auth_done" : "" , "DC_auth_…" at bounding box center [477, 332] width 285 height 307
click at [580, 332] on textarea "{{if (and (strEquals .product "CREDIT_CARD") (strEquals .CC_auth_done "yes"))}}…" at bounding box center [607, 388] width 54 height 303
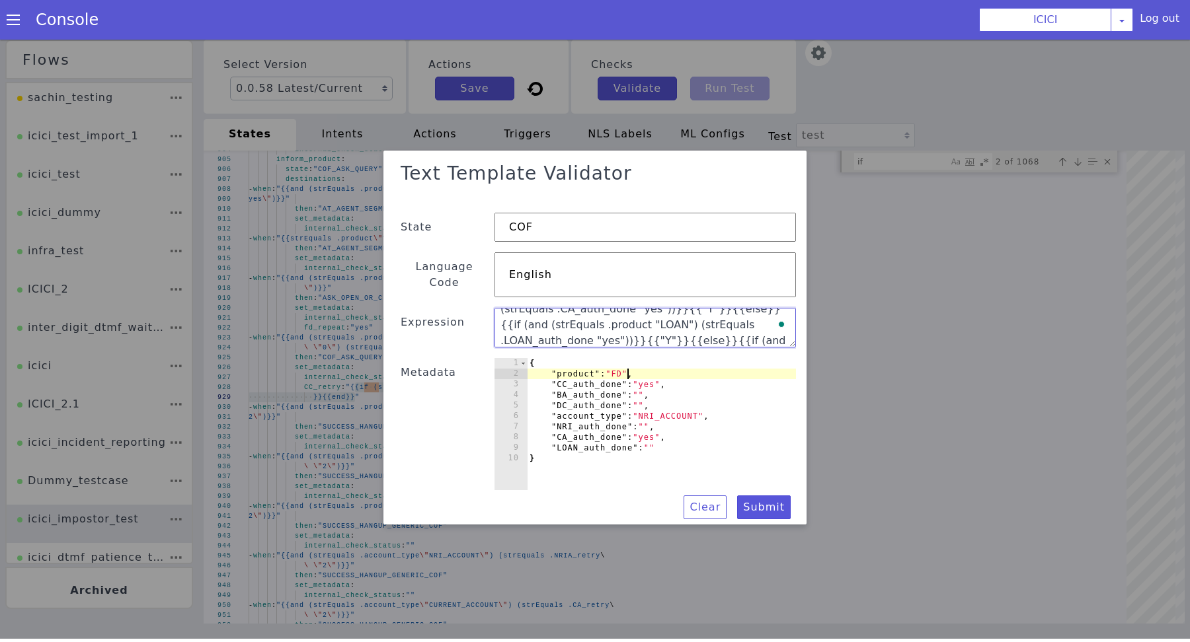
click at [548, 332] on textarea "{{if (and (strEquals .product "CREDIT_CARD") (strEquals .CC_auth_done "yes"))}}…" at bounding box center [551, 366] width 295 height 147
click at [718, 443] on div "{ "product" : "FD" , "CC_auth_done" : "yes" , "BA_auth_done" : "" , "DC_auth_do…" at bounding box center [678, 422] width 292 height 199
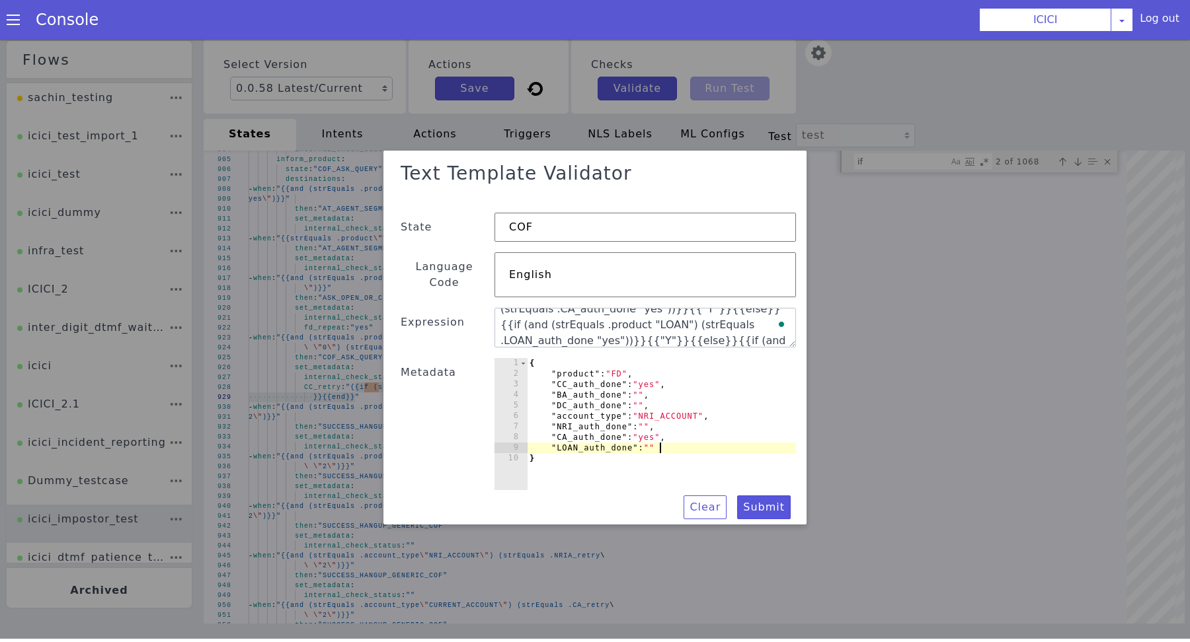
type textarea ""LOAN_auth_done": "","
paste textarea "FD_auth_done"
type textarea "FD_auth_done"
paste textarea "FD_auth_done""
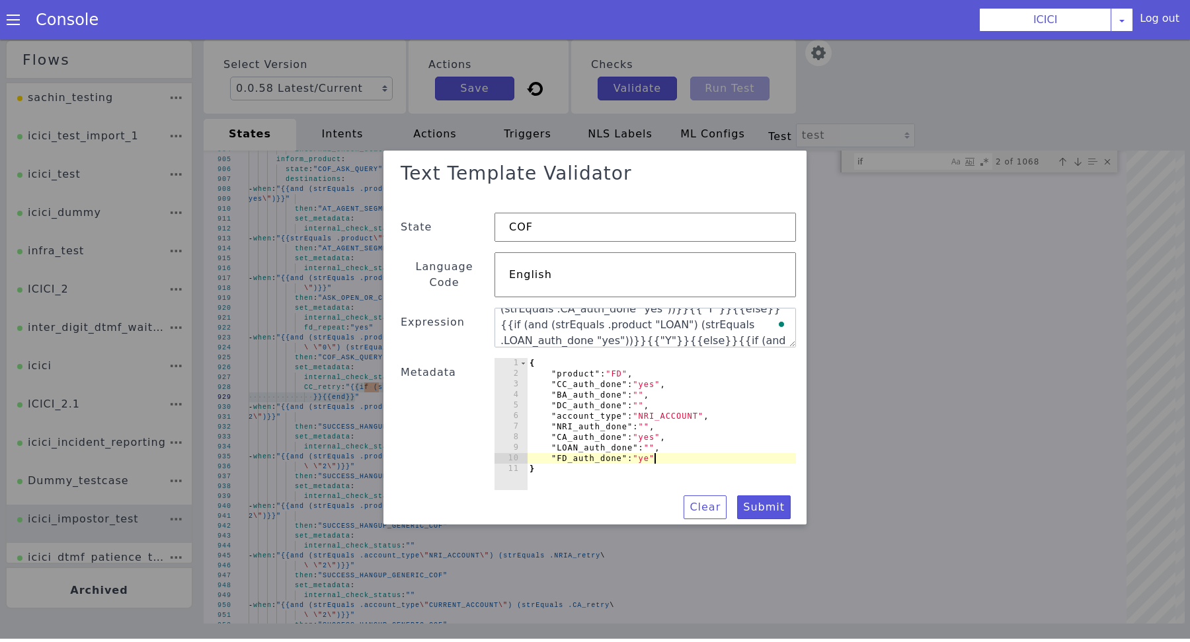
scroll to position [0, 9]
type textarea ""FD_auth_done": "yes"
click at [668, 132] on button "Submit" at bounding box center [643, 103] width 50 height 57
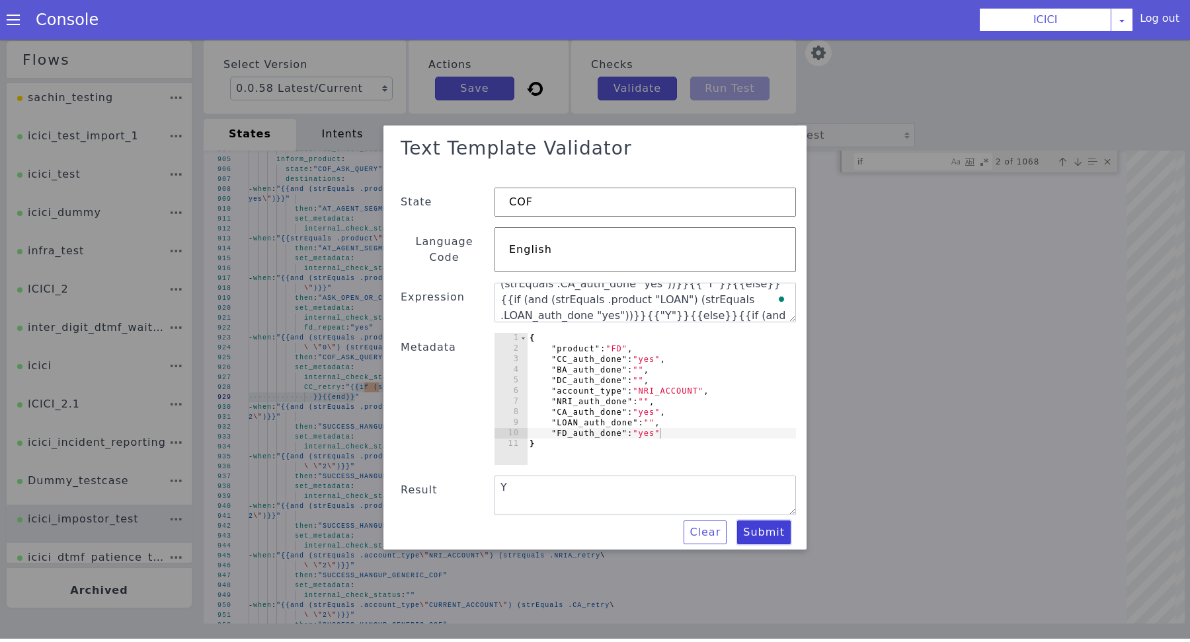
scroll to position [173, 0]
click at [685, 289] on textarea "{{if (and (strEquals .product "CREDIT_CARD") (strEquals .CC_auth_done "yes"))}}…" at bounding box center [644, 304] width 301 height 40
click at [645, 290] on textarea "{{if (and (strEquals .product "CREDIT_CARD") (strEquals .CC_auth_done "yes"))}}…" at bounding box center [575, 396] width 265 height 213
type textarea "{{if (and (strEquals .product "CREDIT_CARD") (strEquals .CC_auth_done "yes"))}}…"
click at [381, 274] on button "Submit" at bounding box center [352, 250] width 58 height 47
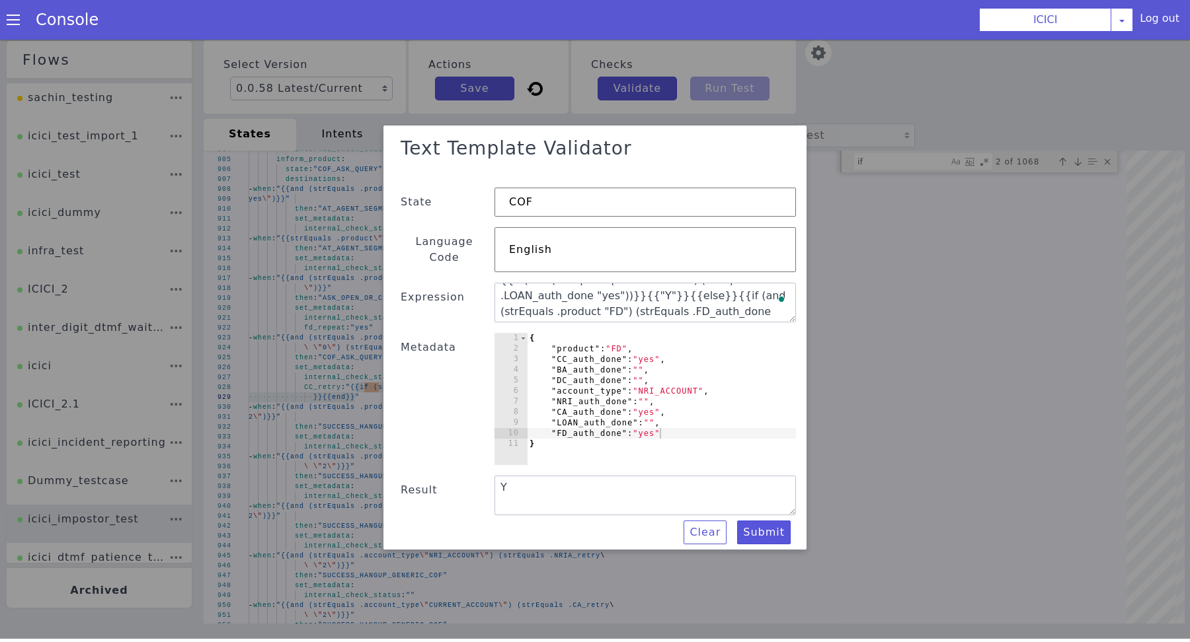
click at [649, 429] on div "{ "product" : "FD" , "CC_auth_done" : "yes" , "BA_auth_done" : "" , "DC_auth_do…" at bounding box center [691, 319] width 272 height 309
click at [649, 352] on div "{ "product" : "FD" , "CC_auth_done" : "yes" , "BA_auth_done" : "" , "DC_auth_do…" at bounding box center [538, 258] width 287 height 187
type textarea ""FD_auth_done": """
click at [590, 108] on button "Submit" at bounding box center [561, 83] width 57 height 50
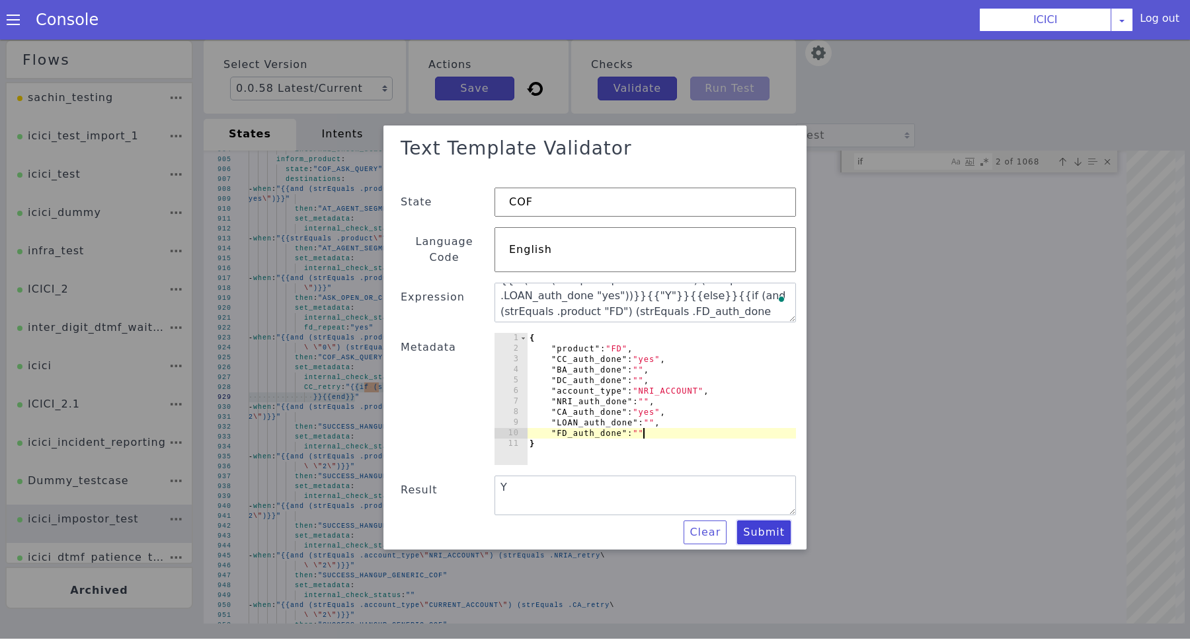
type textarea "N"
click at [708, 301] on textarea "{{if (and (strEquals .product "CREDIT_CARD") (strEquals .CC_auth_done "yes"))}}…" at bounding box center [575, 396] width 265 height 213
